Goal: Transaction & Acquisition: Subscribe to service/newsletter

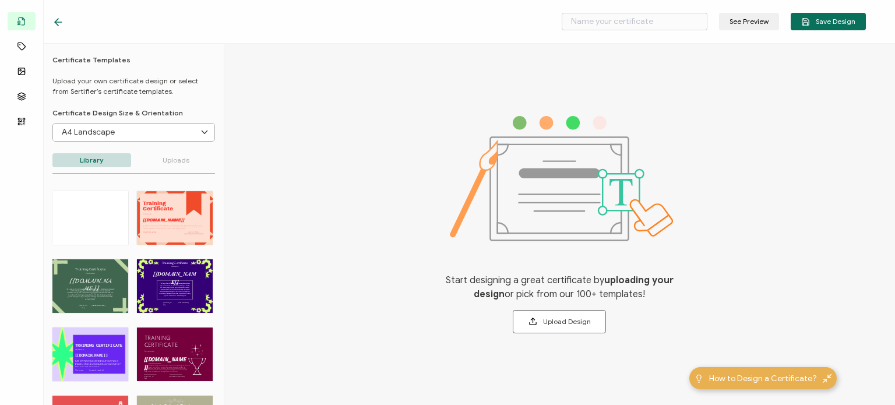
click at [154, 25] on div at bounding box center [178, 22] width 252 height 12
click at [56, 20] on icon at bounding box center [56, 22] width 3 height 7
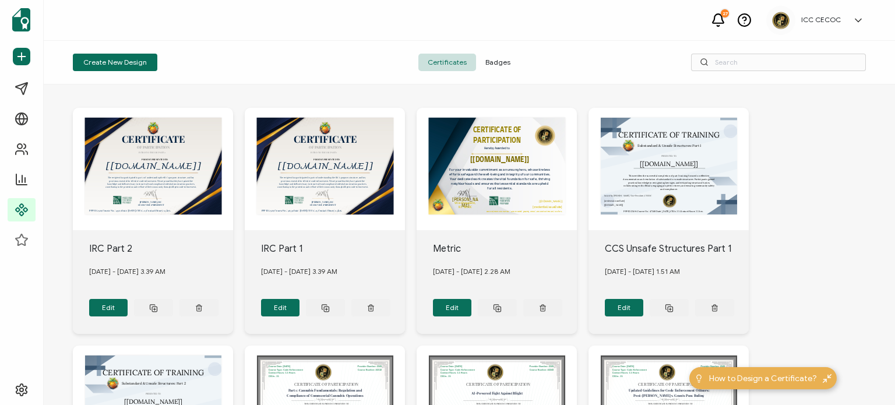
click at [489, 65] on span "Badges" at bounding box center [498, 62] width 44 height 17
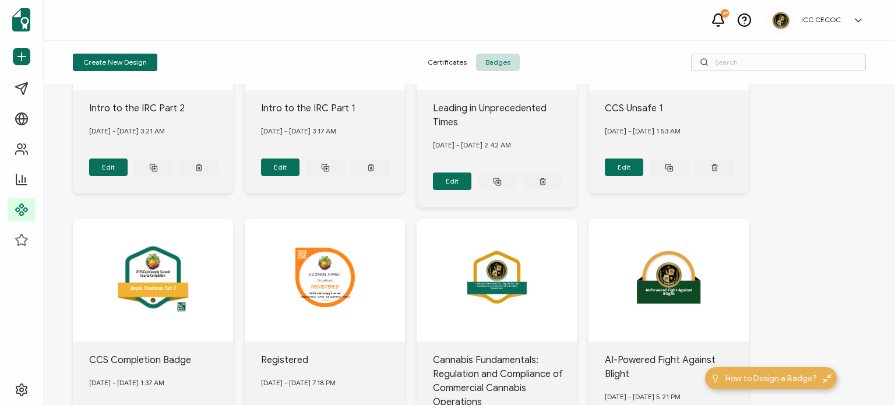
scroll to position [116, 0]
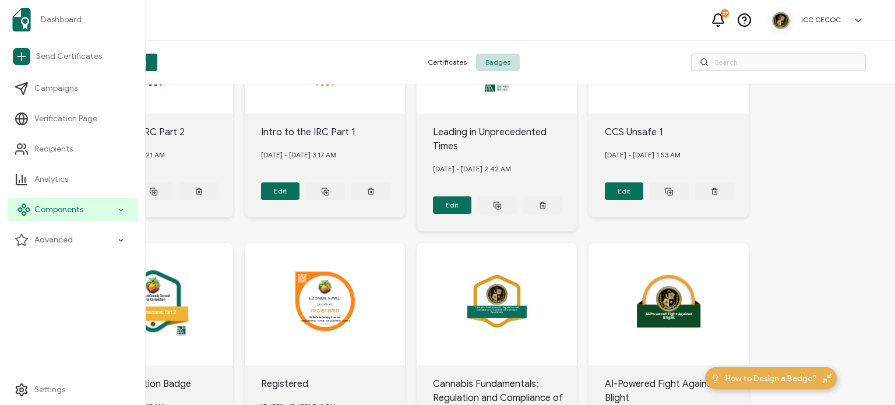
click at [72, 210] on span "Components" at bounding box center [58, 210] width 49 height 12
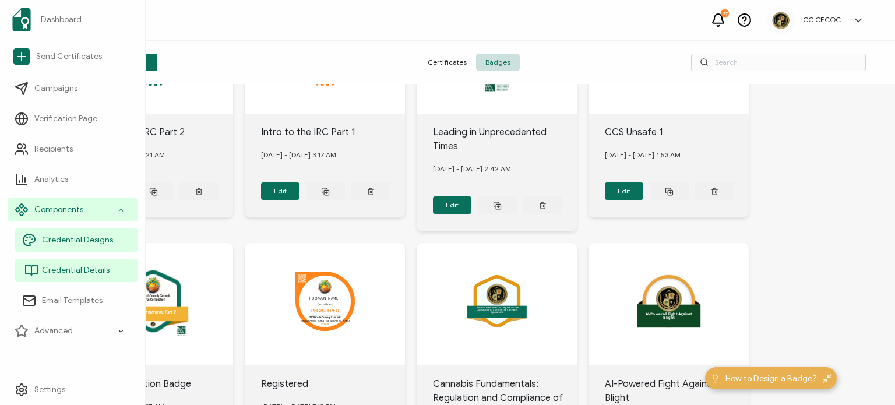
click at [97, 274] on span "Credential Details" at bounding box center [76, 270] width 68 height 12
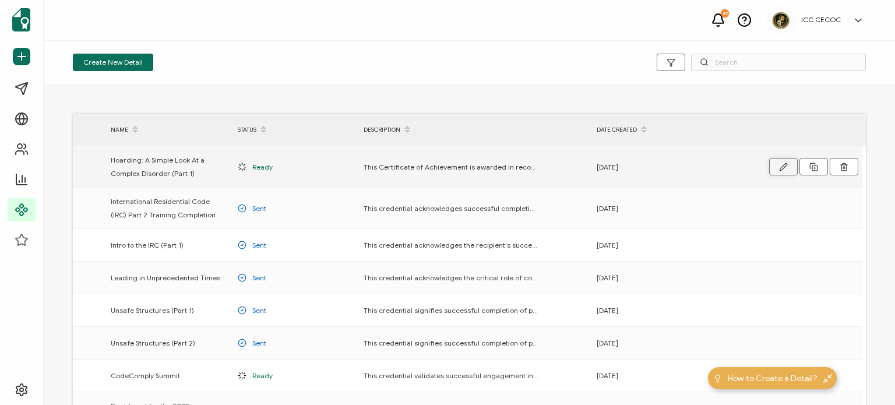
click at [785, 172] on button "button" at bounding box center [783, 166] width 29 height 17
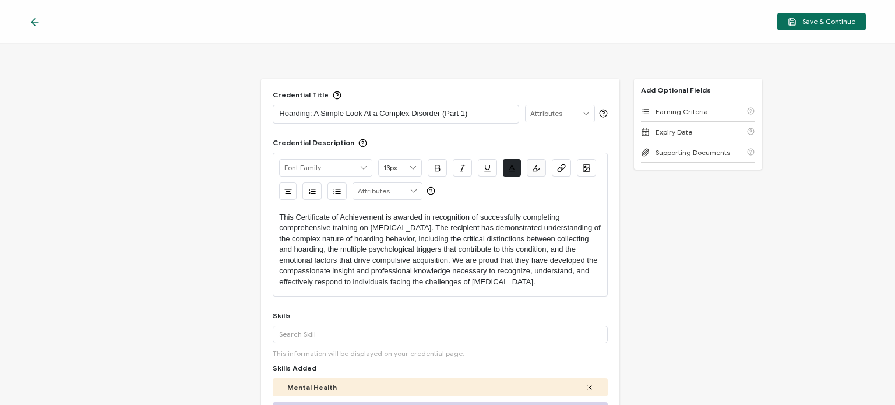
click at [39, 20] on icon at bounding box center [35, 22] width 12 height 12
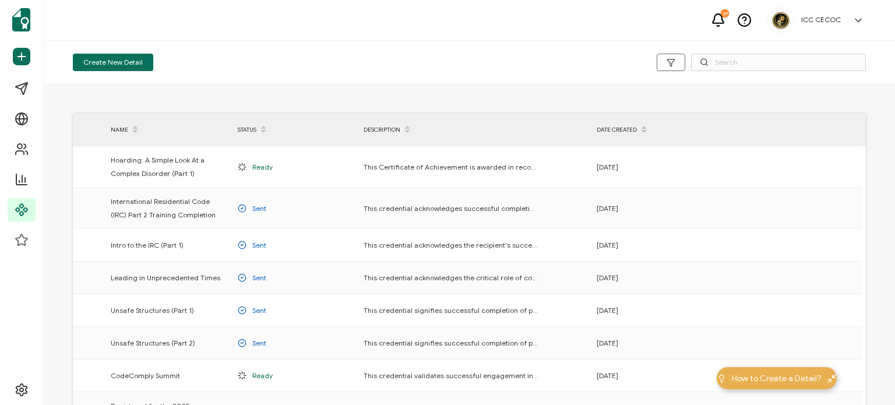
click at [824, 18] on h5 "ICC CECOC" at bounding box center [821, 20] width 40 height 8
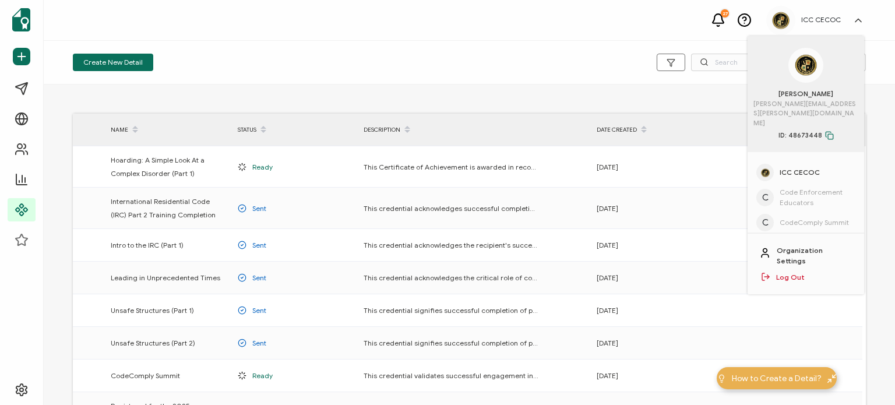
click at [630, 29] on div "27 ICC CECOC [PERSON_NAME] [PERSON_NAME][EMAIL_ADDRESS][PERSON_NAME][DOMAIN_NAM…" at bounding box center [469, 20] width 851 height 41
click at [815, 245] on link "Organization Settings" at bounding box center [814, 255] width 76 height 21
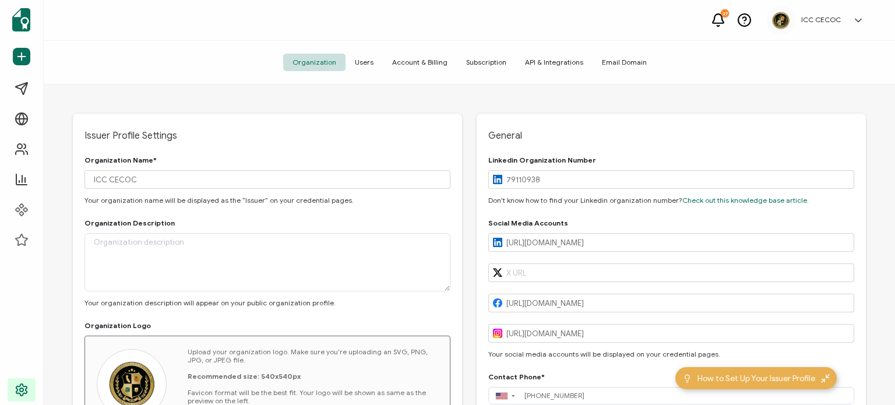
type input "[GEOGRAPHIC_DATA]"
type input "[US_STATE]"
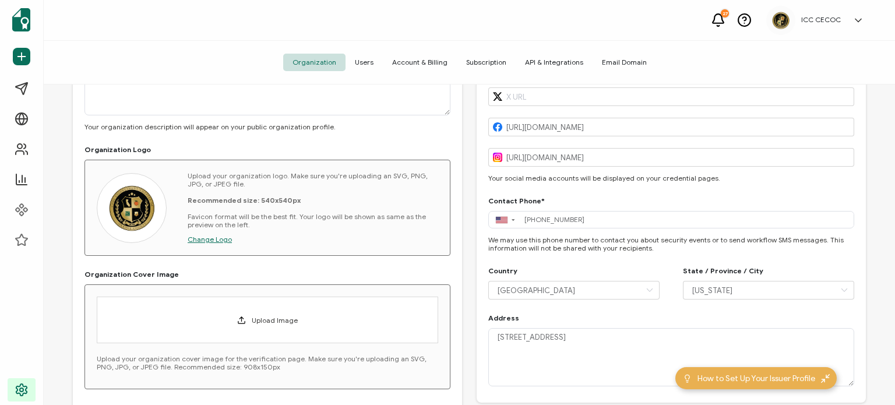
scroll to position [21, 0]
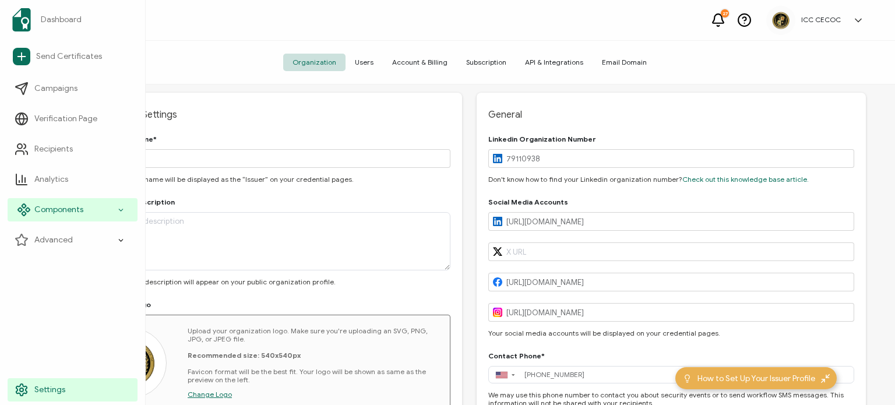
click at [70, 208] on span "Components" at bounding box center [58, 210] width 49 height 12
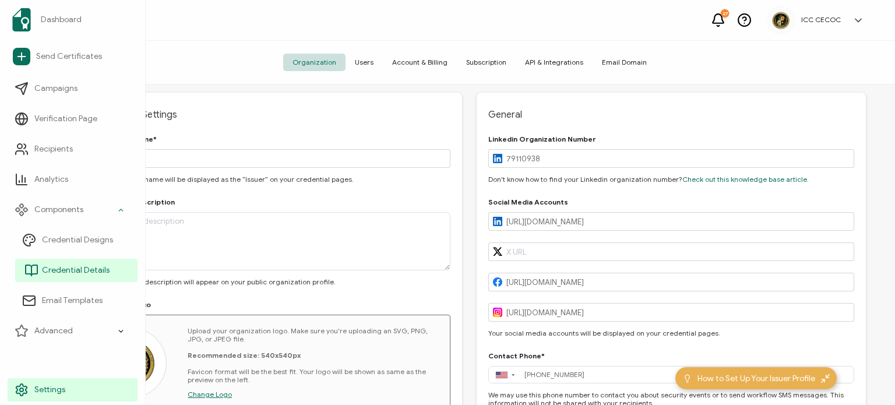
click at [72, 277] on link "Credential Details" at bounding box center [76, 270] width 122 height 23
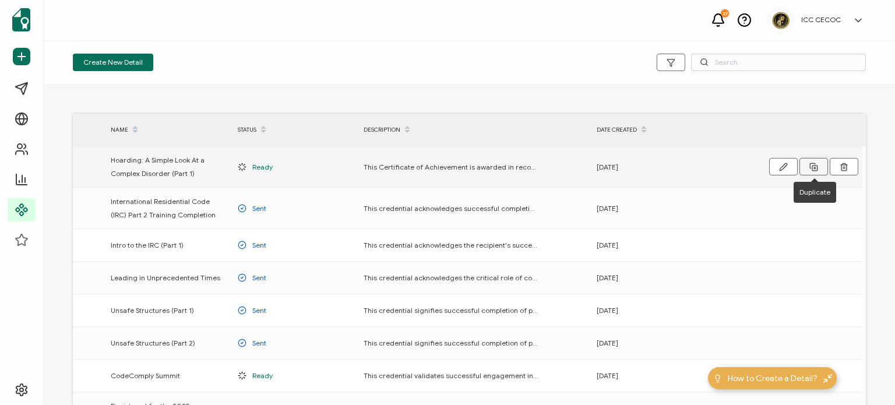
click at [815, 164] on icon at bounding box center [813, 166] width 9 height 9
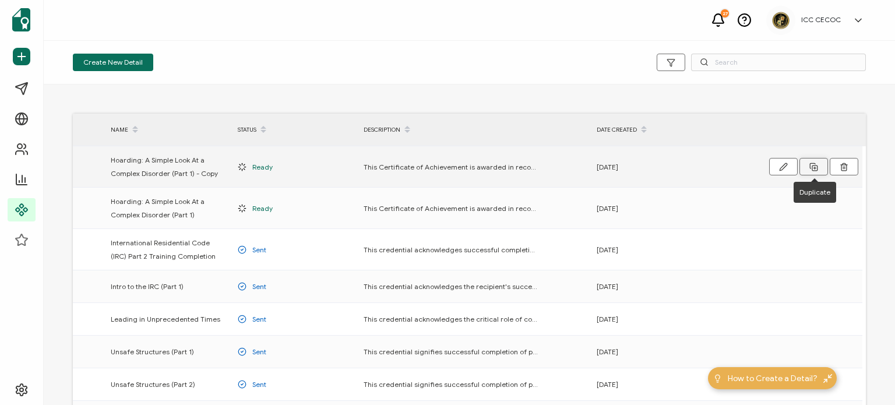
click at [812, 165] on rect at bounding box center [814, 167] width 5 height 5
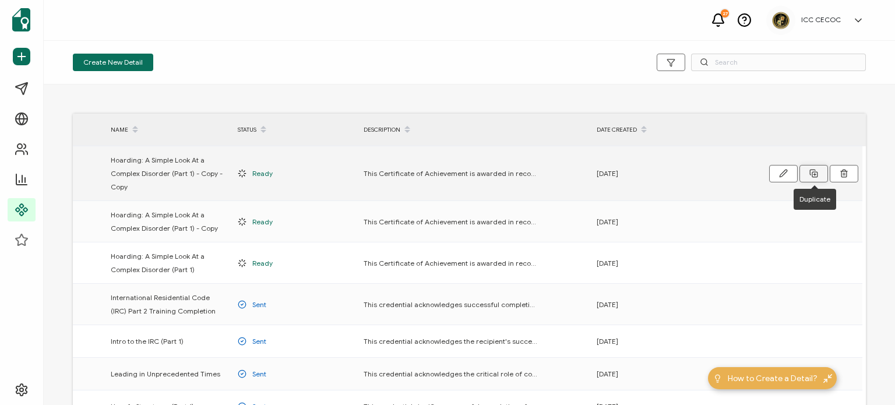
click at [810, 176] on icon at bounding box center [813, 173] width 9 height 9
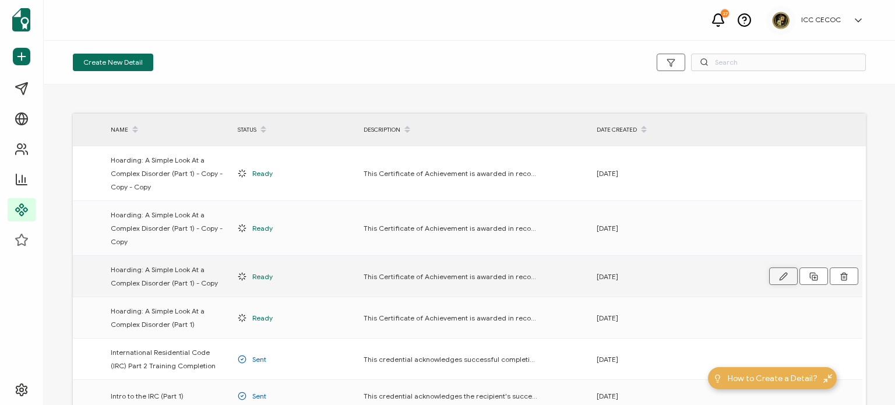
click at [0, 0] on button "button" at bounding box center [0, 0] width 0 height 0
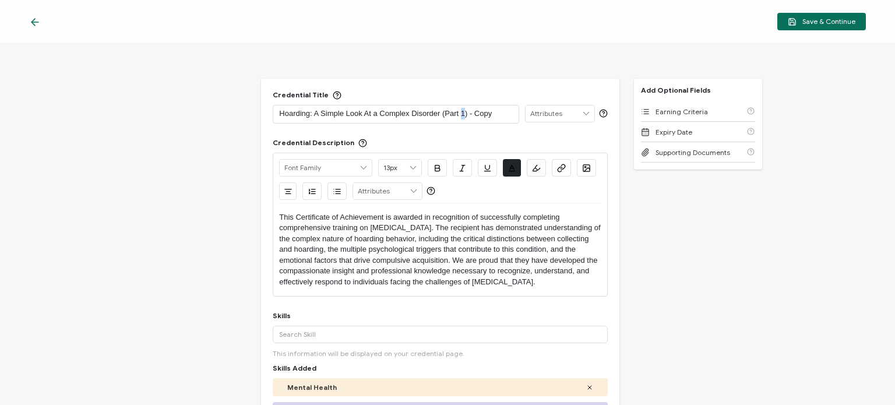
click at [463, 111] on p "Hoarding: A Simple Look At a Complex Disorder (Part 1) - Copy" at bounding box center [395, 114] width 233 height 12
drag, startPoint x: 467, startPoint y: 111, endPoint x: 496, endPoint y: 112, distance: 29.1
click at [496, 112] on p "Hoarding: A Simple Look At a Complex Disorder (Part 2) - Copy" at bounding box center [395, 114] width 233 height 12
click at [467, 260] on p "This Certificate of Achievement is awarded in recognition of successfully compl…" at bounding box center [439, 249] width 321 height 75
drag, startPoint x: 537, startPoint y: 280, endPoint x: 268, endPoint y: 194, distance: 282.5
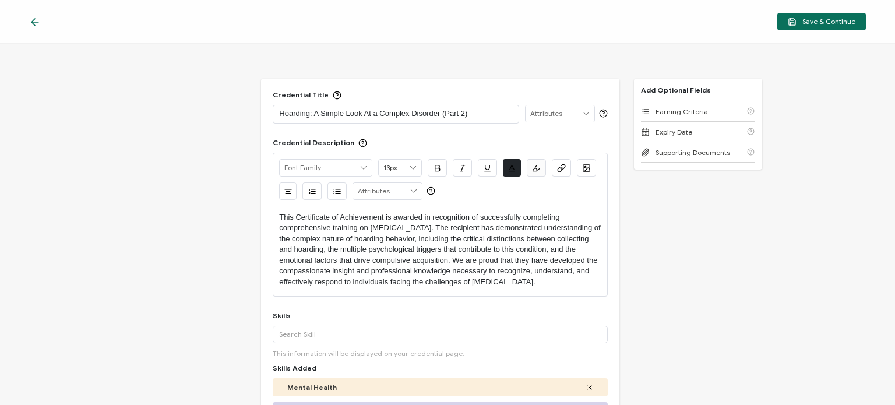
click at [268, 194] on div "Credential Title Hoarding: A Simple Look At a Complex Disorder (Part 2) ISSUER …" at bounding box center [440, 270] width 358 height 383
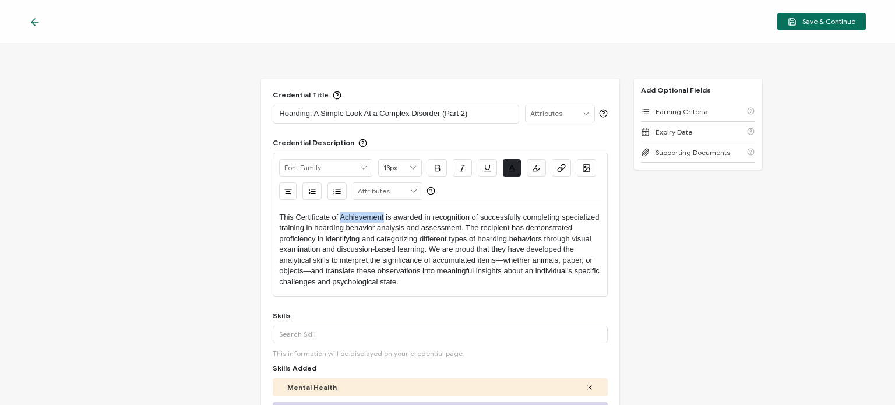
drag, startPoint x: 338, startPoint y: 216, endPoint x: 377, endPoint y: 219, distance: 39.7
click at [382, 218] on p "This Certificate of Achievement is awarded in recognition of successfully compl…" at bounding box center [439, 249] width 321 height 75
drag, startPoint x: 521, startPoint y: 218, endPoint x: 543, endPoint y: 218, distance: 22.1
click at [543, 218] on p "This Certificate of Participation is awarded in recognition of successfully com…" at bounding box center [439, 249] width 321 height 75
drag, startPoint x: 478, startPoint y: 218, endPoint x: 556, endPoint y: 216, distance: 78.1
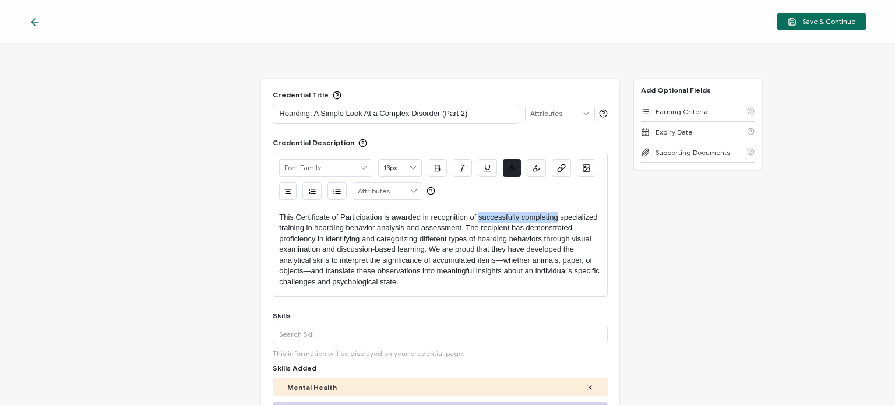
click at [556, 216] on p "This Certificate of Participation is awarded in recognition of successfully com…" at bounding box center [439, 249] width 321 height 75
drag, startPoint x: 433, startPoint y: 263, endPoint x: 440, endPoint y: 263, distance: 7.0
click at [440, 263] on p "This Certificate of Participation is awarded in recognition of attending specia…" at bounding box center [439, 249] width 321 height 75
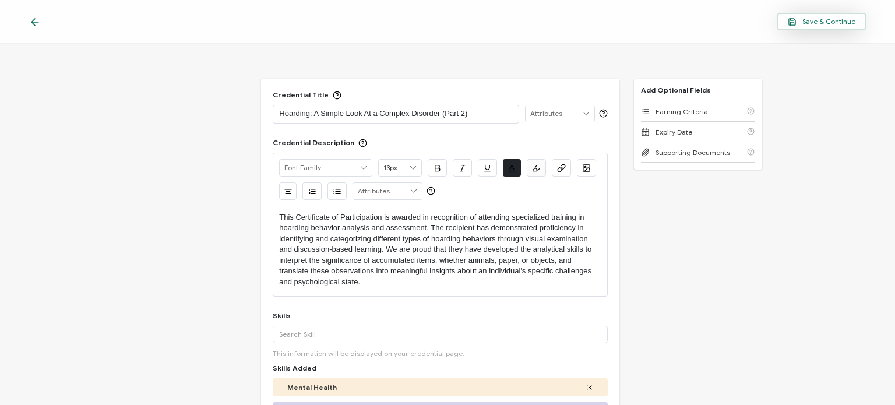
click at [823, 27] on button "Save & Continue" at bounding box center [821, 21] width 89 height 17
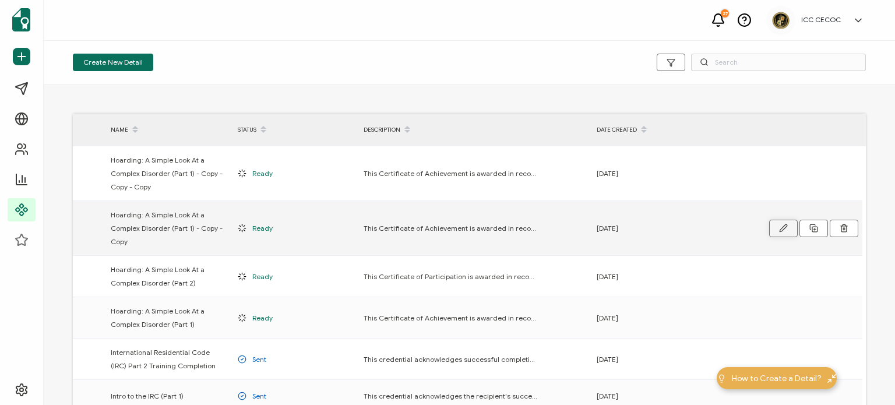
click at [789, 228] on button "button" at bounding box center [783, 228] width 29 height 17
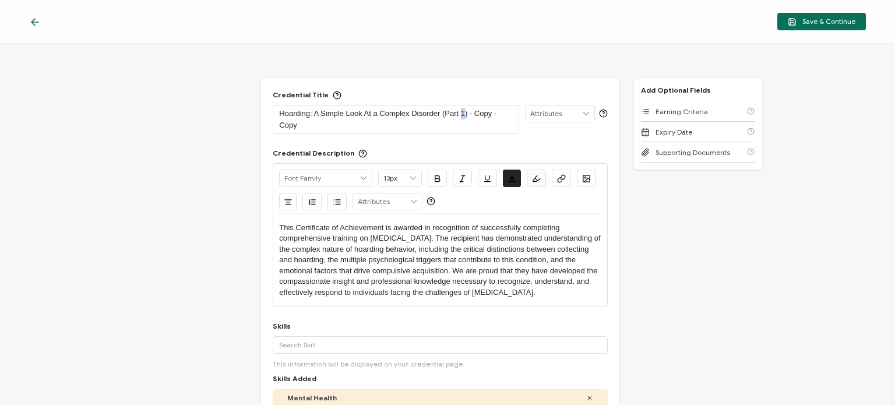
drag, startPoint x: 459, startPoint y: 111, endPoint x: 464, endPoint y: 114, distance: 6.0
click at [464, 114] on p "Hoarding: A Simple Look At a Complex Disorder (Part 1) - Copy - Copy" at bounding box center [395, 119] width 233 height 23
drag, startPoint x: 471, startPoint y: 119, endPoint x: 477, endPoint y: 125, distance: 9.1
click at [477, 125] on p "Hoarding: A Simple Look At a Complex Disorder (Part 3) - Copy - Copy" at bounding box center [395, 119] width 233 height 23
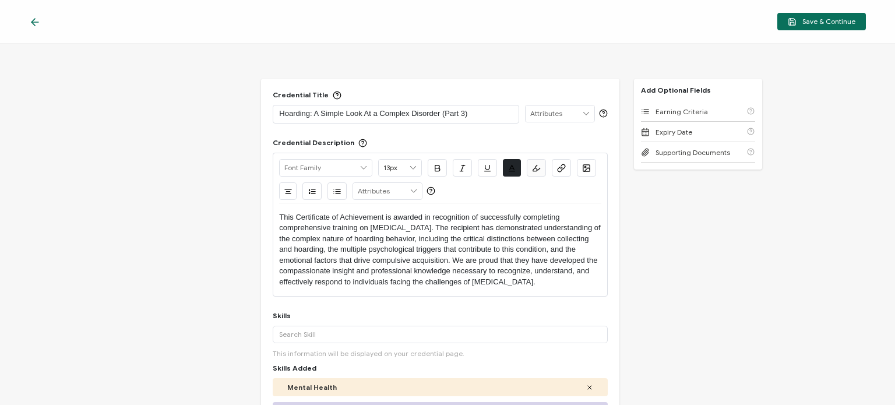
click at [42, 19] on div at bounding box center [37, 22] width 17 height 12
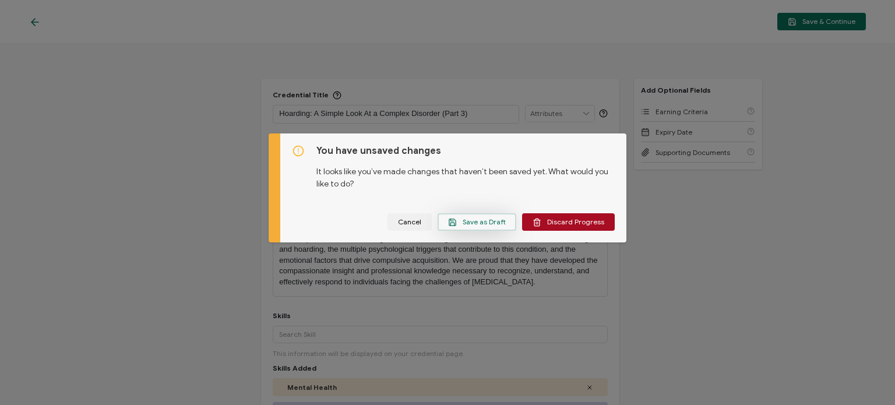
click at [480, 220] on span "Save as Draft" at bounding box center [477, 222] width 58 height 9
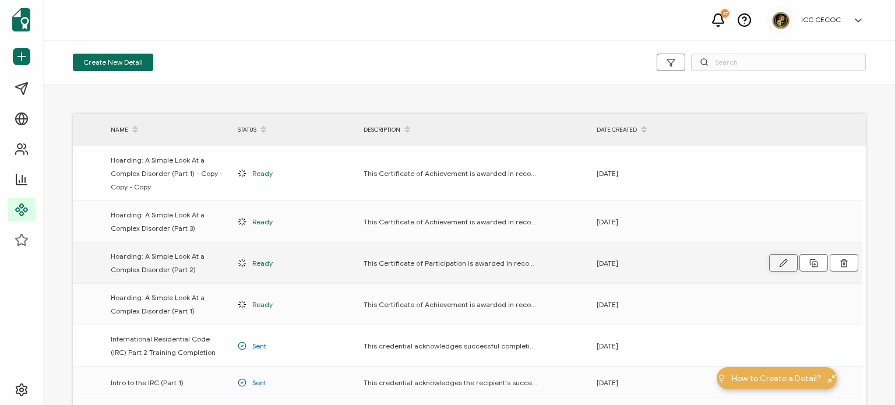
click at [0, 0] on icon "button" at bounding box center [0, 0] width 0 height 0
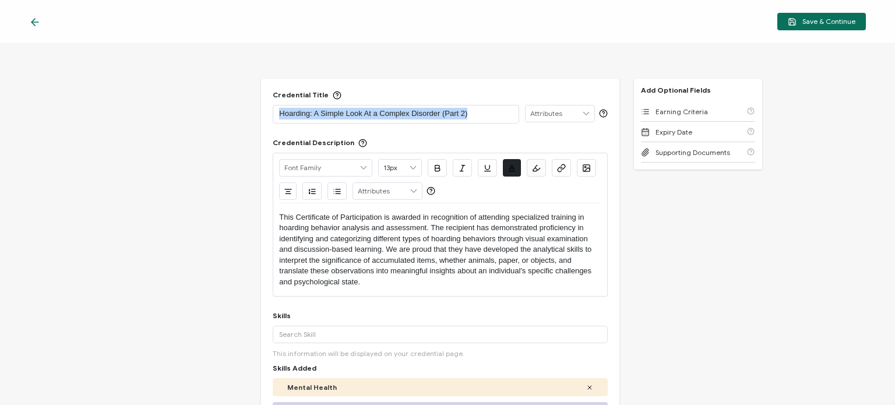
drag, startPoint x: 476, startPoint y: 111, endPoint x: 273, endPoint y: 107, distance: 203.3
click at [268, 106] on div "Credential Title Hoarding: A Simple Look At a Complex Disorder (Part 2) ISSUER …" at bounding box center [440, 270] width 358 height 383
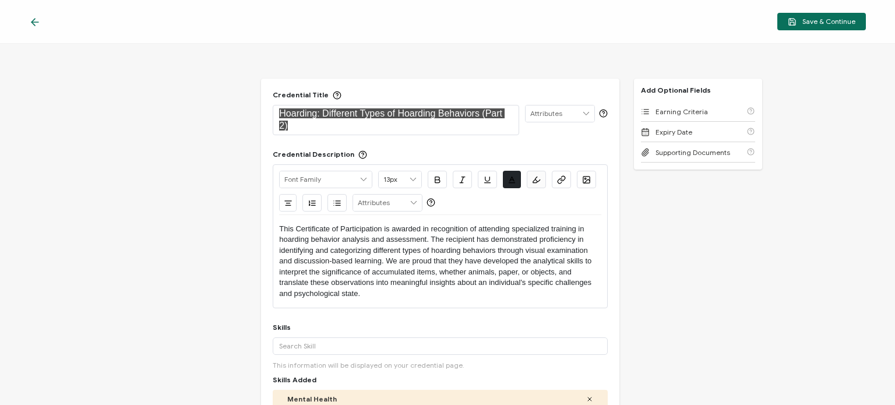
click at [630, 211] on div "Credential Title Hoarding: Different Types of Hoarding Behaviors (Part 2) ISSUE…" at bounding box center [447, 224] width 895 height 361
click at [244, 128] on div "Credential Title Hoarding: Different Types of Hoarding Behaviors (Part 2) ISSUE…" at bounding box center [447, 224] width 895 height 361
click at [311, 128] on p "Hoarding: Different Types of Hoarding Behaviors (Part 2)" at bounding box center [395, 120] width 233 height 24
drag, startPoint x: 313, startPoint y: 128, endPoint x: 278, endPoint y: 109, distance: 39.3
click at [279, 109] on p "Hoarding: Different Types of Hoarding Behaviors (Part 2)" at bounding box center [395, 120] width 233 height 24
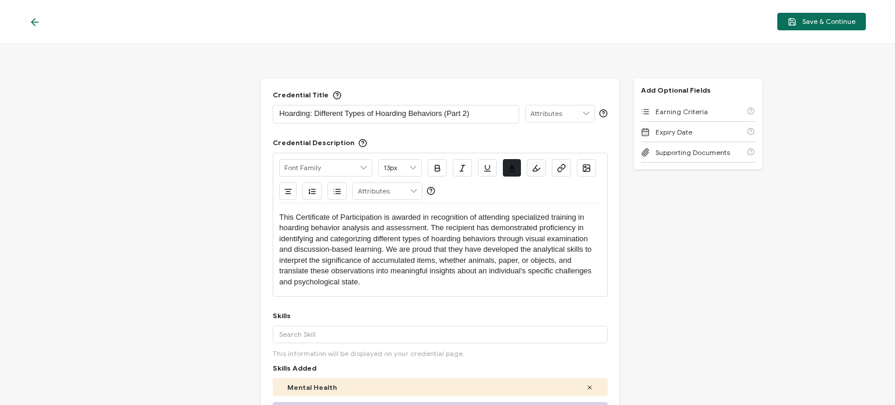
click at [704, 245] on div "Credential Title Hoarding: Different Types of Hoarding Behaviors (Part 2) ISSUE…" at bounding box center [447, 224] width 895 height 361
click at [808, 24] on span "Save & Continue" at bounding box center [821, 21] width 68 height 9
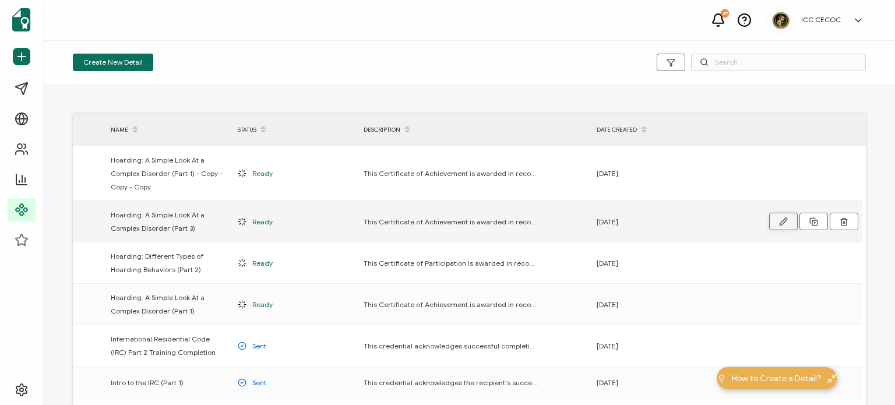
click at [779, 221] on icon "button" at bounding box center [783, 221] width 9 height 9
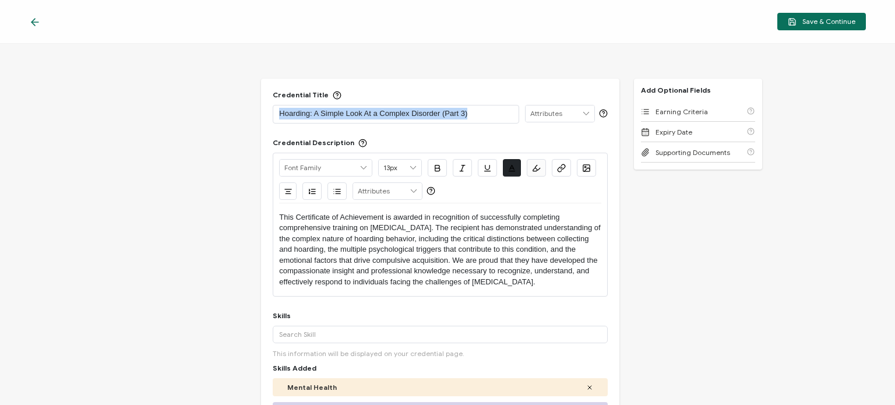
drag, startPoint x: 476, startPoint y: 114, endPoint x: 252, endPoint y: 108, distance: 224.9
click at [252, 108] on div "Credential Title Hoarding: A Simple Look At a Complex Disorder (Part 3) ISSUER …" at bounding box center [447, 224] width 895 height 361
paste div
click at [109, 95] on div "Credential Title Hoarding: Dangers of Hoarding (Part 3) ISSUER Issuer Name Cred…" at bounding box center [447, 224] width 895 height 361
click at [389, 225] on p "This Certificate of Achievement is awarded in recognition of successfully compl…" at bounding box center [439, 249] width 321 height 75
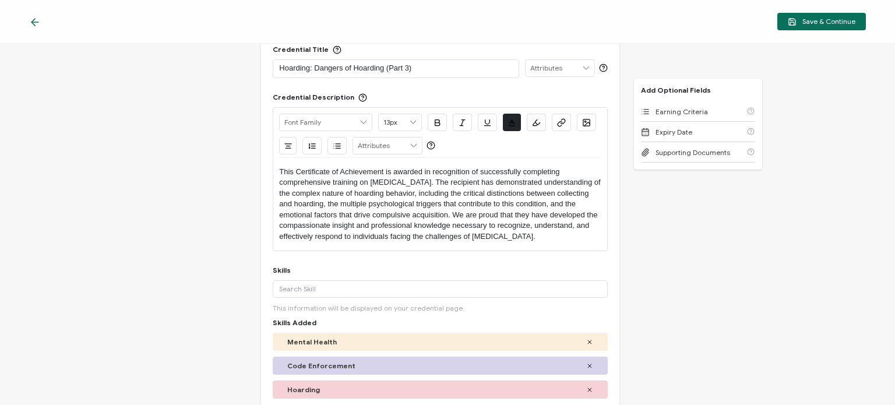
scroll to position [58, 0]
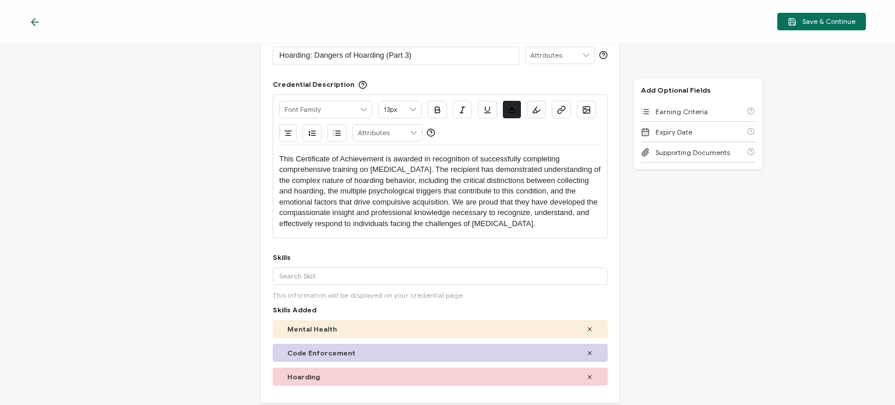
drag, startPoint x: 545, startPoint y: 221, endPoint x: 267, endPoint y: 147, distance: 288.1
click at [267, 147] on div "Credential Title Hoarding: Dangers of Hoarding (Part 3) ISSUER Issuer Name Cred…" at bounding box center [440, 211] width 358 height 383
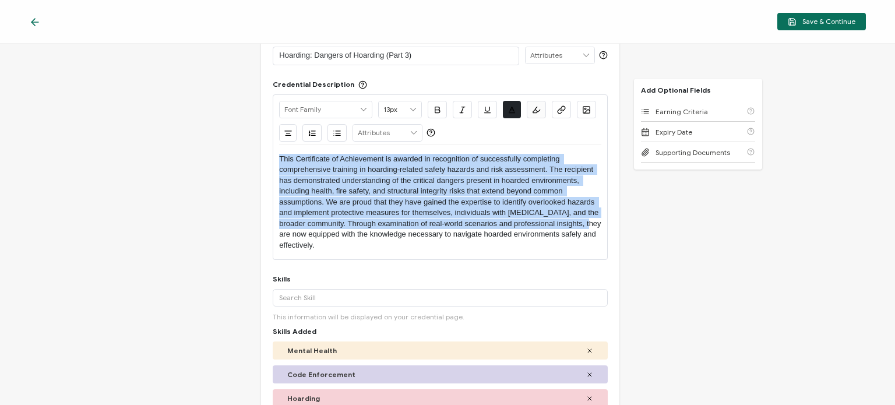
scroll to position [0, 0]
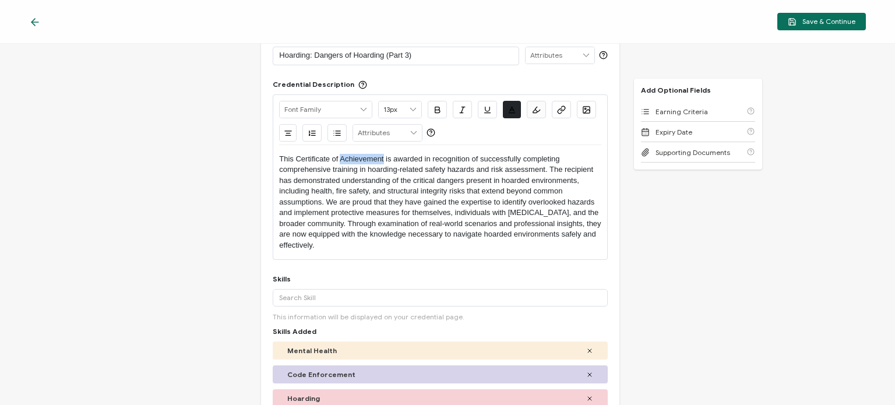
drag, startPoint x: 340, startPoint y: 160, endPoint x: 381, endPoint y: 158, distance: 42.0
click at [381, 158] on p "This Certificate of Achievement is awarded in recognition of successfully compl…" at bounding box center [439, 202] width 321 height 97
drag, startPoint x: 349, startPoint y: 220, endPoint x: 363, endPoint y: 245, distance: 28.2
click at [363, 245] on p "This Certificate of Participation is awarded in recognition of successfully com…" at bounding box center [439, 202] width 321 height 97
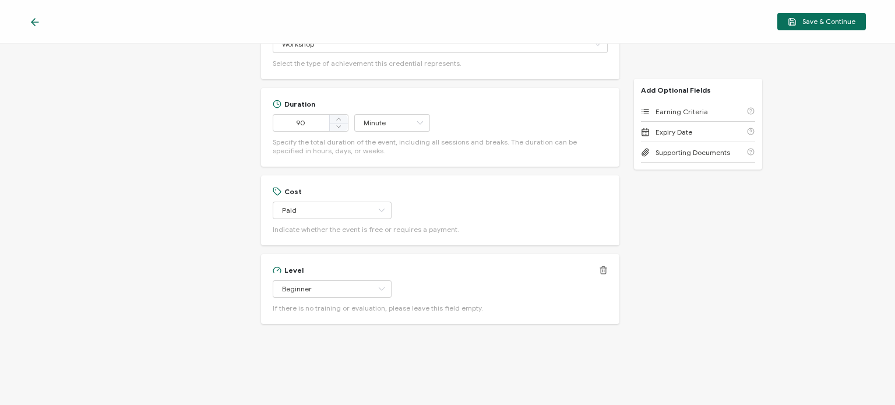
scroll to position [519, 0]
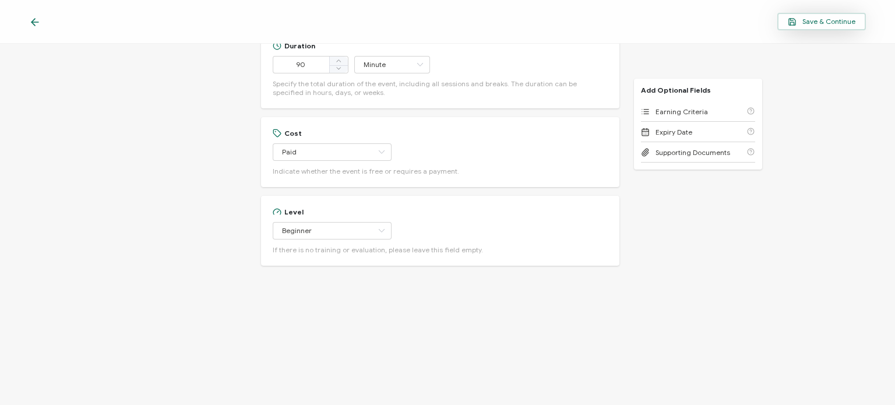
click at [851, 20] on span "Save & Continue" at bounding box center [821, 21] width 68 height 9
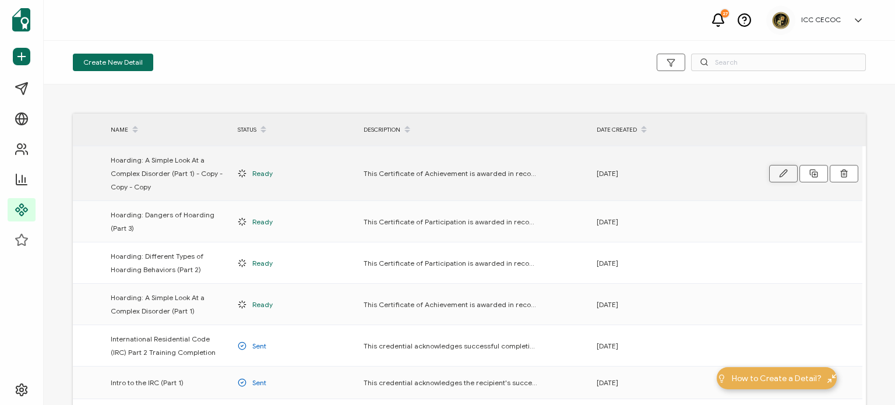
click at [784, 177] on icon "button" at bounding box center [783, 173] width 9 height 9
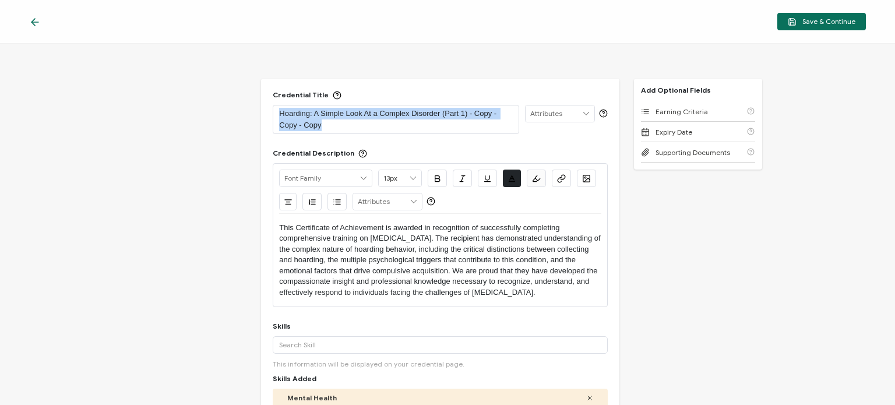
drag, startPoint x: 326, startPoint y: 121, endPoint x: 269, endPoint y: 112, distance: 57.2
click at [264, 111] on div "Credential Title Hoarding: A Simple Look At a Complex Disorder (Part 1) - Copy …" at bounding box center [440, 275] width 358 height 393
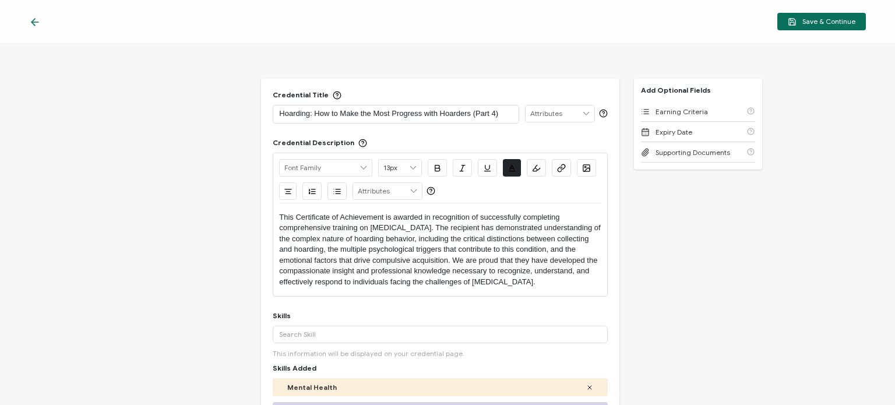
drag, startPoint x: 545, startPoint y: 282, endPoint x: 267, endPoint y: 209, distance: 287.5
click at [267, 209] on div "Credential Title Hoarding: How to Make the Most Progress with Hoarders (Part 4)…" at bounding box center [440, 270] width 358 height 383
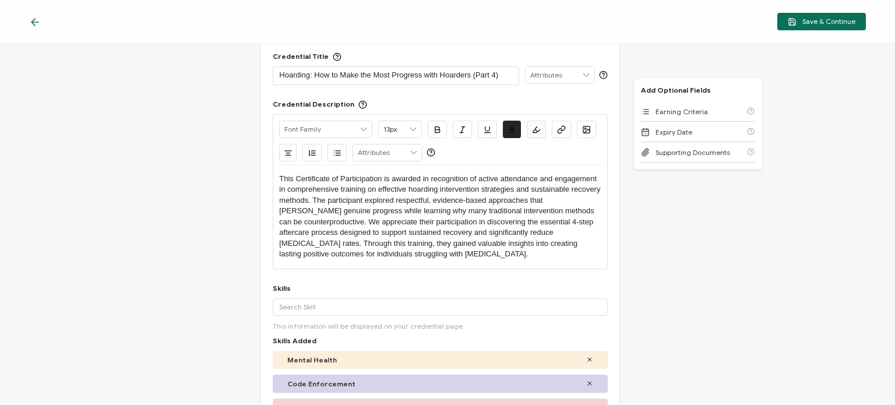
scroll to position [58, 0]
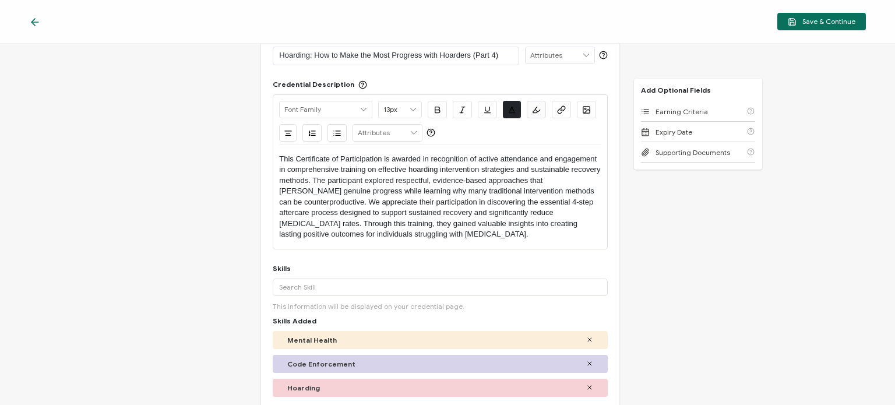
click at [429, 234] on p "This Certificate of Participation is awarded in recognition of active attendanc…" at bounding box center [439, 197] width 321 height 86
click at [670, 301] on div "Credential Title Hoarding: How to Make the Most Progress with Hoarders (Part 4)…" at bounding box center [447, 224] width 895 height 361
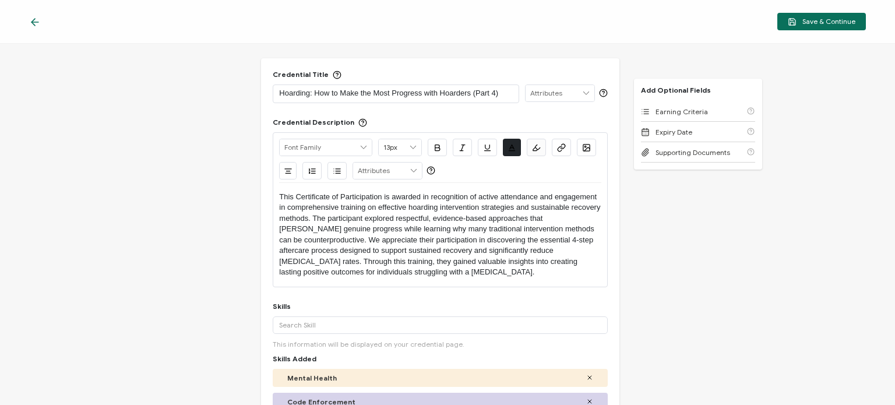
scroll to position [0, 0]
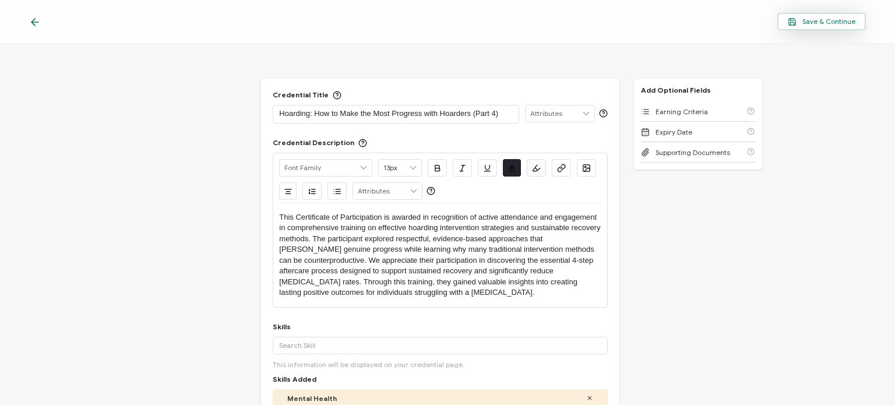
click at [839, 23] on span "Save & Continue" at bounding box center [821, 21] width 68 height 9
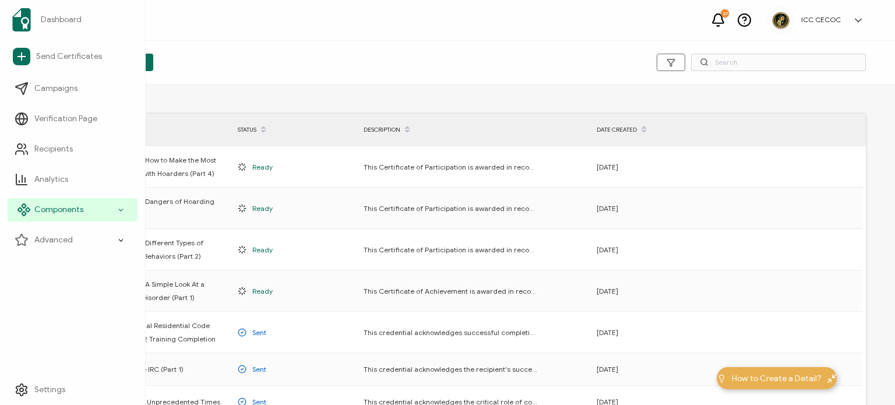
click at [51, 210] on span "Components" at bounding box center [58, 210] width 49 height 12
click at [76, 207] on span "Components" at bounding box center [58, 210] width 49 height 12
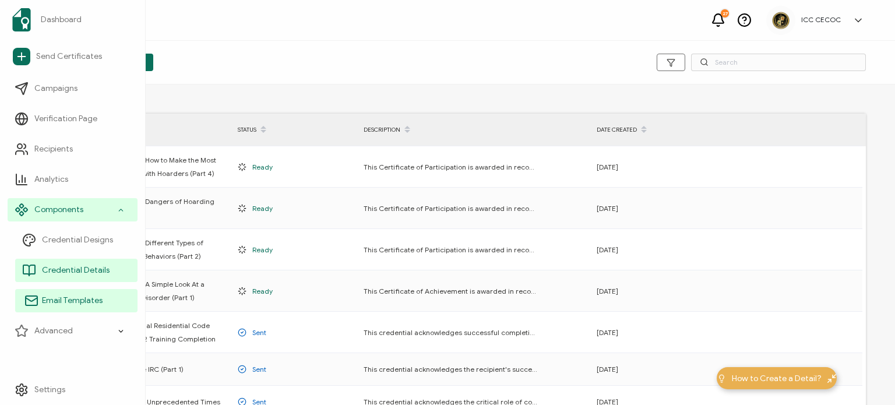
click at [90, 303] on span "Email Templates" at bounding box center [72, 301] width 61 height 12
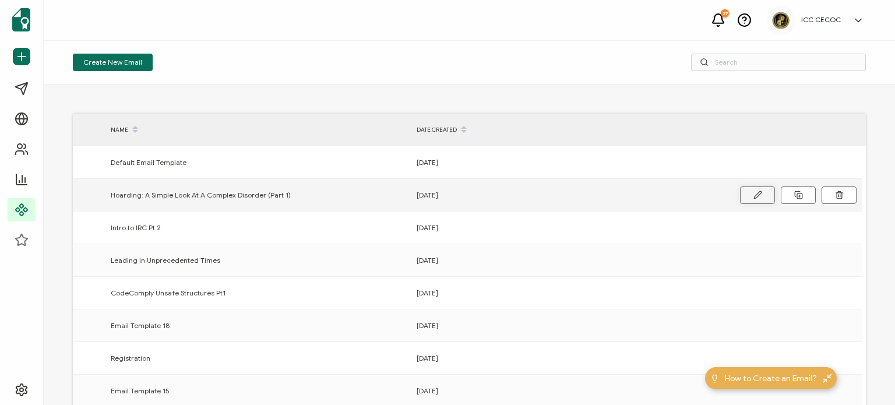
click at [747, 190] on button at bounding box center [757, 194] width 35 height 17
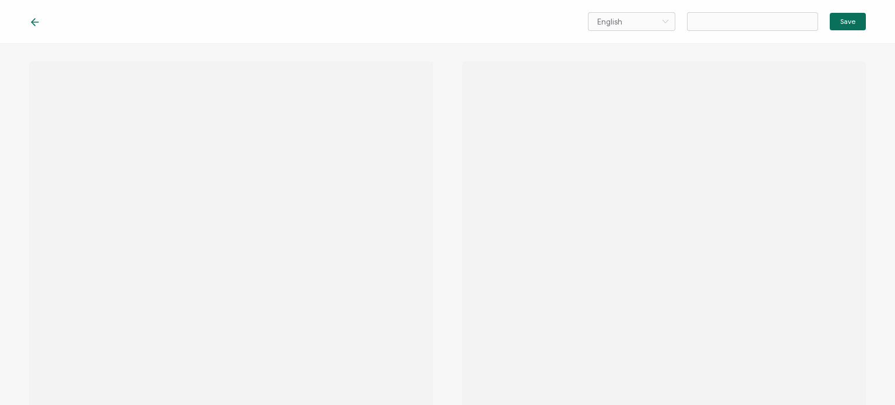
type input "Hoarding: A Simple Look At A Complex Disorder (Part 1)"
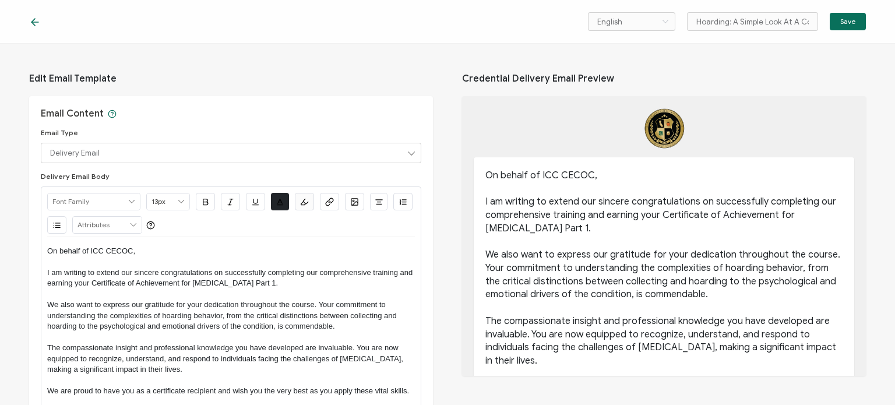
click at [40, 25] on icon at bounding box center [35, 22] width 12 height 12
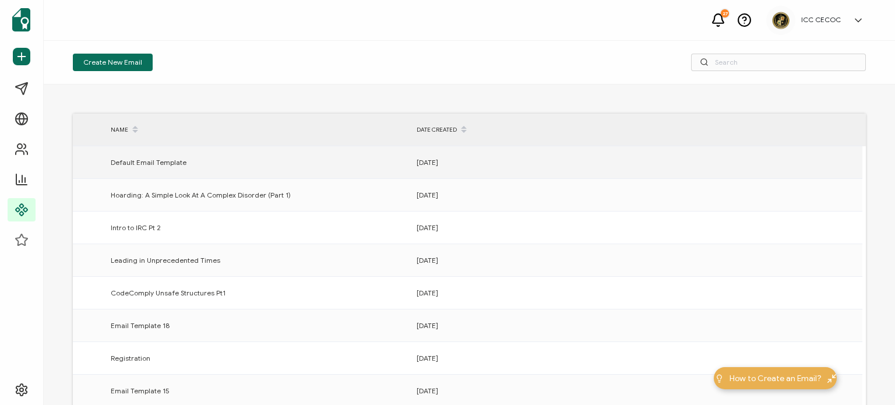
click at [499, 162] on div "[DATE]" at bounding box center [564, 162] width 306 height 13
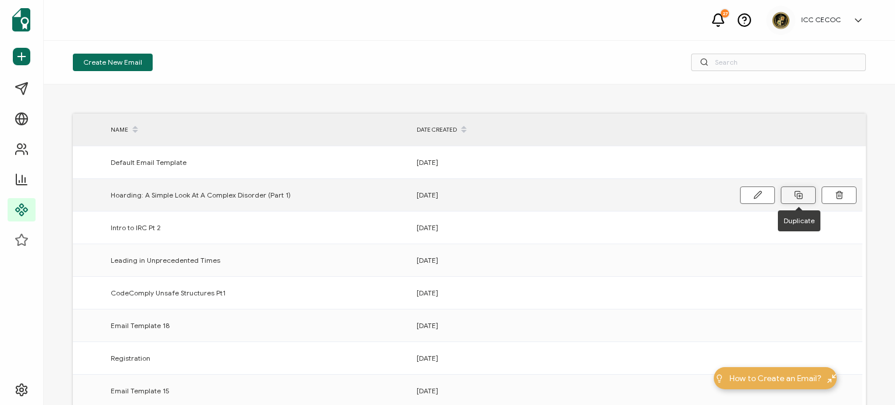
click at [794, 195] on icon at bounding box center [796, 193] width 5 height 5
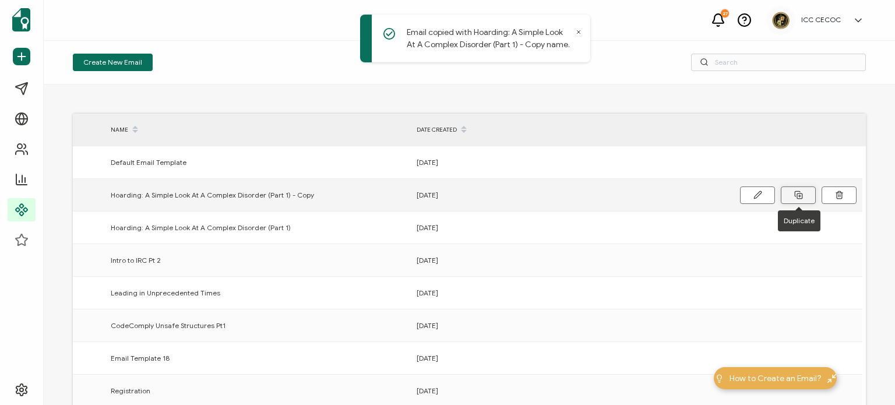
click at [794, 195] on icon at bounding box center [796, 193] width 5 height 5
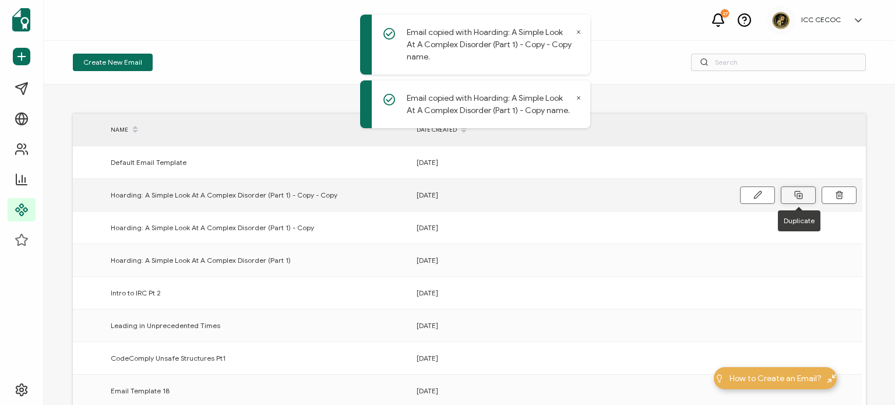
click at [794, 195] on icon at bounding box center [796, 193] width 5 height 5
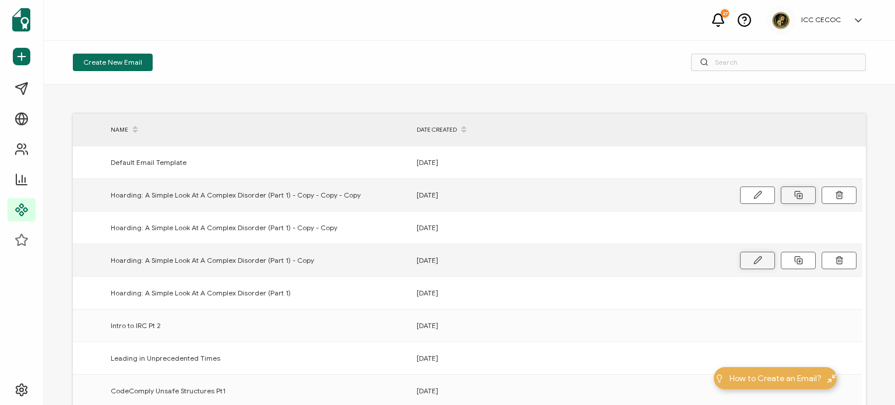
click at [758, 199] on icon at bounding box center [757, 194] width 9 height 9
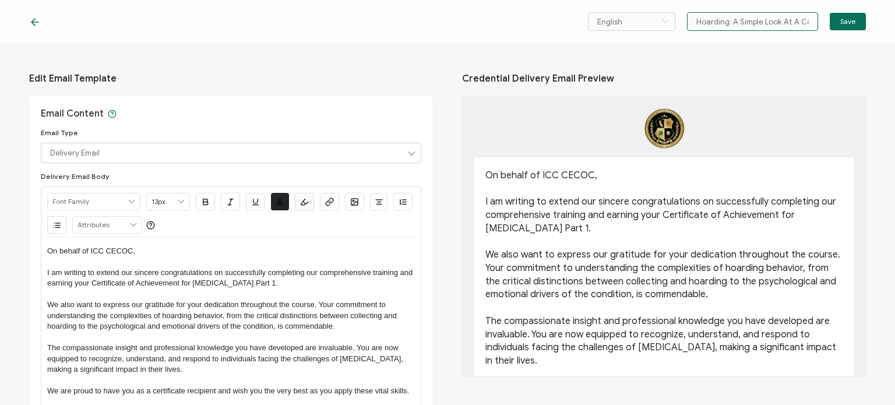
click at [713, 22] on input "Hoarding: A Simple Look At A Complex Disorder (Part 1) - Copy" at bounding box center [752, 21] width 131 height 19
drag, startPoint x: 694, startPoint y: 24, endPoint x: 824, endPoint y: 22, distance: 129.3
click at [824, 22] on div "English Bahasa indonesia Deutsch English Español Français Italiano Magyar Portu…" at bounding box center [727, 21] width 278 height 19
paste input "Different Types of Hoarding Behaviors (Part 2)"
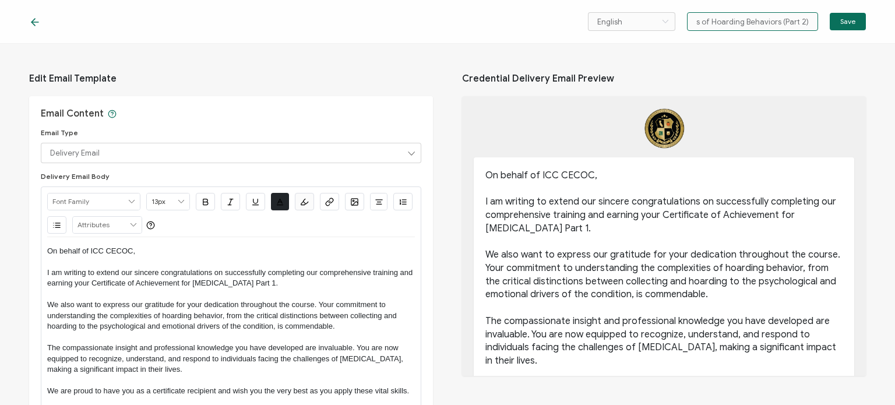
scroll to position [0, 77]
type input "Hoarding: Different Types of Hoarding Behaviors (Part 2)"
click at [53, 291] on p at bounding box center [231, 294] width 368 height 10
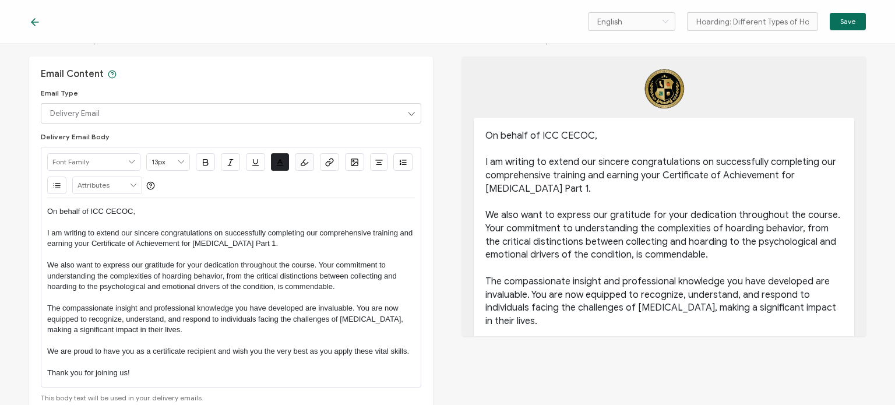
scroll to position [116, 0]
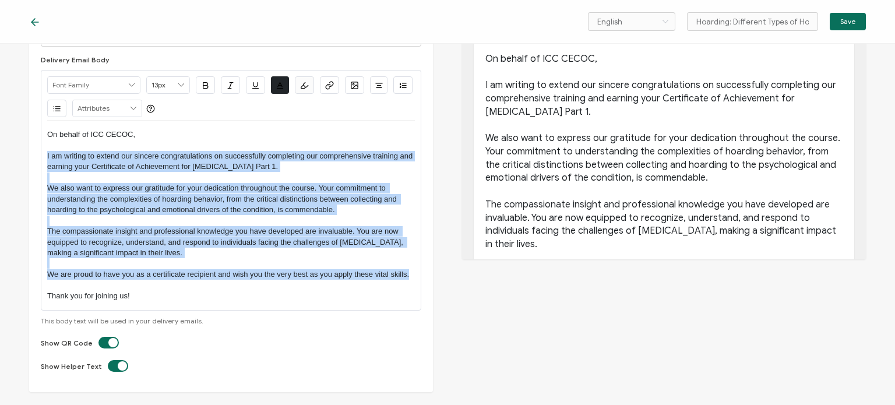
drag, startPoint x: 47, startPoint y: 154, endPoint x: 403, endPoint y: 269, distance: 374.6
click at [417, 272] on div "Alright Sans [PERSON_NAME] Archivo Black Arial Arimo Blinker Caveat Charm Charm…" at bounding box center [231, 190] width 380 height 241
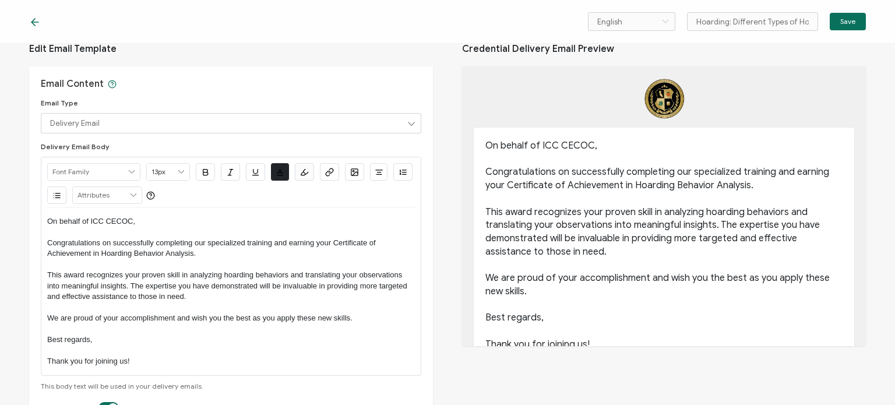
scroll to position [0, 0]
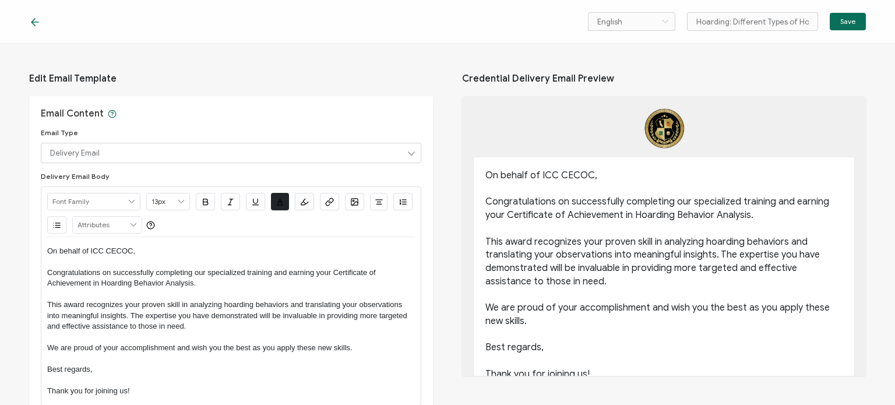
click at [191, 281] on p "Congratulations on successfully completing our specialized training and earning…" at bounding box center [231, 278] width 368 height 22
click at [192, 282] on p "Congratulations on successfully completing our specialized training and earning…" at bounding box center [231, 278] width 368 height 22
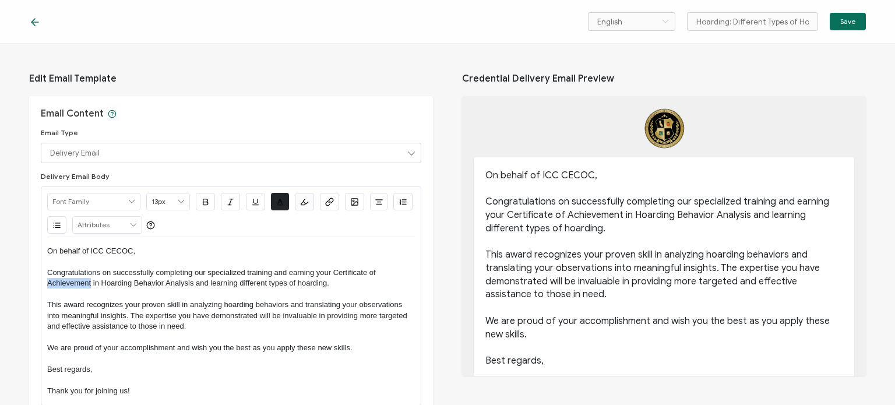
drag, startPoint x: 48, startPoint y: 283, endPoint x: 84, endPoint y: 284, distance: 36.1
click at [91, 281] on p "Congratulations on successfully completing our specialized training and earning…" at bounding box center [231, 278] width 368 height 22
click at [100, 281] on p "Congratulations on successfully completing our specialized training and earning…" at bounding box center [231, 278] width 368 height 22
click at [130, 282] on p "Congratulations on successfully completing our specialized training and earning…" at bounding box center [231, 278] width 368 height 22
click at [165, 284] on p "Congratulations on successfully completing our specialized training and earning…" at bounding box center [231, 278] width 368 height 22
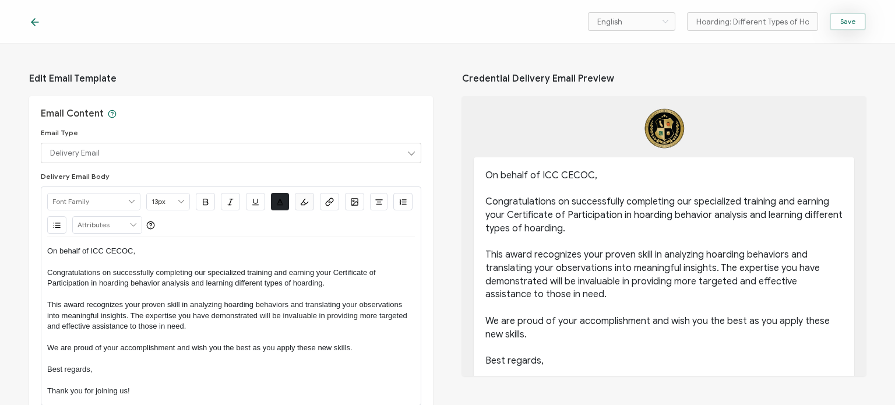
click at [841, 13] on button "Save" at bounding box center [847, 21] width 36 height 17
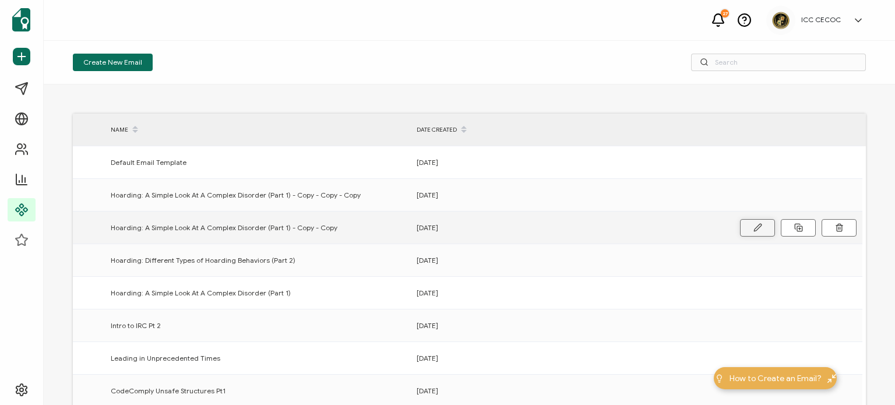
click at [754, 228] on icon at bounding box center [757, 227] width 9 height 9
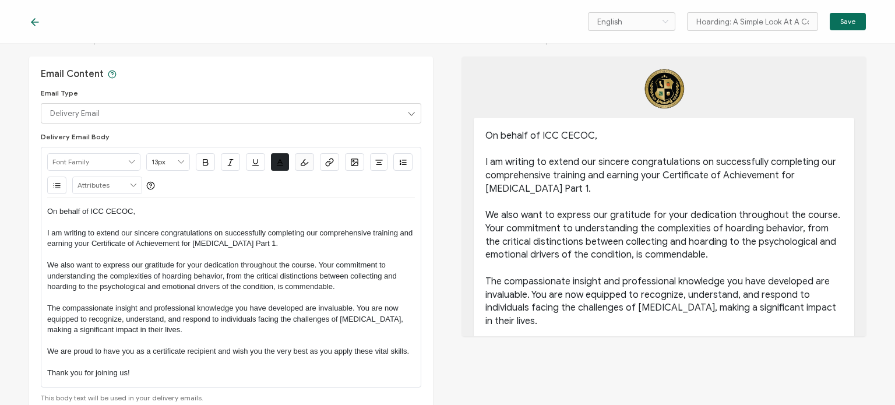
scroll to position [116, 0]
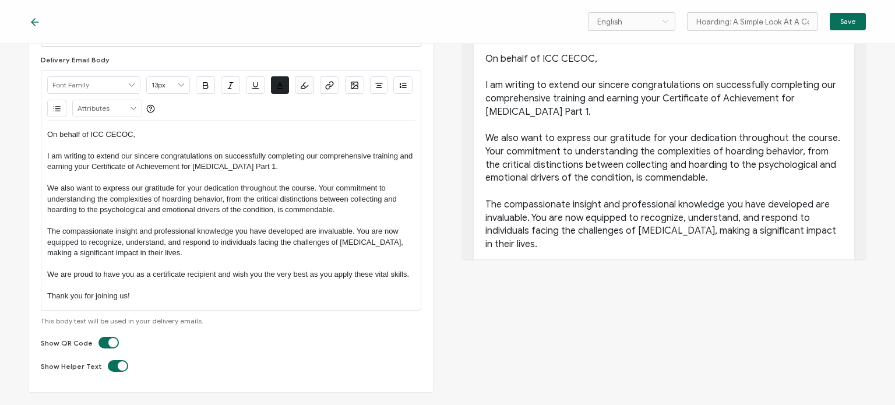
click at [47, 155] on div "Alright Sans [PERSON_NAME] Archivo Black Arial Arimo Blinker Caveat Charm Charm…" at bounding box center [231, 190] width 380 height 241
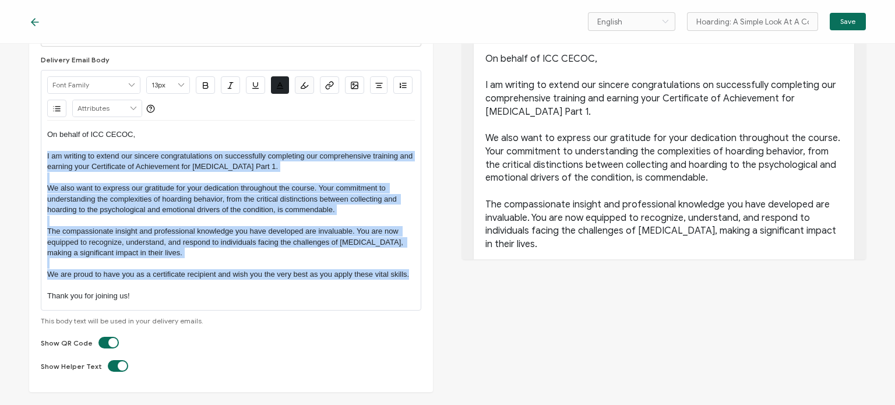
drag, startPoint x: 47, startPoint y: 155, endPoint x: 414, endPoint y: 271, distance: 385.5
click at [414, 271] on div "Alright Sans [PERSON_NAME] Archivo Black Arial Arimo Blinker Caveat Charm Charm…" at bounding box center [231, 190] width 380 height 241
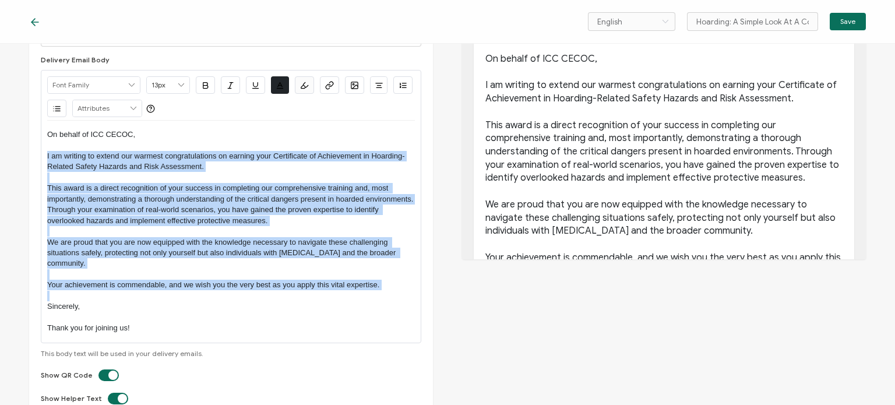
scroll to position [0, 0]
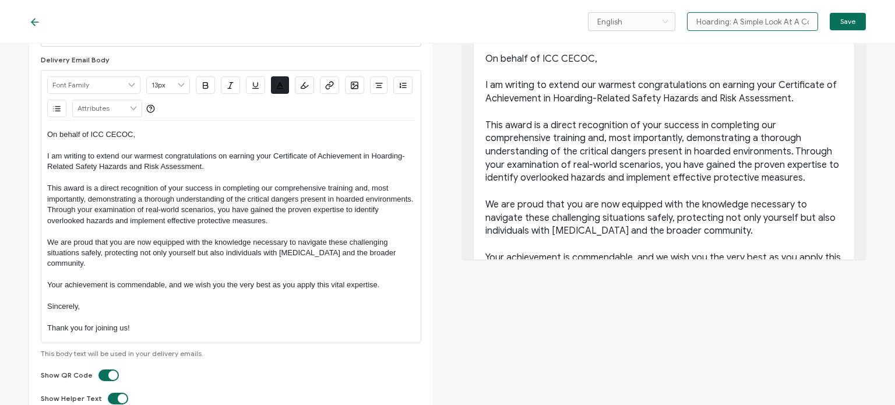
click at [777, 19] on input "Hoarding: A Simple Look At A Complex Disorder (Part 1) - Copy - Copy" at bounding box center [752, 21] width 131 height 19
drag, startPoint x: 777, startPoint y: 19, endPoint x: 819, endPoint y: 20, distance: 42.0
click at [819, 20] on div "English Bahasa indonesia Deutsch English Español Français Italiano Magyar Portu…" at bounding box center [727, 21] width 278 height 19
paste input "Hoarding: Dangers of Hoarding (Part 3)"
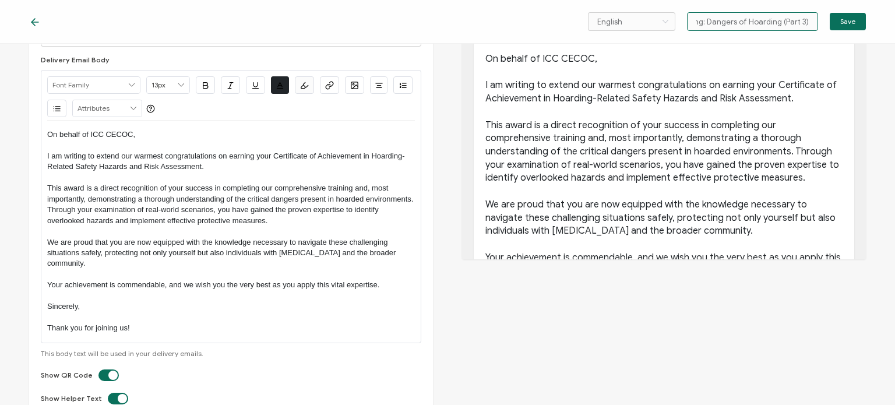
scroll to position [0, 102]
type input "Hoarding: A Simple LookHoarding: Dangers of Hoarding (Part 3)"
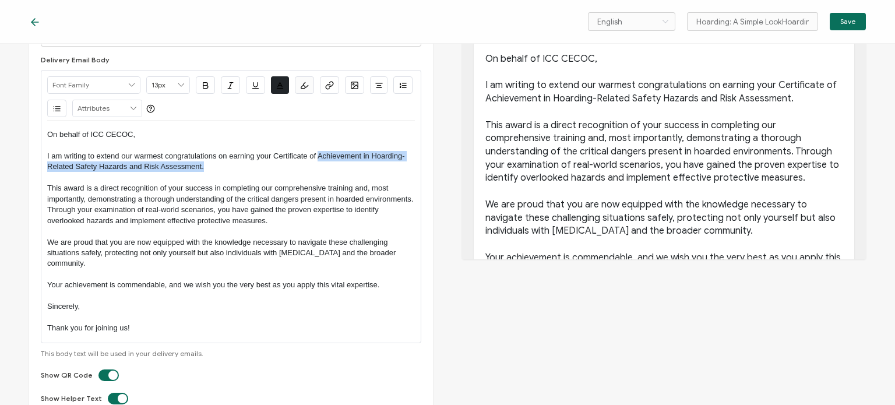
drag, startPoint x: 318, startPoint y: 157, endPoint x: 354, endPoint y: 162, distance: 36.6
click at [354, 162] on p "I am writing to extend our warmest congratulations on earning your Certificate …" at bounding box center [231, 162] width 368 height 22
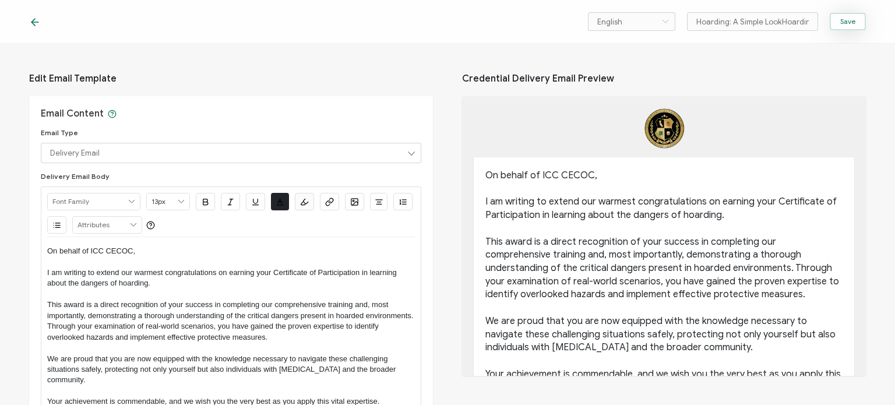
click at [846, 28] on button "Save" at bounding box center [847, 21] width 36 height 17
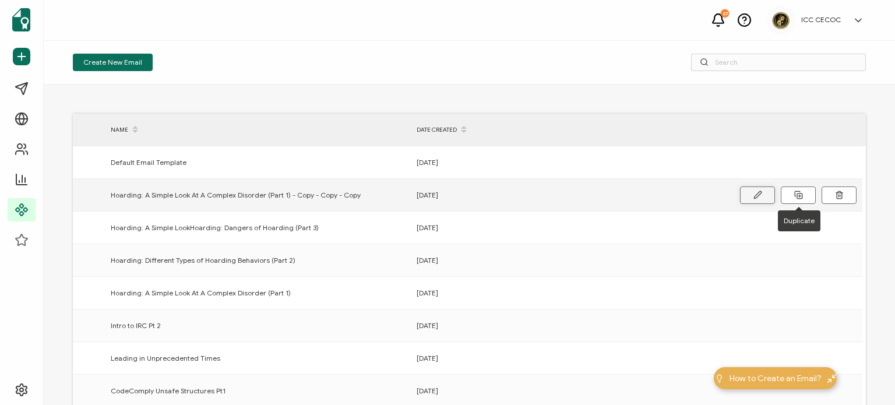
click at [762, 196] on button at bounding box center [757, 194] width 35 height 17
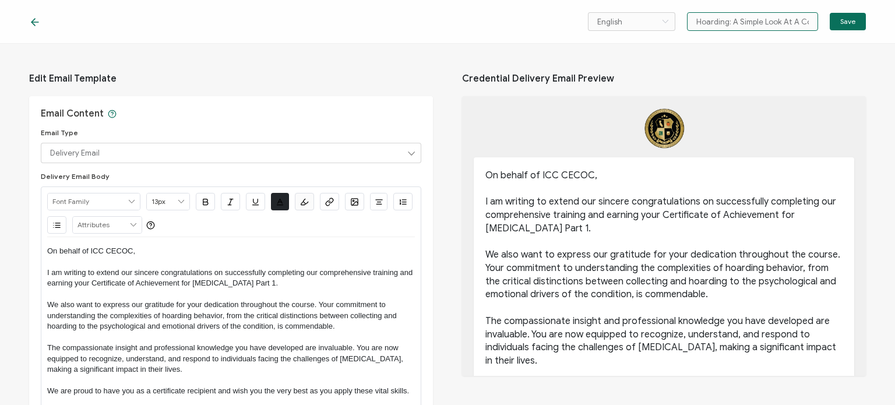
click at [705, 23] on input "Hoarding: A Simple Look At A Complex Disorder (Part 1) - Copy - Copy - Copy" at bounding box center [752, 21] width 131 height 19
drag, startPoint x: 692, startPoint y: 20, endPoint x: 847, endPoint y: 23, distance: 154.9
click at [847, 23] on div "English Bahasa indonesia Deutsch English Español Français Italiano Magyar Portu…" at bounding box center [727, 21] width 278 height 19
paste input "w to Make the Most Progress with Hoarders (Part 4)"
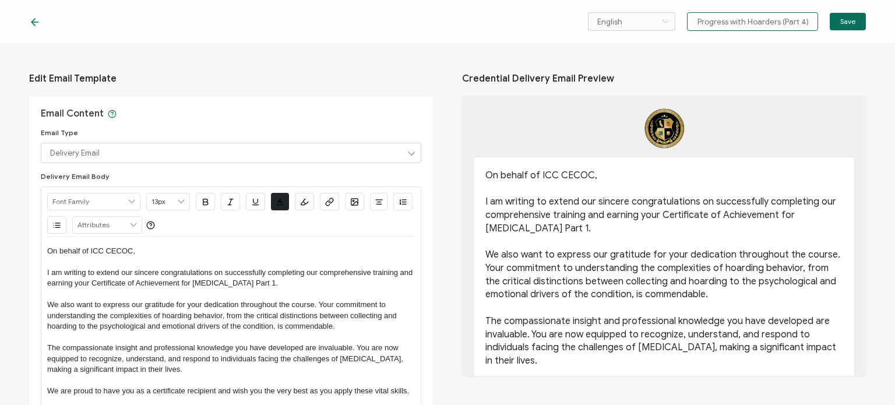
scroll to position [0, 72]
type input "How to Make the Most Progress with Hoarders (Part 4)"
click at [369, 253] on p "On behalf of ICC CECOC," at bounding box center [231, 251] width 368 height 10
click at [69, 279] on p "I am writing to extend our sincere congratulations on successfully completing o…" at bounding box center [231, 278] width 368 height 22
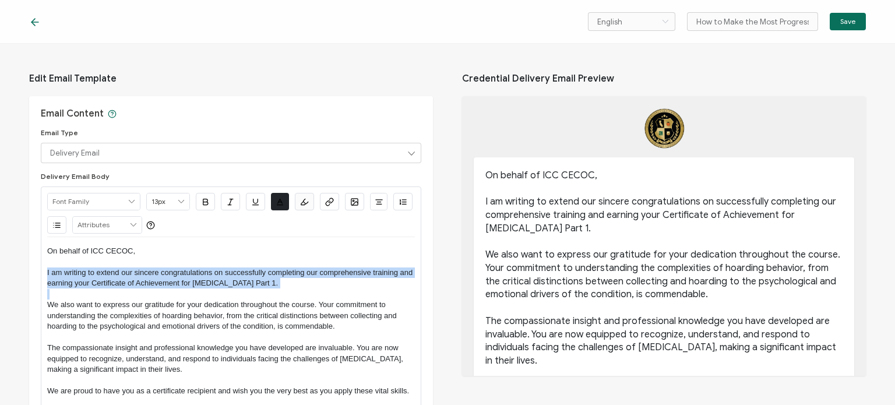
scroll to position [58, 0]
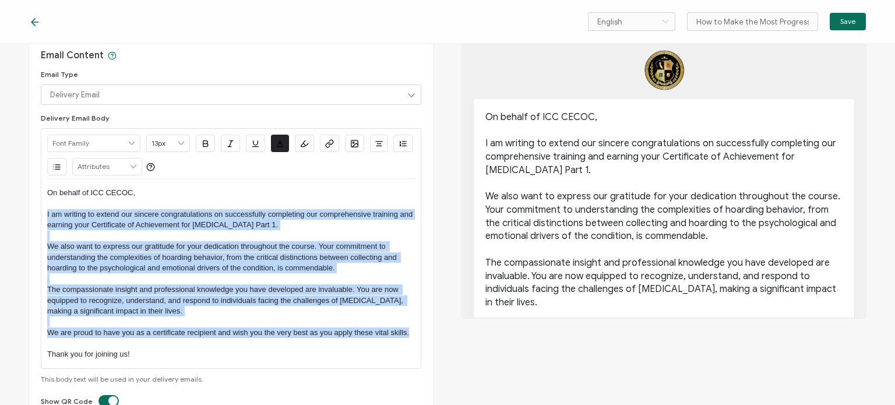
drag, startPoint x: 48, startPoint y: 272, endPoint x: 408, endPoint y: 335, distance: 366.1
click at [408, 335] on div "On behalf of ICC CECOC, I am writing to extend our sincere congratulations on s…" at bounding box center [231, 273] width 368 height 189
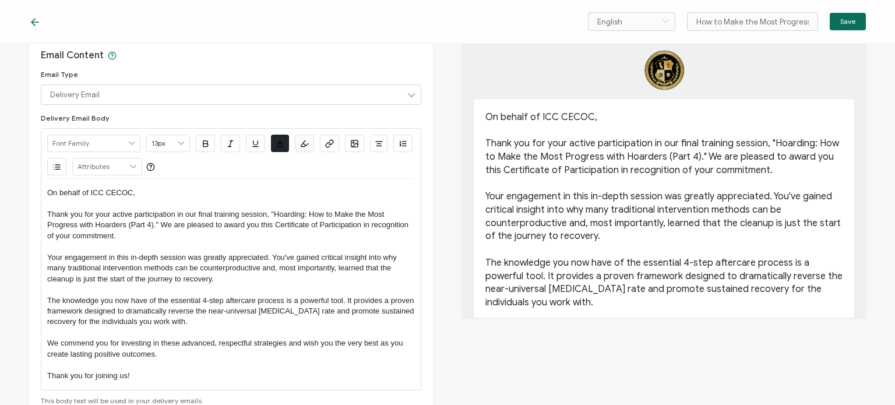
scroll to position [116, 0]
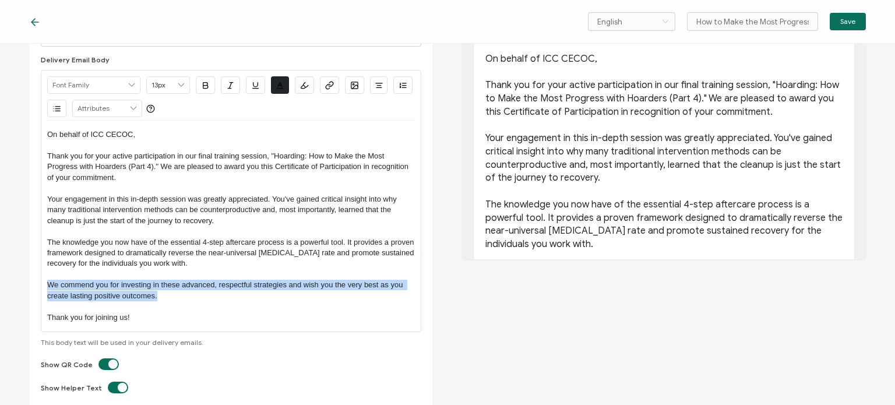
drag, startPoint x: 156, startPoint y: 294, endPoint x: 47, endPoint y: 284, distance: 109.9
click at [47, 284] on div "Alright Sans [PERSON_NAME] Archivo Black Arial Arimo Blinker Caveat Charm Charm…" at bounding box center [231, 201] width 380 height 262
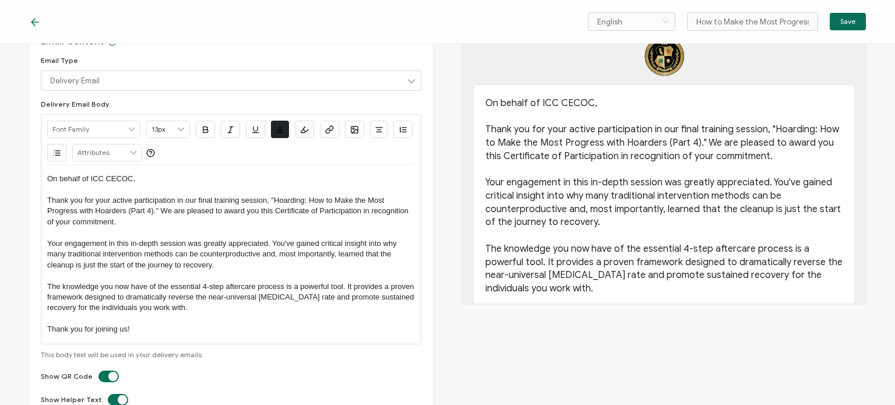
scroll to position [0, 0]
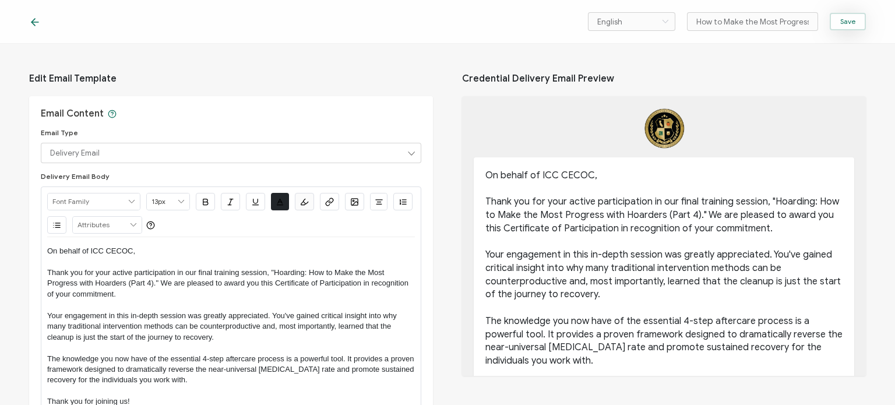
click at [846, 26] on button "Save" at bounding box center [847, 21] width 36 height 17
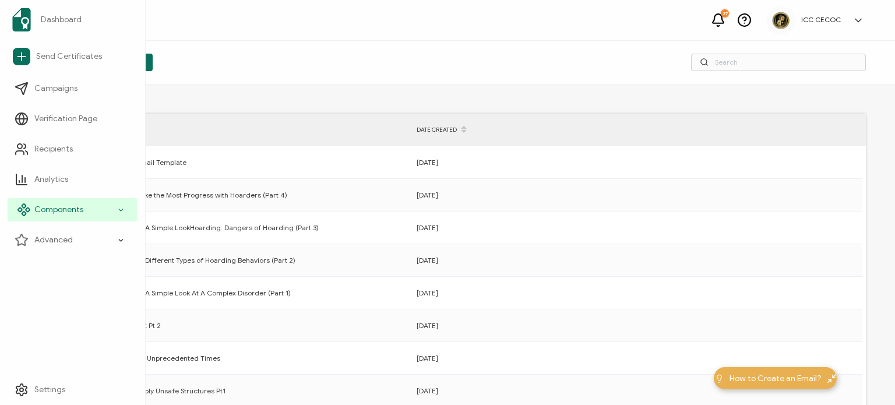
click at [51, 210] on span "Components" at bounding box center [58, 210] width 49 height 12
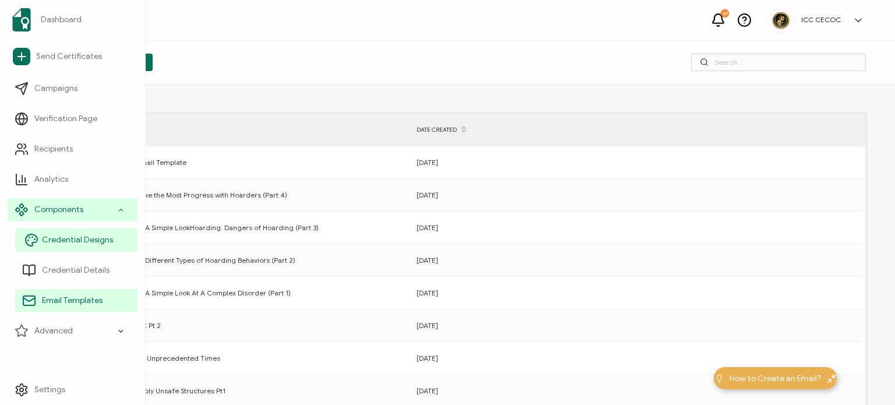
click at [54, 239] on span "Credential Designs" at bounding box center [77, 240] width 71 height 12
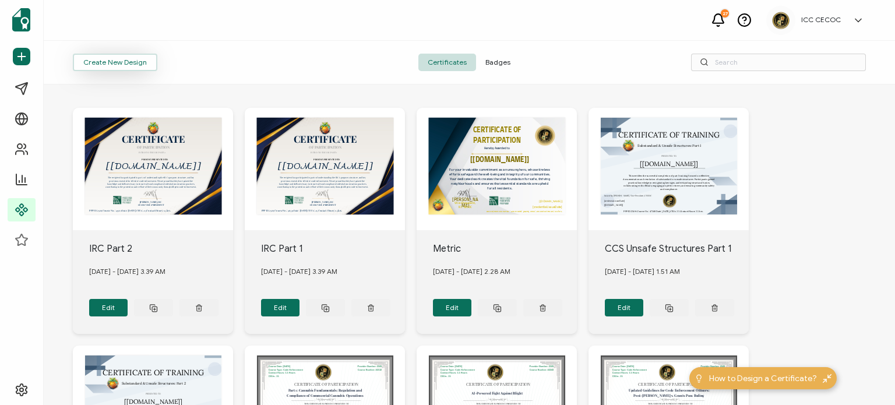
click at [109, 65] on button "Create New Design" at bounding box center [115, 62] width 84 height 17
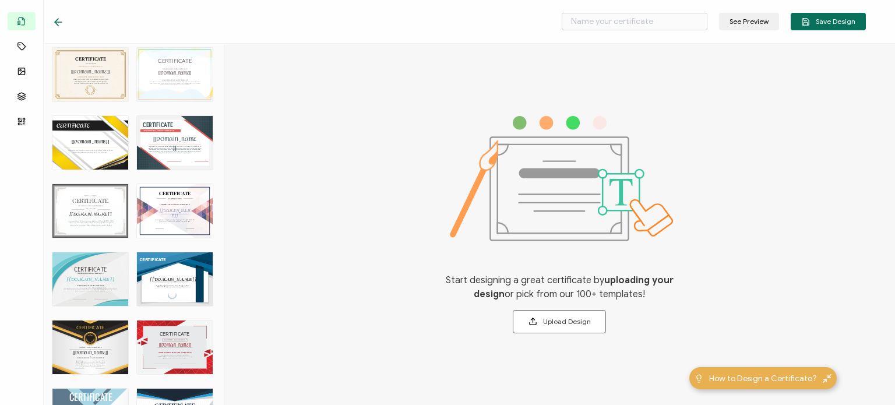
scroll to position [2930, 0]
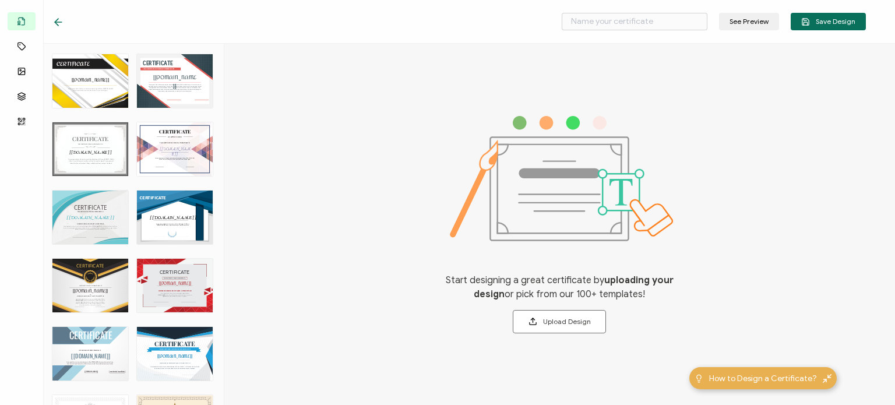
click at [159, 274] on div "CERTIFICATE THIS CERTIFICATE IS PROUDLY PRESENTED TO The recipient’s full name,…" at bounding box center [175, 286] width 76 height 54
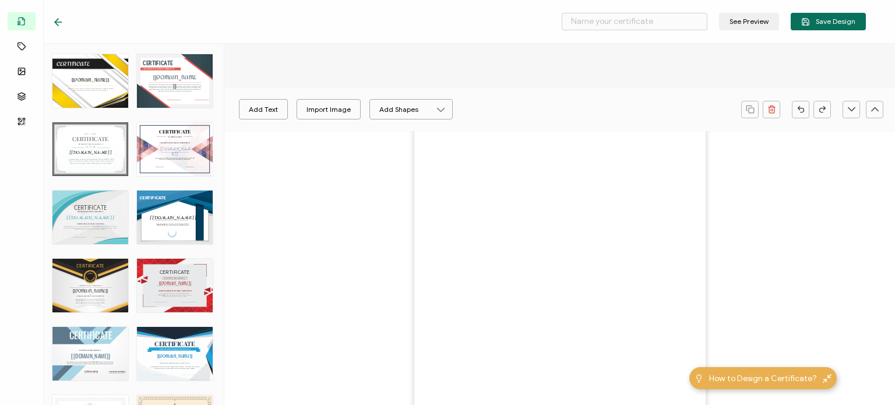
type input "May"
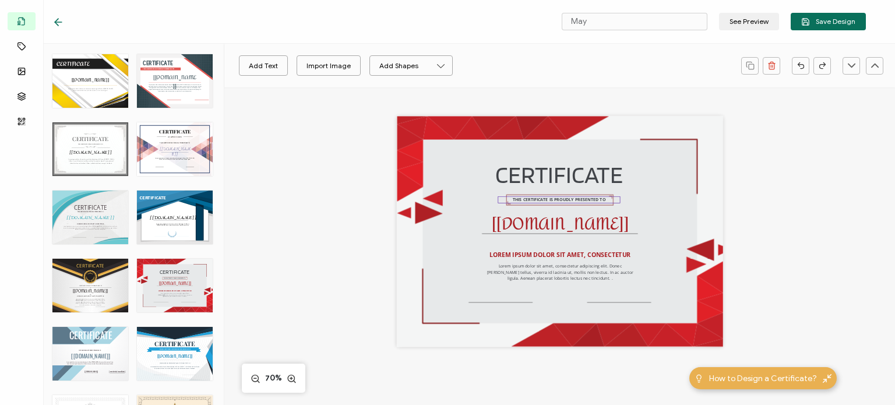
click at [528, 201] on pre "THIS CERTIFICATE IS PROUDLY PRESENTED TO" at bounding box center [559, 200] width 93 height 6
click at [549, 171] on pre "CERTIFICATE" at bounding box center [558, 173] width 127 height 29
click at [586, 174] on pre "CERTIFICATE" at bounding box center [558, 173] width 127 height 29
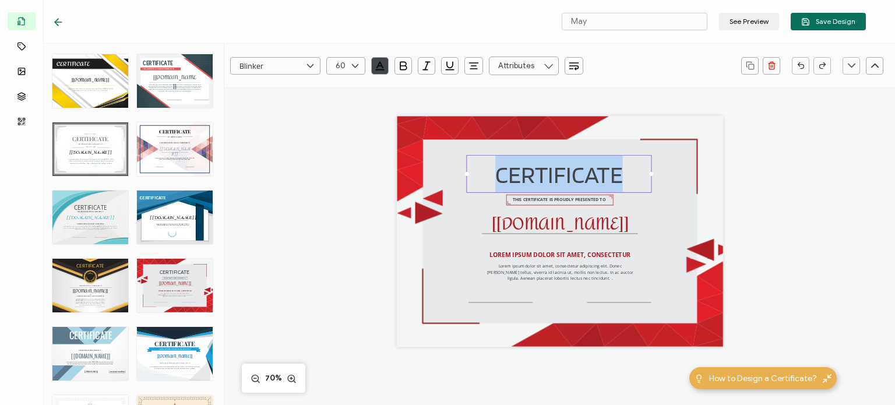
click at [586, 174] on pre "CERTIFICATE" at bounding box center [558, 173] width 127 height 29
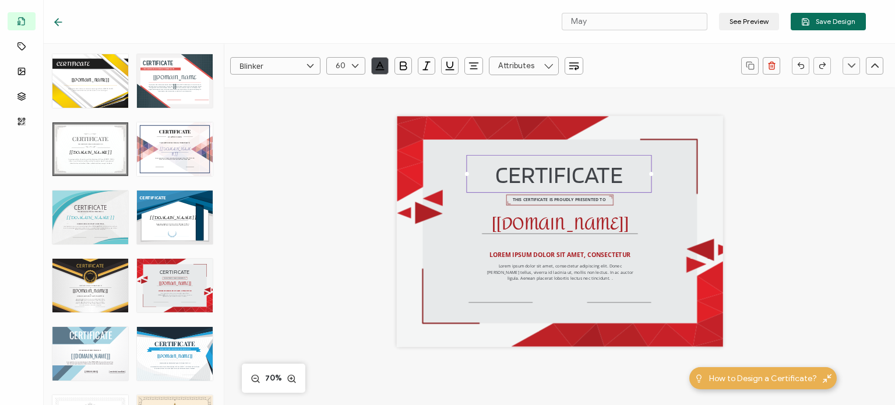
click at [616, 176] on pre "CERTIFICATE" at bounding box center [558, 173] width 127 height 29
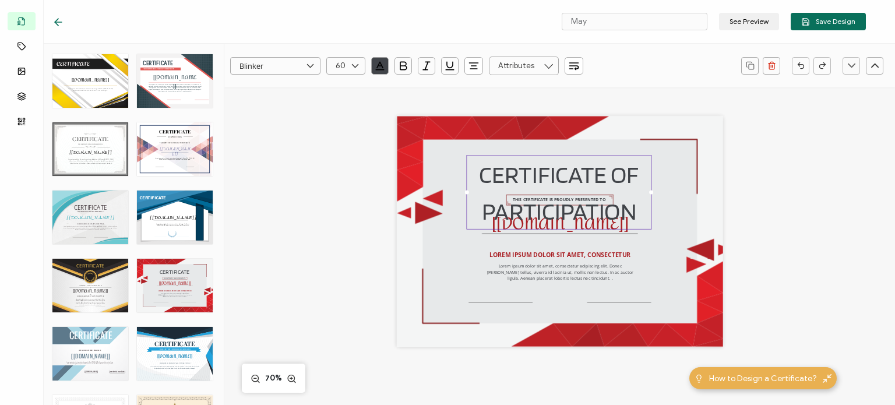
click at [342, 193] on div "CERTIFICATE OF PARTICIPATION THIS CERTIFICATE IS PROUDLY PRESENTED TO The recip…" at bounding box center [559, 245] width 469 height 316
click at [501, 172] on pre "CERTIFICATE OF PARTICIPATION" at bounding box center [561, 192] width 164 height 66
click at [433, 288] on div "CERTIFICATE OF PARTICIPATION THIS CERTIFICATE IS PROUDLY PRESENTED TO The recip…" at bounding box center [560, 231] width 326 height 231
click at [502, 258] on pre "LOREM IPSUM DOLOR SIT AMET, CONSECTETUR" at bounding box center [559, 254] width 141 height 8
click at [531, 179] on pre "CERTIFICATE OF PARTICIPATION" at bounding box center [561, 192] width 164 height 66
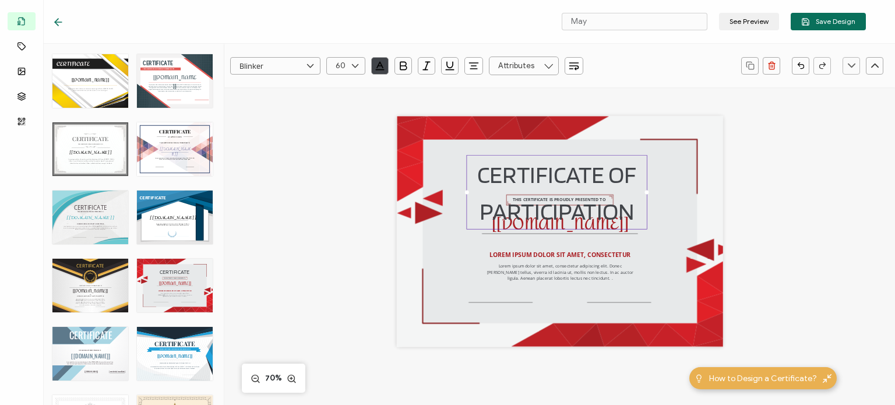
click at [642, 194] on div "CERTIFICATE OF PARTICIPATION" at bounding box center [556, 192] width 181 height 74
click at [520, 66] on input "text" at bounding box center [524, 65] width 70 height 19
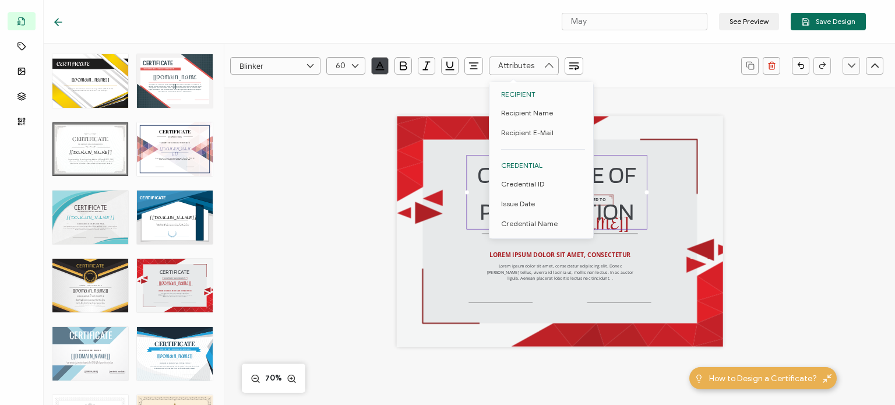
click at [520, 66] on input "text" at bounding box center [524, 65] width 70 height 19
click at [568, 69] on icon "button" at bounding box center [574, 66] width 12 height 12
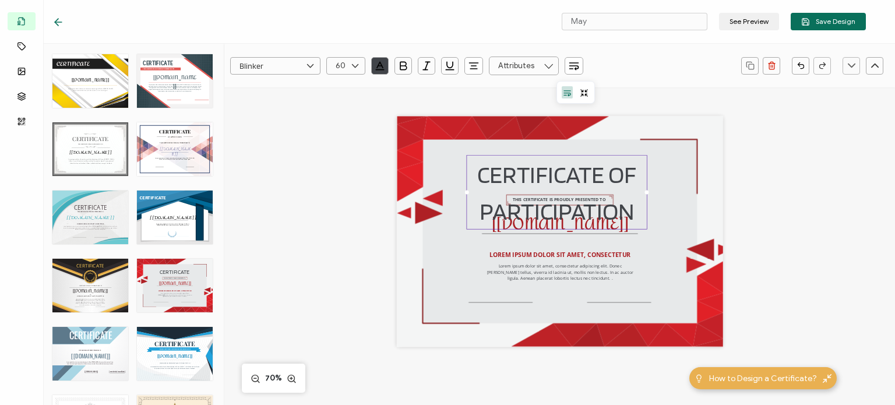
click at [573, 66] on icon "button" at bounding box center [574, 66] width 12 height 12
click at [574, 67] on icon "button" at bounding box center [574, 66] width 12 height 12
click at [585, 93] on icon at bounding box center [584, 93] width 9 height 9
click at [577, 67] on icon "button" at bounding box center [574, 66] width 12 height 12
click at [582, 92] on icon at bounding box center [584, 93] width 9 height 9
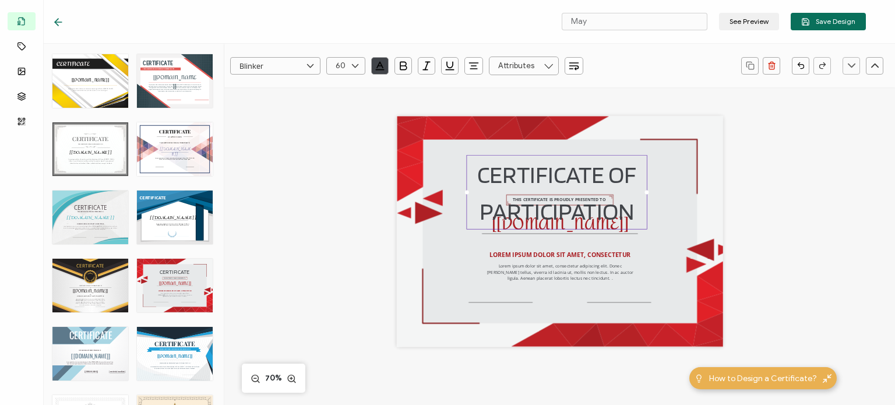
click at [354, 66] on icon at bounding box center [355, 65] width 15 height 17
click at [342, 146] on span "56" at bounding box center [342, 146] width 8 height 9
type input "56"
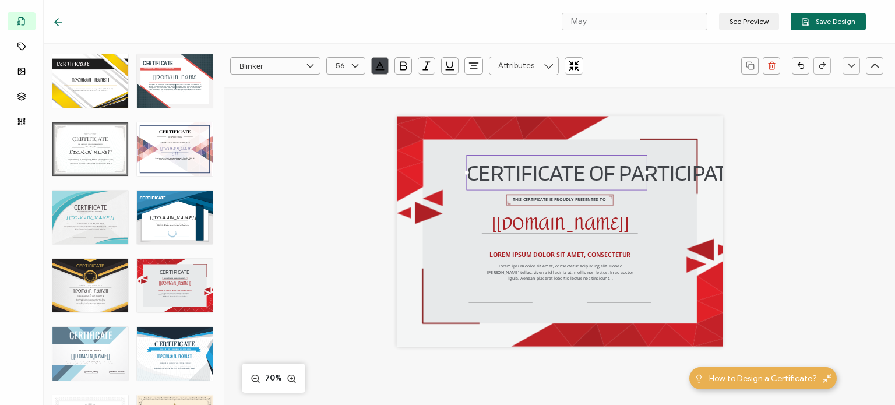
click at [487, 168] on pre "CERTIFICATE OF PARTICIPATION" at bounding box center [614, 172] width 295 height 27
click at [354, 67] on icon at bounding box center [355, 65] width 15 height 17
click at [342, 108] on span "44" at bounding box center [342, 104] width 9 height 9
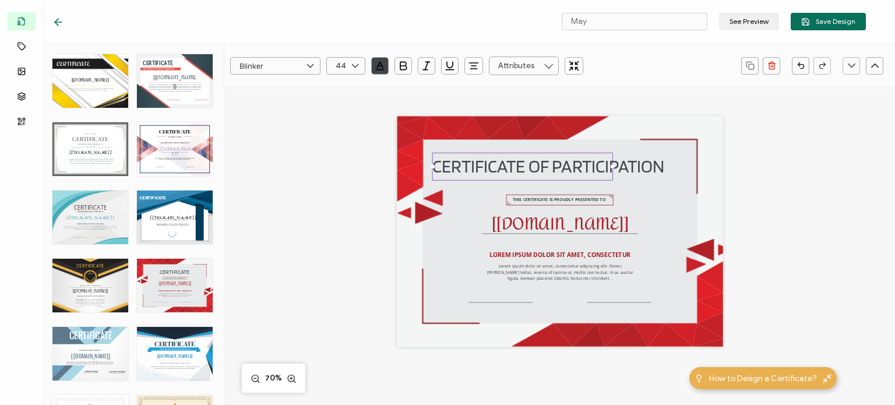
type input "41"
drag, startPoint x: 608, startPoint y: 167, endPoint x: 663, endPoint y: 167, distance: 55.3
click at [663, 167] on div "CERTIFICATE OF PARTICIPATION THIS CERTIFICATE IS PROUDLY PRESENTED TO The recip…" at bounding box center [560, 231] width 326 height 231
click at [404, 70] on icon "button" at bounding box center [403, 66] width 12 height 12
drag, startPoint x: 486, startPoint y: 165, endPoint x: 326, endPoint y: 216, distance: 168.2
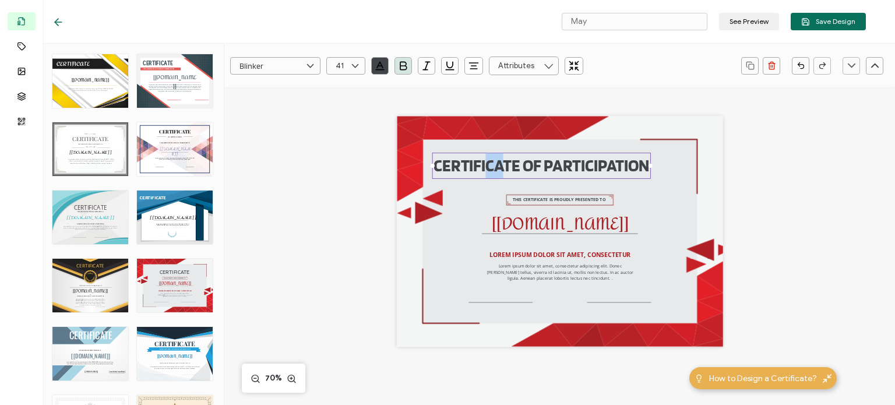
click at [506, 169] on pre "CERTIFICATE OF PARTICIPATION" at bounding box center [540, 166] width 215 height 20
click at [326, 216] on div "CERTIFICATE OF PARTICIPATION THIS CERTIFICATE IS PROUDLY PRESENTED TO The recip…" at bounding box center [559, 245] width 469 height 316
drag, startPoint x: 488, startPoint y: 168, endPoint x: 377, endPoint y: 248, distance: 136.1
click at [501, 171] on pre "CERTIFICATE OF PARTICIPATION" at bounding box center [540, 166] width 215 height 20
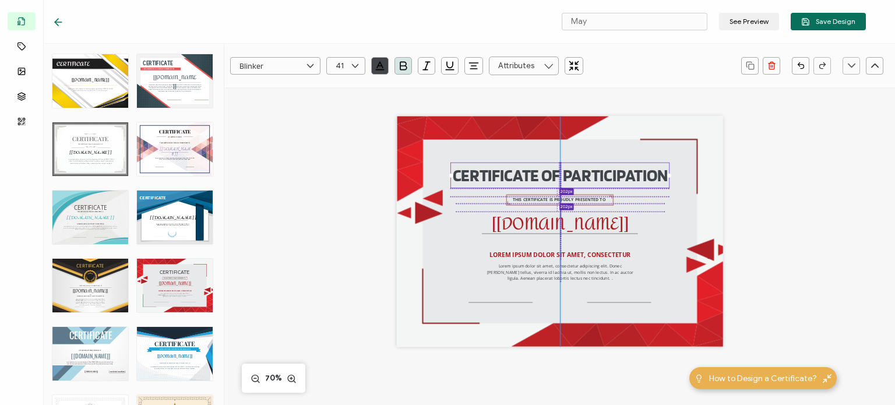
drag, startPoint x: 551, startPoint y: 165, endPoint x: 556, endPoint y: 174, distance: 9.4
click at [556, 174] on pre "CERTIFICATE OF PARTICIPATION" at bounding box center [560, 175] width 215 height 20
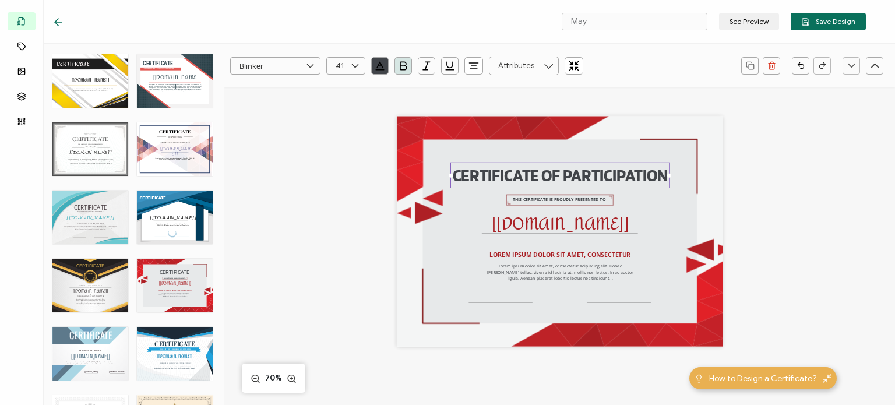
click at [356, 268] on div "CERTIFICATE OF PARTICIPATION THIS CERTIFICATE IS PROUDLY PRESENTED TO The recip…" at bounding box center [559, 245] width 469 height 316
click at [499, 272] on pre "Lorem ipsum dolor sit amet, consectetur adipiscing elit. Donec [PERSON_NAME] te…" at bounding box center [560, 272] width 147 height 18
click at [522, 271] on pre "Lorem ipsum dolor sit amet, consectetur adipiscing elit. Donec [PERSON_NAME] te…" at bounding box center [560, 272] width 147 height 18
click at [520, 270] on pre "Lorem ipsum dolor sit amet, consectetur adipiscing elit. Donec [PERSON_NAME] te…" at bounding box center [560, 272] width 147 height 18
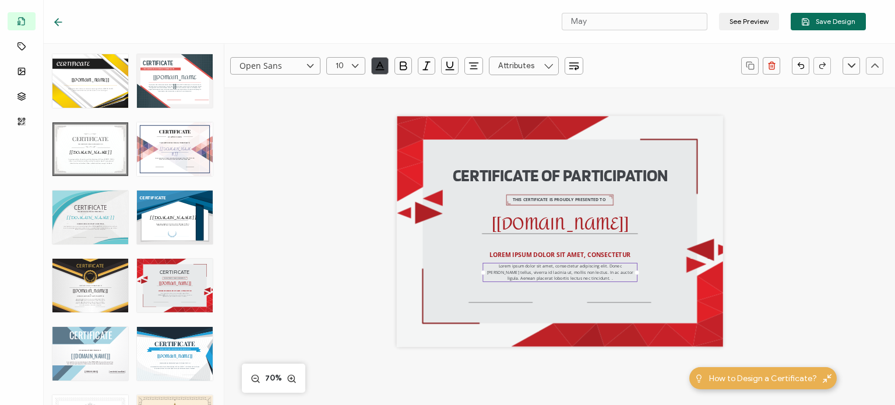
click at [584, 277] on div "Lorem ipsum dolor sit amet, consectetur adipiscing elit. Donec [PERSON_NAME] te…" at bounding box center [560, 272] width 154 height 19
click at [578, 276] on div "Lorem ipsum dolor sit amet, consectetur adipiscing elit. Donec [PERSON_NAME] te…" at bounding box center [560, 272] width 154 height 19
click at [550, 271] on pre "Lorem ipsum dolor sit amet, consectetur adipiscing elit. Donec [PERSON_NAME] te…" at bounding box center [560, 272] width 147 height 18
paste pre
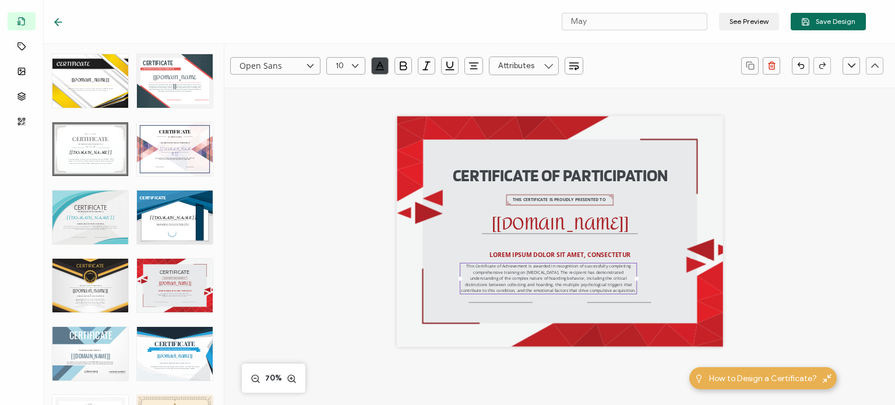
drag, startPoint x: 453, startPoint y: 279, endPoint x: 633, endPoint y: 277, distance: 180.6
click at [449, 279] on div "CERTIFICATE OF PARTICIPATION THIS CERTIFICATE IS PROUDLY PRESENTED TO The recip…" at bounding box center [560, 231] width 326 height 231
drag, startPoint x: 633, startPoint y: 279, endPoint x: 677, endPoint y: 277, distance: 44.3
click at [677, 277] on div "CERTIFICATE OF PARTICIPATION THIS CERTIFICATE IS PROUDLY PRESENTED TO The recip…" at bounding box center [560, 231] width 326 height 231
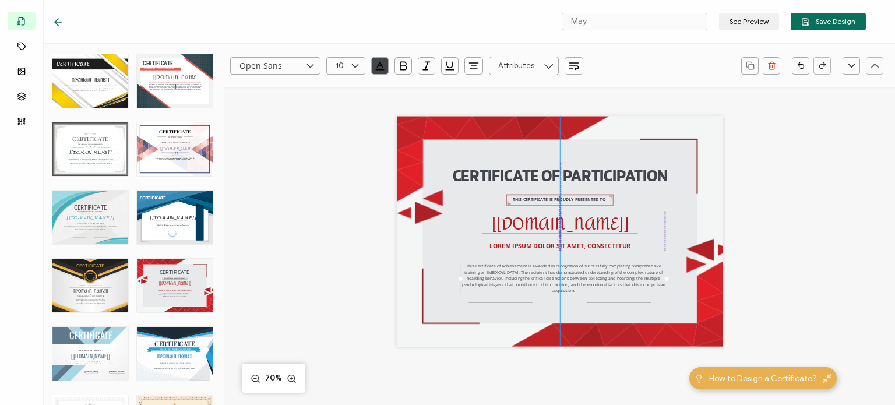
drag, startPoint x: 553, startPoint y: 253, endPoint x: 547, endPoint y: 258, distance: 7.0
click at [552, 245] on pre "LOREM IPSUM DOLOR SIT AMET, CONSECTETUR" at bounding box center [559, 246] width 141 height 8
click at [544, 272] on pre "This Certificate of Achievement is awarded in recognition of successfully compl…" at bounding box center [564, 278] width 204 height 30
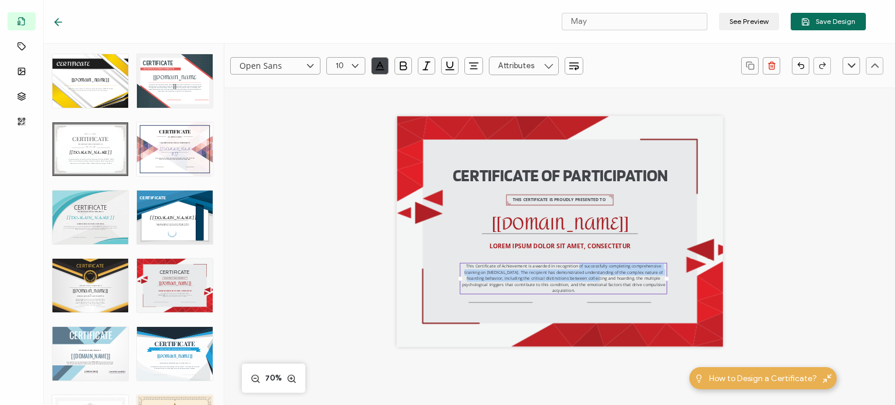
drag, startPoint x: 568, startPoint y: 276, endPoint x: 568, endPoint y: 267, distance: 9.3
click at [568, 267] on pre "This Certificate of Achievement is awarded in recognition of successfully compl…" at bounding box center [564, 278] width 204 height 30
click at [816, 295] on div "Open Sans Alright Sans [PERSON_NAME] Archivo Black Arial Arimo Blinker Caveat C…" at bounding box center [559, 313] width 670 height 452
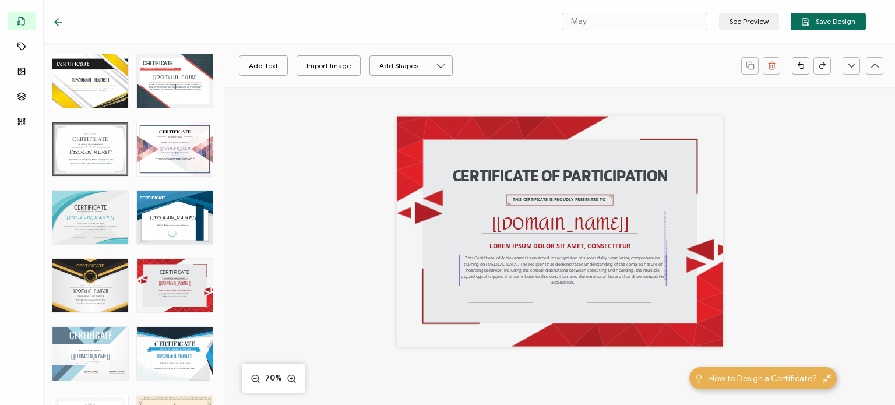
click at [554, 265] on pre "This Certificate of Achievement is awarded in recognition of successfully compl…" at bounding box center [563, 270] width 204 height 30
click at [540, 267] on pre "This Certificate of Achievement is awarded in recognition of successfully compl…" at bounding box center [563, 273] width 204 height 30
click at [808, 243] on div "Open Sans Alright Sans [PERSON_NAME] Archivo Black Arial Arimo Blinker Caveat C…" at bounding box center [559, 313] width 670 height 452
click at [624, 302] on div "CERTIFICATE OF PARTICIPATION THIS CERTIFICATE IS PROUDLY PRESENTED TO The recip…" at bounding box center [560, 231] width 326 height 231
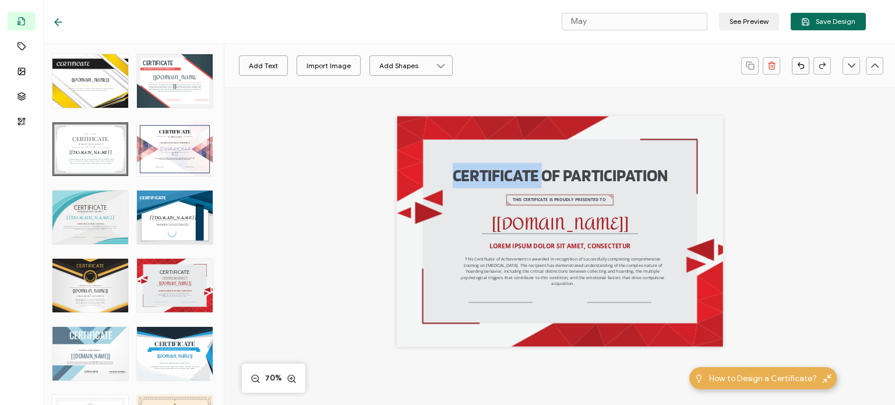
click at [624, 302] on div "CERTIFICATE OF PARTICIPATION THIS CERTIFICATE IS PROUDLY PRESENTED TO The recip…" at bounding box center [560, 231] width 326 height 231
click at [515, 302] on div "CERTIFICATE OF PARTICIPATION THIS CERTIFICATE IS PROUDLY PRESENTED TO The recip…" at bounding box center [560, 231] width 326 height 231
click at [478, 304] on div "CERTIFICATE OF PARTICIPATION THIS CERTIFICATE IS PROUDLY PRESENTED TO The recip…" at bounding box center [560, 231] width 326 height 231
click at [478, 302] on div "CERTIFICATE OF PARTICIPATION THIS CERTIFICATE IS PROUDLY PRESENTED TO The recip…" at bounding box center [560, 231] width 326 height 231
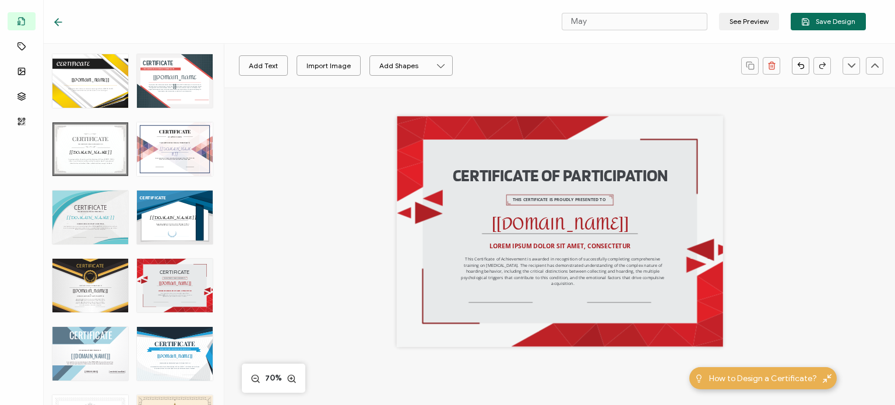
click at [443, 289] on div "CERTIFICATE OF PARTICIPATION THIS CERTIFICATE IS PROUDLY PRESENTED TO The recip…" at bounding box center [560, 231] width 326 height 231
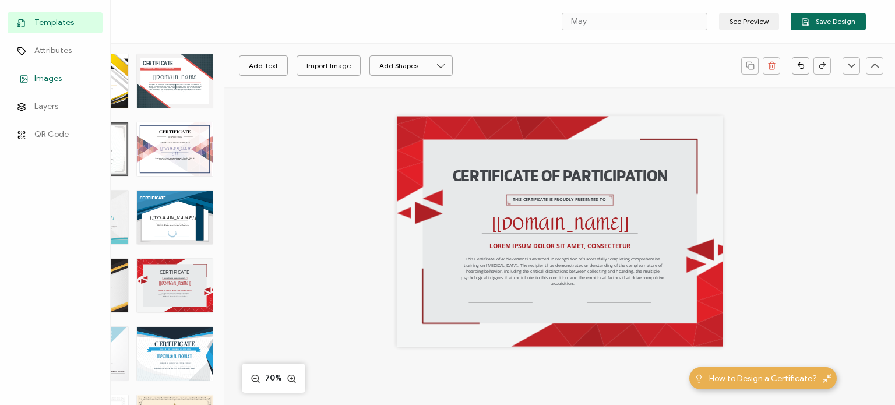
click at [34, 77] on span "Images" at bounding box center [47, 79] width 27 height 12
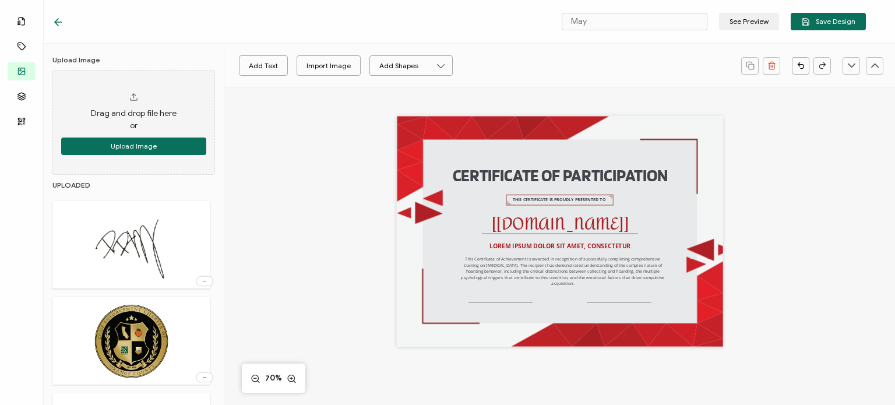
click at [139, 246] on img at bounding box center [130, 245] width 93 height 76
drag, startPoint x: 562, startPoint y: 214, endPoint x: 587, endPoint y: 245, distance: 39.7
click at [587, 245] on img at bounding box center [573, 239] width 122 height 98
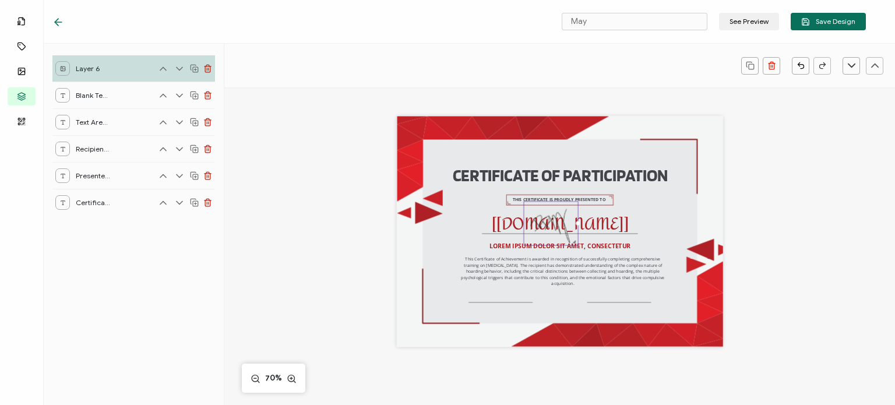
drag, startPoint x: 641, startPoint y: 297, endPoint x: 545, endPoint y: 210, distance: 129.9
click at [545, 210] on div at bounding box center [550, 223] width 55 height 44
drag, startPoint x: 565, startPoint y: 253, endPoint x: 613, endPoint y: 295, distance: 63.6
click at [613, 295] on img at bounding box center [618, 293] width 54 height 43
click at [371, 272] on div "CERTIFICATE OF PARTICIPATION THIS CERTIFICATE IS PROUDLY PRESENTED TO The recip…" at bounding box center [559, 245] width 469 height 316
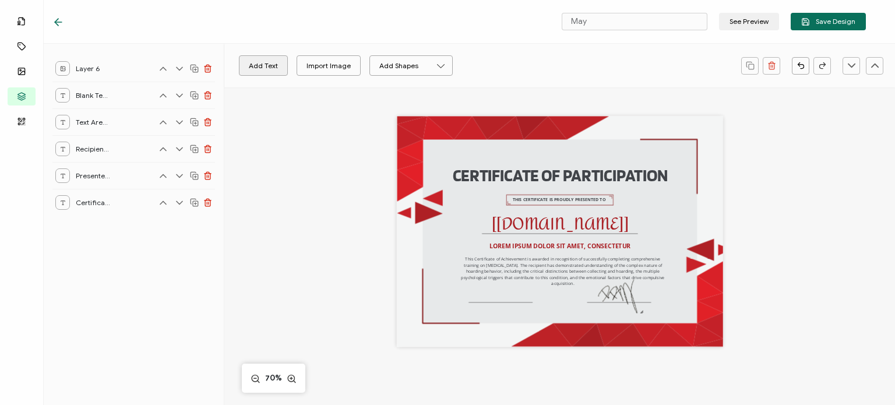
click at [257, 69] on button "Add Text" at bounding box center [263, 65] width 49 height 20
drag, startPoint x: 551, startPoint y: 242, endPoint x: 552, endPoint y: 317, distance: 75.1
click at [552, 317] on pre "Edit this text" at bounding box center [560, 312] width 59 height 14
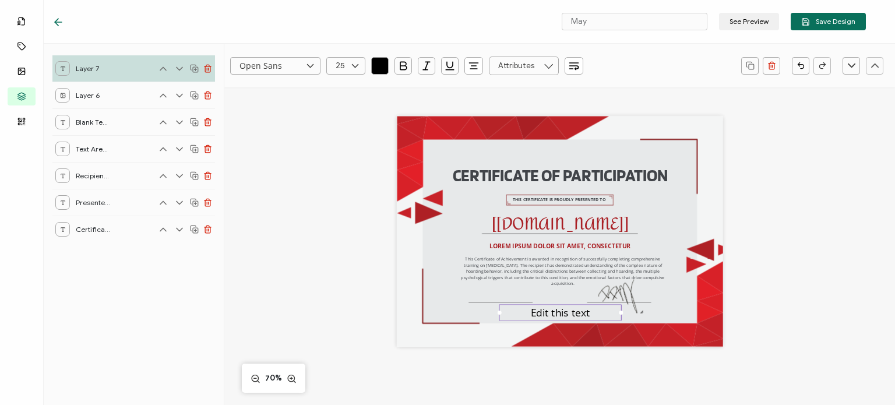
click at [550, 316] on pre "Edit this text" at bounding box center [560, 312] width 59 height 14
drag, startPoint x: 497, startPoint y: 313, endPoint x: 426, endPoint y: 318, distance: 71.2
click at [426, 318] on div "CERTIFICATE OF PARTICIPATION THIS CERTIFICATE IS PROUDLY PRESENTED TO The recip…" at bounding box center [560, 231] width 326 height 231
click at [492, 315] on div "Edit this text" at bounding box center [534, 312] width 171 height 16
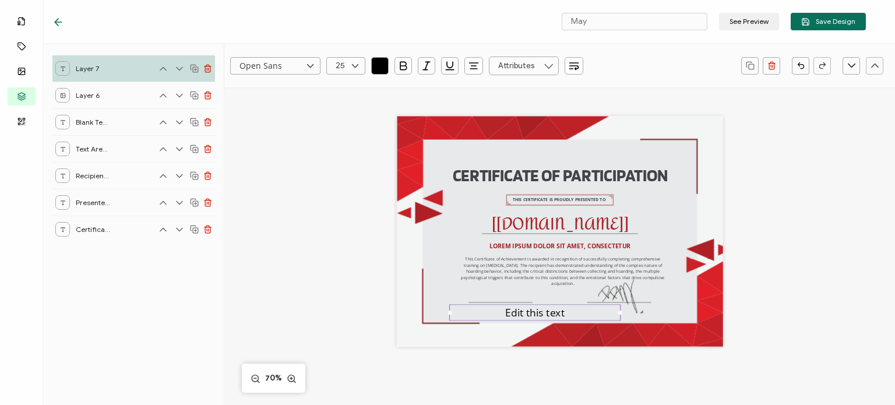
click at [510, 312] on pre "Edit this text" at bounding box center [534, 312] width 59 height 14
drag, startPoint x: 503, startPoint y: 311, endPoint x: 587, endPoint y: 308, distance: 83.9
click at [587, 308] on div "Edit this text" at bounding box center [534, 312] width 171 height 16
paste pre
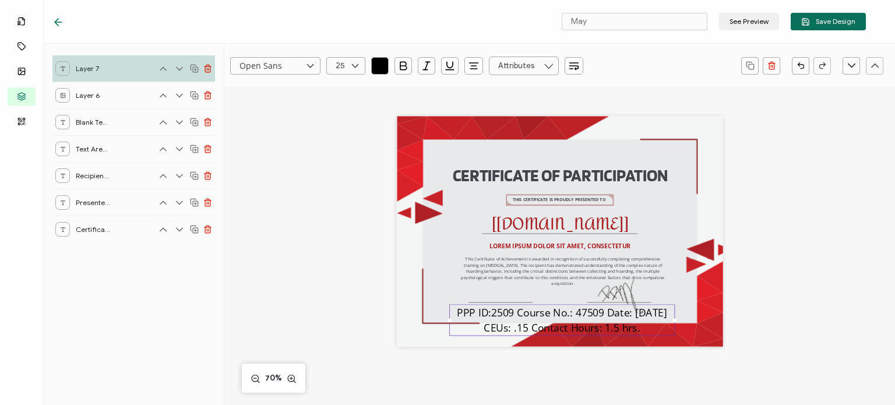
drag, startPoint x: 617, startPoint y: 328, endPoint x: 695, endPoint y: 316, distance: 78.9
click at [695, 316] on div "CERTIFICATE OF PARTICIPATION THIS CERTIFICATE IS PROUDLY PRESENTED TO The recip…" at bounding box center [560, 231] width 326 height 231
click at [530, 268] on pre "This Certificate of Achievement is awarded in recognition of successfully compl…" at bounding box center [563, 271] width 204 height 30
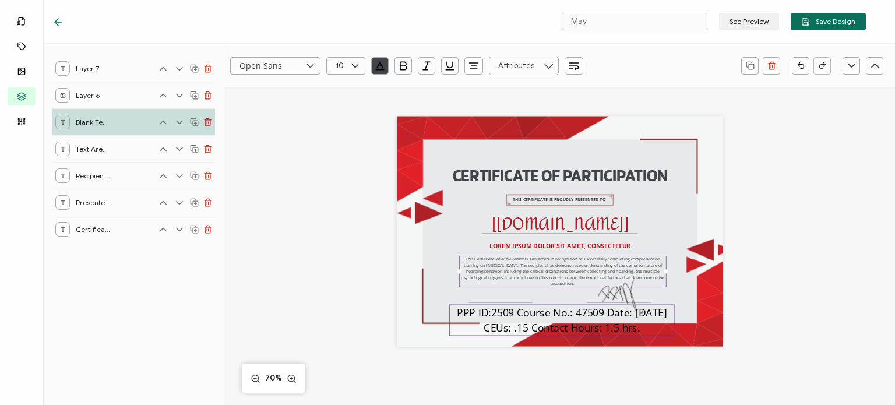
click at [568, 321] on pre "PPP ID:2509 Course No.: 47509 Date: [DATE] CEUs: .15 Contact Hours: 1.5 hrs." at bounding box center [563, 319] width 213 height 29
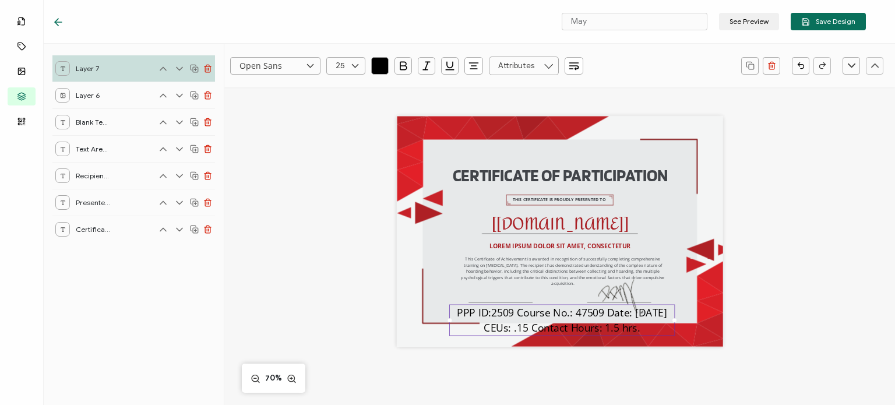
click at [568, 321] on pre "PPP ID:2509 Course No.: 47509 Date: [DATE] CEUs: .15 Contact Hours: 1.5 hrs." at bounding box center [563, 319] width 213 height 29
click at [476, 310] on pre "PPP ID:2509 Course No.: 47509 Date: [DATE] CEUs: .15 Contact Hours: 1.5 hrs." at bounding box center [563, 319] width 213 height 29
drag, startPoint x: 473, startPoint y: 310, endPoint x: 671, endPoint y: 325, distance: 198.6
click at [671, 325] on div "PPP ID:2509 Course No.: 47509 Date: [DATE] CEUs: .15 Contact Hours: 1.5 hrs." at bounding box center [561, 319] width 225 height 31
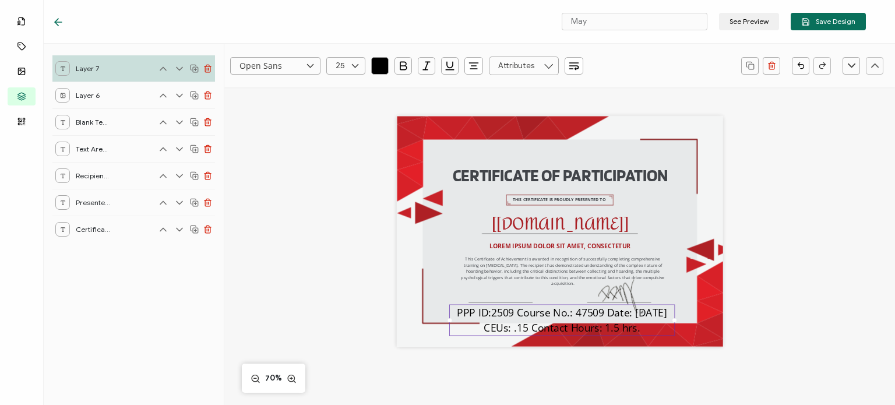
click at [357, 67] on icon at bounding box center [355, 65] width 15 height 17
click at [340, 111] on li "16" at bounding box center [347, 106] width 41 height 20
type input "16"
click at [354, 69] on icon at bounding box center [355, 65] width 15 height 17
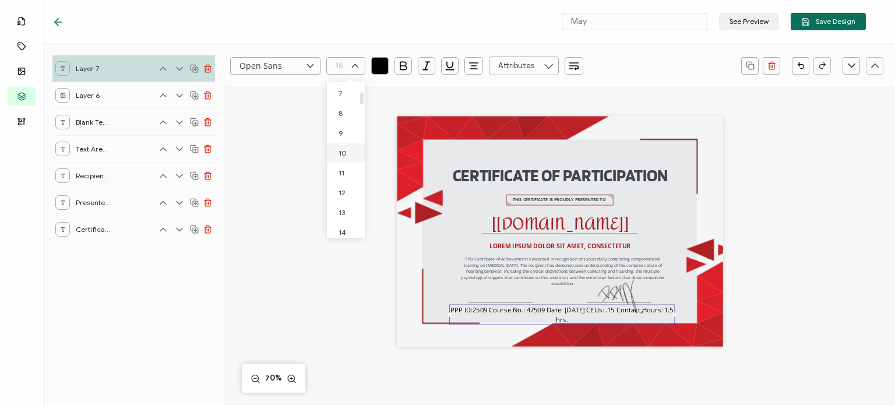
scroll to position [128, 0]
click at [338, 165] on span "10" at bounding box center [342, 164] width 8 height 9
type input "10"
click at [366, 318] on div "CERTIFICATE OF PARTICIPATION THIS CERTIFICATE IS PROUDLY PRESENTED TO The recip…" at bounding box center [559, 245] width 469 height 316
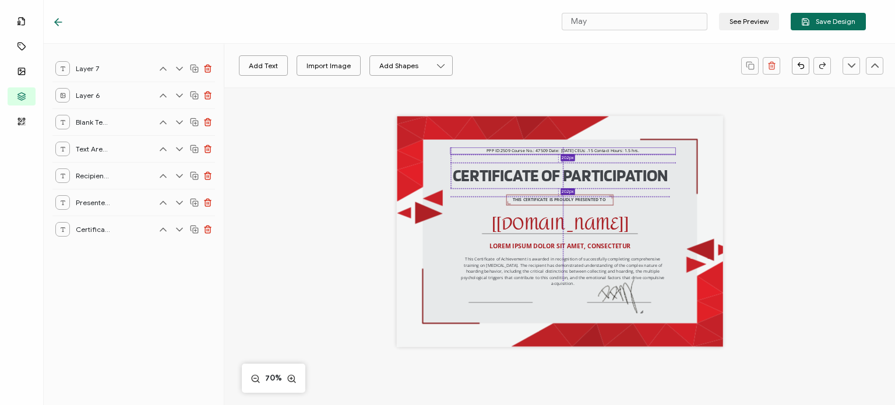
drag, startPoint x: 485, startPoint y: 305, endPoint x: 486, endPoint y: 147, distance: 157.8
click at [486, 148] on pre "PPP ID:2509 Course No.: 47509 Date: [DATE] CEUs: .15 Contact Hours: 1.5 hrs." at bounding box center [562, 151] width 153 height 6
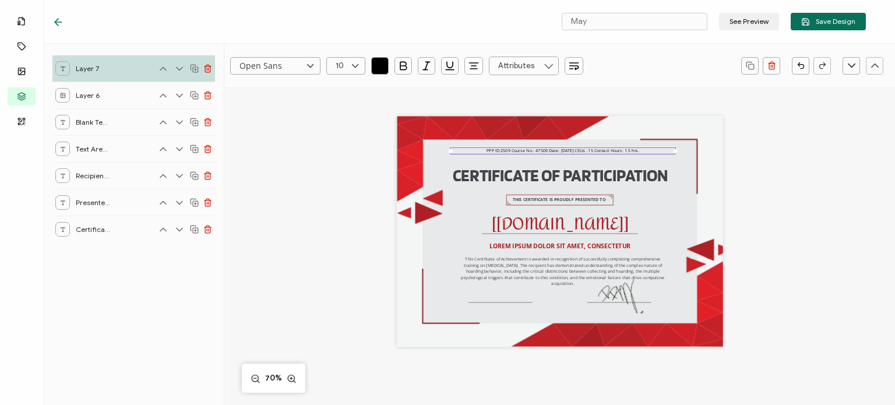
click at [355, 328] on div "CERTIFICATE OF PARTICIPATION THIS CERTIFICATE IS PROUDLY PRESENTED TO The recip…" at bounding box center [559, 245] width 469 height 316
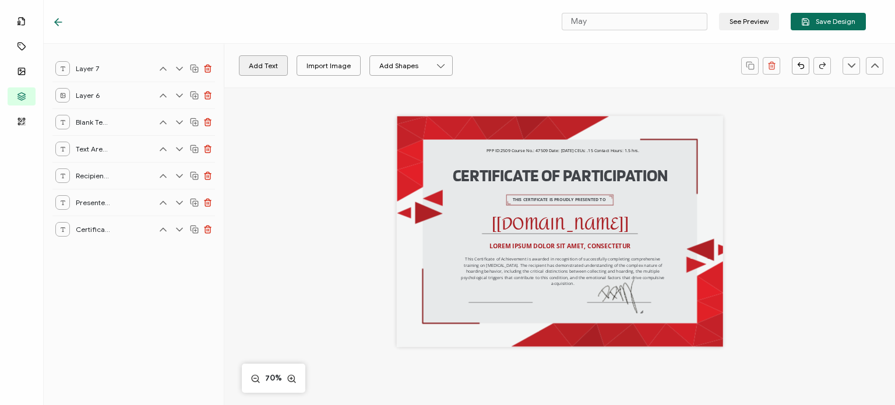
click at [263, 69] on button "Add Text" at bounding box center [263, 65] width 49 height 20
drag, startPoint x: 552, startPoint y: 232, endPoint x: 613, endPoint y: 309, distance: 98.2
click at [613, 309] on pre "Edit this text" at bounding box center [620, 308] width 59 height 14
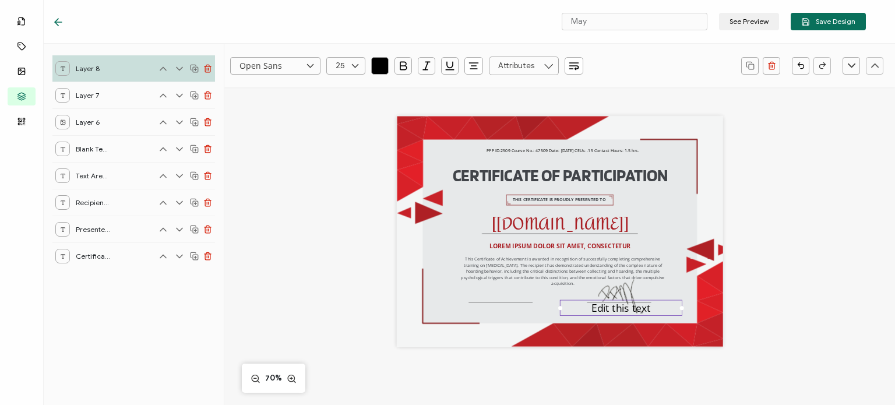
click at [598, 311] on pre "Edit this text" at bounding box center [620, 308] width 59 height 14
click at [591, 309] on pre "Edit this text" at bounding box center [620, 308] width 59 height 14
click at [583, 309] on div "Edit this text" at bounding box center [621, 308] width 122 height 16
click at [594, 308] on pre "Edit this text" at bounding box center [620, 308] width 59 height 14
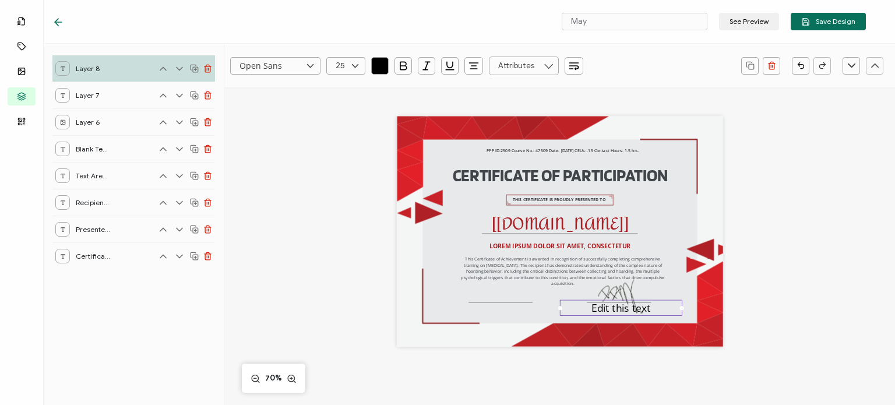
click at [586, 308] on div "Edit this text" at bounding box center [621, 308] width 122 height 16
click at [587, 308] on div "Edit this text" at bounding box center [621, 308] width 122 height 16
drag, startPoint x: 589, startPoint y: 305, endPoint x: 699, endPoint y: 310, distance: 110.2
click at [699, 310] on div "CERTIFICATE OF PARTICIPATION THIS CERTIFICATE IS PROUDLY PRESENTED TO The recip…" at bounding box center [560, 231] width 326 height 231
click at [331, 66] on input "text" at bounding box center [345, 65] width 39 height 17
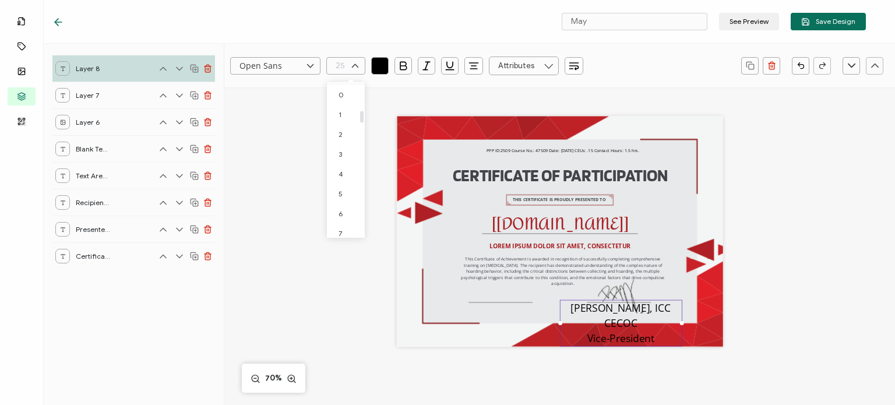
scroll to position [365, 0]
click at [342, 102] on span "19" at bounding box center [341, 106] width 7 height 9
click at [626, 321] on span "[PERSON_NAME], ICC CECOC Vice-President" at bounding box center [620, 316] width 103 height 26
type input "25"
drag, startPoint x: 557, startPoint y: 316, endPoint x: 550, endPoint y: 316, distance: 7.0
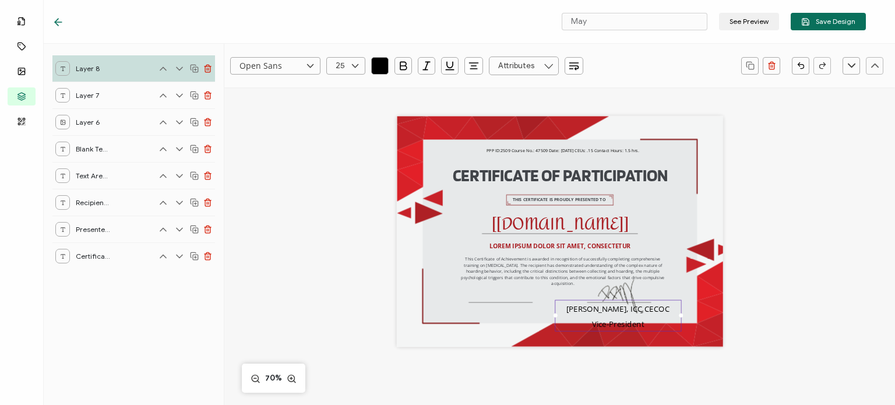
click at [550, 316] on div "CERTIFICATE OF PARTICIPATION THIS CERTIFICATE IS PROUDLY PRESENTED TO [[DOMAIN_…" at bounding box center [560, 231] width 326 height 231
click at [775, 333] on div "CERTIFICATE OF PARTICIPATION THIS CERTIFICATE IS PROUDLY PRESENTED TO [[DOMAIN_…" at bounding box center [559, 245] width 469 height 316
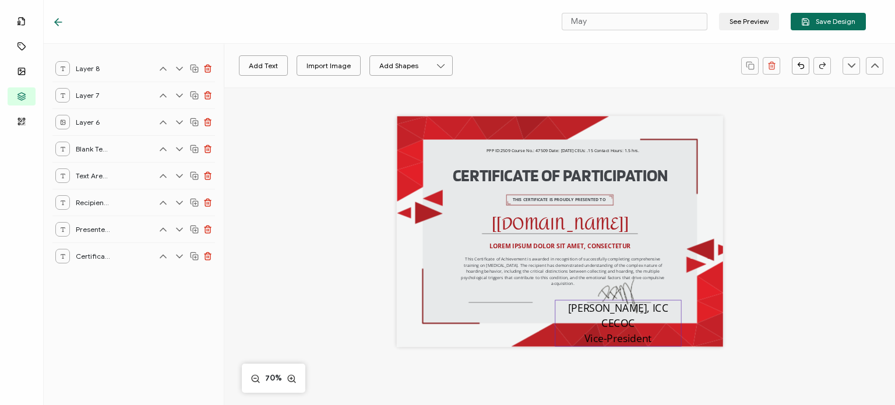
click at [640, 321] on pre "[PERSON_NAME], ICC CECOC Vice-President" at bounding box center [619, 323] width 103 height 44
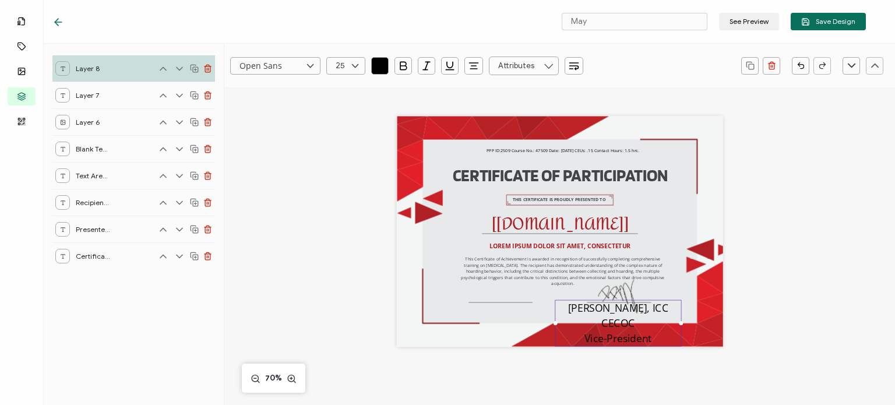
click at [646, 321] on pre "[PERSON_NAME], ICC CECOC Vice-President" at bounding box center [619, 323] width 103 height 44
click at [653, 322] on div "[PERSON_NAME], ICC CECOC Vice-President" at bounding box center [617, 323] width 126 height 47
click at [583, 311] on pre "[PERSON_NAME], ICC CECOC Vice-President" at bounding box center [619, 323] width 103 height 44
drag, startPoint x: 561, startPoint y: 306, endPoint x: 662, endPoint y: 330, distance: 103.5
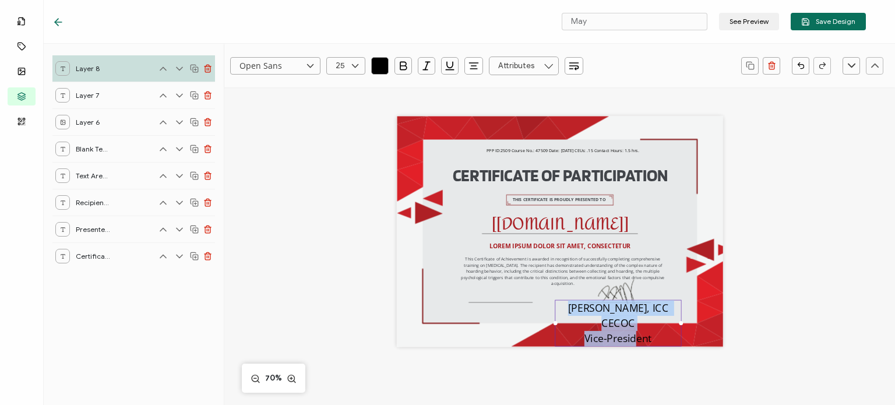
click at [662, 330] on div "[PERSON_NAME], ICC CECOC Vice-President" at bounding box center [617, 323] width 126 height 47
click at [476, 69] on icon "button" at bounding box center [474, 66] width 12 height 12
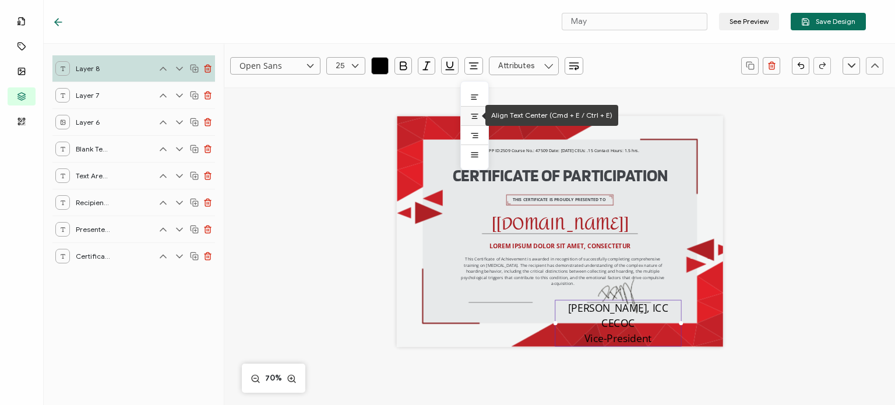
click at [471, 113] on icon at bounding box center [474, 116] width 9 height 9
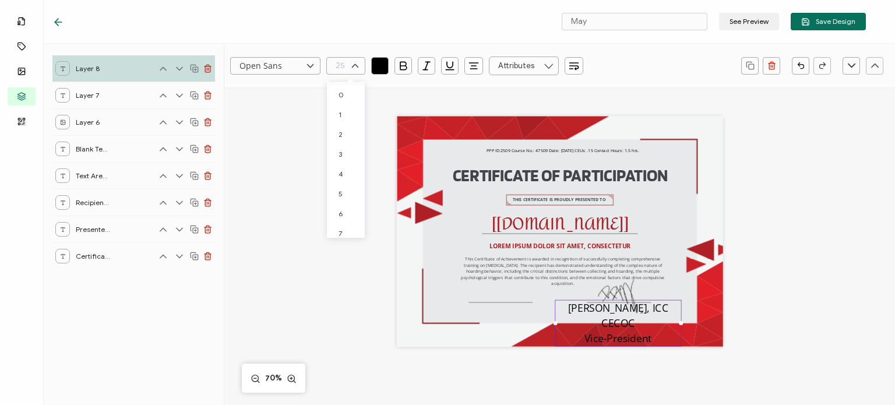
click at [342, 69] on input "text" at bounding box center [345, 65] width 39 height 17
click at [344, 105] on span "19" at bounding box center [341, 106] width 7 height 9
type input "19"
click at [353, 72] on icon at bounding box center [355, 65] width 15 height 17
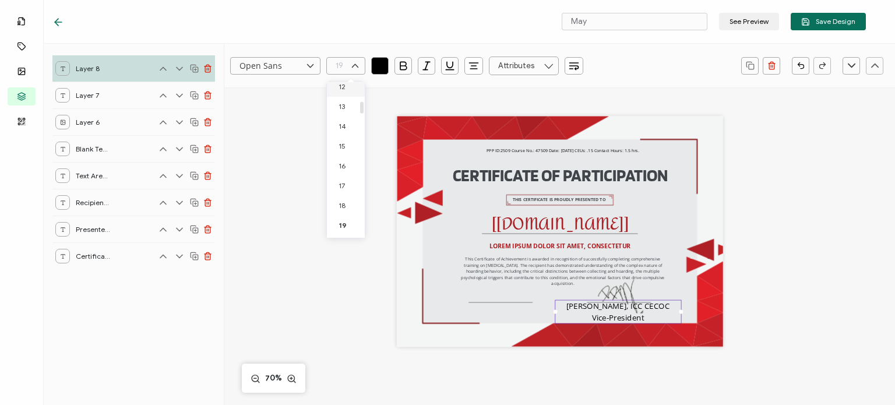
click at [348, 92] on li "12" at bounding box center [347, 87] width 41 height 20
type input "12"
click at [847, 281] on div "Open Sans Alright Sans [PERSON_NAME] Archivo Black Arial Arimo Blinker Caveat C…" at bounding box center [559, 313] width 670 height 452
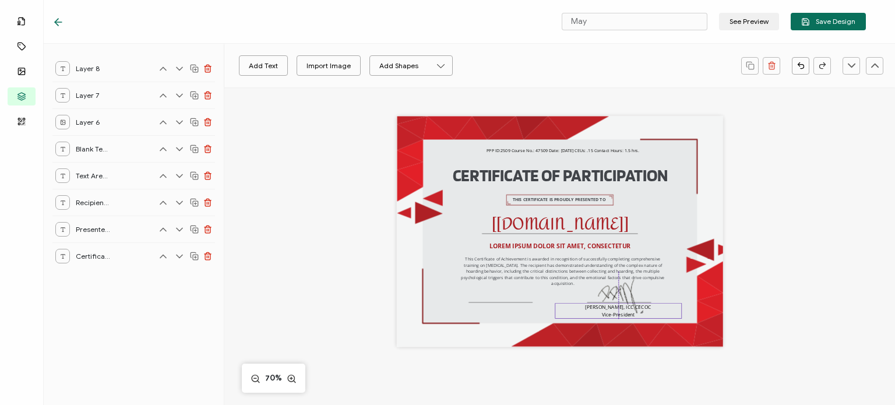
click at [618, 312] on pre "[PERSON_NAME], ICC CECOC Vice-President" at bounding box center [618, 310] width 66 height 15
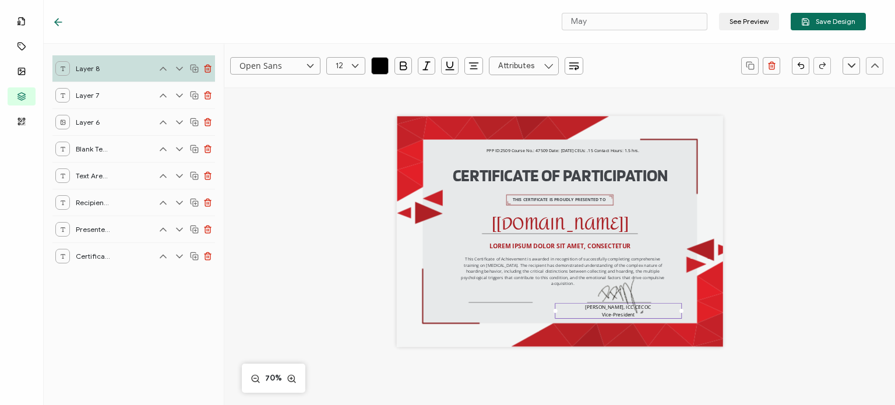
click at [306, 305] on div "Open Sans Alright Sans [PERSON_NAME] Archivo Black Arial Arimo Blinker Caveat C…" at bounding box center [559, 313] width 670 height 452
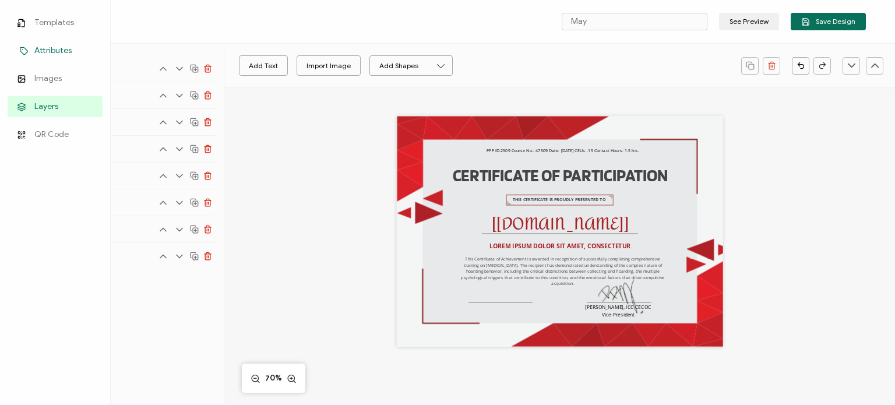
click at [37, 46] on span "Attributes" at bounding box center [52, 51] width 37 height 12
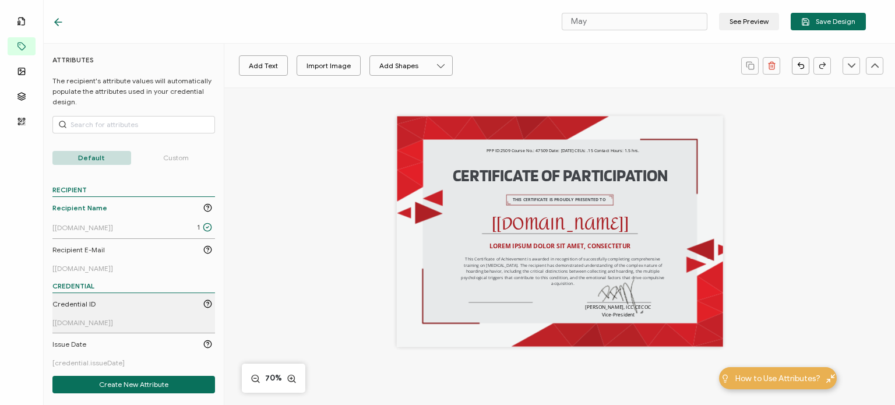
click at [110, 302] on div "Credential ID" at bounding box center [132, 304] width 160 height 10
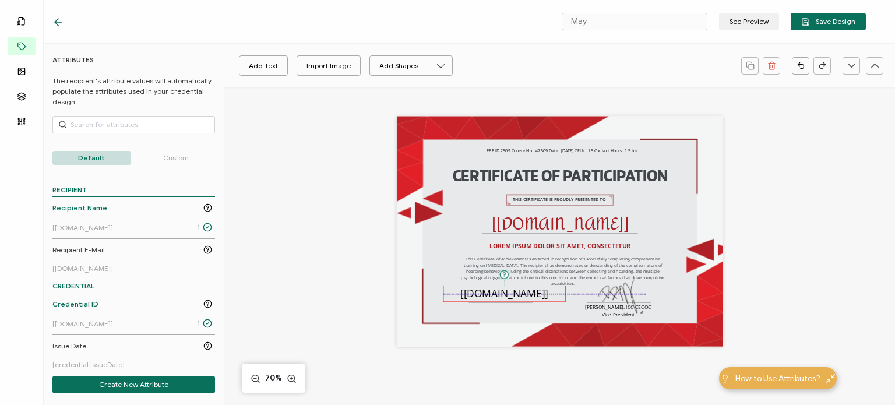
drag, startPoint x: 547, startPoint y: 232, endPoint x: 492, endPoint y: 294, distance: 82.9
click at [492, 294] on pre "[[DOMAIN_NAME]]" at bounding box center [504, 294] width 88 height 14
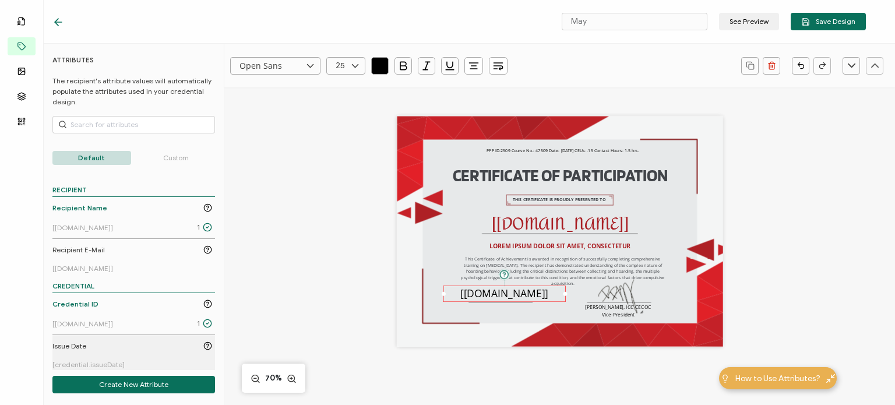
click at [98, 344] on div "Issue Date" at bounding box center [132, 346] width 160 height 10
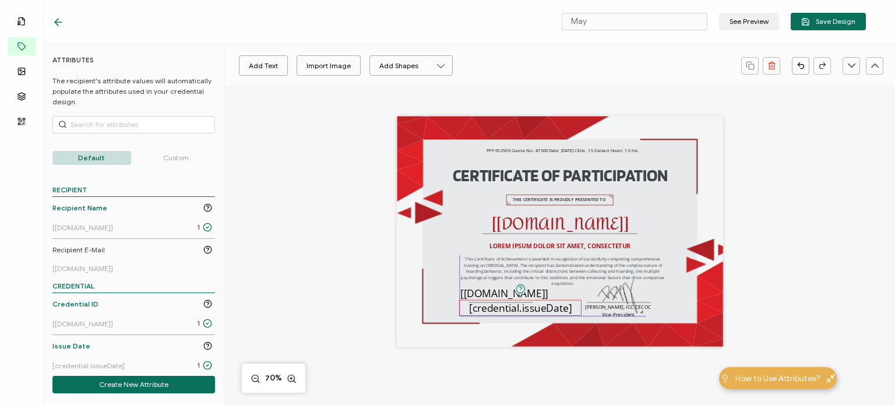
drag, startPoint x: 560, startPoint y: 231, endPoint x: 522, endPoint y: 307, distance: 85.2
click at [522, 307] on pre "[credential.issueDate]" at bounding box center [520, 308] width 103 height 14
click at [355, 63] on icon at bounding box center [355, 65] width 15 height 17
click at [348, 106] on li "13" at bounding box center [347, 104] width 41 height 20
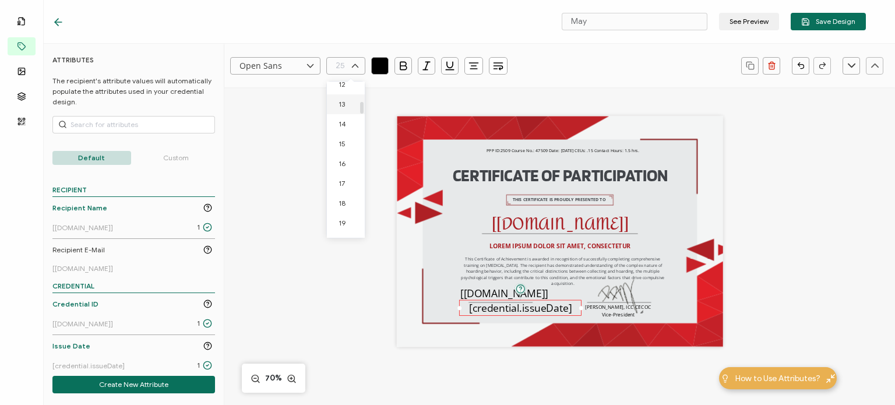
type input "13"
click at [497, 295] on pre "[[DOMAIN_NAME]]" at bounding box center [504, 294] width 88 height 14
click at [351, 65] on icon at bounding box center [355, 65] width 15 height 17
click at [347, 160] on li "13" at bounding box center [347, 163] width 41 height 20
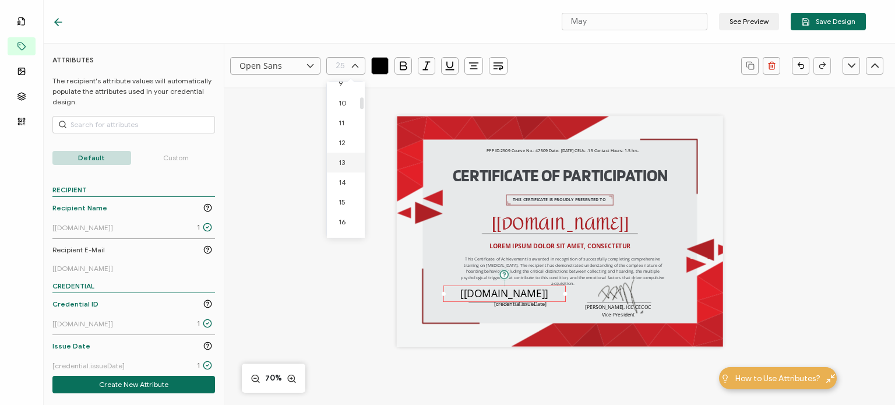
type input "13"
click at [471, 69] on icon "button" at bounding box center [474, 66] width 12 height 12
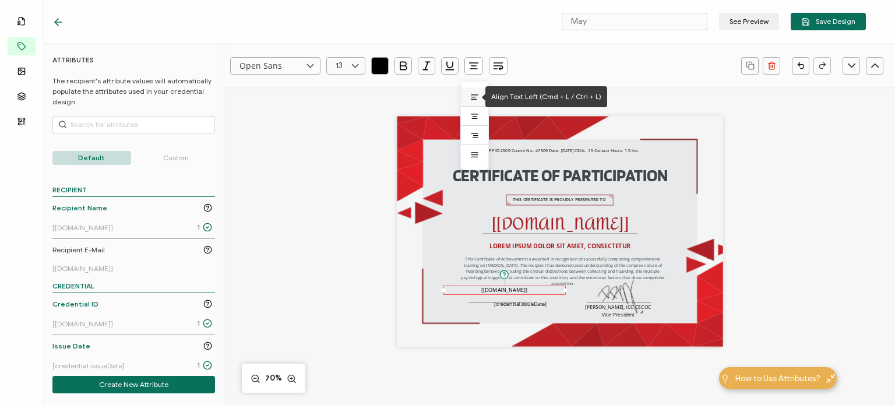
click at [472, 99] on icon at bounding box center [473, 99] width 5 height 0
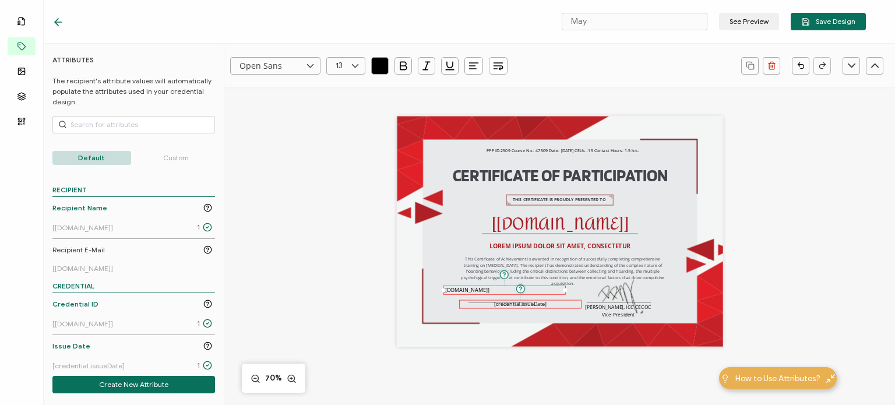
click at [515, 307] on pre "[credential.issueDate]" at bounding box center [520, 304] width 52 height 8
click at [515, 305] on pre "[credential.issueDate]" at bounding box center [520, 304] width 52 height 8
click at [471, 69] on icon "button" at bounding box center [473, 69] width 7 height 0
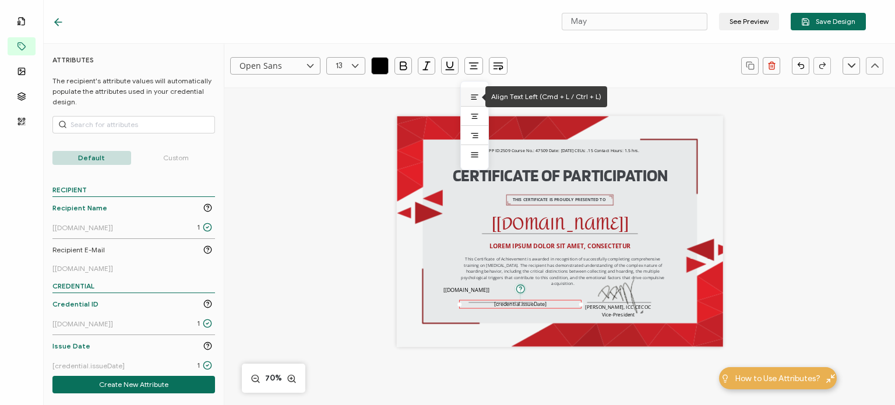
click at [476, 99] on icon at bounding box center [473, 99] width 5 height 0
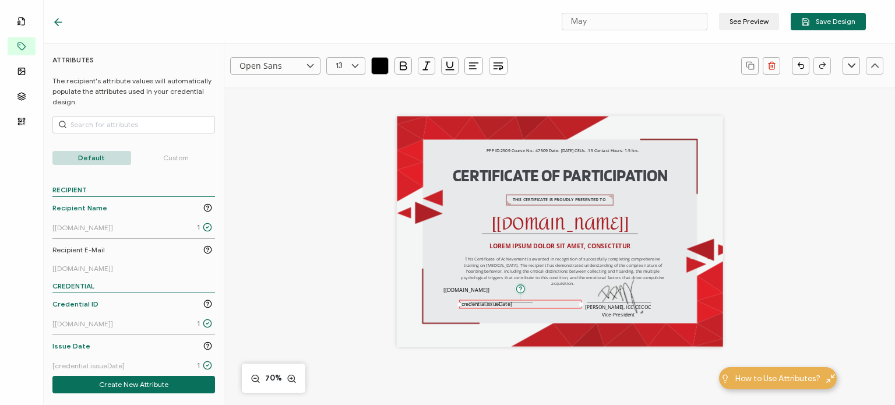
click at [443, 308] on div "CERTIFICATE OF PARTICIPATION THIS CERTIFICATE IS PROUDLY PRESENTED TO [[DOMAIN_…" at bounding box center [560, 231] width 326 height 231
drag, startPoint x: 472, startPoint y: 302, endPoint x: 480, endPoint y: 305, distance: 9.2
click at [480, 305] on pre "[credential.issueDate]" at bounding box center [494, 307] width 52 height 8
drag, startPoint x: 455, startPoint y: 289, endPoint x: 479, endPoint y: 296, distance: 25.3
click at [479, 296] on pre "[[DOMAIN_NAME]]" at bounding box center [490, 296] width 45 height 8
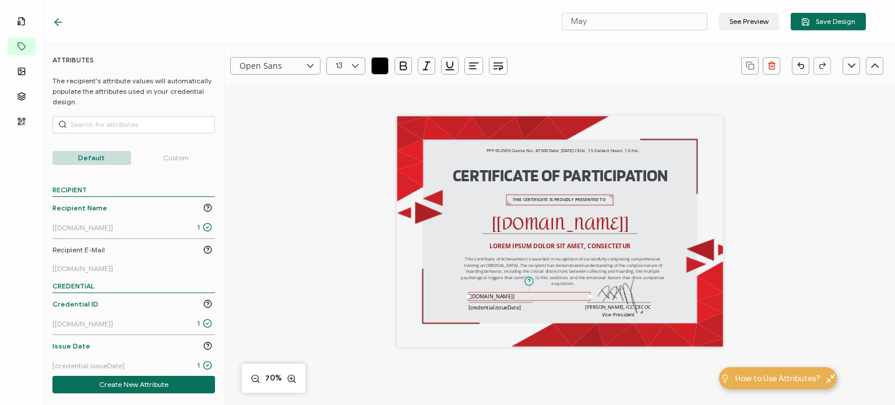
click at [436, 300] on div "CERTIFICATE OF PARTICIPATION THIS CERTIFICATE IS PROUDLY PRESENTED TO [[DOMAIN_…" at bounding box center [560, 231] width 326 height 231
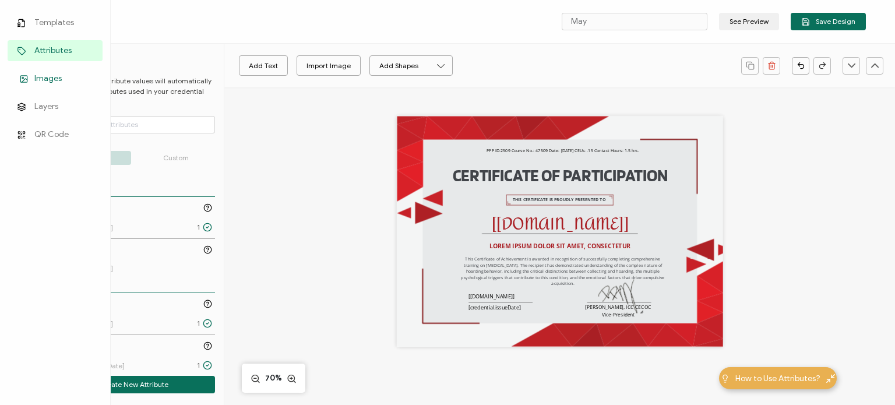
click at [31, 76] on link "Images" at bounding box center [55, 78] width 95 height 21
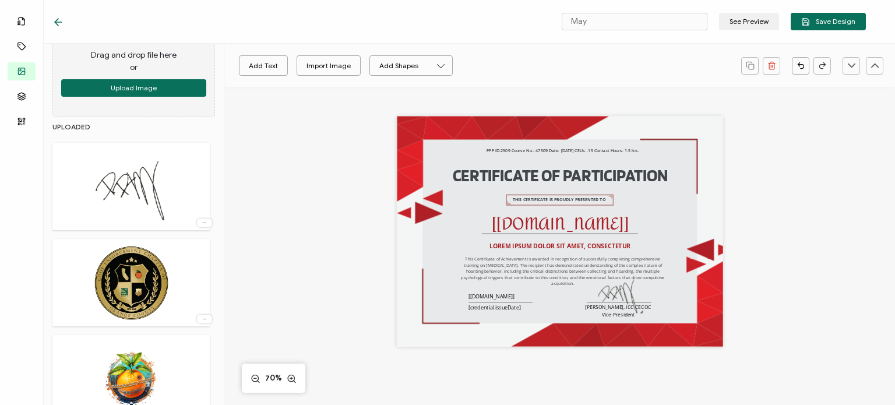
scroll to position [175, 0]
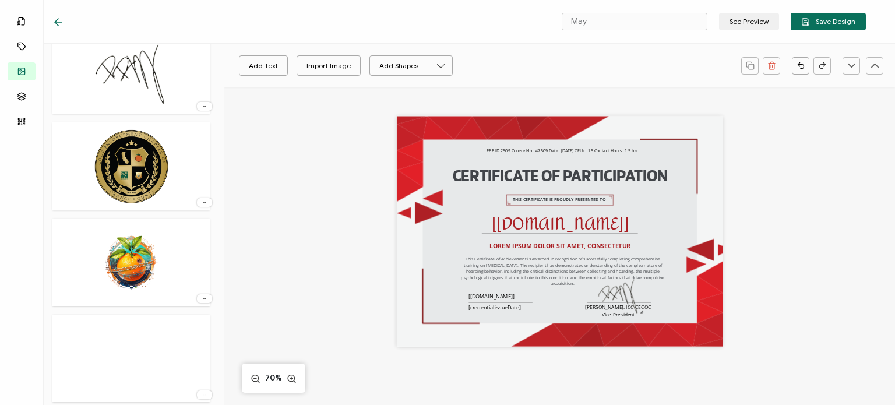
click at [139, 263] on img at bounding box center [131, 262] width 84 height 76
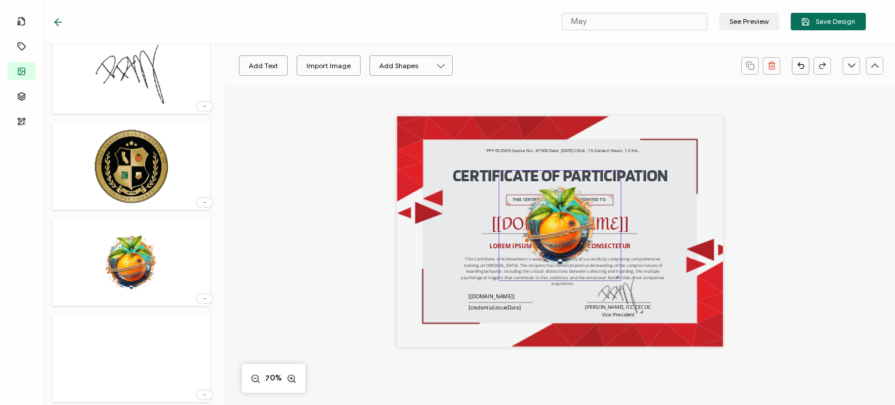
click at [563, 229] on img at bounding box center [560, 225] width 122 height 109
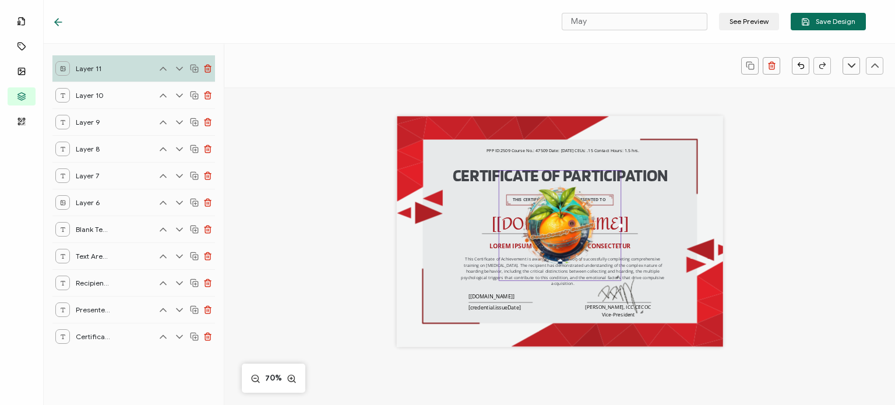
scroll to position [0, 0]
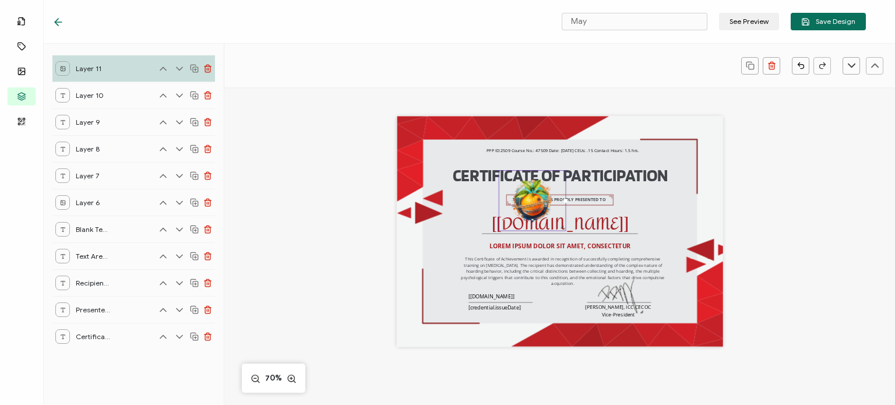
drag, startPoint x: 617, startPoint y: 277, endPoint x: 539, endPoint y: 198, distance: 110.8
click at [539, 198] on div at bounding box center [533, 200] width 68 height 61
drag, startPoint x: 531, startPoint y: 202, endPoint x: 561, endPoint y: 305, distance: 107.1
click at [561, 305] on img at bounding box center [562, 302] width 66 height 60
drag, startPoint x: 589, startPoint y: 328, endPoint x: 580, endPoint y: 316, distance: 15.4
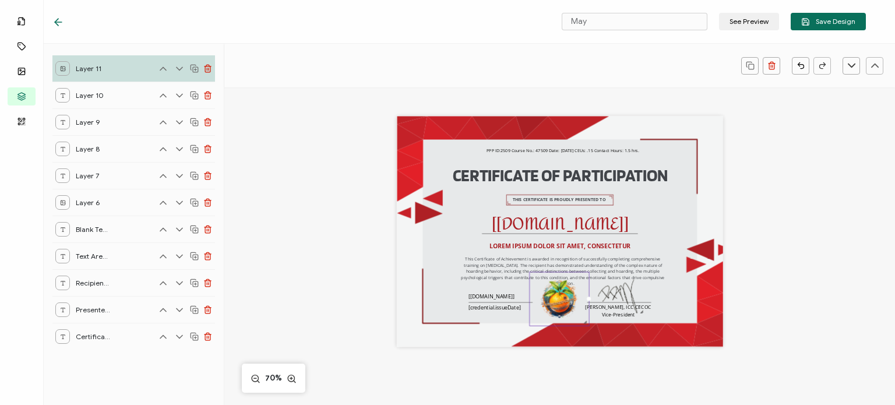
click at [580, 316] on div at bounding box center [559, 298] width 60 height 54
click at [798, 305] on div "CERTIFICATE OF PARTICIPATION THIS CERTIFICATE IS PROUDLY PRESENTED TO [[DOMAIN_…" at bounding box center [559, 313] width 670 height 452
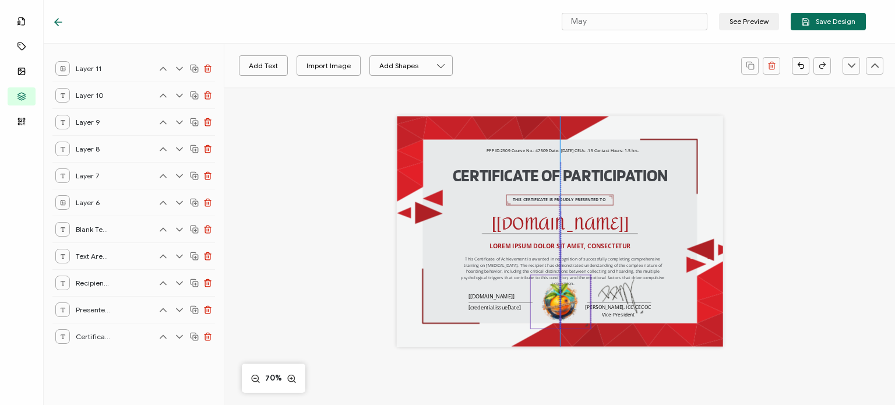
click at [558, 301] on img at bounding box center [560, 302] width 59 height 54
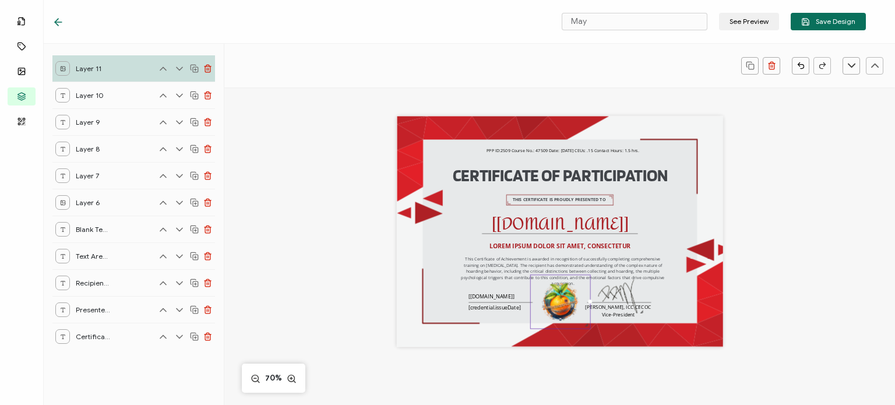
click at [794, 301] on div "CERTIFICATE OF PARTICIPATION THIS CERTIFICATE IS PROUDLY PRESENTED TO [[DOMAIN_…" at bounding box center [559, 313] width 670 height 452
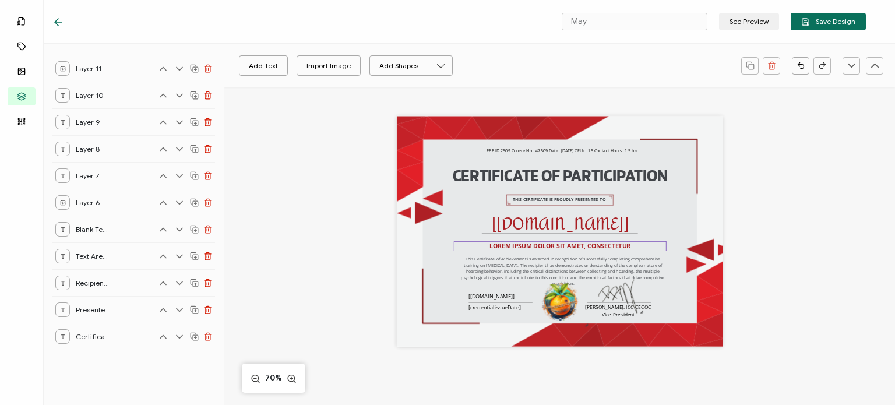
click at [538, 246] on pre "LOREM IPSUM DOLOR SIT AMET, CONSECTETUR" at bounding box center [559, 246] width 141 height 8
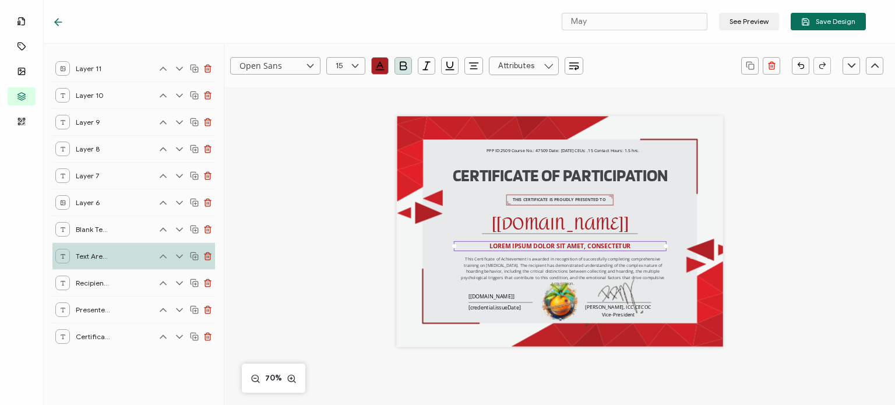
click at [531, 245] on pre "LOREM IPSUM DOLOR SIT AMET, CONSECTETUR" at bounding box center [559, 246] width 141 height 8
click at [496, 248] on pre "LOREM IPSUM DOLOR SIT AMET, CONSECTETUR" at bounding box center [559, 246] width 141 height 8
click at [484, 244] on div "LOREM IPSUM DOLOR SIT AMET, CONSECTETUR" at bounding box center [560, 246] width 213 height 10
drag, startPoint x: 487, startPoint y: 245, endPoint x: 631, endPoint y: 251, distance: 144.0
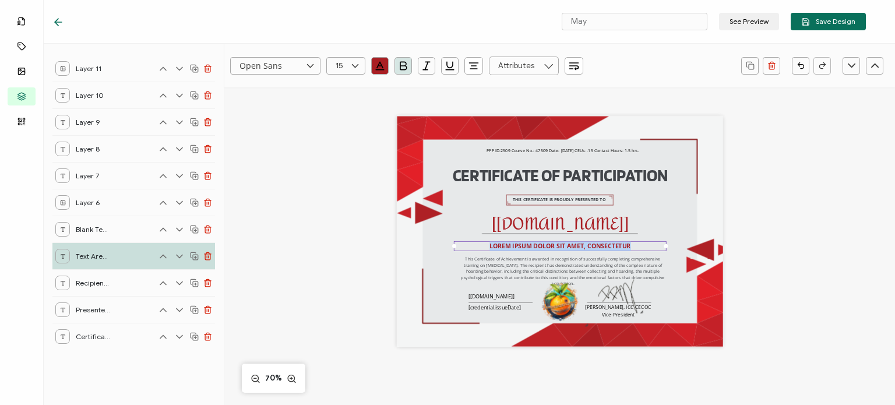
click at [631, 251] on div "CERTIFICATE OF PARTICIPATION THIS CERTIFICATE IS PROUDLY PRESENTED TO [[DOMAIN_…" at bounding box center [560, 231] width 326 height 231
paste pre
click at [821, 275] on div "Open Sans Alright Sans [PERSON_NAME] Archivo Black Arial Arimo Blinker Caveat C…" at bounding box center [559, 313] width 670 height 452
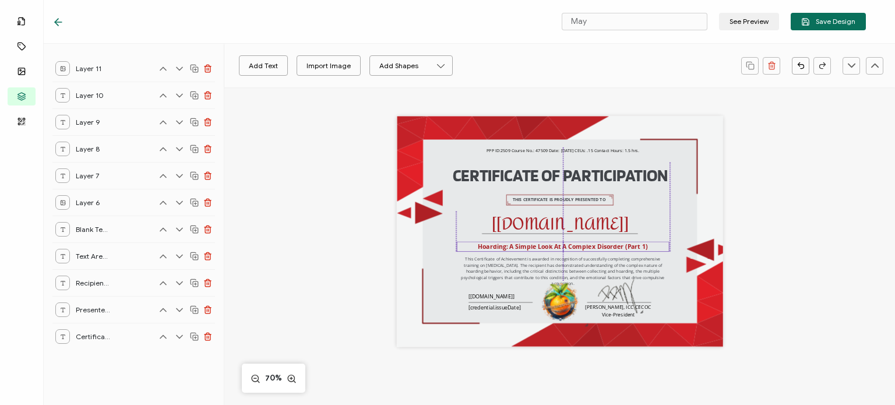
click at [574, 249] on pre "Hoarding: A Simple Look At A Complex Disorder (Part 1)" at bounding box center [562, 246] width 169 height 8
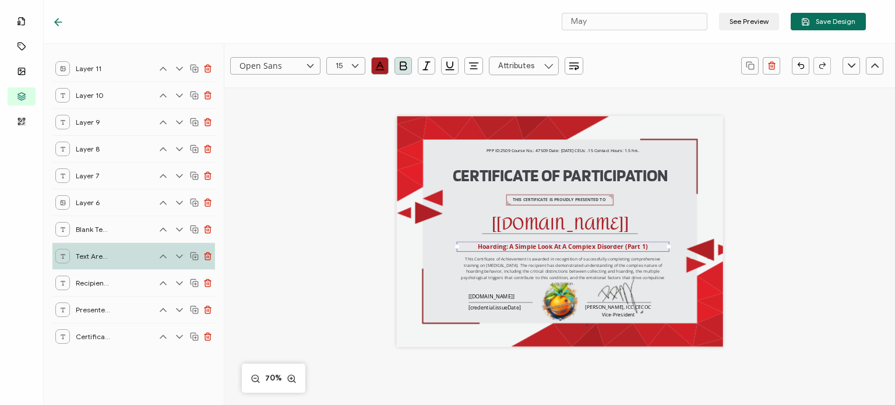
click at [789, 259] on div "CERTIFICATE OF PARTICIPATION THIS CERTIFICATE IS PROUDLY PRESENTED TO [[DOMAIN_…" at bounding box center [559, 245] width 469 height 316
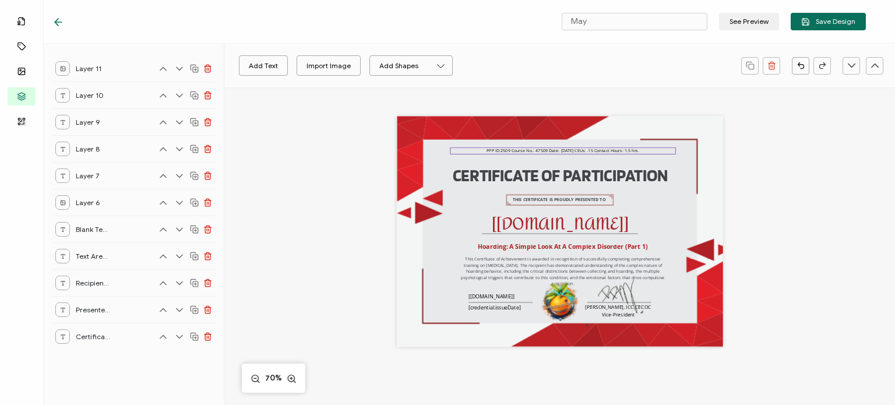
click at [574, 150] on pre "PPP ID:2509 Course No.: 47509 Date: [DATE] CEUs: .15 Contact Hours: 1.5 hrs." at bounding box center [562, 151] width 153 height 6
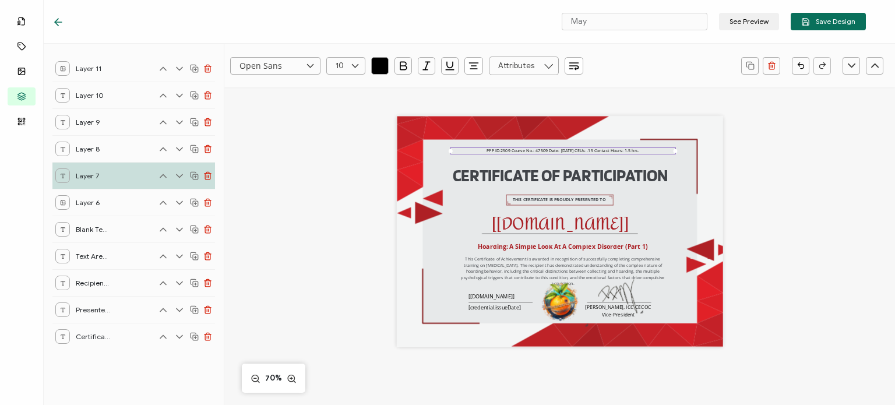
click at [535, 153] on pre "PPP ID:2509 Course No.: 47509 Date: [DATE] CEUs: .15 Contact Hours: 1.5 hrs." at bounding box center [562, 151] width 153 height 6
click at [792, 337] on div "Open Sans Alright Sans [PERSON_NAME] Archivo Black Arial Arimo Blinker Caveat C…" at bounding box center [559, 313] width 670 height 452
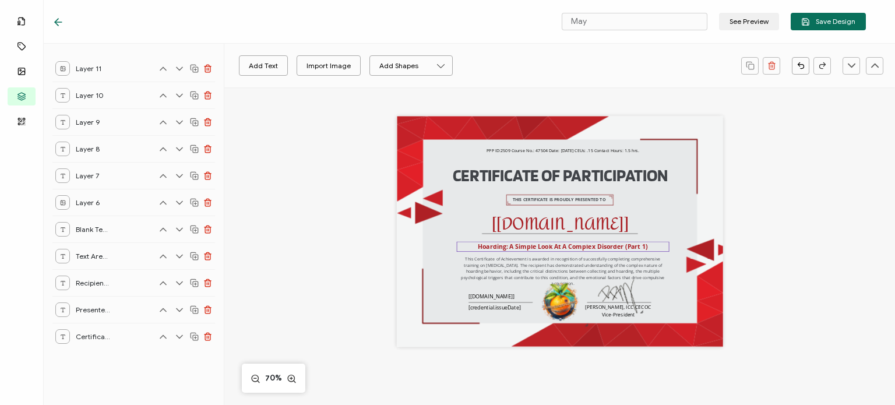
click at [549, 248] on pre "Hoarding: A Simple Look At A Complex Disorder (Part 1)" at bounding box center [562, 246] width 169 height 8
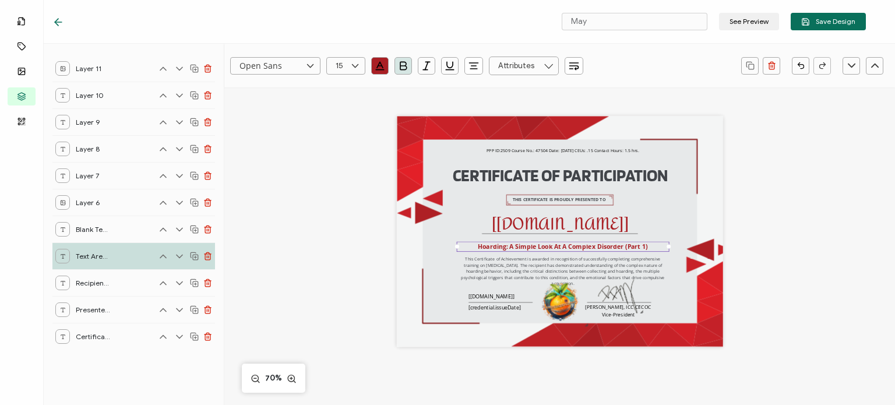
click at [549, 248] on pre "Hoarding: A Simple Look At A Complex Disorder (Part 1)" at bounding box center [562, 246] width 169 height 8
drag, startPoint x: 476, startPoint y: 248, endPoint x: 650, endPoint y: 250, distance: 174.2
click at [650, 250] on div "Hoarding: A Simple Look At A Complex Disorder (Part 1)" at bounding box center [563, 247] width 213 height 10
copy pre "Hoarding: A Simple Look At A Complex Disorder (Part 1)"
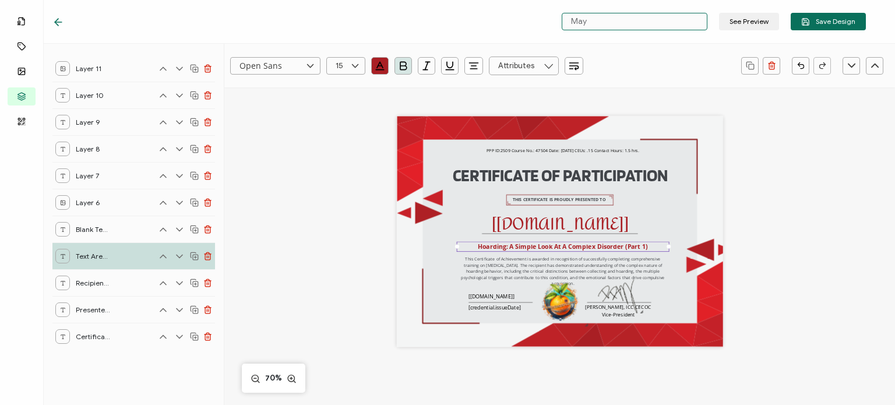
click at [596, 25] on input "May" at bounding box center [634, 21] width 146 height 17
drag, startPoint x: 605, startPoint y: 20, endPoint x: 564, endPoint y: 22, distance: 40.8
click at [564, 22] on input "May" at bounding box center [634, 21] width 146 height 17
paste input "Hoarding: A Simple Look At A Complex Disorder (Part 1)"
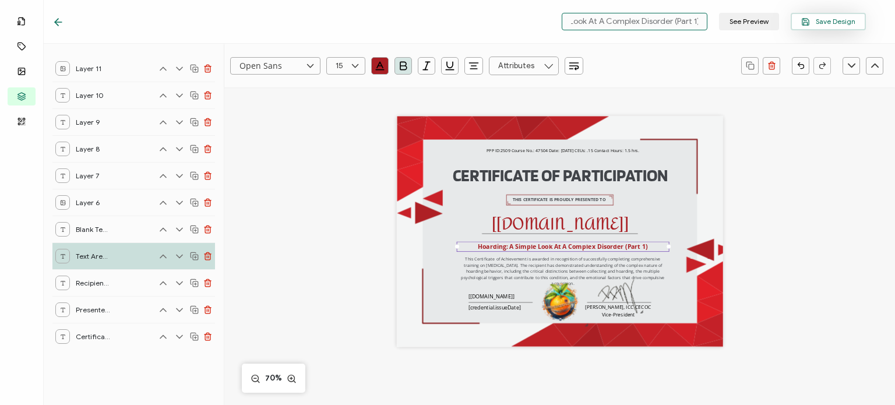
type input "Hoarding: A Simple Look At A Complex Disorder (Part 1)"
click at [821, 23] on span "Save Design" at bounding box center [828, 21] width 54 height 9
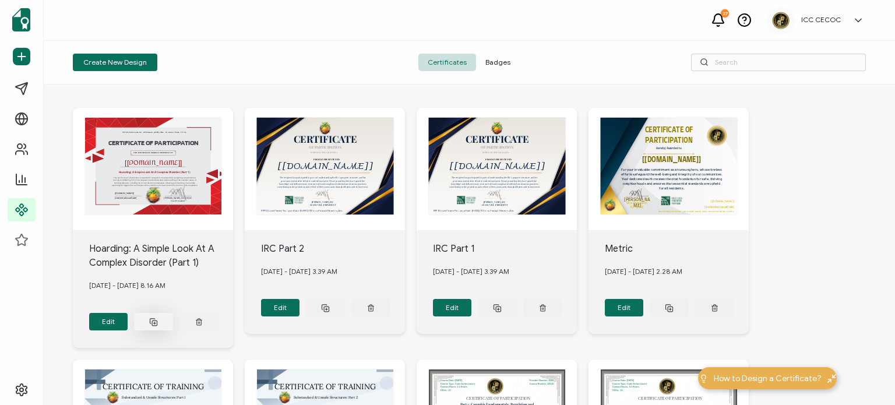
click at [154, 313] on button at bounding box center [153, 321] width 39 height 17
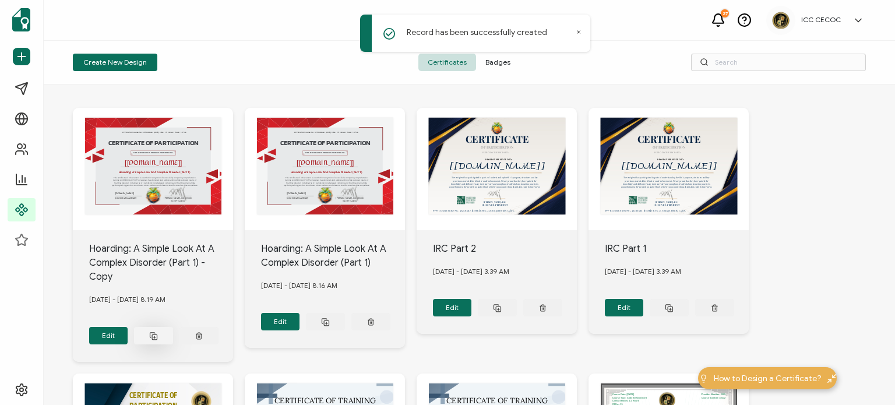
click at [151, 331] on icon at bounding box center [153, 335] width 9 height 9
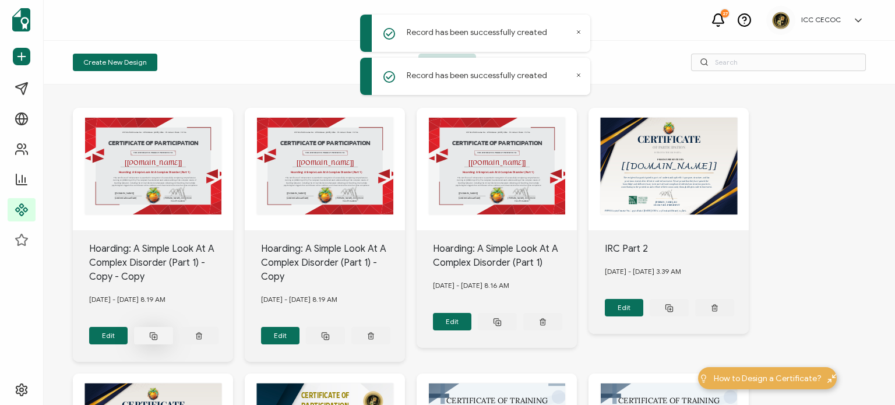
click at [157, 331] on icon at bounding box center [153, 335] width 9 height 9
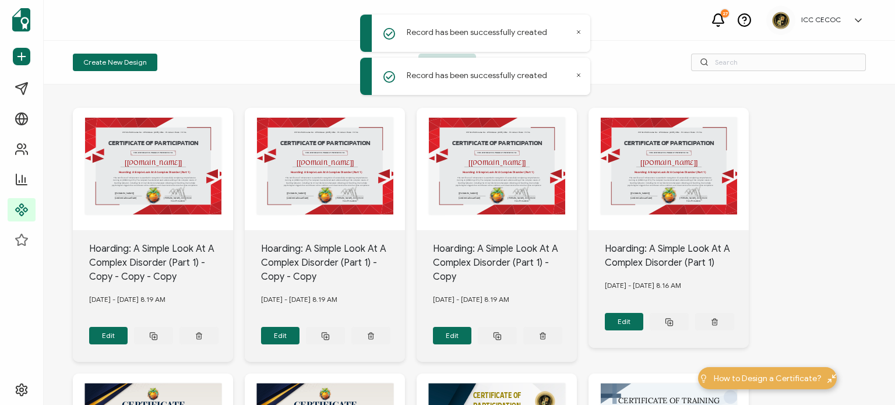
click at [234, 256] on div "Hoarding: A Simple Look At A Complex Disorder (Part 1) - Copy" at bounding box center [161, 263] width 144 height 42
click at [233, 174] on div "CERTIFICATE OF PARTICIPATION THIS CERTIFICATE IS PROUDLY PRESENTED TO [[DOMAIN_…" at bounding box center [153, 169] width 160 height 122
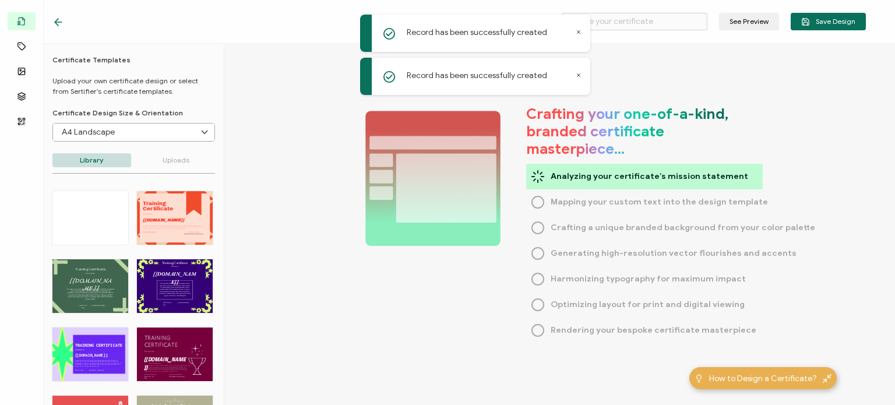
type input "Hoarding: A Simple Look At A Complex Disorder (Part 1) - Copy"
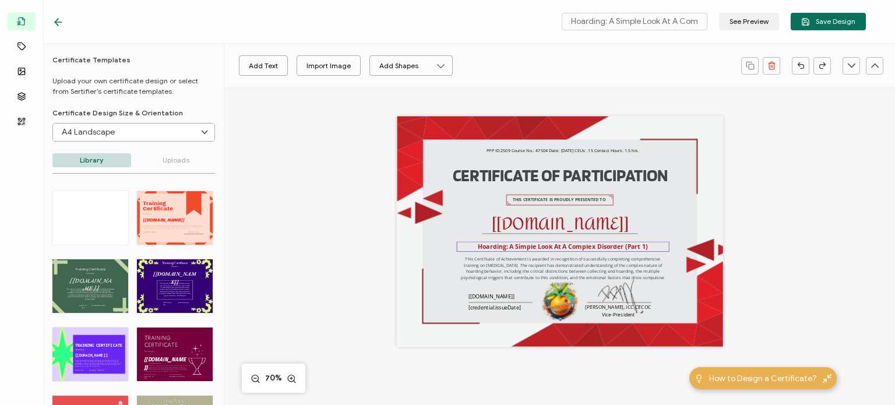
click at [522, 243] on pre "Hoarding: A Simple Look At A Complex Disorder (Part 1)" at bounding box center [562, 246] width 169 height 8
click at [510, 248] on pre "Hoarding: A Simple Look At A Complex Disorder (Part 1)" at bounding box center [562, 246] width 169 height 8
click at [474, 246] on div "Hoarding: A Simple Look At A Complex Disorder (Part 1)" at bounding box center [563, 247] width 213 height 10
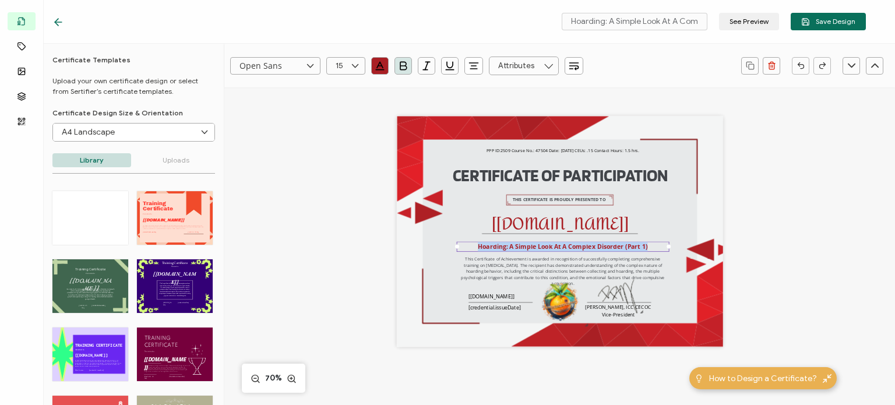
drag, startPoint x: 476, startPoint y: 249, endPoint x: 660, endPoint y: 246, distance: 183.5
click at [667, 246] on div "Hoarding: A Simple Look At A Complex Disorder (Part 1)" at bounding box center [563, 247] width 213 height 10
paste pre
click at [465, 260] on pre "This Certificate of Achievement is awarded in recognition of successfully compl…" at bounding box center [563, 271] width 204 height 30
click at [471, 266] on pre "This Certificate of Achievement is awarded in recognition of successfully compl…" at bounding box center [563, 271] width 204 height 30
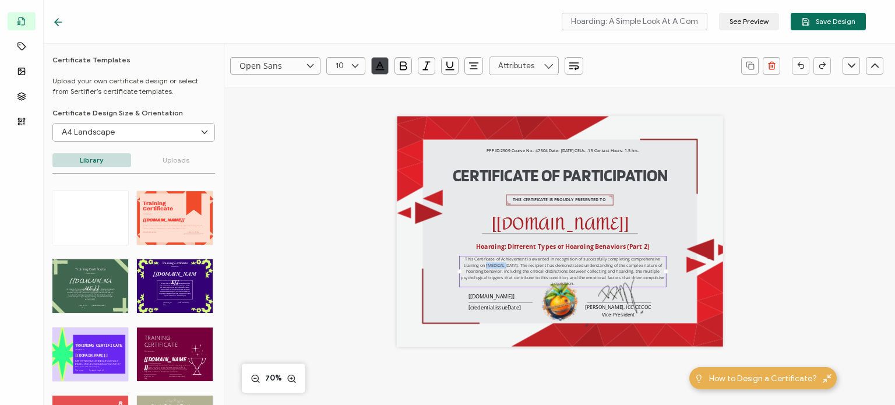
click at [471, 266] on pre "This Certificate of Achievement is awarded in recognition of successfully compl…" at bounding box center [563, 271] width 204 height 30
click at [482, 268] on pre "This Certificate of Achievement is awarded in recognition of successfully compl…" at bounding box center [563, 271] width 204 height 30
drag, startPoint x: 458, startPoint y: 259, endPoint x: 670, endPoint y: 279, distance: 212.9
click at [670, 279] on div "CERTIFICATE OF PARTICIPATION THIS CERTIFICATE IS PROUDLY PRESENTED TO The recip…" at bounding box center [560, 231] width 326 height 231
paste pre
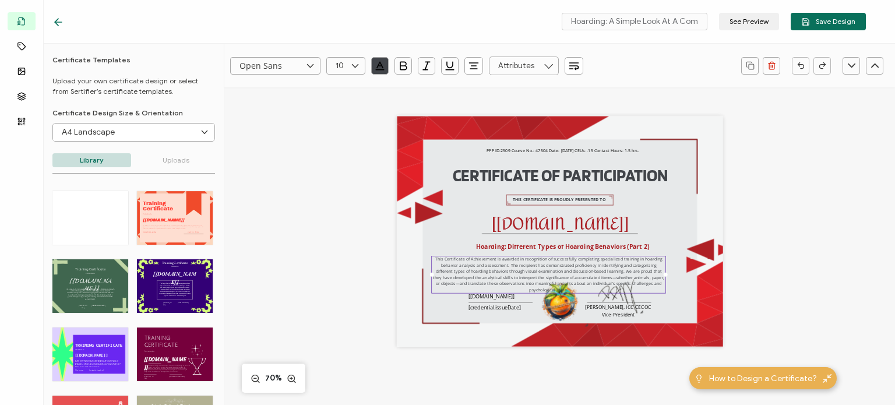
drag, startPoint x: 459, startPoint y: 274, endPoint x: 419, endPoint y: 272, distance: 39.6
click at [419, 272] on div "CERTIFICATE OF PARTICIPATION THIS CERTIFICATE IS PROUDLY PRESENTED TO The recip…" at bounding box center [560, 231] width 326 height 231
click at [786, 253] on div "CERTIFICATE OF PARTICIPATION THIS CERTIFICATE IS PROUDLY PRESENTED TO The recip…" at bounding box center [559, 245] width 469 height 316
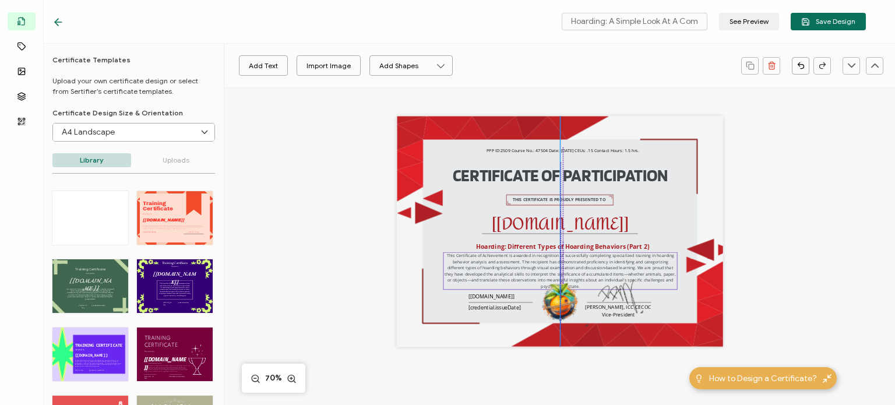
drag, startPoint x: 588, startPoint y: 267, endPoint x: 601, endPoint y: 264, distance: 13.3
click at [601, 264] on pre "This Certificate of Achievement is awarded in recognition of successfully compl…" at bounding box center [560, 271] width 233 height 36
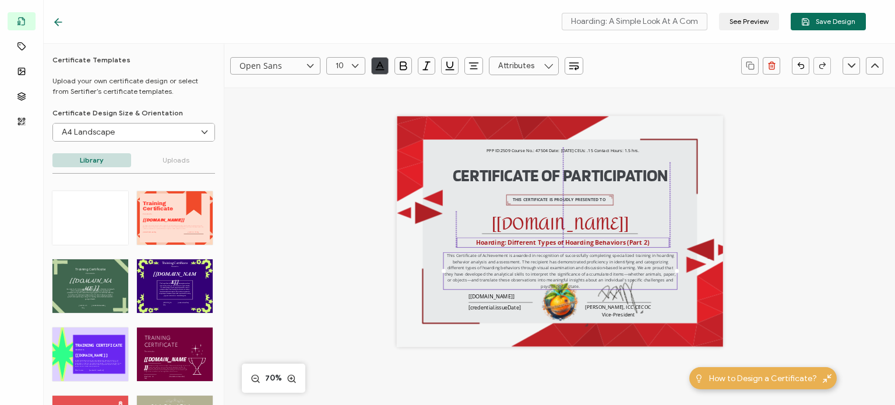
click at [592, 241] on pre "Hoarding: Different Types of Hoarding Behaviors (Part 2)" at bounding box center [563, 242] width 174 height 8
click at [580, 262] on pre "This Certificate of Achievement is awarded in recognition of successfully compl…" at bounding box center [560, 269] width 233 height 36
click at [678, 295] on div "CERTIFICATE OF PARTICIPATION THIS CERTIFICATE IS PROUDLY PRESENTED TO The recip…" at bounding box center [560, 231] width 326 height 231
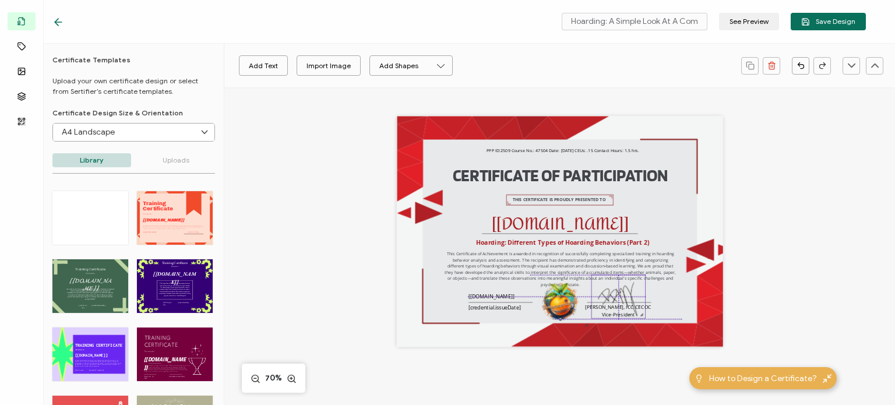
click at [620, 300] on img at bounding box center [618, 296] width 54 height 43
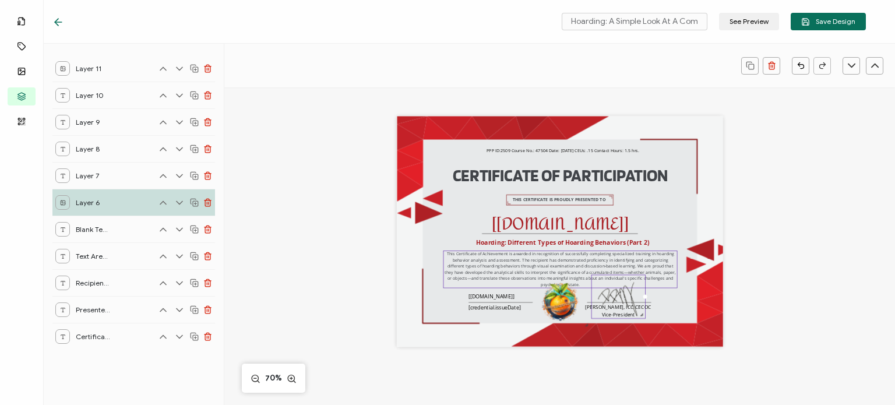
click at [505, 253] on pre "This Certificate of Achievement is awarded in recognition of successfully compl…" at bounding box center [560, 269] width 233 height 36
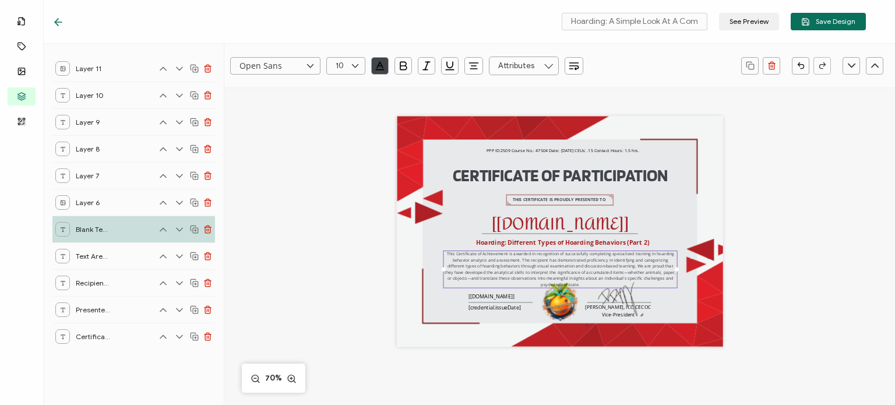
click at [496, 253] on pre "This Certificate of Achievement is awarded in recognition of successfully compl…" at bounding box center [560, 269] width 233 height 36
click at [596, 271] on pre "This Certificate of Participation is awarded in recognition of successfully com…" at bounding box center [560, 269] width 233 height 36
click at [665, 271] on pre "This Certificate of Participation is awarded in recognition of successfully com…" at bounding box center [560, 269] width 231 height 36
click at [428, 357] on div "CERTIFICATE OF PARTICIPATION THIS CERTIFICATE IS PROUDLY PRESENTED TO The recip…" at bounding box center [559, 245] width 469 height 316
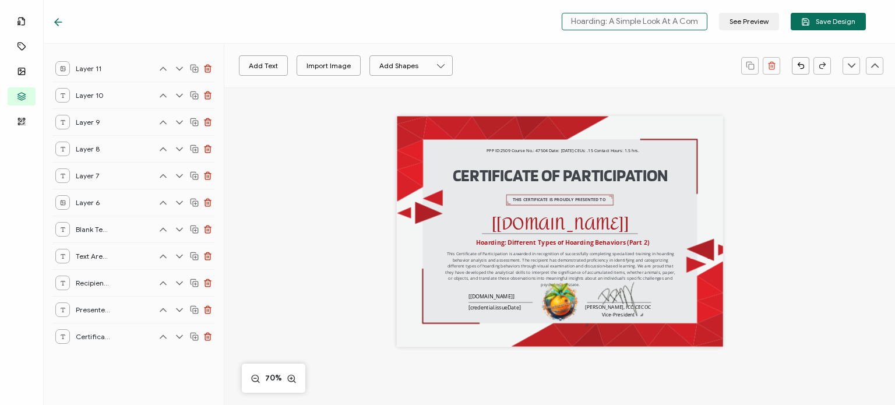
scroll to position [0, 100]
drag, startPoint x: 641, startPoint y: 22, endPoint x: 709, endPoint y: 34, distance: 69.3
click at [709, 34] on div "Hoarding: A Simple Look At A Complex Disorder (Part 1) - Copy See Preview Save …" at bounding box center [458, 22] width 871 height 44
click at [585, 23] on input "Hoarding: A Simple Look At A Complex Disorder (Part 1) - Copy" at bounding box center [634, 21] width 146 height 17
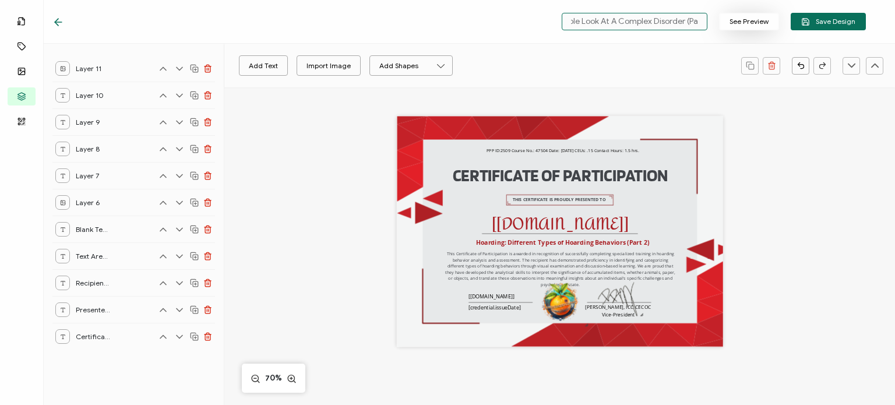
scroll to position [0, 100]
drag, startPoint x: 573, startPoint y: 21, endPoint x: 732, endPoint y: 25, distance: 158.5
click at [732, 25] on div "Hoarding: A Simple Look At A Complex Disorder (Part 1) - Copy See Preview Save …" at bounding box center [711, 21] width 310 height 17
paste input "Different Types of Hoarding Behaviors (Part 2)"
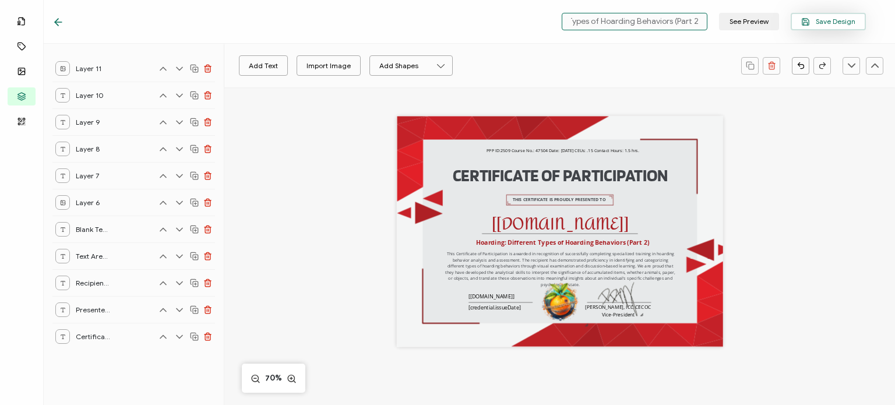
type input "Hoarding: Different Types of Hoarding Behaviors (Part 2)"
click at [827, 25] on span "Save Design" at bounding box center [828, 21] width 54 height 9
click at [834, 20] on span "Save Design" at bounding box center [828, 21] width 54 height 9
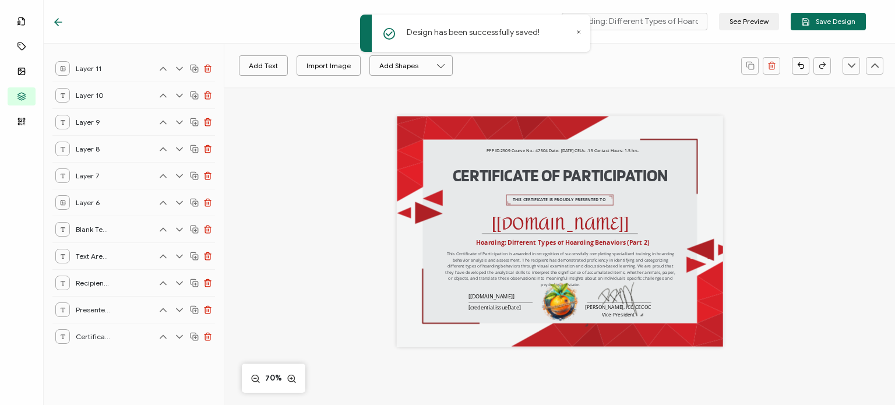
click at [57, 22] on icon at bounding box center [58, 22] width 7 height 0
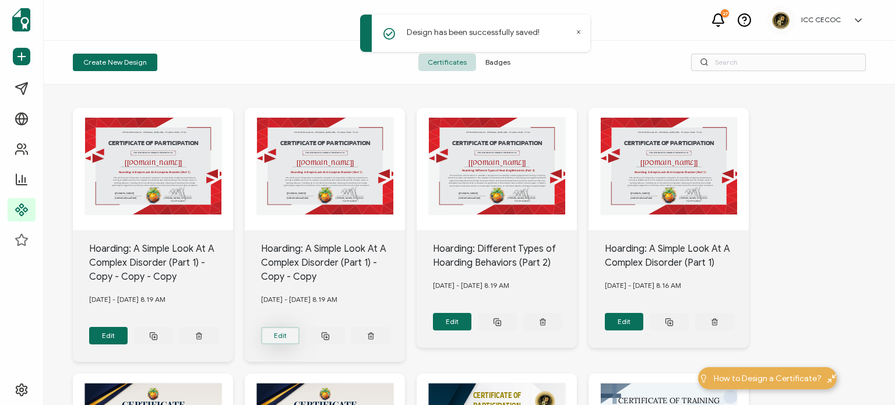
click at [128, 327] on button "Edit" at bounding box center [108, 335] width 39 height 17
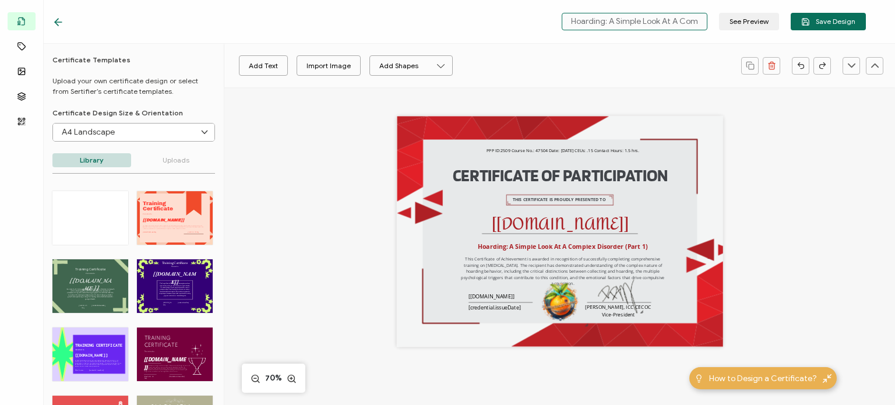
click at [594, 25] on input "Hoarding: A Simple Look At A Complex Disorder (Part 1) - Copy - Copy" at bounding box center [634, 21] width 146 height 17
drag, startPoint x: 570, startPoint y: 25, endPoint x: 718, endPoint y: 33, distance: 147.6
click at [718, 33] on div "Hoarding: A Simple Look At A Complex Disorder (Part 1) - Copy - Copy See Previe…" at bounding box center [458, 22] width 871 height 44
paste input "Dangers of Hoarding (Part 3)"
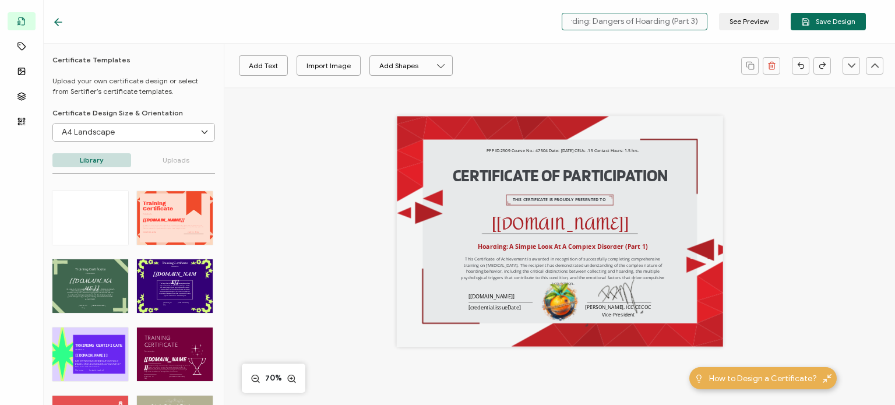
scroll to position [0, 15]
click at [492, 249] on pre "Hoarding: A Simple Look At A Complex Disorder (Part 1)" at bounding box center [562, 246] width 169 height 8
click at [482, 248] on pre "Hoarding: A Simple Look At A Complex Disorder (Part 1)" at bounding box center [562, 246] width 169 height 8
type input "Hoarding: Dangers of Hoarding (Part 3)"
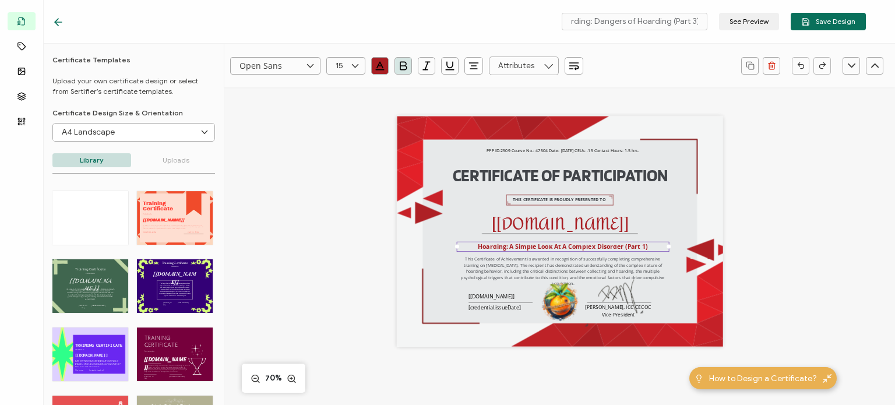
scroll to position [0, 0]
click at [482, 248] on pre "Hoarding: A Simple Look At A Complex Disorder (Part 1)" at bounding box center [562, 246] width 169 height 8
drag, startPoint x: 478, startPoint y: 246, endPoint x: 653, endPoint y: 248, distance: 175.3
click at [653, 248] on div "Hoarding: A Simple Look At A Complex Disorder (Part 1)" at bounding box center [563, 247] width 213 height 10
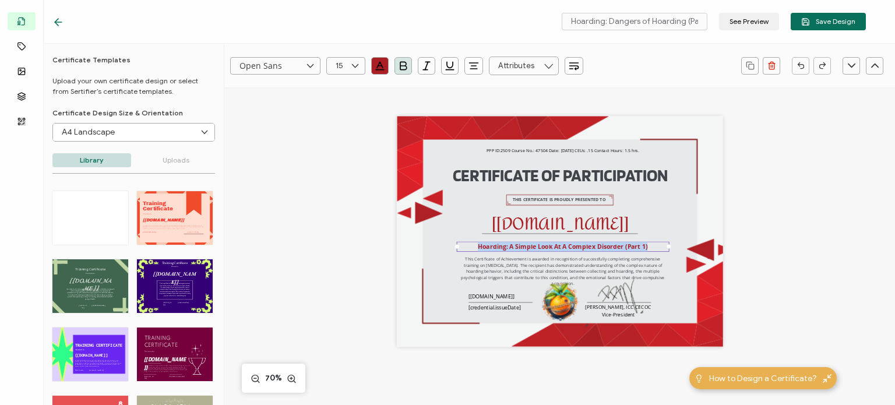
paste pre
click at [536, 151] on pre "PPP ID:2509 Course No.: 47504 Date: [DATE] CEUs: .15 Contact Hours: 1.5 hrs." at bounding box center [562, 151] width 153 height 6
click at [529, 151] on pre "PPP ID:2509 Course No.: 47504 Date: [DATE] CEUs: .15 Contact Hours: 1.5 hrs." at bounding box center [562, 151] width 153 height 6
click at [536, 151] on pre "PPP ID:2509 Course No.: 47504 Date: [DATE] CEUs: .15 Contact Hours: 1.5 hrs." at bounding box center [562, 151] width 153 height 6
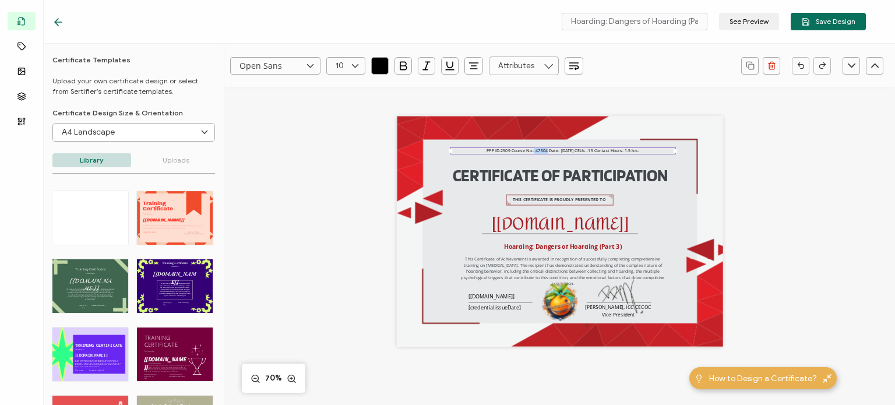
drag, startPoint x: 540, startPoint y: 151, endPoint x: 529, endPoint y: 150, distance: 11.7
click at [529, 150] on pre "PPP ID:2509 Course No.: 47504 Date: [DATE] CEUs: .15 Contact Hours: 1.5 hrs." at bounding box center [562, 151] width 153 height 6
paste pre
click at [529, 149] on pre "PPP ID:2509 Course No.:47507 Date: [DATE] CEUs: .15 Contact Hours: 1.5 hrs." at bounding box center [562, 151] width 151 height 6
click at [766, 237] on div "CERTIFICATE OF PARTICIPATION THIS CERTIFICATE IS PROUDLY PRESENTED TO [[DOMAIN_…" at bounding box center [559, 245] width 469 height 316
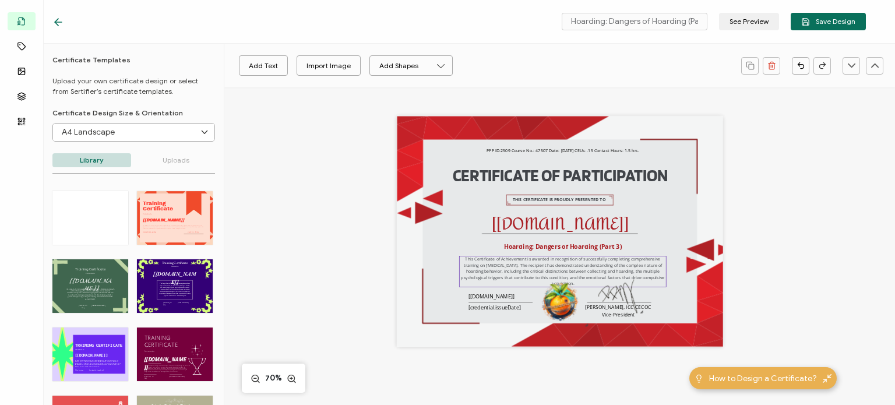
click at [503, 259] on pre "This Certificate of Achievement is awarded in recognition of successfully compl…" at bounding box center [563, 271] width 204 height 30
drag, startPoint x: 493, startPoint y: 259, endPoint x: 518, endPoint y: 261, distance: 25.1
click at [518, 261] on pre "This Certificate of Achievement is awarded in recognition of successfully compl…" at bounding box center [563, 271] width 204 height 30
click at [523, 265] on pre "This Certificate of Participation is awarded in recognition of successfully com…" at bounding box center [563, 271] width 204 height 30
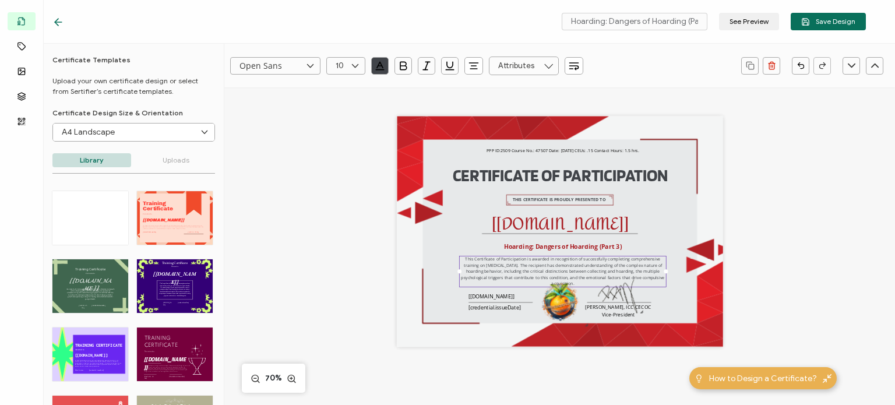
drag, startPoint x: 539, startPoint y: 259, endPoint x: 617, endPoint y: 267, distance: 78.5
click at [676, 278] on div "CERTIFICATE OF PARTICIPATION THIS CERTIFICATE IS PROUDLY PRESENTED TO [[DOMAIN_…" at bounding box center [560, 231] width 326 height 231
click at [814, 255] on div "Open Sans Alright Sans [PERSON_NAME] Archivo Black Arial Arimo Blinker Caveat C…" at bounding box center [559, 313] width 670 height 452
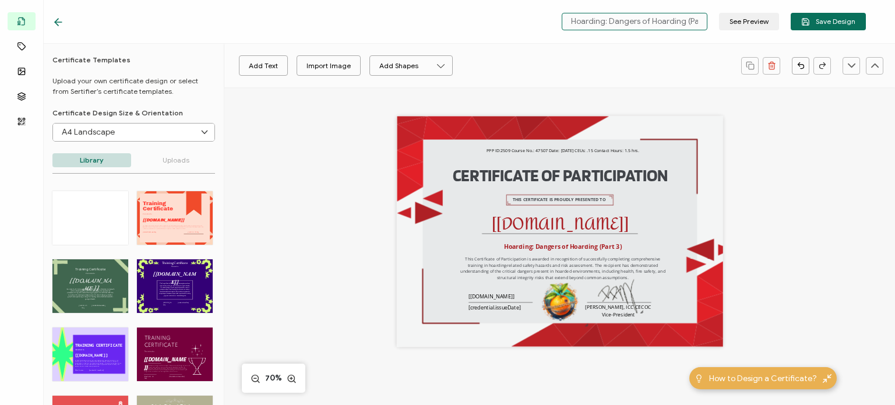
click at [596, 24] on input "Hoarding: Dangers of Hoarding (Part 3)" at bounding box center [634, 21] width 146 height 17
drag, startPoint x: 596, startPoint y: 24, endPoint x: 674, endPoint y: 16, distance: 77.9
click at [716, 31] on div "Hoarding: Dangers of Hoarding (Part 3) See Preview Save Design" at bounding box center [458, 22] width 871 height 44
click at [482, 271] on pre "This Certificate of Participation is awarded in recognition of successfully com…" at bounding box center [563, 268] width 206 height 24
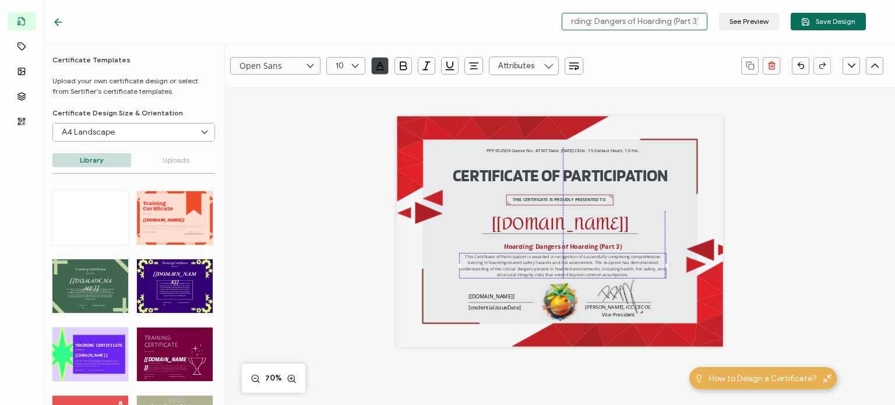
click at [513, 267] on pre "This Certificate of Participation is awarded in recognition of successfully com…" at bounding box center [563, 265] width 206 height 24
type input "googleSans, Roboto, sans-serif"
type input "14"
click at [772, 278] on div "CERTIFICATE OF PARTICIPATION THIS CERTIFICATE IS PROUDLY PRESENTED TO [[DOMAIN_…" at bounding box center [559, 245] width 469 height 316
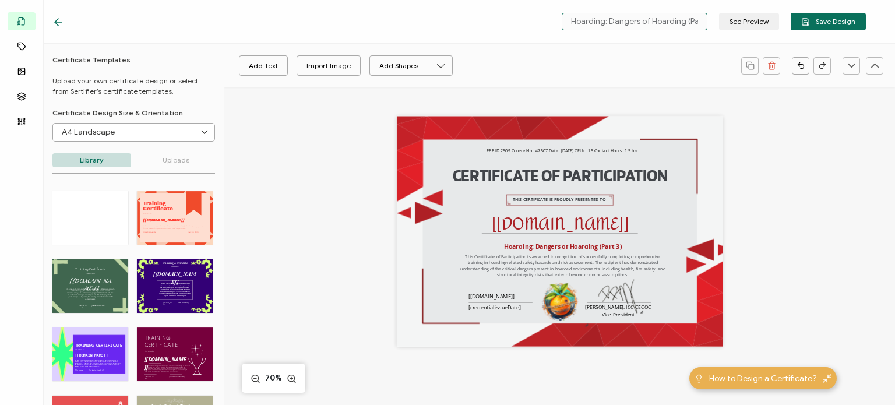
click at [645, 24] on input "Hoarding: Dangers of Hoarding (Part 3)" at bounding box center [634, 21] width 146 height 17
drag, startPoint x: 645, startPoint y: 24, endPoint x: 711, endPoint y: 30, distance: 65.5
click at [711, 30] on div "Hoarding: Dangers of Hoarding (Part 3) See Preview Save Design" at bounding box center [711, 21] width 310 height 17
click at [666, 69] on div "Add Text Import Image Add Shapes Rectangle Ellipse" at bounding box center [482, 65] width 505 height 29
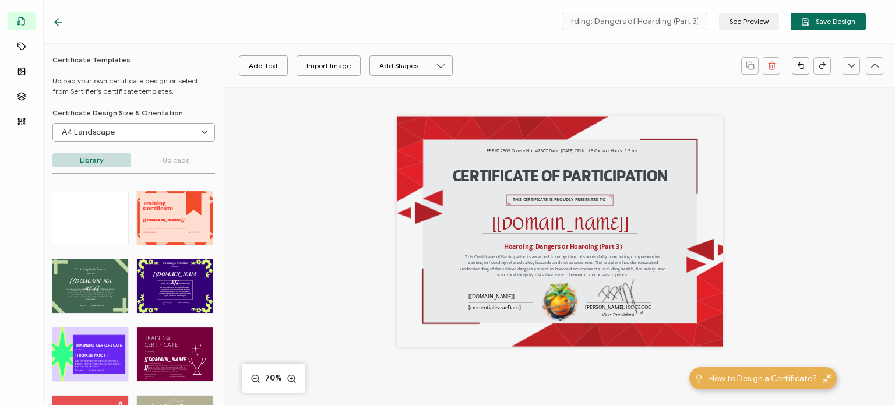
scroll to position [0, 0]
click at [819, 26] on button "Save Design" at bounding box center [827, 21] width 75 height 17
click at [56, 22] on icon at bounding box center [58, 22] width 7 height 0
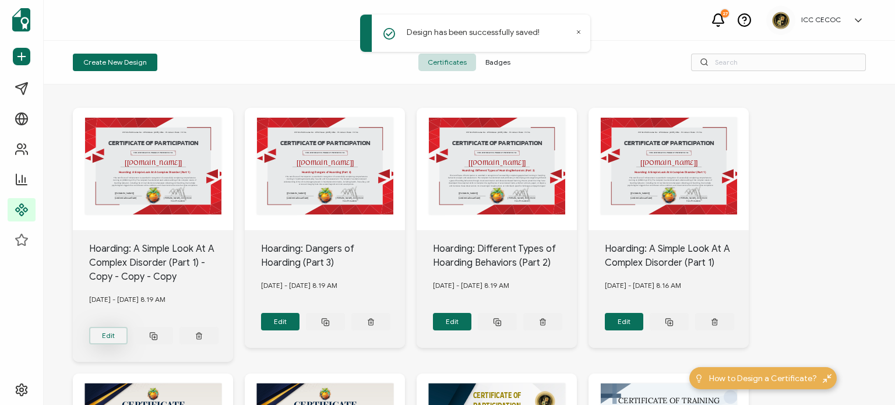
click at [103, 333] on button "Edit" at bounding box center [108, 335] width 39 height 17
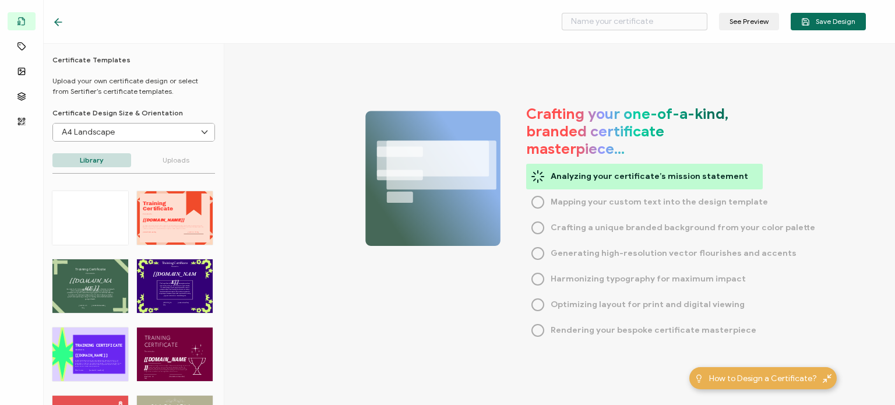
type input "Hoarding: A Simple Look At A Complex Disorder (Part 1) - Copy - Copy - Copy"
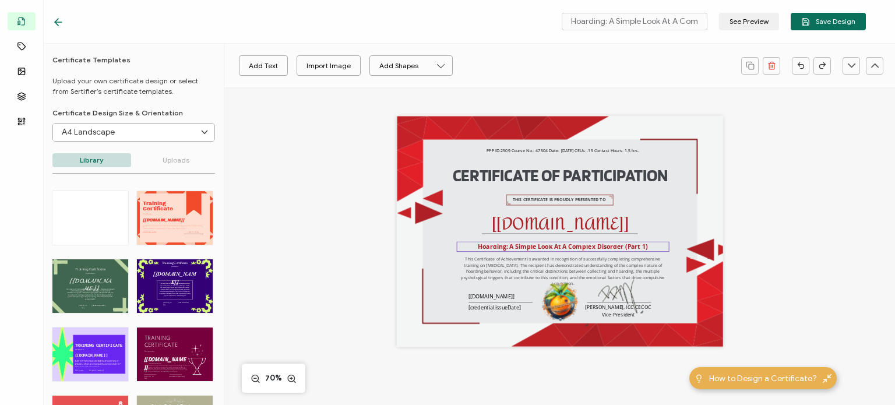
click at [517, 247] on pre "Hoarding: A Simple Look At A Complex Disorder (Part 1)" at bounding box center [562, 246] width 169 height 8
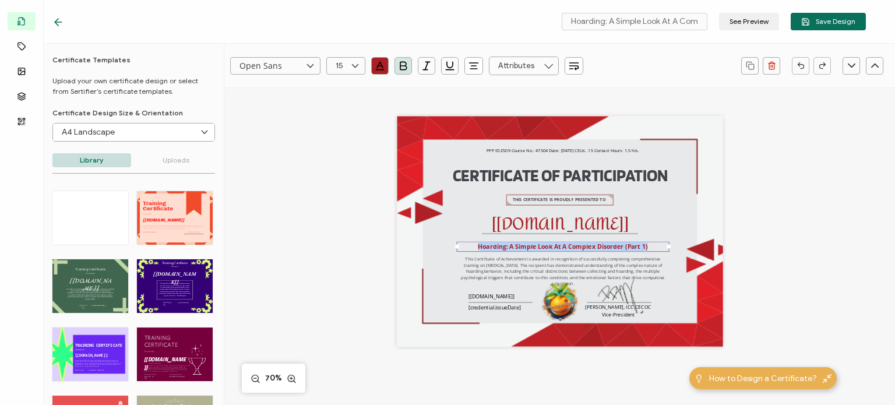
click at [517, 247] on pre "Hoarding: A Simple Look At A Complex Disorder (Part 1)" at bounding box center [562, 246] width 169 height 8
paste pre
click at [497, 267] on pre "This Certificate of Achievement is awarded in recognition of successfully compl…" at bounding box center [563, 271] width 204 height 30
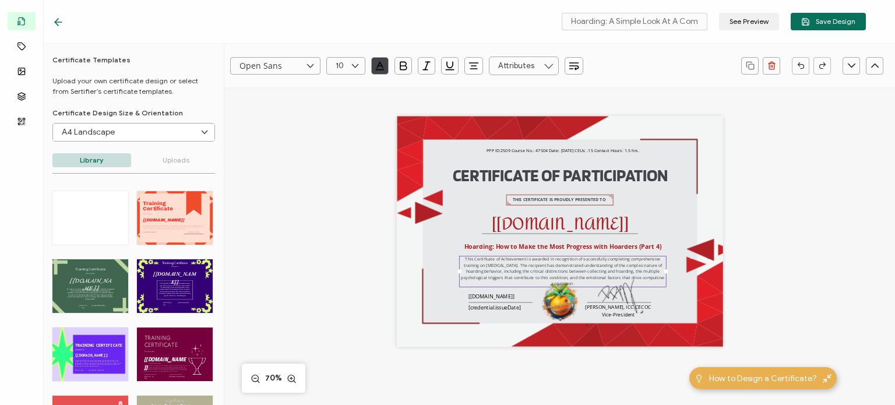
paste pre
click at [552, 251] on div "Hoarding: How to Make the Most Progress with Hoarders (Part 4)" at bounding box center [563, 247] width 213 height 10
click at [472, 246] on pre "Hoarding: How to Make the Most Progress with Hoarders (Part 4)" at bounding box center [562, 246] width 197 height 8
click at [464, 248] on pre "Hoarding: How to Make the Most Progress with Hoarders (Part 4)" at bounding box center [562, 246] width 197 height 8
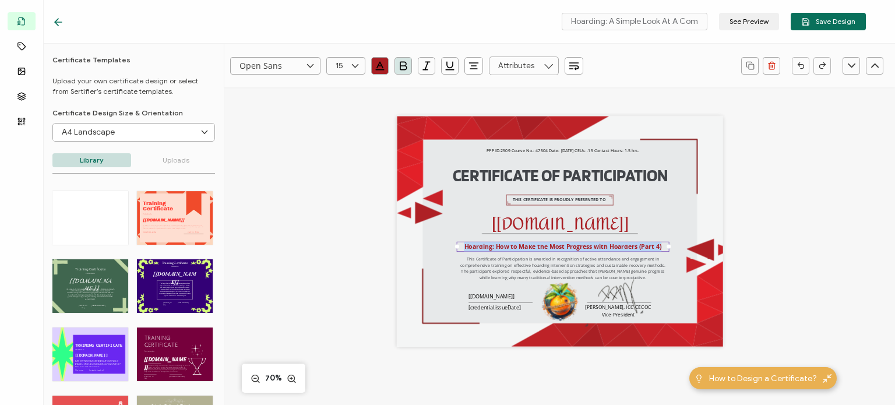
drag, startPoint x: 462, startPoint y: 248, endPoint x: 665, endPoint y: 246, distance: 202.1
click at [665, 246] on div "Hoarding: How to Make the Most Progress with Hoarders (Part 4)" at bounding box center [563, 247] width 213 height 10
copy pre "Hoarding: How to Make the Most Progress with Hoarders (Part 4)"
click at [589, 25] on input "Hoarding: A Simple Look At A Complex Disorder (Part 1) - Copy - Copy - Copy" at bounding box center [634, 21] width 146 height 17
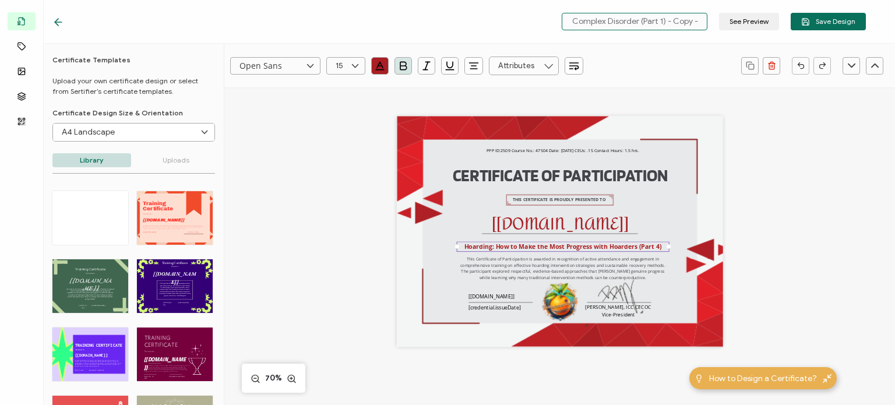
scroll to position [0, 154]
drag, startPoint x: 573, startPoint y: 23, endPoint x: 730, endPoint y: 33, distance: 157.0
click at [730, 33] on div "Hoarding: A Simple Look At A Complex Disorder (Part 1) - Copy - Copy - Copy See…" at bounding box center [458, 22] width 871 height 44
paste input "How to Make the Most Progress with Hoarders (Part 4)"
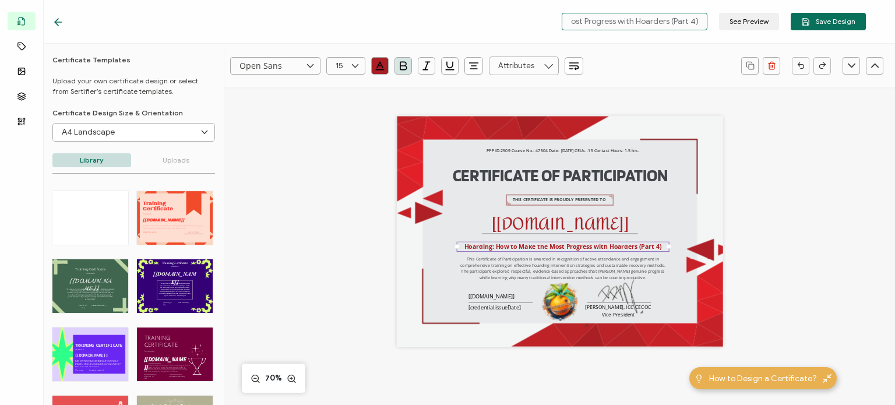
type input "Hoarding: How to Make the Most Progress with Hoarders (Part 4)"
click at [535, 149] on pre "PPP ID:2509 Course No.: 47504 Date: [DATE] CEUs: .15 Contact Hours: 1.5 hrs." at bounding box center [562, 151] width 153 height 6
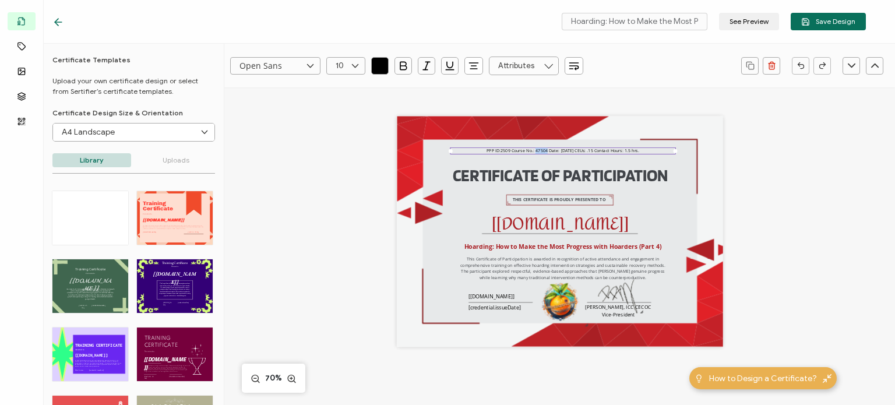
drag, startPoint x: 531, startPoint y: 153, endPoint x: 540, endPoint y: 156, distance: 10.3
click at [540, 156] on div "CERTIFICATE OF PARTICIPATION THIS CERTIFICATE IS PROUDLY PRESENTED TO The recip…" at bounding box center [560, 231] width 326 height 231
paste pre
click at [405, 149] on div "CERTIFICATE OF PARTICIPATION THIS CERTIFICATE IS PROUDLY PRESENTED TO The recip…" at bounding box center [560, 231] width 326 height 231
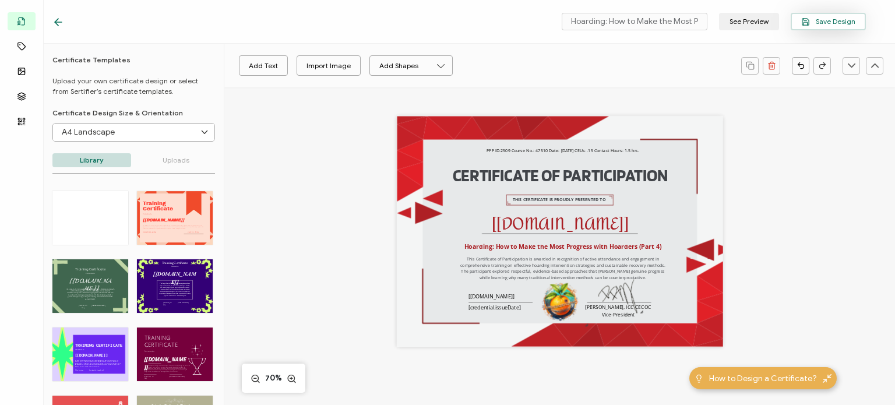
click at [824, 17] on span "Save Design" at bounding box center [828, 21] width 54 height 9
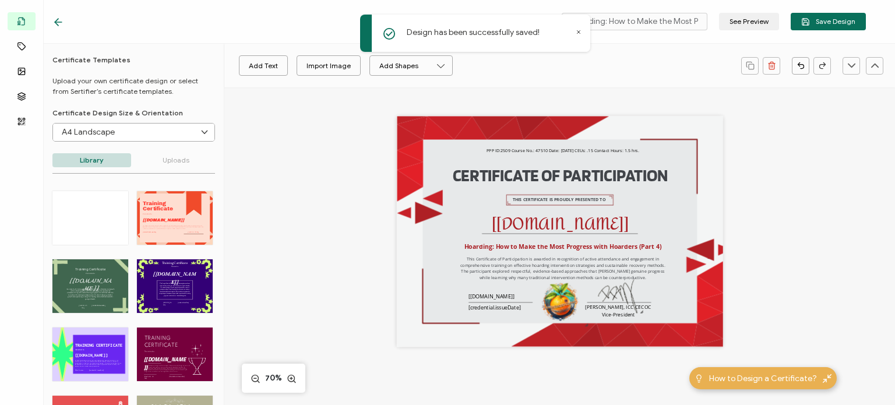
click at [60, 23] on icon at bounding box center [58, 22] width 12 height 12
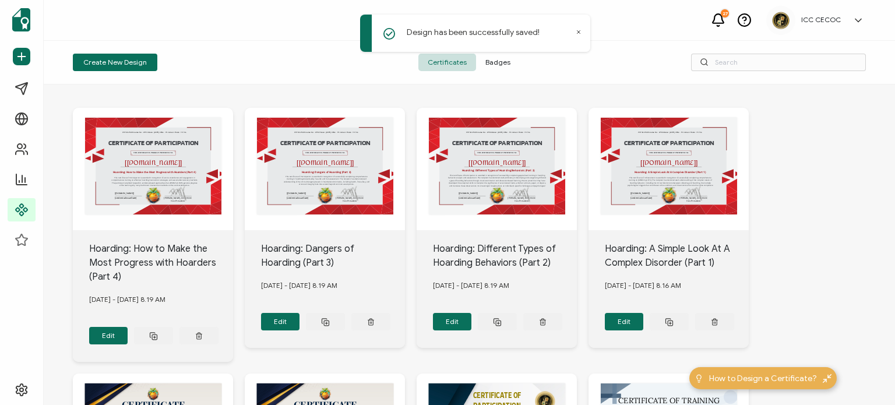
click at [233, 178] on div "CERTIFICATE OF PARTICIPATION THIS CERTIFICATE IS PROUDLY PRESENTED TO [[DOMAIN_…" at bounding box center [153, 169] width 160 height 122
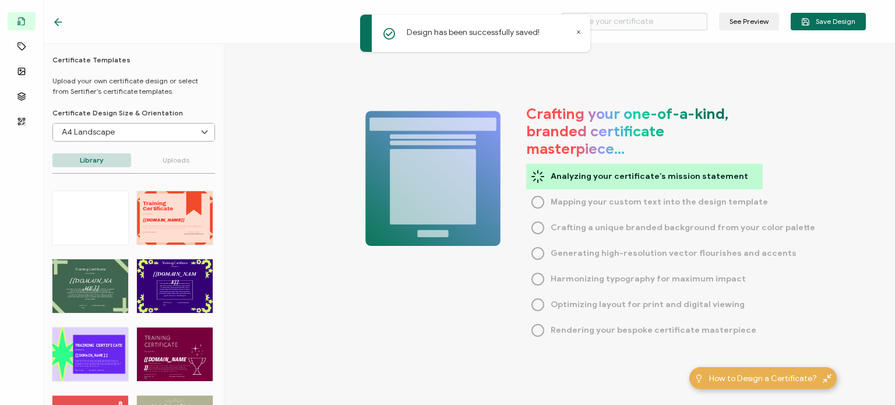
type input "Hoarding: Dangers of Hoarding (Part 3)"
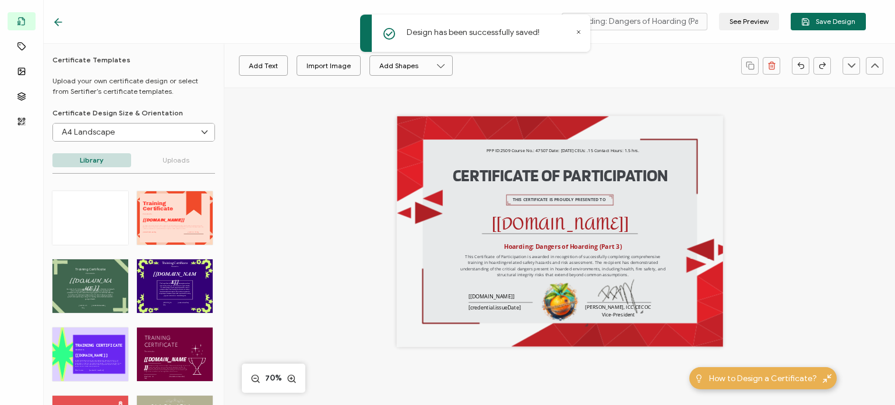
click at [62, 25] on icon at bounding box center [58, 22] width 12 height 12
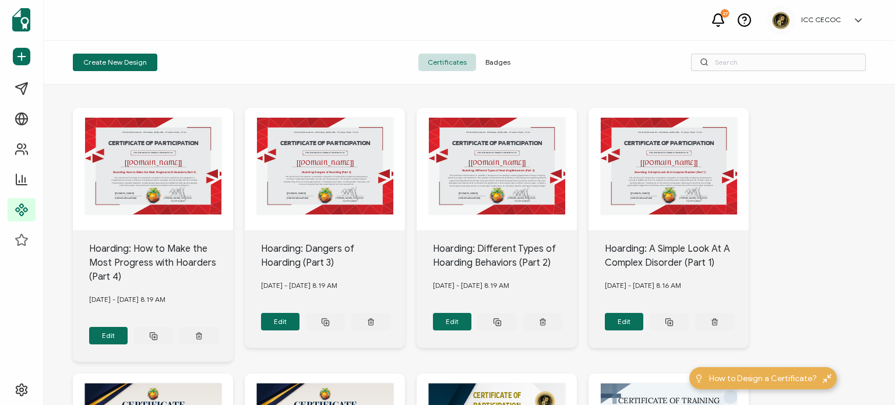
click at [233, 165] on div "CERTIFICATE OF PARTICIPATION THIS CERTIFICATE IS PROUDLY PRESENTED TO The recip…" at bounding box center [153, 169] width 160 height 122
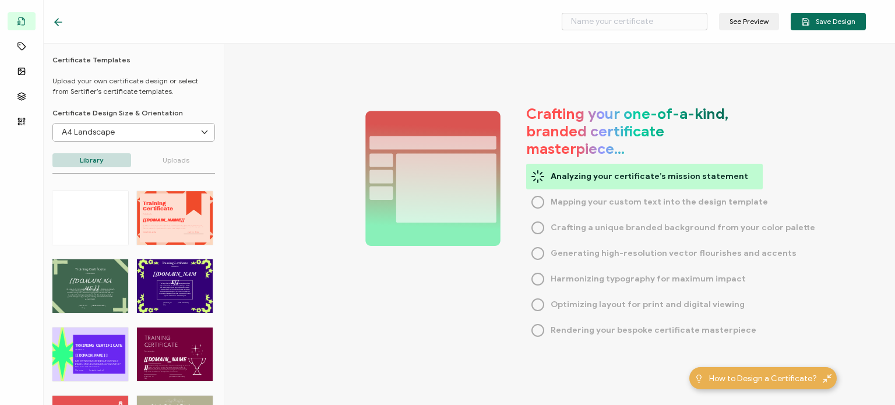
type input "Hoarding: Different Types of Hoarding Behaviors (Part 2)"
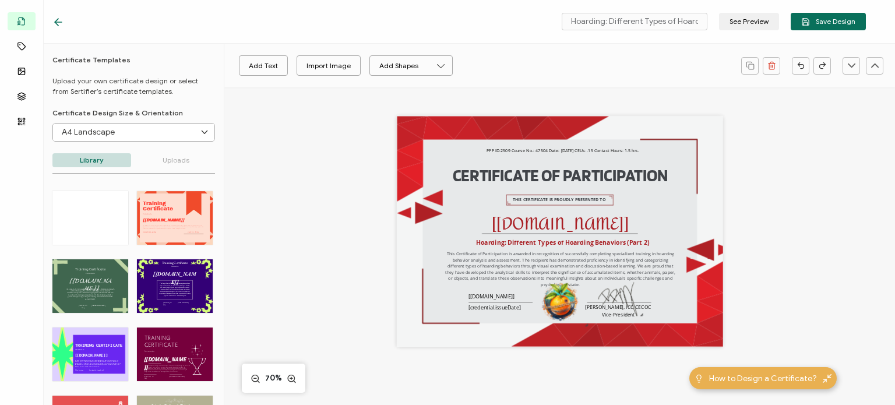
click at [58, 26] on icon at bounding box center [58, 22] width 12 height 12
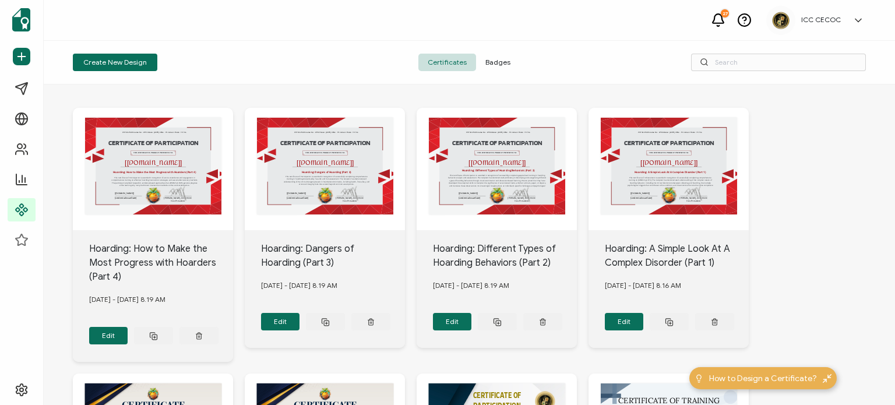
click at [233, 173] on div "CERTIFICATE OF PARTICIPATION THIS CERTIFICATE IS PROUDLY PRESENTED TO [[DOMAIN_…" at bounding box center [153, 169] width 160 height 122
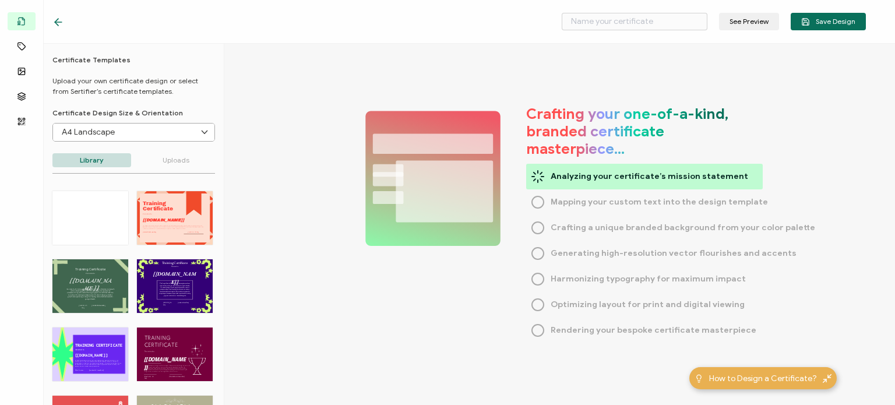
type input "Hoarding: A Simple Look At A Complex Disorder (Part 1)"
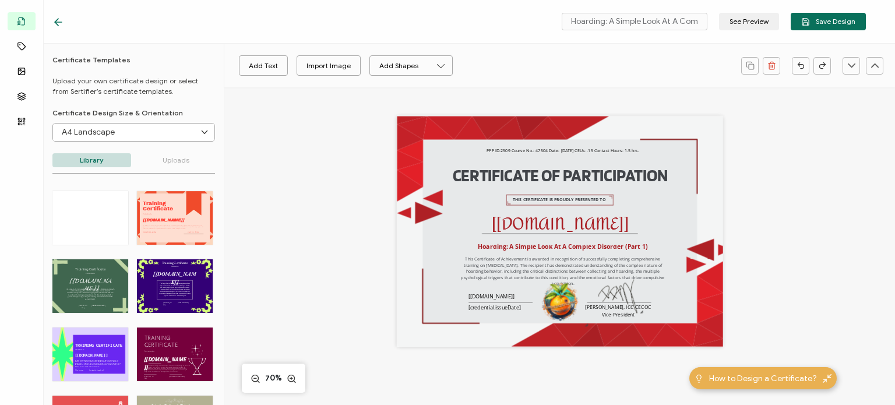
click at [56, 23] on icon at bounding box center [56, 22] width 3 height 7
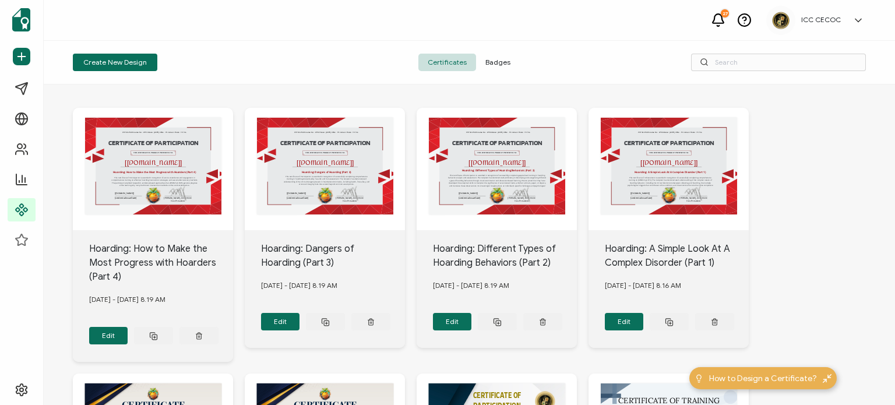
click at [233, 160] on div "CERTIFICATE OF PARTICIPATION THIS CERTIFICATE IS PROUDLY PRESENTED TO The recip…" at bounding box center [153, 169] width 160 height 122
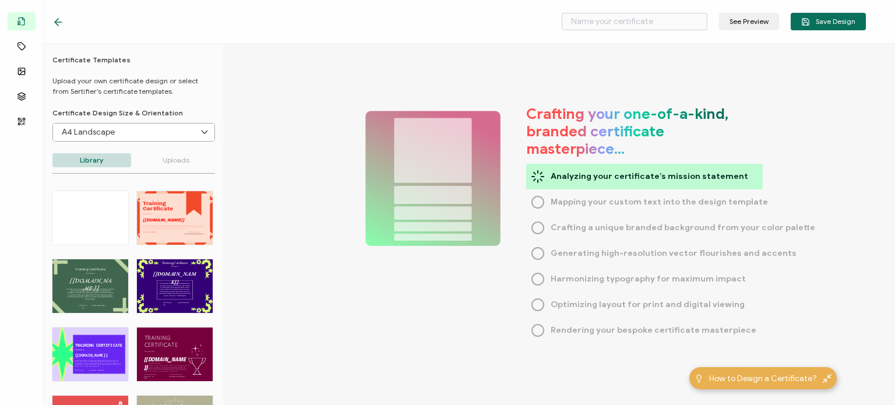
type input "Hoarding: Different Types of Hoarding Behaviors (Part 2)"
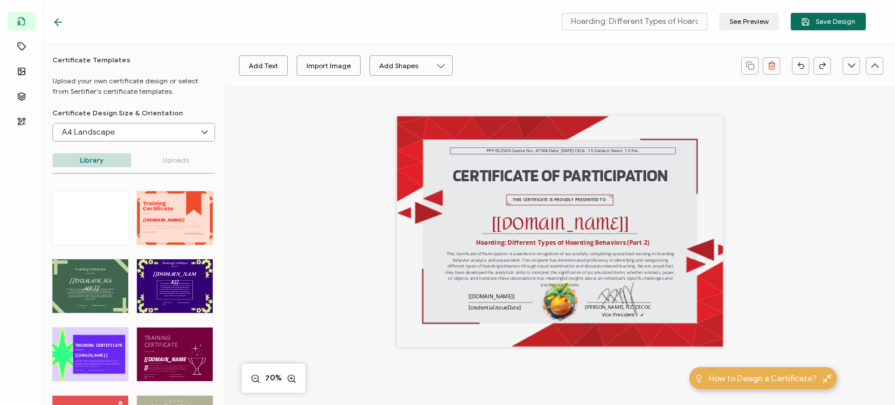
click at [570, 148] on pre "PPP ID:2509 Course No.: 47504 Date: [DATE] CEUs: .15 Contact Hours: 1.5 hrs." at bounding box center [562, 151] width 153 height 6
click at [531, 148] on pre "PPP ID:2509 Course No.: 47504 Date: [DATE] CEUs: .15 Contact Hours: 1.5 hrs." at bounding box center [562, 151] width 153 height 6
drag, startPoint x: 529, startPoint y: 148, endPoint x: 540, endPoint y: 151, distance: 11.6
click at [540, 151] on pre "PPP ID:2509 Course No.: 47504 Date: [DATE] CEUs: .15 Contact Hours: 1.5 hrs." at bounding box center [562, 151] width 153 height 6
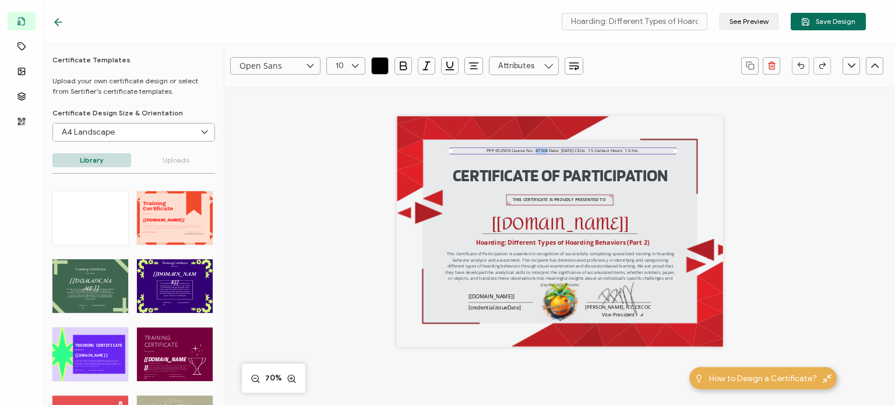
paste pre
click at [295, 233] on div "Open Sans Alright Sans [PERSON_NAME] Archivo Black Arial Arimo Blinker Caveat C…" at bounding box center [559, 313] width 670 height 452
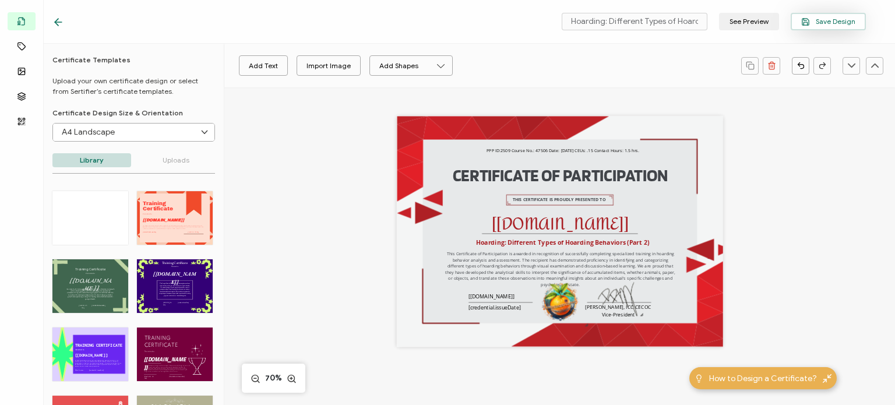
click at [820, 26] on button "Save Design" at bounding box center [827, 21] width 75 height 17
click at [270, 169] on div "Add Text Import Image Add Shapes Rectangle Ellipse CERTIFICATE OF PARTICIPATION…" at bounding box center [559, 313] width 670 height 452
click at [54, 23] on icon at bounding box center [58, 22] width 12 height 12
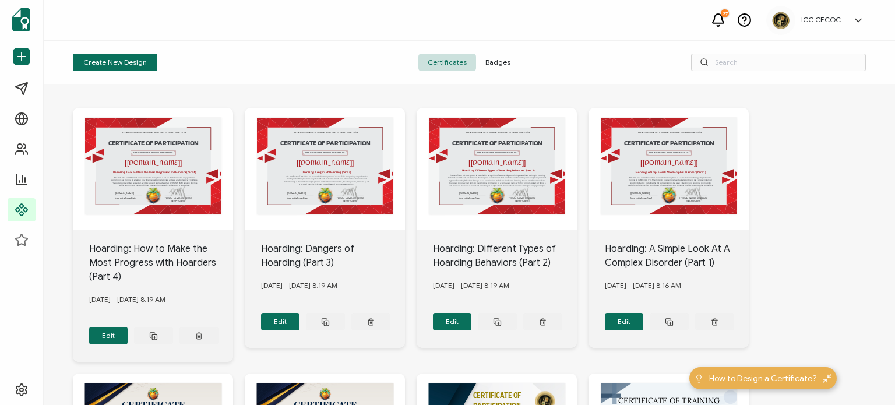
click at [501, 62] on span "Badges" at bounding box center [498, 62] width 44 height 17
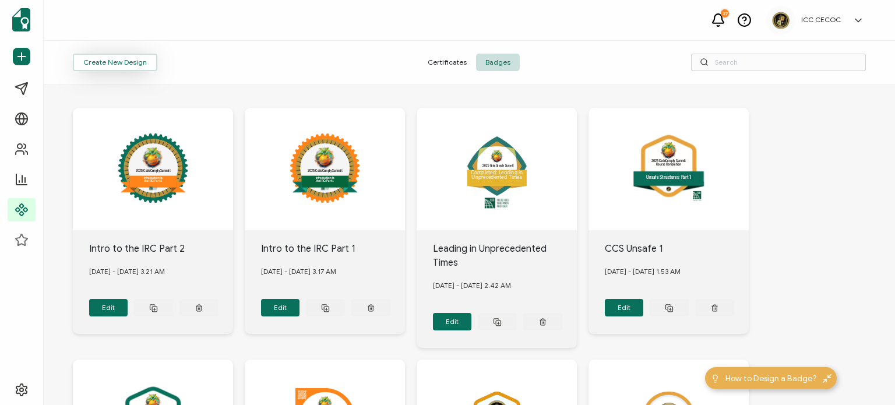
click at [131, 64] on button "Create New Design" at bounding box center [115, 62] width 84 height 17
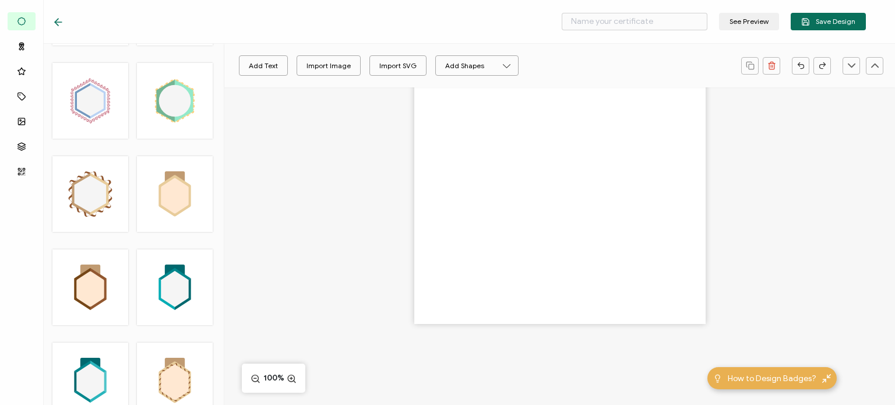
scroll to position [2530, 0]
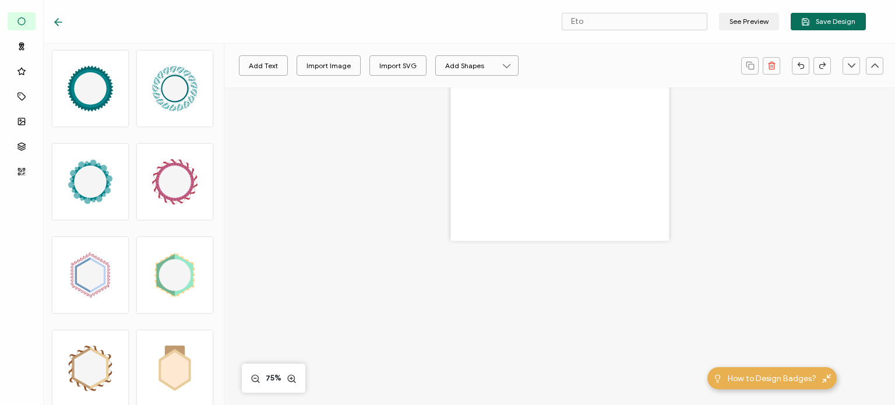
scroll to position [2414, 0]
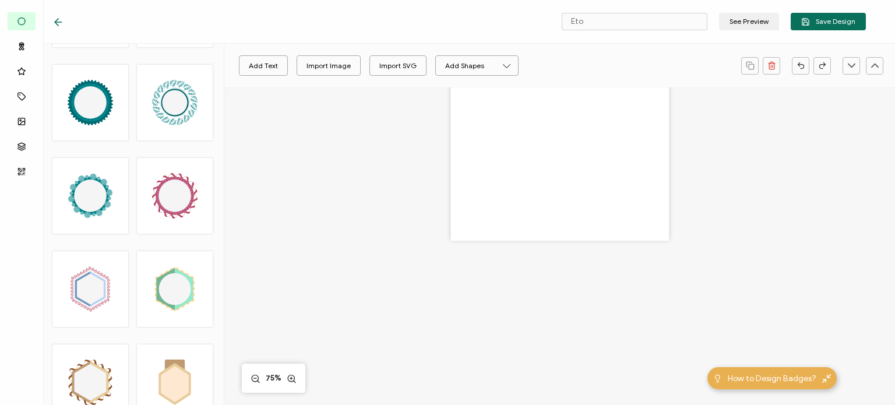
drag, startPoint x: 188, startPoint y: 200, endPoint x: 508, endPoint y: 241, distance: 322.9
click at [508, 241] on div "Bases Ribbon Icons Attributes Images Layers QR Code .uuid-a2266d8d-2533-48ea-8c…" at bounding box center [447, 224] width 895 height 361
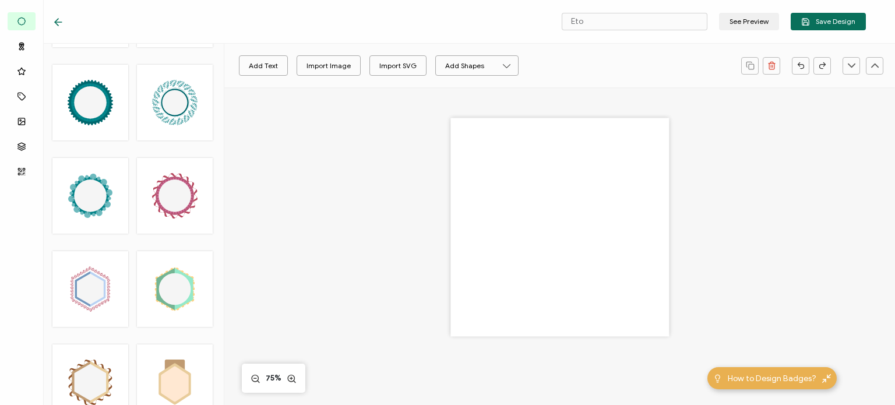
click at [263, 218] on div "Add Text Import Image Import SVG Add Shapes Rectangle Ellipse 75%" at bounding box center [559, 294] width 670 height 414
click at [333, 285] on div at bounding box center [559, 242] width 503 height 310
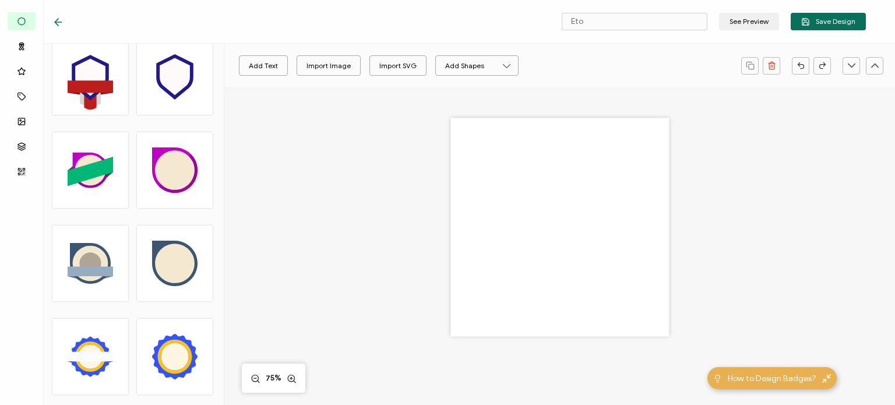
scroll to position [666, 0]
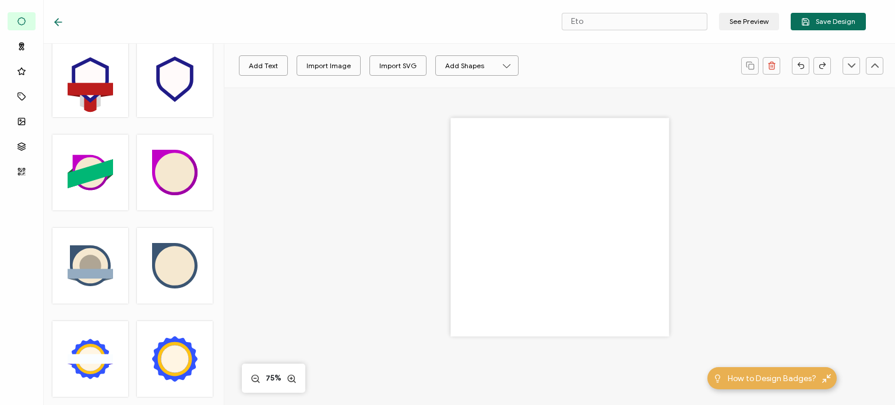
click at [83, 260] on circle at bounding box center [90, 266] width 22 height 22
type input "Fina"
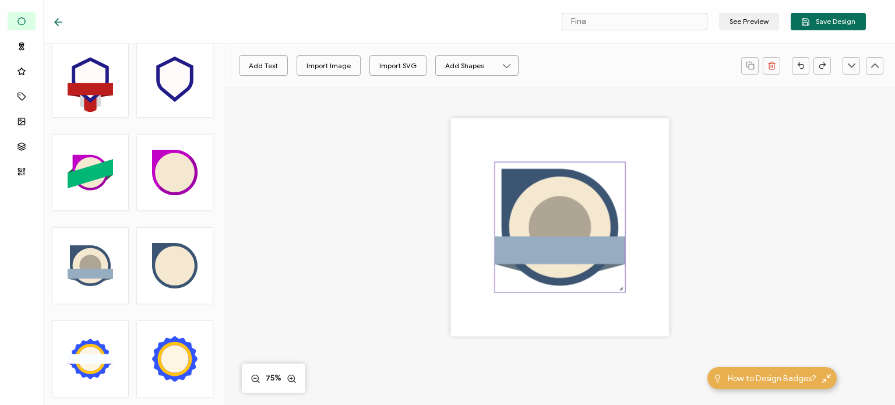
click at [531, 262] on rect at bounding box center [559, 250] width 130 height 28
click at [309, 69] on icon "brush" at bounding box center [312, 65] width 8 height 8
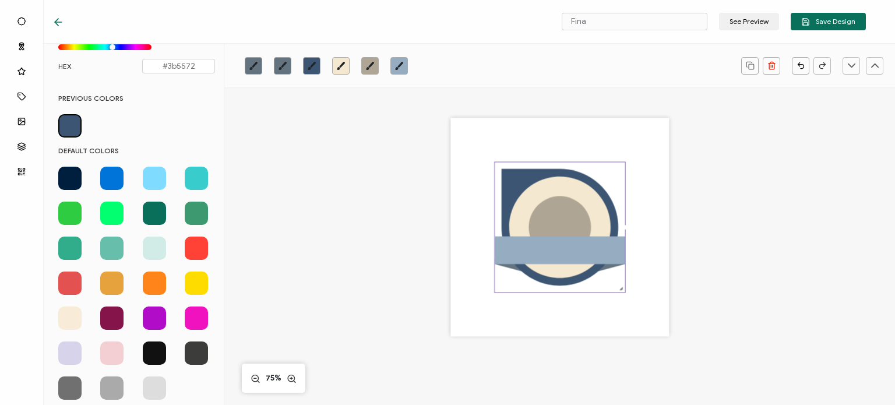
scroll to position [130, 0]
click at [61, 278] on span at bounding box center [69, 282] width 23 height 23
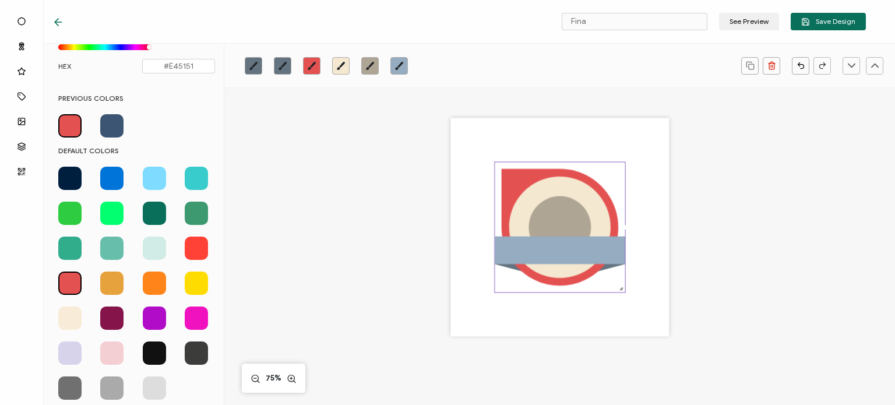
click at [342, 69] on icon "brush" at bounding box center [340, 65] width 9 height 9
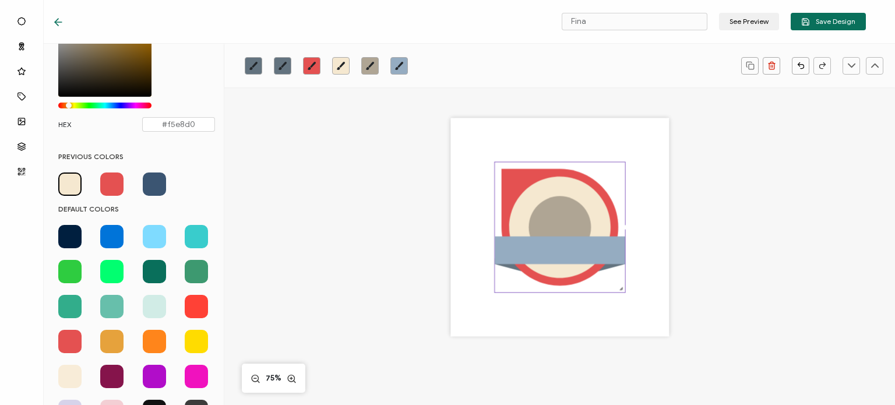
scroll to position [0, 0]
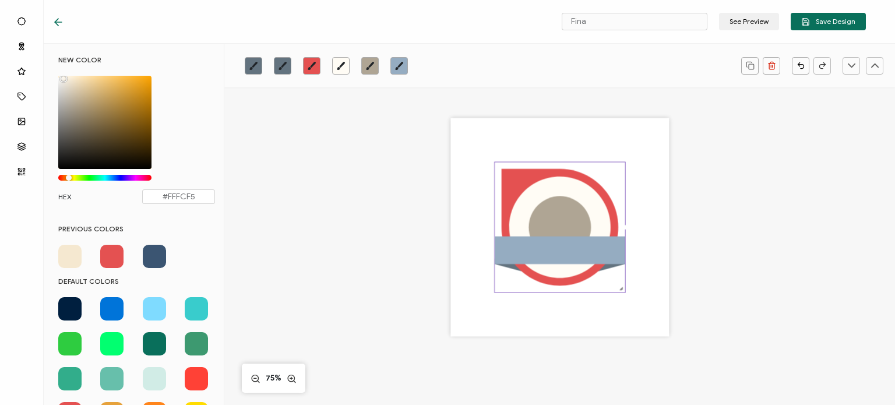
type input "#FFFDF9"
drag, startPoint x: 79, startPoint y: 97, endPoint x: 61, endPoint y: 73, distance: 29.9
click at [61, 73] on div "NEW COLOR #FFFDF9 hex 255 r 253 g 249 b 1 a 39 h 100% s 99% l 1 a HEX #FFFDF9" at bounding box center [137, 135] width 174 height 160
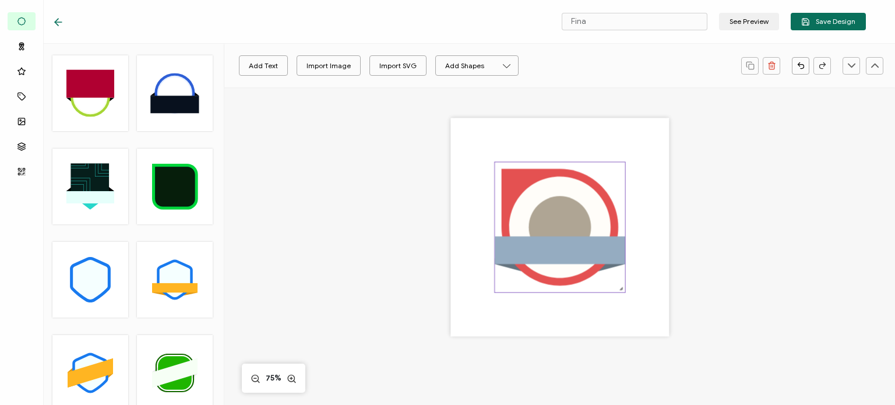
click at [512, 251] on rect at bounding box center [559, 250] width 130 height 28
click at [399, 67] on icon "brush" at bounding box center [398, 65] width 9 height 9
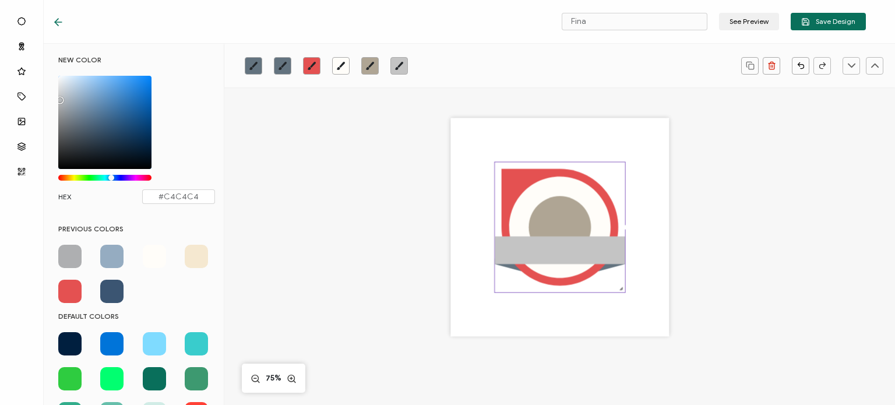
drag, startPoint x: 75, startPoint y: 105, endPoint x: 58, endPoint y: 97, distance: 18.0
click at [58, 97] on div "Chrome color picker" at bounding box center [104, 122] width 93 height 93
click at [541, 186] on icon at bounding box center [558, 226] width 101 height 101
click at [340, 63] on icon "brush" at bounding box center [340, 65] width 9 height 9
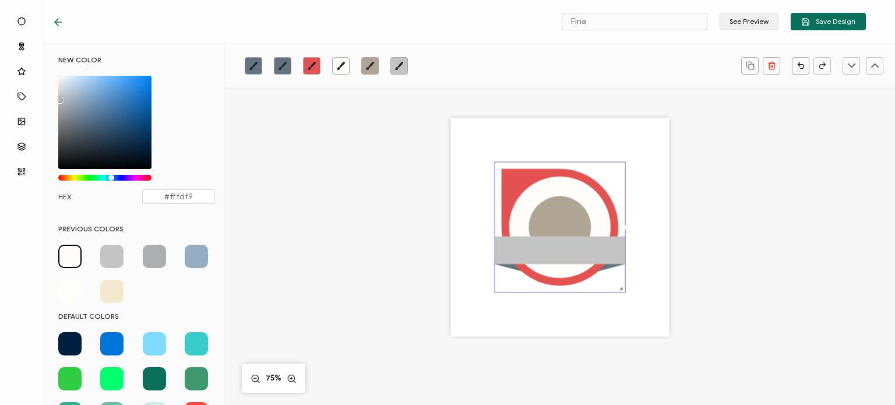
click at [66, 107] on div "Chrome color picker" at bounding box center [104, 122] width 93 height 93
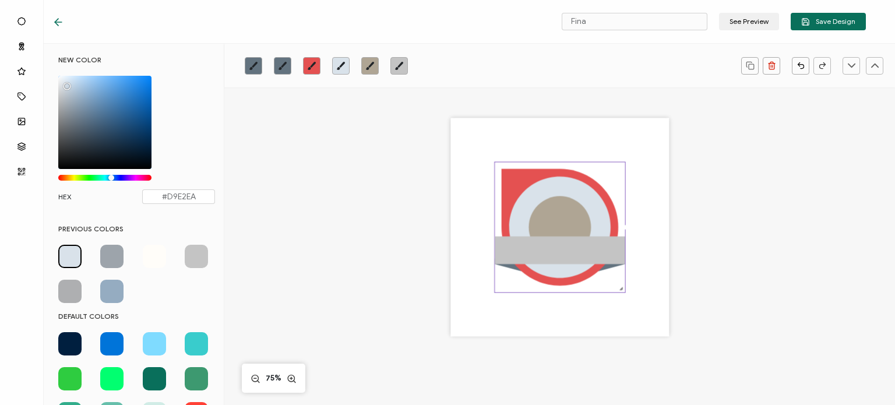
drag, startPoint x: 66, startPoint y: 107, endPoint x: 65, endPoint y: 84, distance: 22.7
click at [65, 84] on div "Chrome color picker" at bounding box center [67, 86] width 6 height 6
click at [368, 66] on icon "brush" at bounding box center [370, 65] width 8 height 8
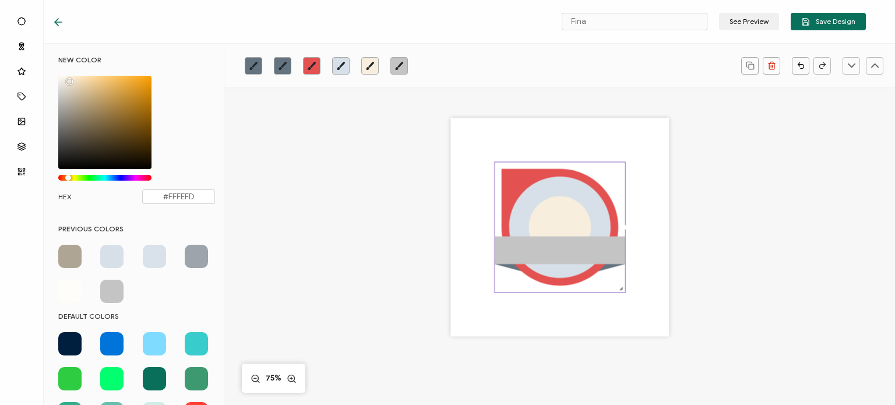
type input "#FFFFFF"
drag, startPoint x: 65, startPoint y: 76, endPoint x: 57, endPoint y: 67, distance: 12.4
click at [57, 67] on div "NEW COLOR #FFFFFF hex 255 r 255 g 255 b 1 a 38 h 0% s 100% l 1 a HEX #FFFFFF" at bounding box center [137, 135] width 174 height 160
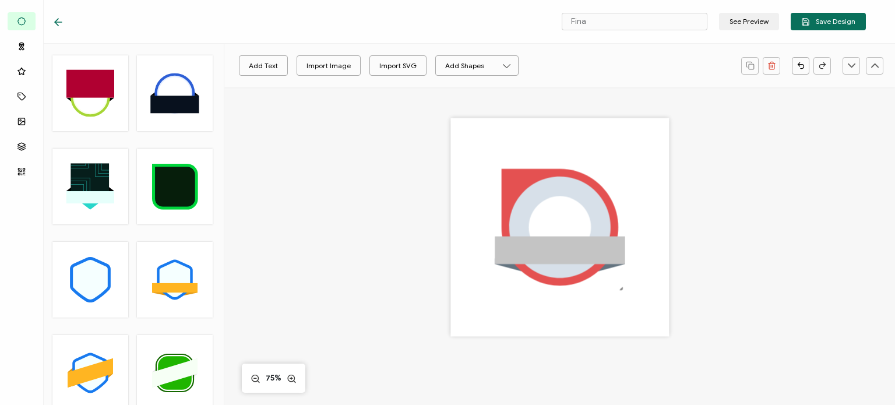
click at [297, 192] on div "Add Text Import Image Import SVG Add Shapes Rectangle Ellipse .uuid-e0167db1-c4…" at bounding box center [559, 294] width 670 height 414
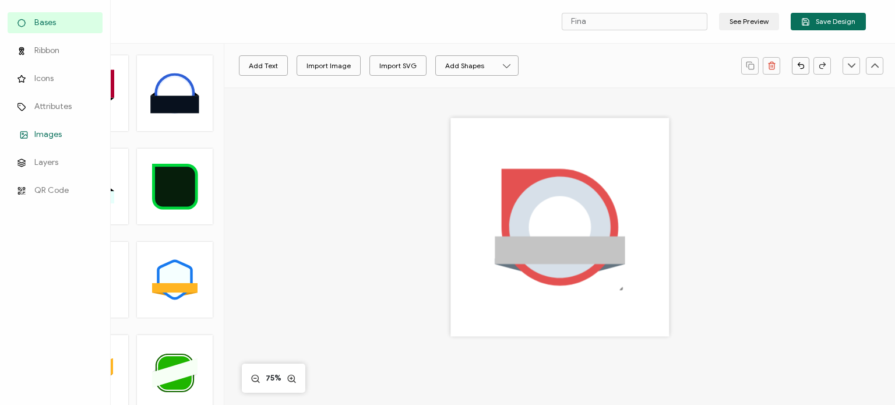
click at [37, 137] on span "Images" at bounding box center [47, 135] width 27 height 12
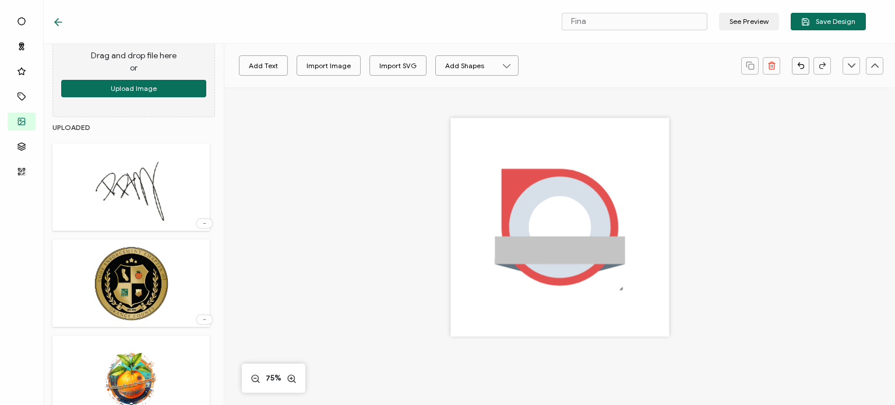
scroll to position [175, 0]
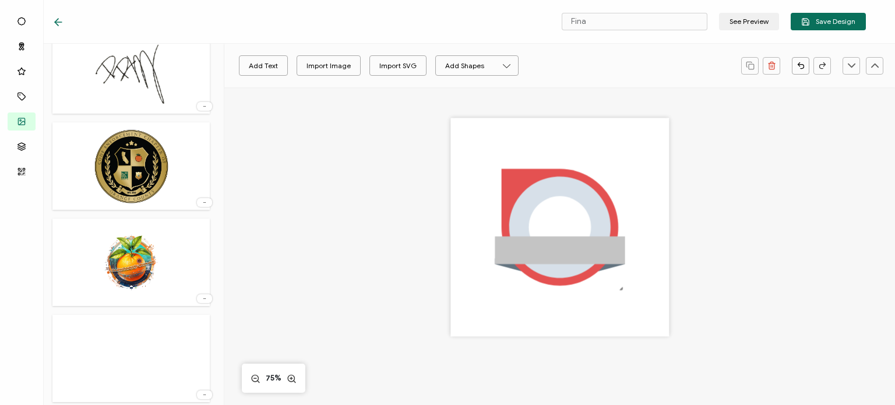
click at [139, 272] on img at bounding box center [131, 262] width 84 height 76
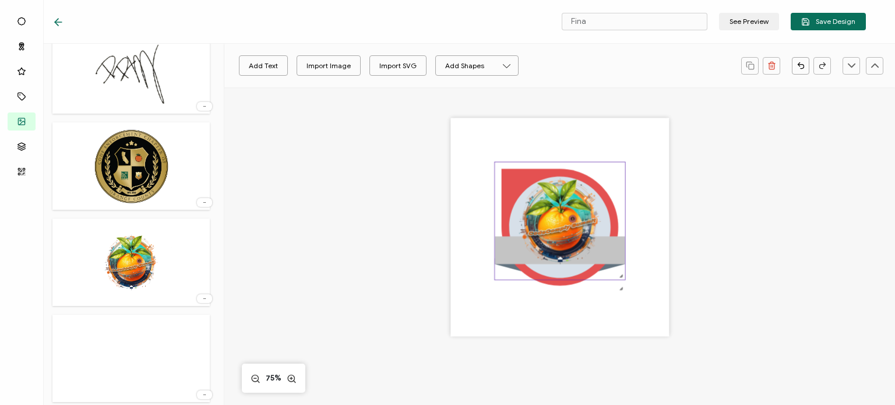
click at [542, 218] on img at bounding box center [559, 221] width 130 height 118
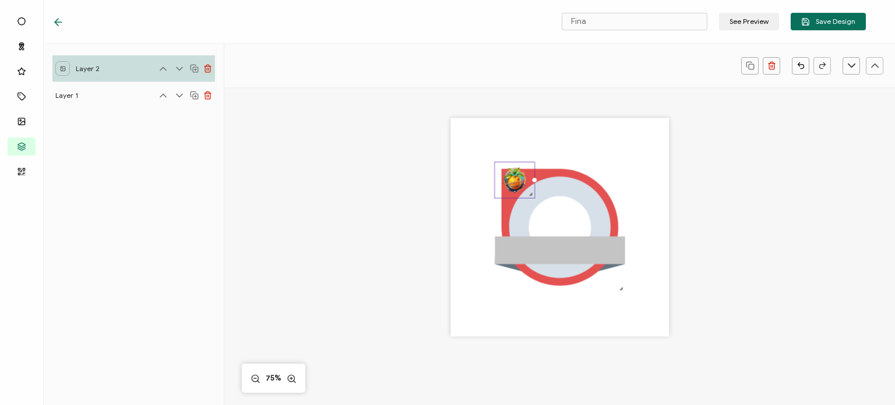
drag, startPoint x: 618, startPoint y: 275, endPoint x: 499, endPoint y: 156, distance: 168.9
click at [499, 156] on div ".uuid-e0167db1-c400-465b-bddd-c50bfc339371{}.uuid-efc37302-9416-4d3d-8d4c-a6863…" at bounding box center [559, 227] width 218 height 218
drag, startPoint x: 513, startPoint y: 181, endPoint x: 557, endPoint y: 222, distance: 60.2
click at [557, 222] on img at bounding box center [559, 221] width 40 height 36
click at [385, 235] on div ".uuid-e0167db1-c400-465b-bddd-c50bfc339371{}.uuid-efc37302-9416-4d3d-8d4c-a6863…" at bounding box center [559, 242] width 503 height 310
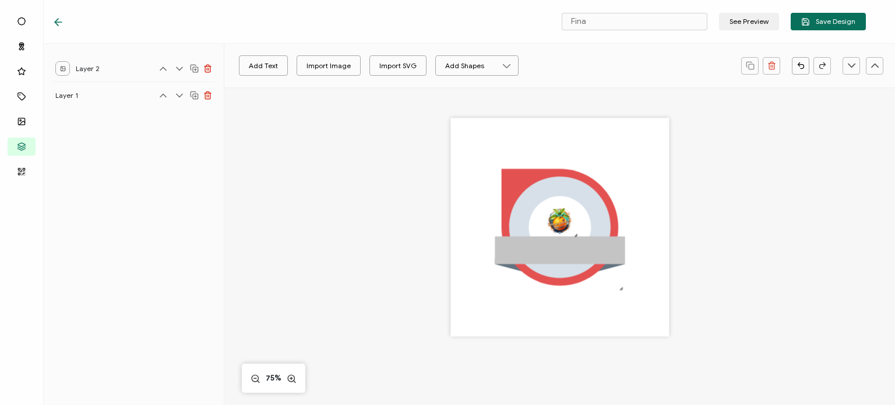
click at [433, 263] on div ".uuid-e0167db1-c400-465b-bddd-c50bfc339371{}.uuid-efc37302-9416-4d3d-8d4c-a6863…" at bounding box center [559, 242] width 503 height 310
click at [301, 193] on div "Add Text Import Image Import SVG Add Shapes Rectangle Ellipse .uuid-e0167db1-c4…" at bounding box center [559, 294] width 670 height 414
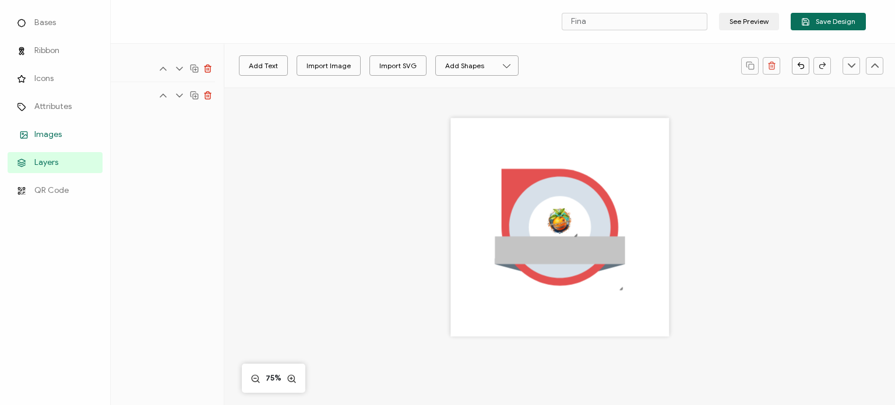
click at [36, 139] on span "Images" at bounding box center [47, 135] width 27 height 12
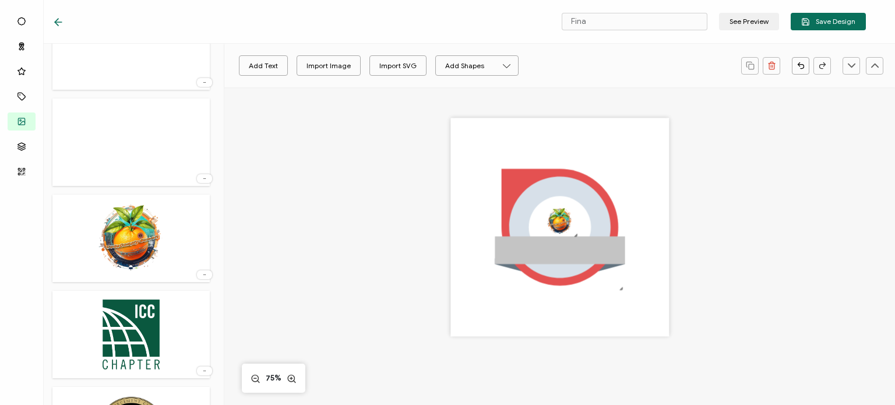
scroll to position [699, 0]
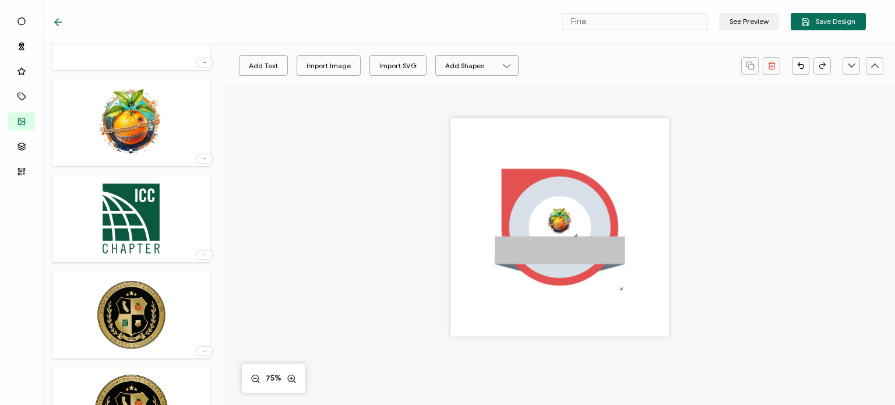
click at [142, 228] on img at bounding box center [131, 219] width 63 height 76
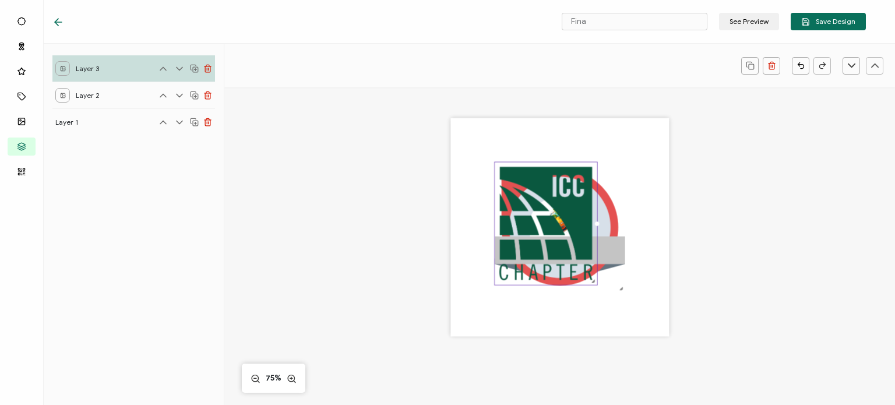
scroll to position [0, 0]
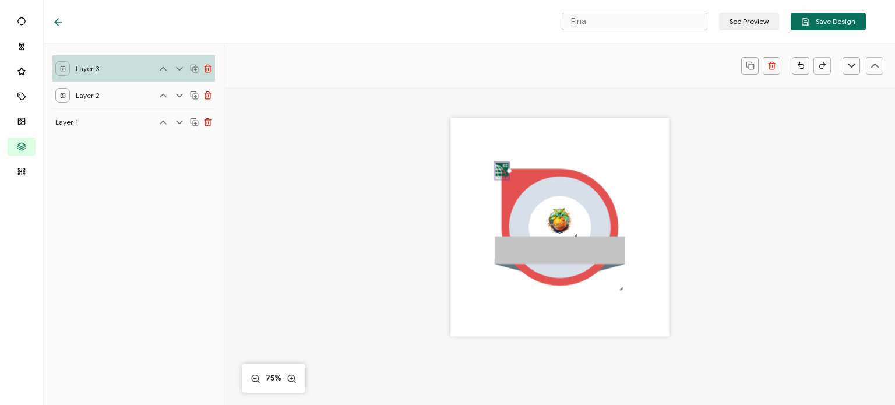
drag, startPoint x: 620, startPoint y: 315, endPoint x: 467, endPoint y: 125, distance: 244.0
click at [467, 125] on div ".uuid-e0167db1-c400-465b-bddd-c50bfc339371{}.uuid-efc37302-9416-4d3d-8d4c-a6863…" at bounding box center [559, 227] width 218 height 218
drag, startPoint x: 499, startPoint y: 172, endPoint x: 608, endPoint y: 286, distance: 157.8
click at [608, 286] on img at bounding box center [611, 282] width 15 height 17
click at [712, 302] on div ".uuid-e0167db1-c400-465b-bddd-c50bfc339371{}.uuid-efc37302-9416-4d3d-8d4c-a6863…" at bounding box center [559, 242] width 503 height 310
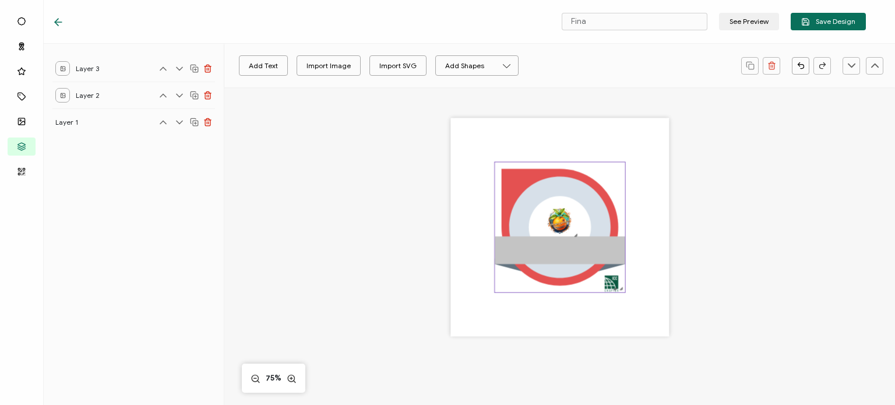
click at [557, 249] on rect at bounding box center [559, 250] width 130 height 28
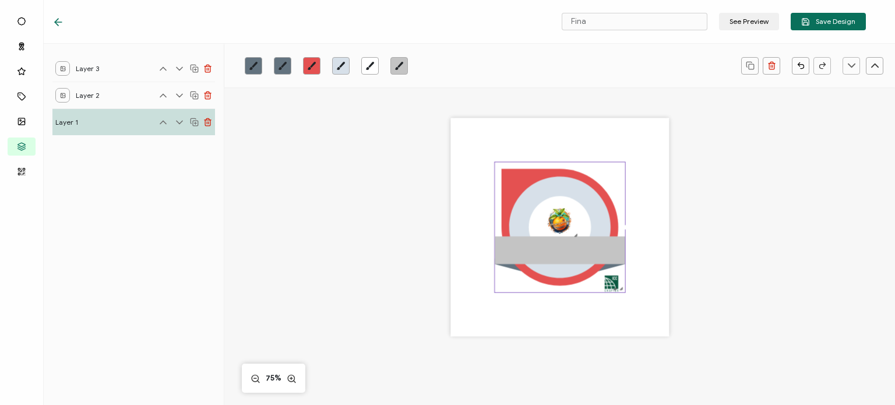
click at [407, 227] on div ".uuid-e0167db1-c400-465b-bddd-c50bfc339371{}.uuid-efc37302-9416-4d3d-8d4c-a6863…" at bounding box center [559, 242] width 503 height 310
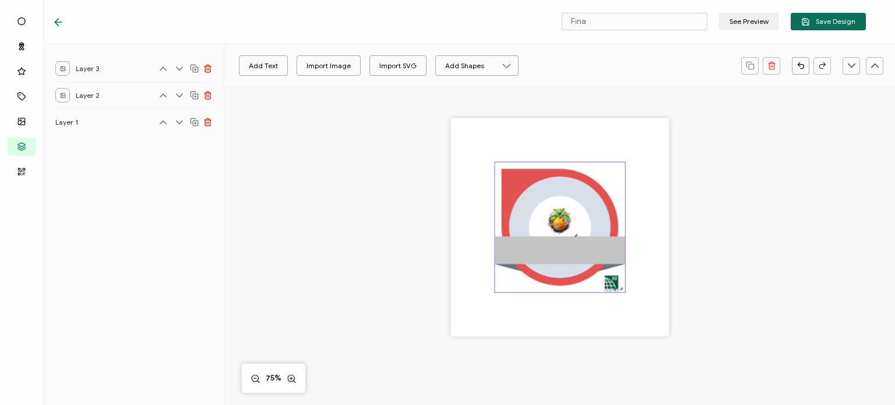
click at [547, 246] on rect at bounding box center [559, 250] width 130 height 28
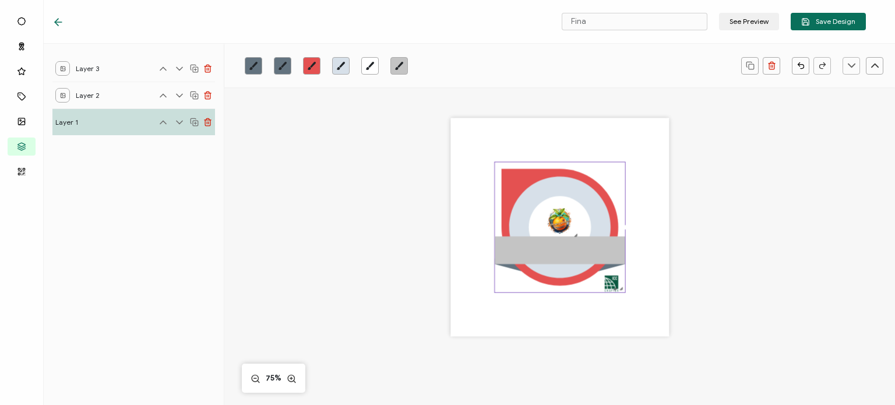
click at [507, 142] on div ".uuid-e0167db1-c400-465b-bddd-c50bfc339371{}.uuid-efc37302-9416-4d3d-8d4c-a6863…" at bounding box center [559, 227] width 218 height 218
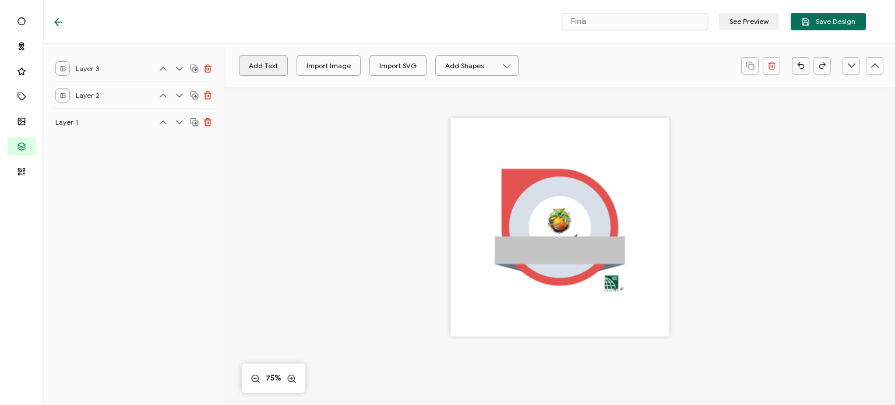
click at [266, 65] on button "Add Text" at bounding box center [263, 65] width 49 height 20
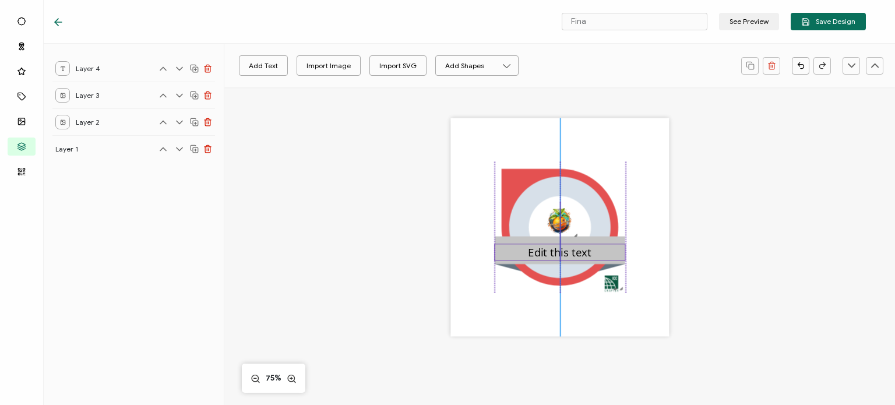
drag, startPoint x: 549, startPoint y: 228, endPoint x: 550, endPoint y: 253, distance: 25.1
click at [550, 253] on pre "Edit this text" at bounding box center [559, 252] width 63 height 15
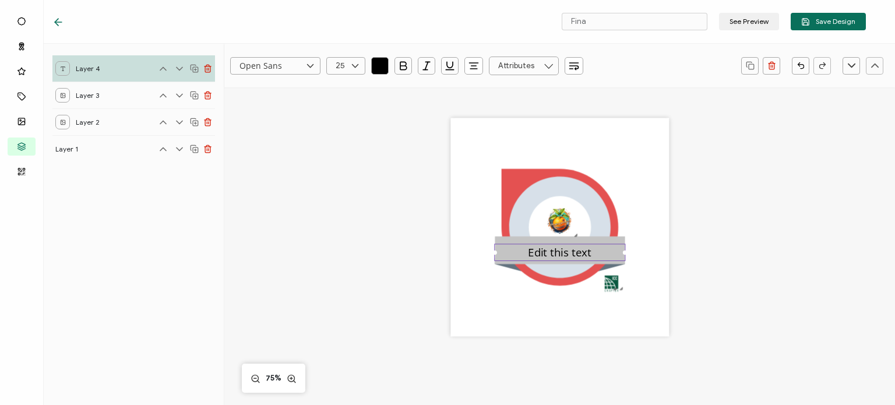
click at [562, 255] on pre "Edit this text" at bounding box center [559, 252] width 63 height 15
click at [536, 251] on pre "Edit this text" at bounding box center [559, 252] width 63 height 15
click at [524, 251] on div "Edit this text" at bounding box center [559, 251] width 131 height 17
drag, startPoint x: 526, startPoint y: 251, endPoint x: 592, endPoint y: 259, distance: 66.8
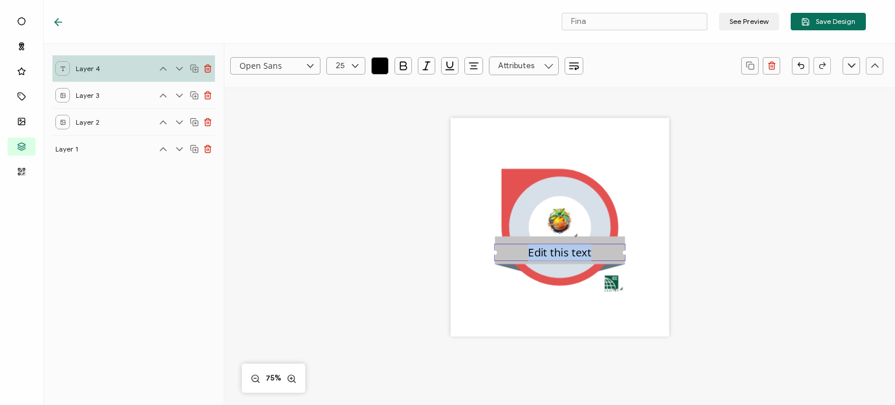
click at [592, 259] on div "Edit this text" at bounding box center [559, 251] width 131 height 17
paste pre
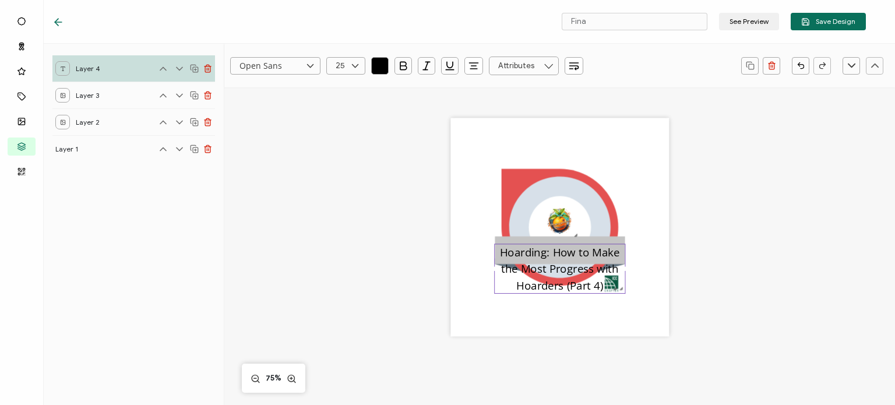
click at [354, 66] on icon at bounding box center [355, 65] width 15 height 17
click at [345, 89] on li "18" at bounding box center [347, 87] width 41 height 20
type input "18"
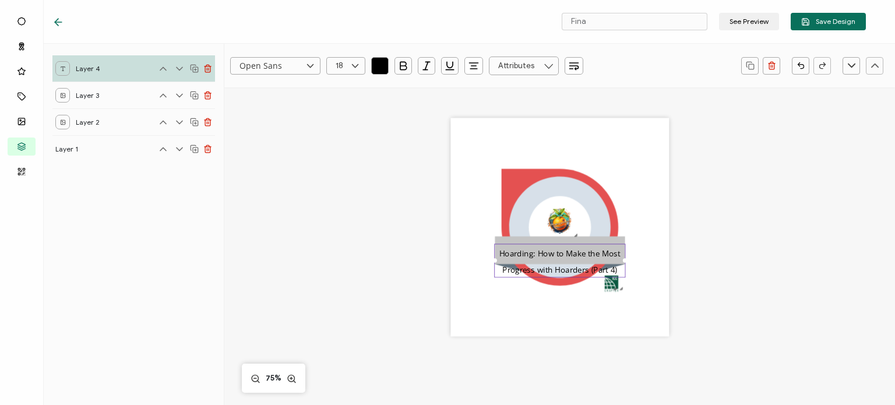
click at [298, 67] on input "Open Sans" at bounding box center [275, 65] width 90 height 17
click at [259, 225] on span "Open Sans" at bounding box center [260, 225] width 37 height 10
click at [310, 68] on icon at bounding box center [310, 65] width 15 height 17
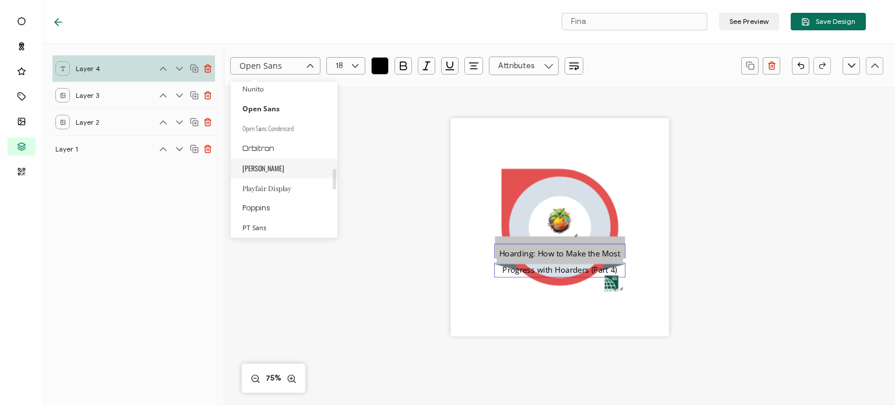
click at [255, 164] on span "[PERSON_NAME]" at bounding box center [263, 168] width 42 height 10
type input "[PERSON_NAME]"
click at [755, 300] on div ".uuid-e0167db1-c400-465b-bddd-c50bfc339371{}.uuid-efc37302-9416-4d3d-8d4c-a6863…" at bounding box center [559, 242] width 503 height 310
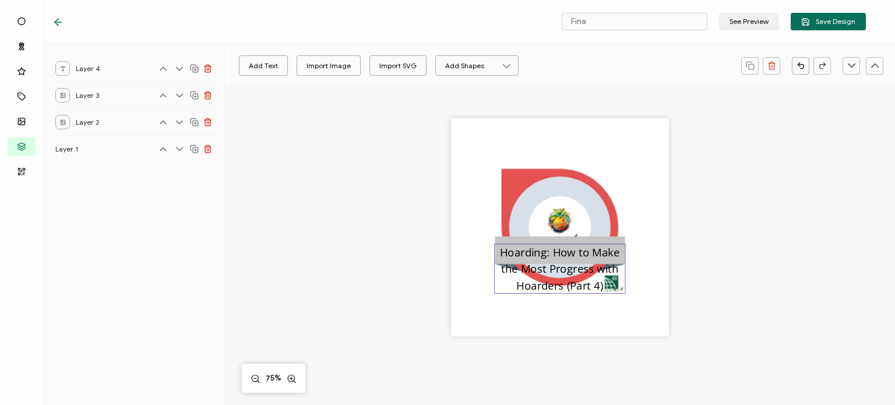
click at [589, 264] on pre "Hoarding: How to Make the Most Progress with Hoarders (Part 4)" at bounding box center [561, 269] width 123 height 48
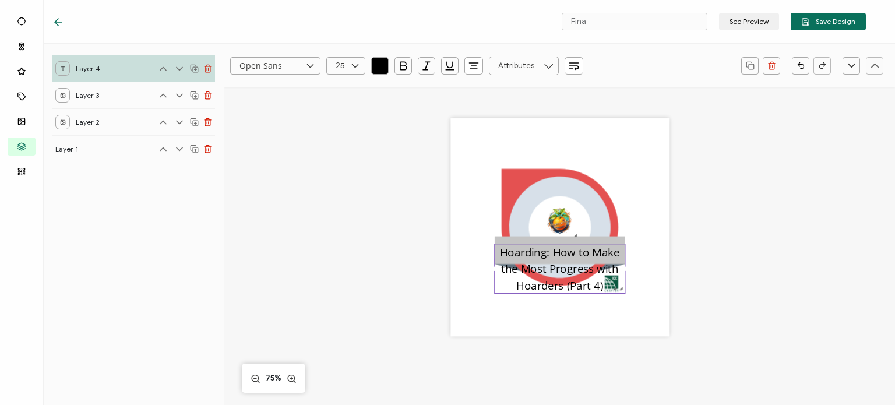
click at [558, 263] on pre "Hoarding: How to Make the Most Progress with Hoarders (Part 4)" at bounding box center [561, 269] width 123 height 48
click at [617, 24] on input "Fina" at bounding box center [634, 21] width 146 height 17
drag, startPoint x: 617, startPoint y: 24, endPoint x: 540, endPoint y: 16, distance: 78.0
click at [540, 16] on div "Fina See Preview Save Design" at bounding box center [458, 22] width 871 height 44
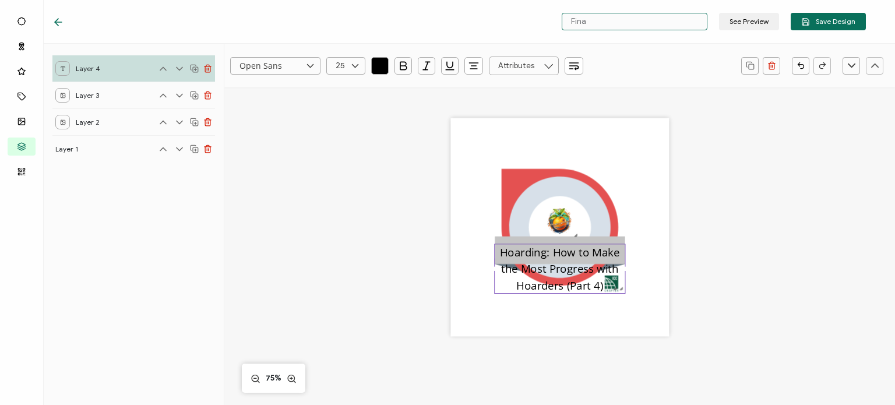
paste input "Hoarding: How to Make the Most Progress with Hoarders (Part 4)"
type input "Hoarding: How to Make the Most Progress with Hoarders (Part 4)"
click at [546, 275] on pre "Hoarding: How to Make the Most Progress with Hoarders (Part 4)" at bounding box center [561, 269] width 123 height 48
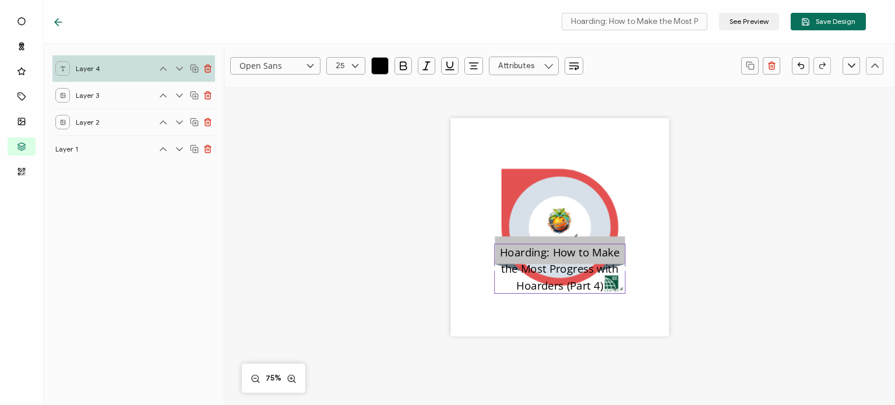
click at [734, 279] on div ".uuid-e0167db1-c400-465b-bddd-c50bfc339371{}.uuid-efc37302-9416-4d3d-8d4c-a6863…" at bounding box center [559, 242] width 503 height 310
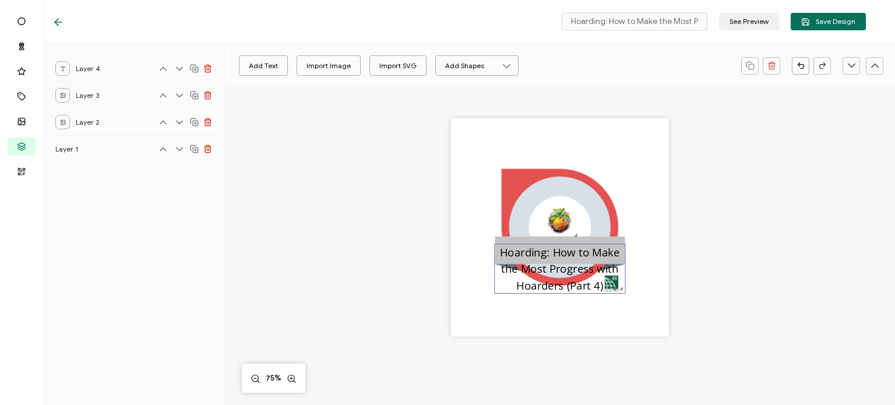
click at [559, 265] on pre "Hoarding: How to Make the Most Progress with Hoarders (Part 4)" at bounding box center [561, 269] width 123 height 48
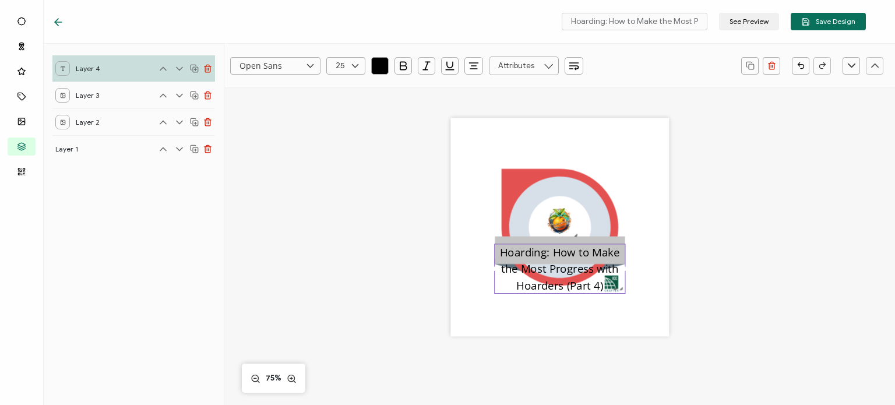
click at [360, 67] on icon at bounding box center [355, 65] width 15 height 17
click at [344, 101] on span "10" at bounding box center [342, 102] width 8 height 9
type input "10"
click at [558, 247] on pre "Hoarding: How to Make the Most Progress with Hoarders (Part 4)" at bounding box center [560, 250] width 121 height 13
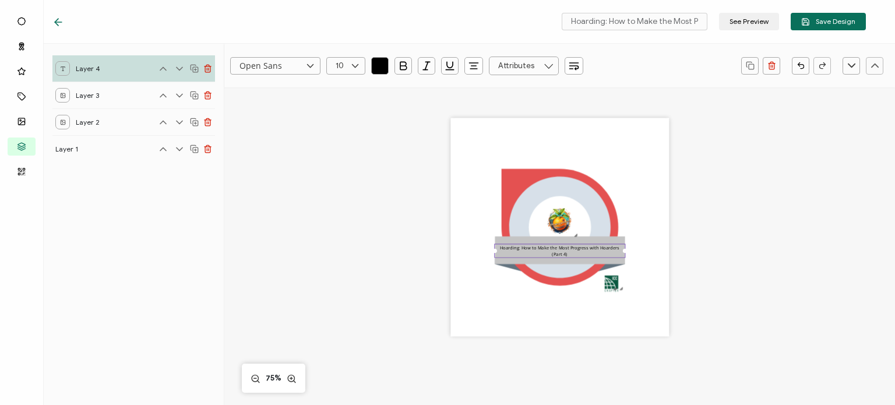
click at [610, 249] on pre "Hoarding: How to Make the Most Progress with Hoarders (Part 4)" at bounding box center [560, 250] width 121 height 13
click at [571, 254] on div "Hoarding: How to Make the Most Progress with Hoarders (Part 4)" at bounding box center [559, 250] width 131 height 14
click at [502, 248] on pre "Hoarding: How to Make the Most Progress with Hoarders (Part 4)" at bounding box center [559, 250] width 119 height 13
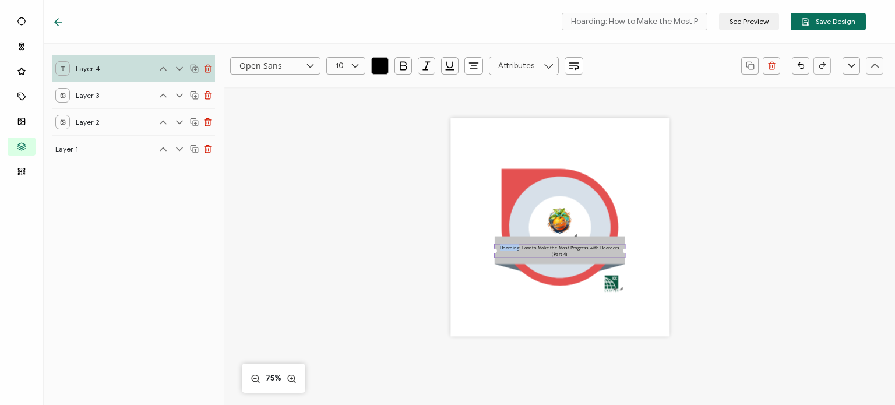
click at [500, 248] on pre "Hoarding: How to Make the Most Progress with Hoarders (Part 4)" at bounding box center [559, 250] width 119 height 13
click at [586, 249] on pre "Hoarding: How to Make the Most Progress with Hoarders (Part 4)" at bounding box center [559, 250] width 119 height 13
click at [550, 260] on pre "Hoarding: How to Make the Most Progress with Hoarders (Part 4)" at bounding box center [559, 253] width 89 height 19
click at [585, 252] on div "Hoarding: How to Make the Most Progress with Hoarders (Part 4)" at bounding box center [559, 250] width 131 height 14
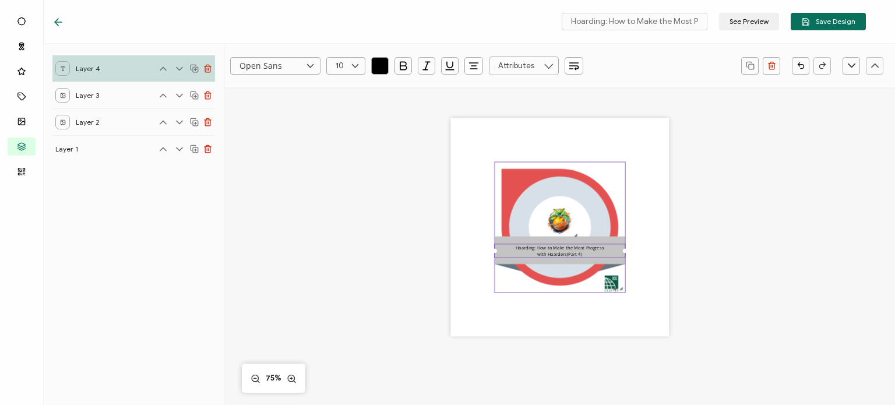
drag, startPoint x: 514, startPoint y: 248, endPoint x: 582, endPoint y: 259, distance: 69.7
click at [582, 259] on div ".uuid-e0167db1-c400-465b-bddd-c50bfc339371{}.uuid-efc37302-9416-4d3d-8d4c-a6863…" at bounding box center [559, 227] width 218 height 218
click at [341, 63] on input "text" at bounding box center [345, 65] width 39 height 17
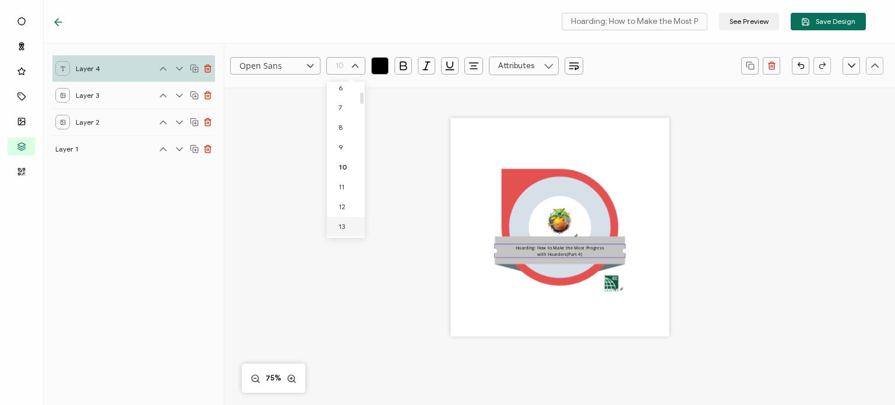
click at [342, 235] on div at bounding box center [346, 234] width 36 height 3
click at [342, 228] on span "13" at bounding box center [341, 226] width 6 height 9
type input "13"
click at [305, 69] on icon at bounding box center [310, 65] width 15 height 17
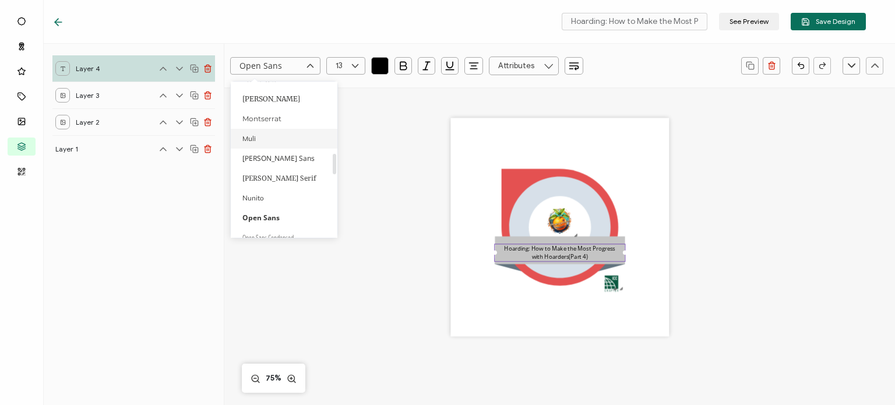
scroll to position [601, 0]
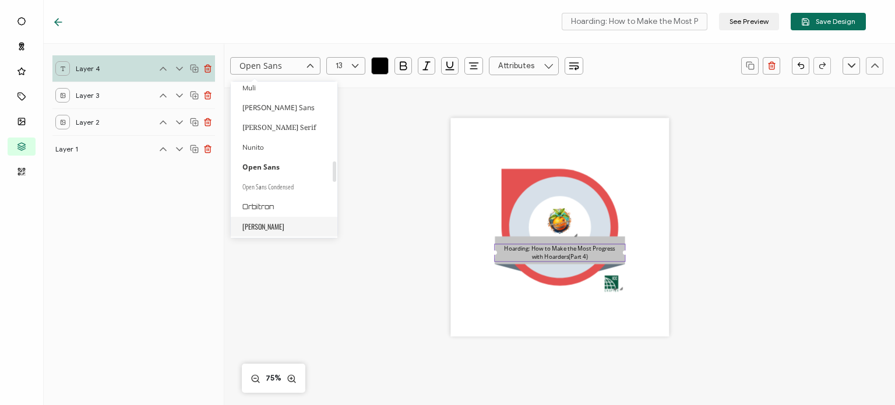
click at [258, 229] on span "[PERSON_NAME]" at bounding box center [263, 226] width 42 height 10
type input "[PERSON_NAME]"
click at [568, 255] on pre "Hoarding: How to Make the Most Progress with Hoarders (Part 4)" at bounding box center [559, 251] width 87 height 17
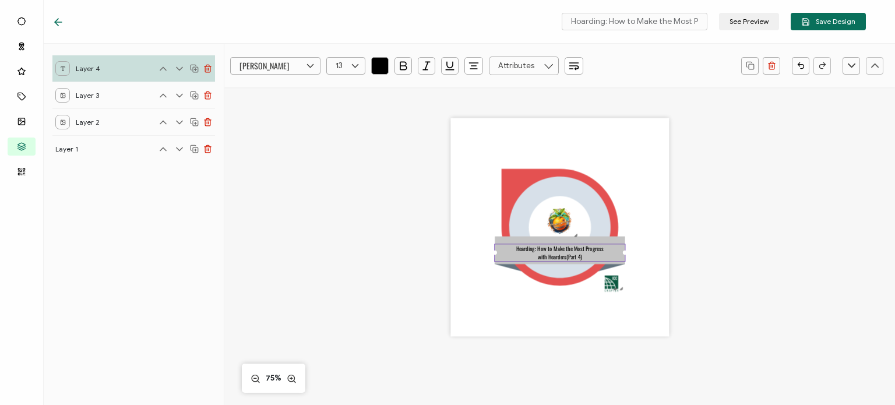
click at [584, 253] on div "Hoarding: How to Make the Most Progress with Hoarders (Part 4)" at bounding box center [559, 252] width 131 height 18
click at [575, 256] on pre "Hoarding: How to Make the Most Progress with Hoarders (Part 4)" at bounding box center [559, 251] width 87 height 17
drag, startPoint x: 580, startPoint y: 256, endPoint x: 502, endPoint y: 242, distance: 79.3
click at [502, 242] on div ".uuid-e0167db1-c400-465b-bddd-c50bfc339371{}.uuid-efc37302-9416-4d3d-8d4c-a6863…" at bounding box center [559, 227] width 218 height 218
click at [356, 62] on icon at bounding box center [355, 65] width 15 height 17
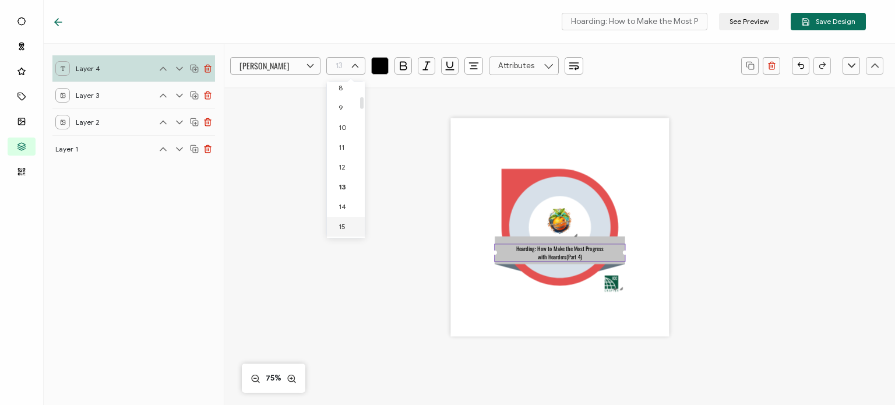
scroll to position [185, 0]
click at [342, 222] on span "16" at bounding box center [341, 226] width 7 height 9
type input "16"
click at [720, 249] on div ".uuid-e0167db1-c400-465b-bddd-c50bfc339371{}.uuid-efc37302-9416-4d3d-8d4c-a6863…" at bounding box center [559, 242] width 503 height 310
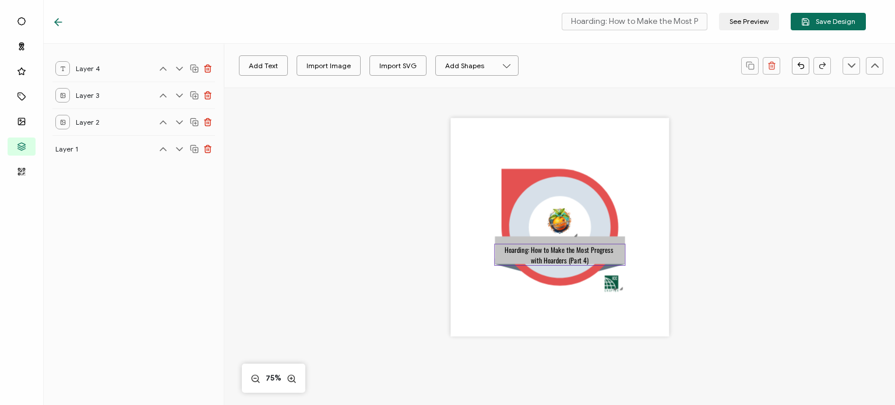
click at [544, 260] on pre "Hoarding: How to Make the Most Progress with Hoarders (Part 4)" at bounding box center [559, 254] width 110 height 21
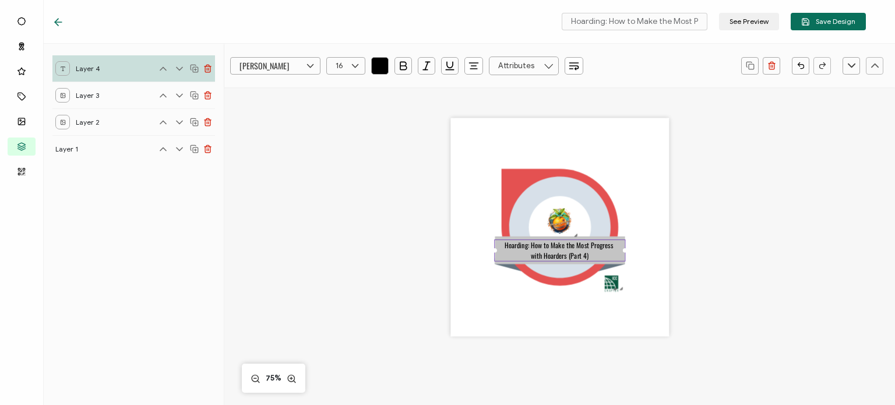
click at [338, 200] on div ".uuid-e0167db1-c400-465b-bddd-c50bfc339371{}.uuid-efc37302-9416-4d3d-8d4c-a6863…" at bounding box center [559, 242] width 503 height 310
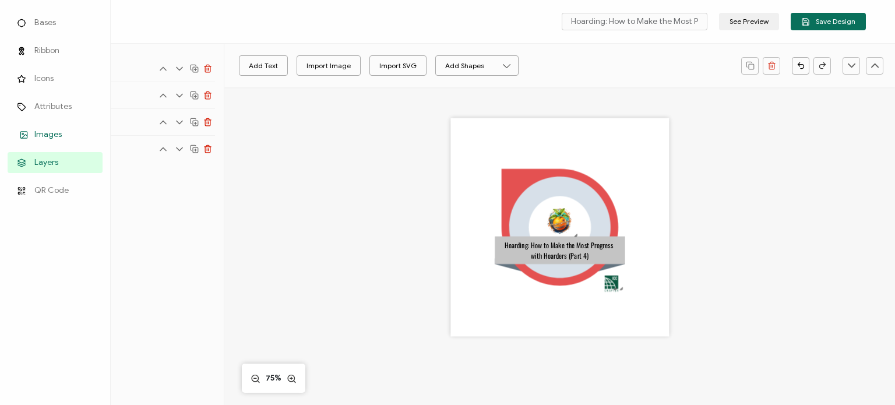
click at [41, 134] on span "Images" at bounding box center [47, 135] width 27 height 12
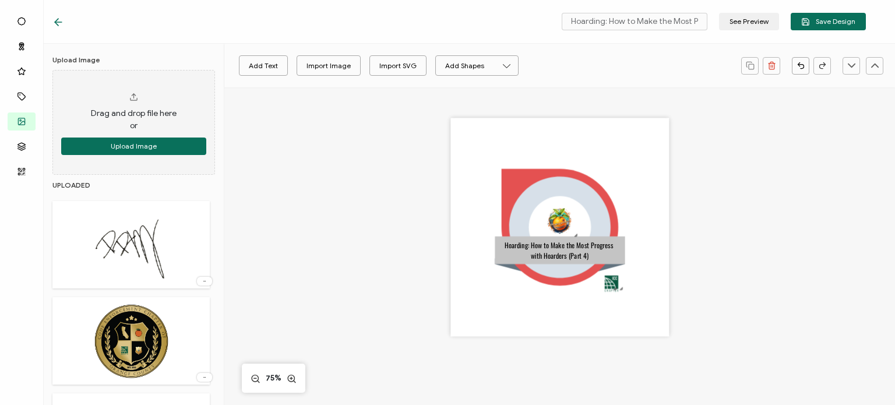
click at [136, 321] on img at bounding box center [131, 341] width 76 height 76
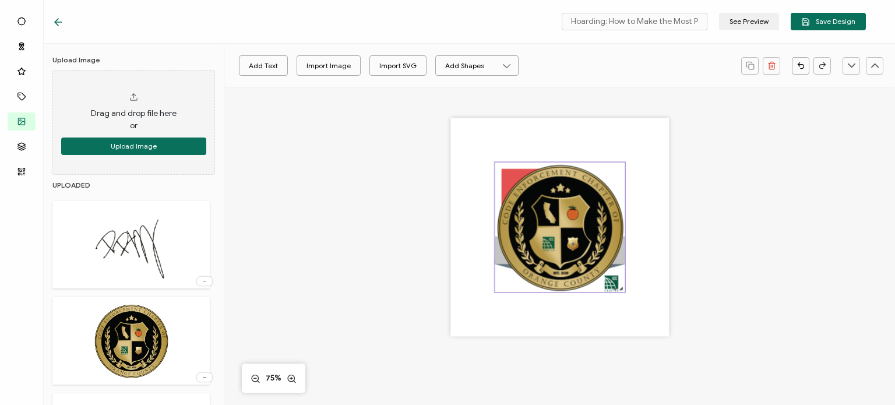
click at [563, 234] on img at bounding box center [559, 227] width 130 height 130
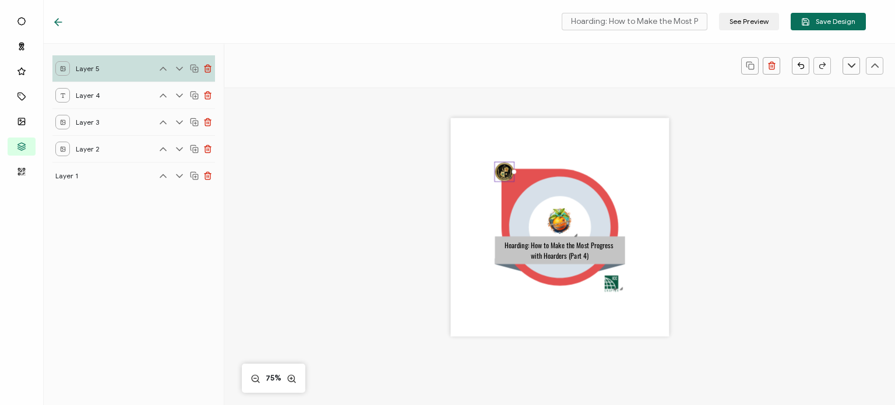
drag, startPoint x: 620, startPoint y: 289, endPoint x: 473, endPoint y: 128, distance: 218.1
click at [473, 128] on div ".uuid-e0167db1-c400-465b-bddd-c50bfc339371{}.uuid-efc37302-9416-4d3d-8d4c-a6863…" at bounding box center [559, 227] width 218 height 218
drag, startPoint x: 504, startPoint y: 172, endPoint x: 513, endPoint y: 182, distance: 13.6
click at [513, 182] on img at bounding box center [513, 181] width 19 height 19
click at [727, 228] on div ".uuid-e0167db1-c400-465b-bddd-c50bfc339371{}.uuid-efc37302-9416-4d3d-8d4c-a6863…" at bounding box center [559, 242] width 503 height 310
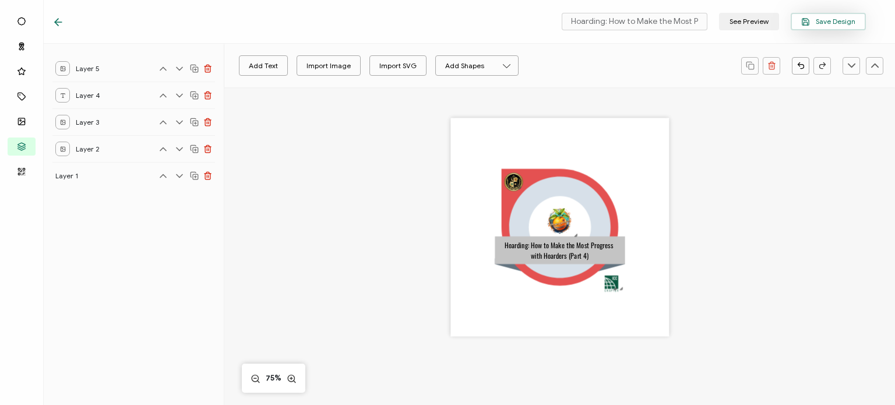
click at [848, 18] on span "Save Design" at bounding box center [828, 21] width 54 height 9
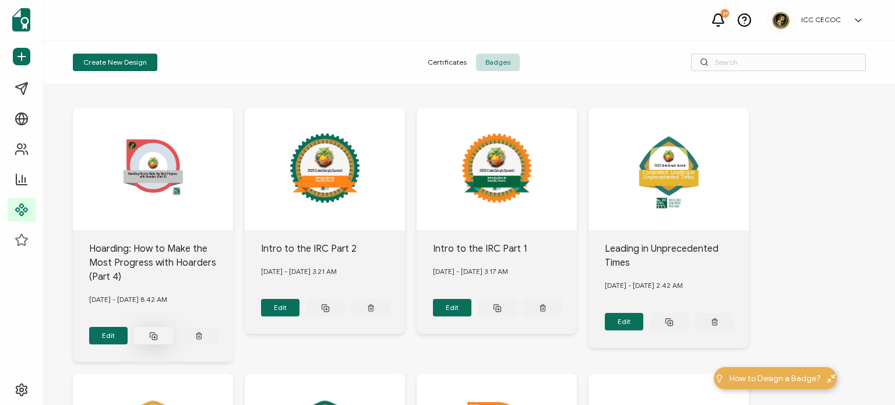
click at [146, 334] on button at bounding box center [153, 335] width 39 height 17
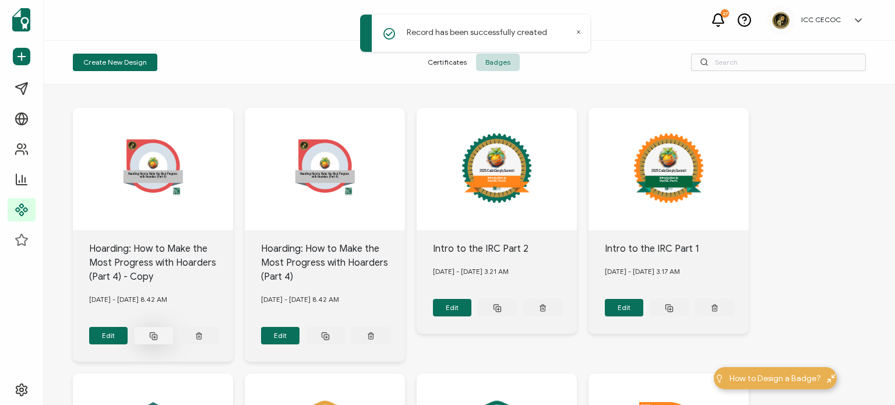
click at [155, 335] on line at bounding box center [155, 336] width 0 height 2
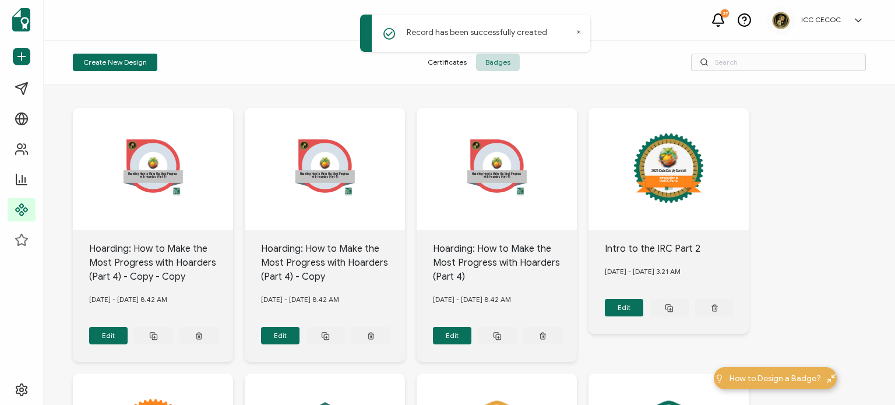
click at [155, 335] on line at bounding box center [155, 336] width 0 height 2
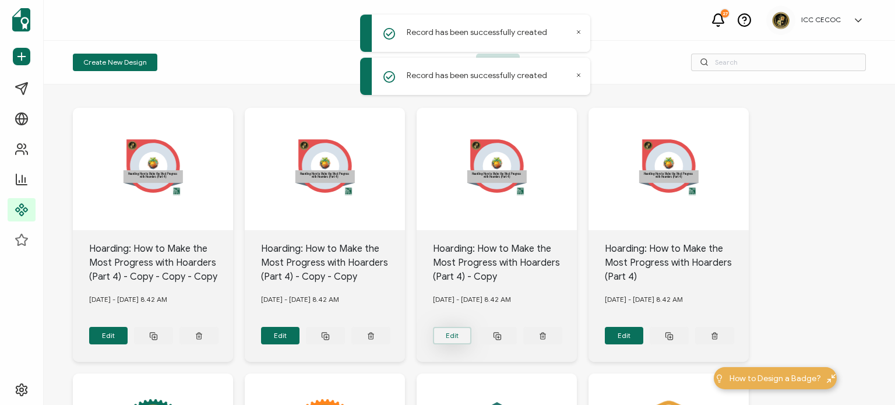
click at [128, 333] on button "Edit" at bounding box center [108, 335] width 39 height 17
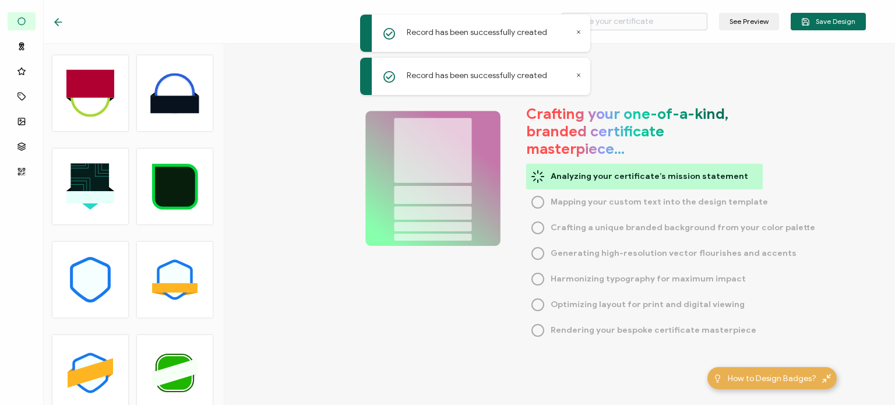
type input "Hoarding: How to Make the Most Progress with Hoarders (Part 4) - Copy"
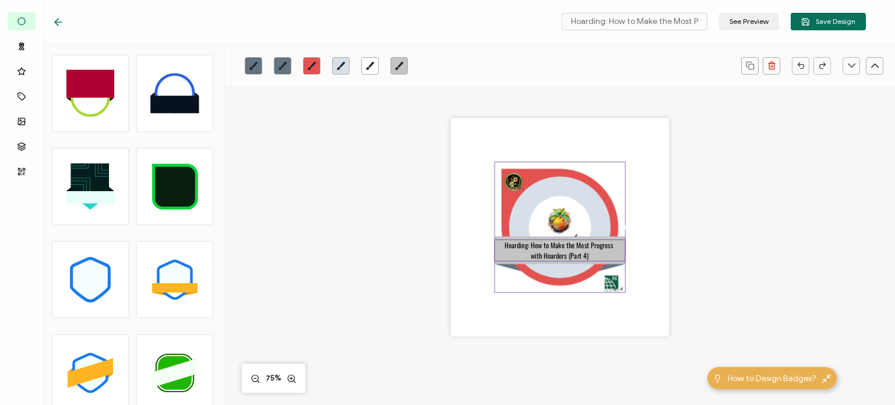
click at [522, 246] on pre "Hoarding: How to Make the Most Progress with Hoarders (Part 4)" at bounding box center [559, 250] width 110 height 21
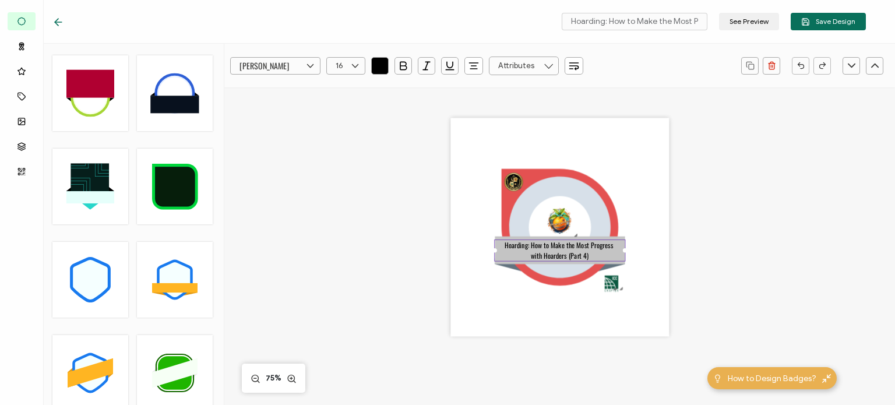
click at [522, 246] on pre "Hoarding: How to Make the Most Progress with Hoarders (Part 4)" at bounding box center [559, 250] width 110 height 21
click at [574, 251] on pre "Hoarding: How to Make the Most Progress with Hoarders (Part 4)" at bounding box center [559, 250] width 110 height 21
drag, startPoint x: 584, startPoint y: 256, endPoint x: 566, endPoint y: 251, distance: 18.6
click at [566, 251] on pre "Hoarding: How to Make the Most Progress with Hoarders (Part 4)" at bounding box center [559, 250] width 110 height 21
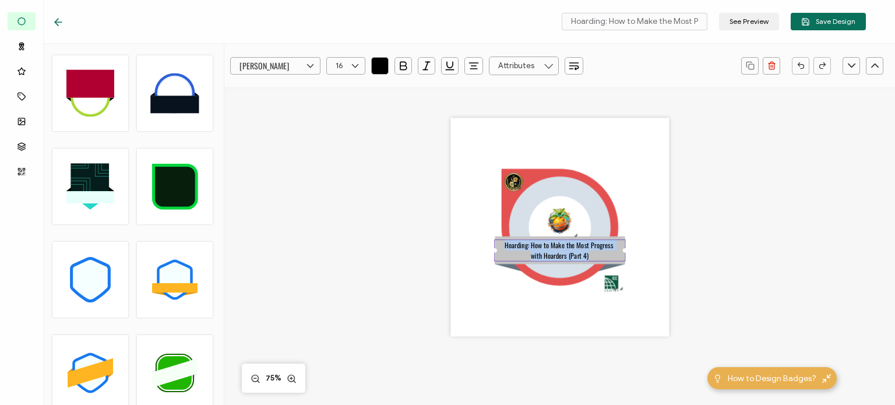
drag, startPoint x: 504, startPoint y: 244, endPoint x: 588, endPoint y: 259, distance: 85.7
click at [588, 259] on div "Hoarding: How to Make the Most Progress with Hoarders (Part 4)" at bounding box center [559, 250] width 131 height 22
paste pre
click at [734, 255] on div ".uuid-e0167db1-c400-465b-bddd-c50bfc339371{}.uuid-efc37302-9416-4d3d-8d4c-a6863…" at bounding box center [559, 242] width 503 height 310
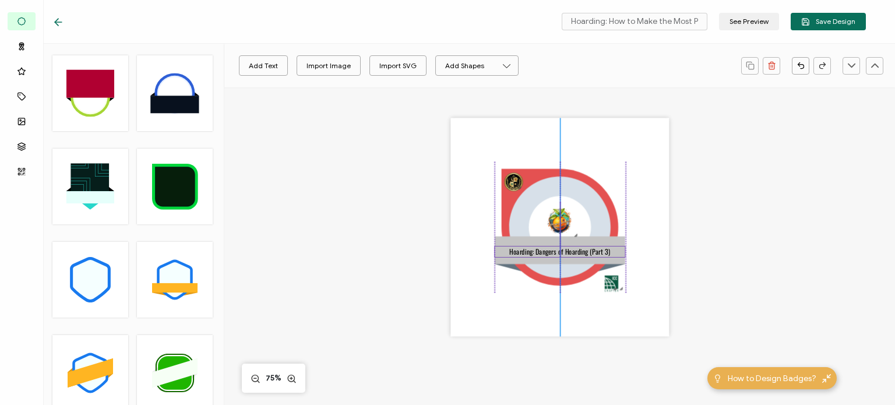
drag, startPoint x: 578, startPoint y: 242, endPoint x: 577, endPoint y: 249, distance: 6.5
click at [577, 249] on pre "Hoarding: Dangers of Hoarding (Part 3)" at bounding box center [559, 251] width 101 height 10
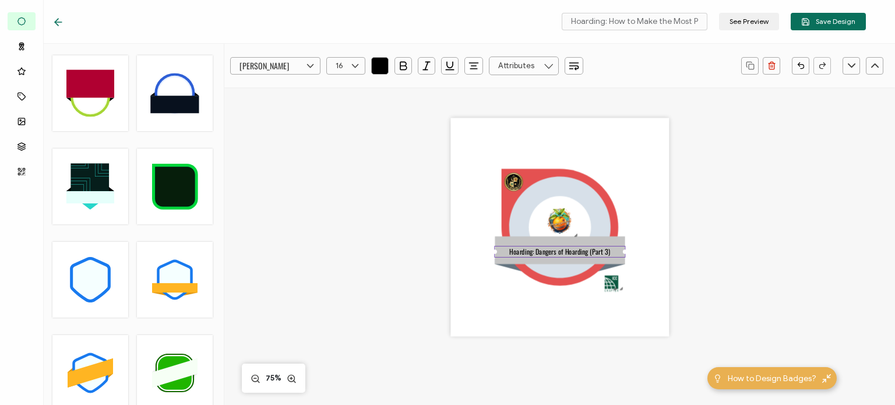
click at [729, 245] on div ".uuid-e0167db1-c400-465b-bddd-c50bfc339371{}.uuid-efc37302-9416-4d3d-8d4c-a6863…" at bounding box center [559, 242] width 503 height 310
click at [528, 176] on icon at bounding box center [559, 227] width 116 height 116
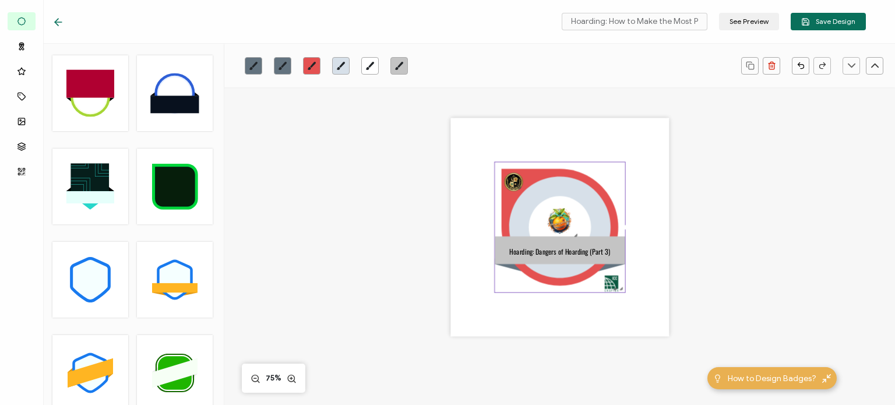
click at [313, 60] on link at bounding box center [311, 65] width 17 height 17
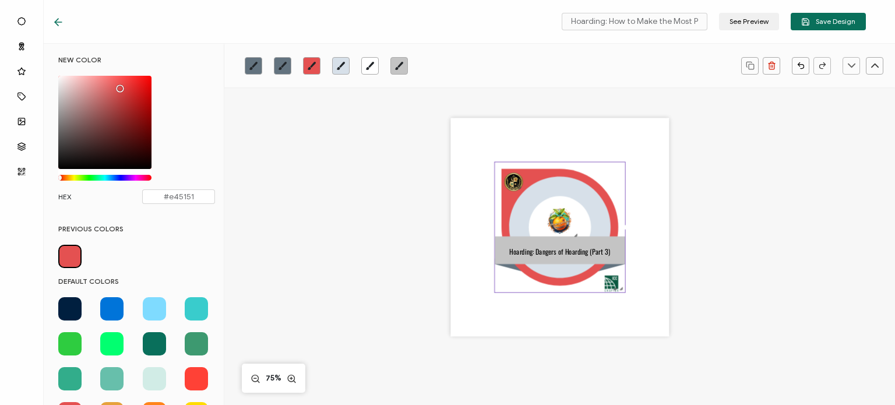
click at [154, 344] on span at bounding box center [154, 343] width 23 height 23
type input "#096f5b"
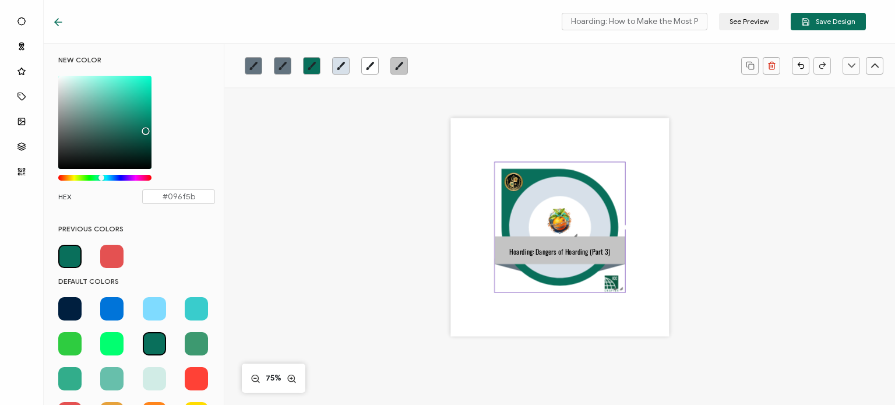
click at [352, 253] on div ".uuid-e0167db1-c400-465b-bddd-c50bfc339371{}.uuid-efc37302-9416-4d3d-8d4c-a6863…" at bounding box center [559, 242] width 503 height 310
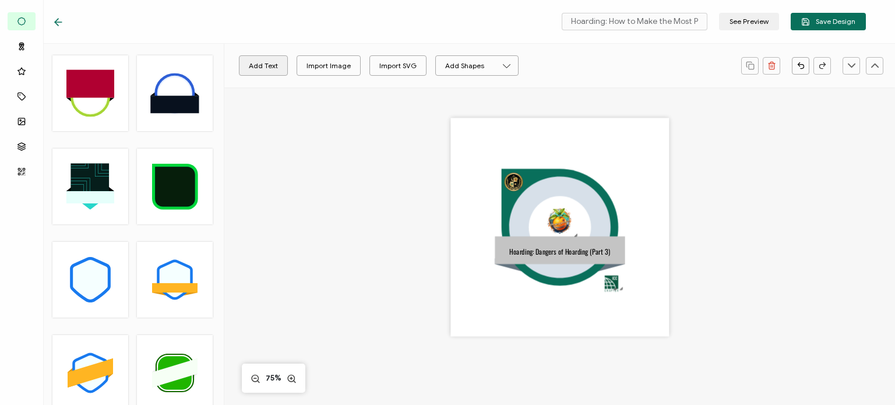
click at [268, 69] on button "Add Text" at bounding box center [263, 65] width 49 height 20
drag, startPoint x: 554, startPoint y: 232, endPoint x: 557, endPoint y: 246, distance: 14.3
click at [557, 246] on pre "Edit this text" at bounding box center [562, 241] width 63 height 15
click at [558, 245] on pre "Edit this text" at bounding box center [562, 241] width 63 height 15
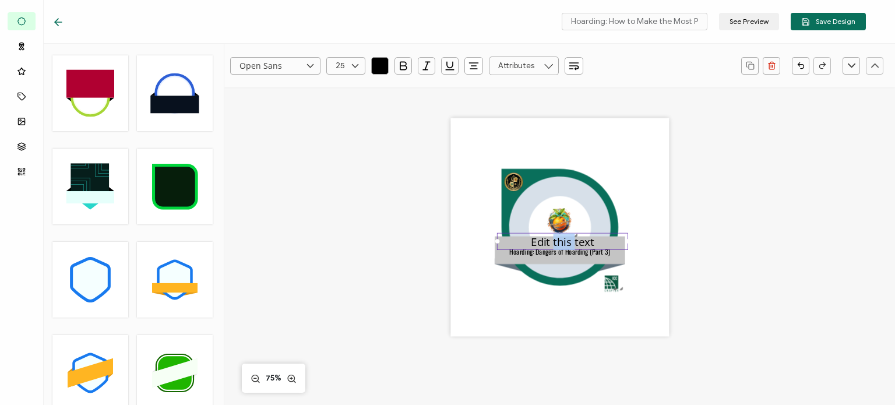
click at [552, 242] on pre "Edit this text" at bounding box center [562, 241] width 63 height 15
drag, startPoint x: 531, startPoint y: 242, endPoint x: 651, endPoint y: 255, distance: 121.2
click at [651, 255] on div ".uuid-e0167db1-c400-465b-bddd-c50bfc339371{}.uuid-efc37302-9416-4d3d-8d4c-a6863…" at bounding box center [559, 227] width 218 height 218
click at [310, 66] on icon at bounding box center [310, 65] width 15 height 17
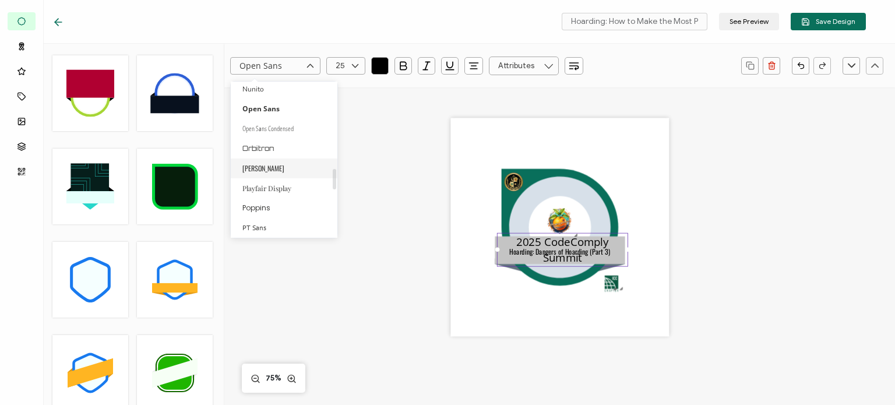
click at [267, 167] on li "[PERSON_NAME]" at bounding box center [286, 168] width 110 height 20
type input "[PERSON_NAME]"
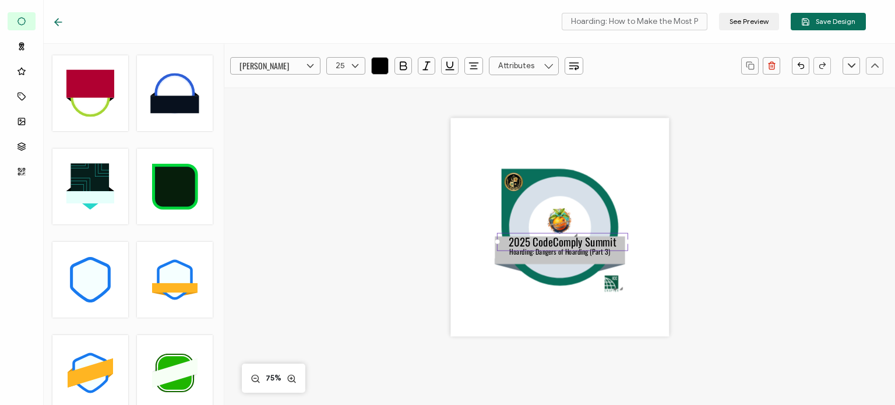
click at [351, 67] on icon at bounding box center [355, 65] width 15 height 17
click at [344, 87] on span "18" at bounding box center [341, 86] width 7 height 9
type input "18"
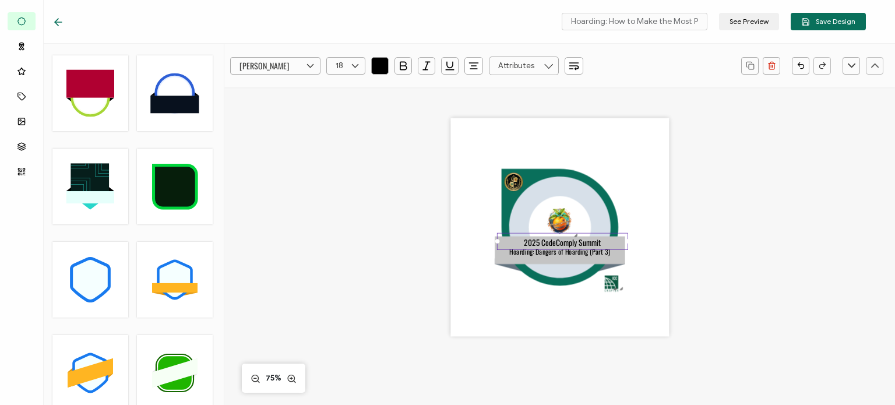
click at [345, 285] on div ".uuid-e0167db1-c400-465b-bddd-c50bfc339371{}.uuid-efc37302-9416-4d3d-8d4c-a6863…" at bounding box center [559, 242] width 503 height 310
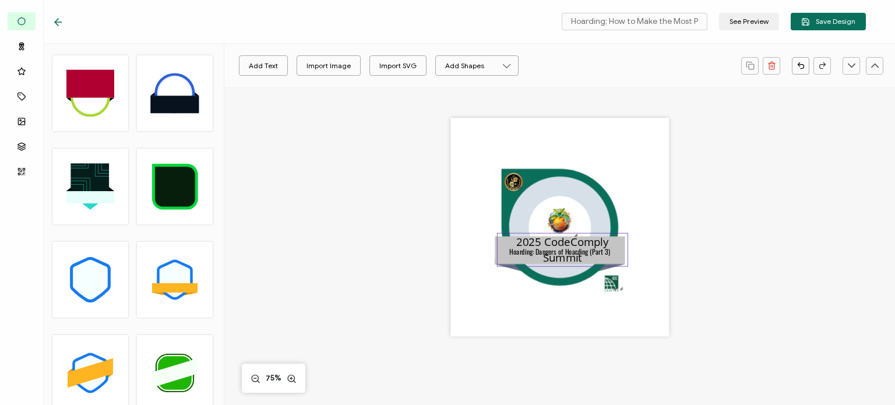
click at [527, 247] on pre "2025 CodeComply Summit" at bounding box center [564, 249] width 96 height 31
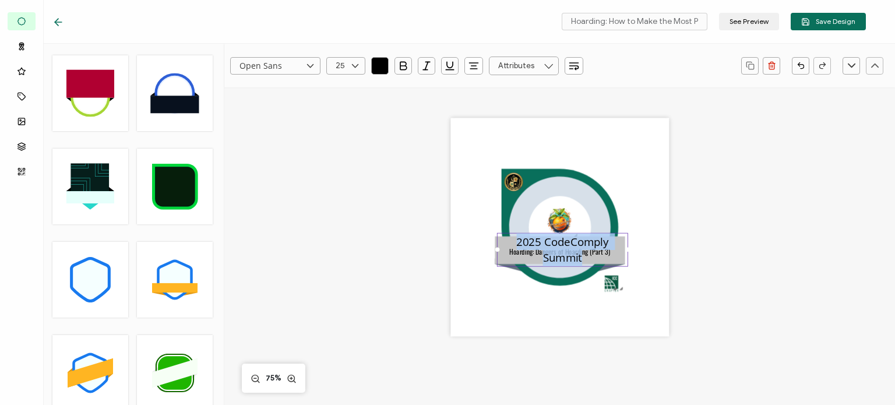
click at [527, 247] on pre "2025 CodeComply Summit" at bounding box center [564, 249] width 96 height 31
click at [334, 62] on input "text" at bounding box center [345, 65] width 39 height 17
click at [341, 88] on span "18" at bounding box center [341, 86] width 7 height 9
type input "18"
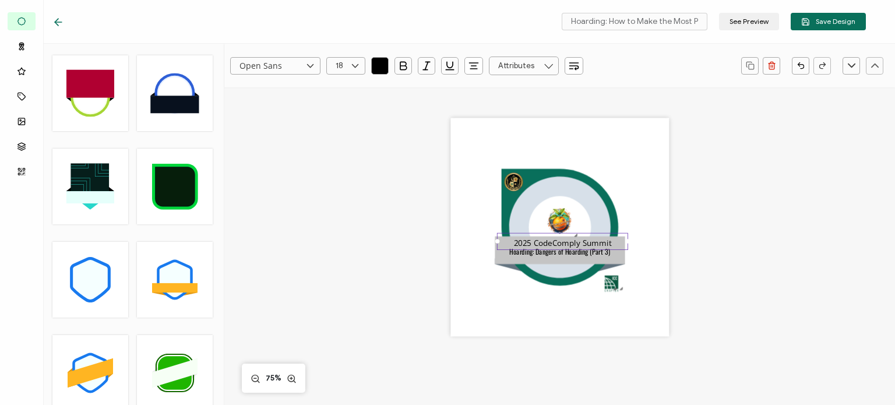
scroll to position [360, 0]
click at [298, 65] on input "Open Sans" at bounding box center [275, 65] width 90 height 17
click at [255, 225] on span "[PERSON_NAME]" at bounding box center [263, 226] width 42 height 10
type input "[PERSON_NAME]"
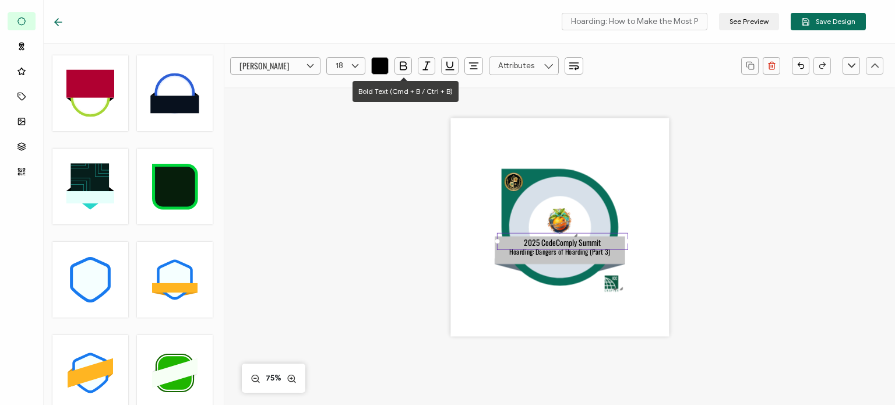
click at [402, 69] on icon "button" at bounding box center [403, 66] width 12 height 12
click at [356, 238] on div ".uuid-e0167db1-c400-465b-bddd-c50bfc339371{}.uuid-efc37302-9416-4d3d-8d4c-a6863…" at bounding box center [559, 242] width 503 height 310
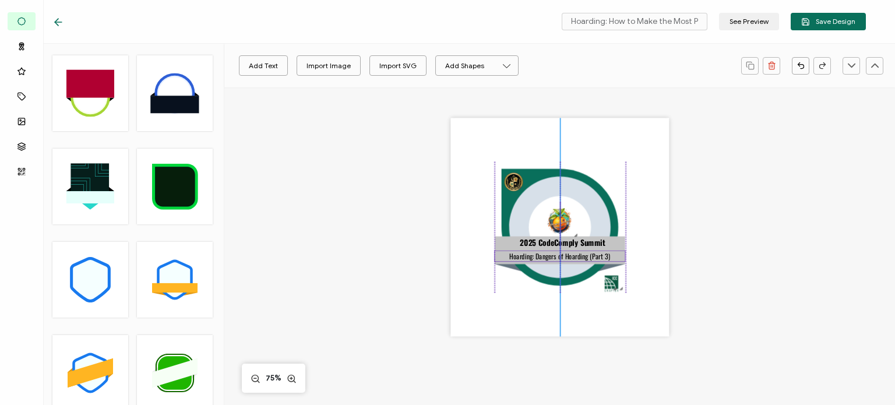
click at [535, 255] on pre "Hoarding: Dangers of Hoarding (Part 3)" at bounding box center [559, 256] width 101 height 10
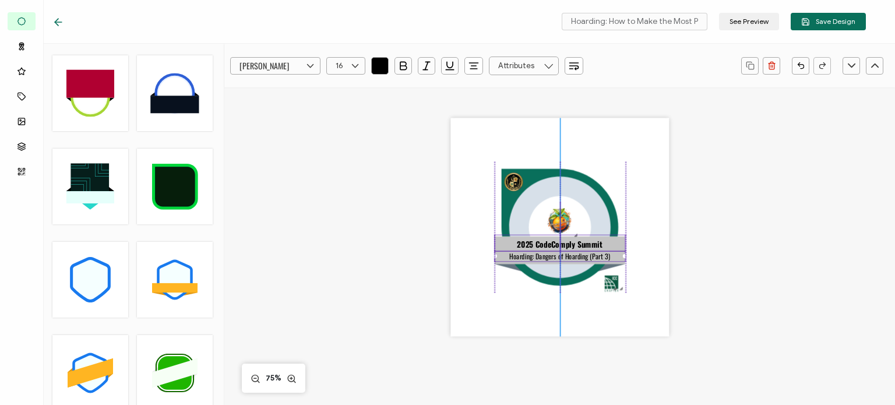
click at [533, 243] on span "2025 CodeComply Summit" at bounding box center [559, 244] width 85 height 12
type input "[PERSON_NAME]"
type input "18"
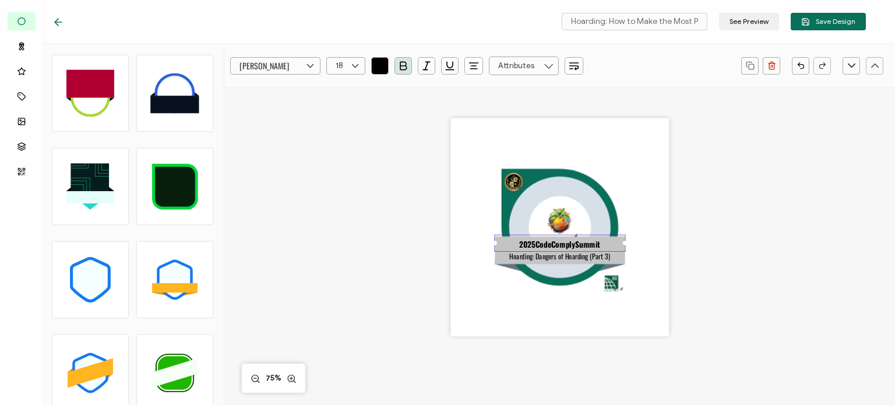
click at [519, 245] on span "2025 CodeComply Summit" at bounding box center [559, 244] width 81 height 12
type input "Open Sans"
type input "25"
drag, startPoint x: 515, startPoint y: 246, endPoint x: 599, endPoint y: 250, distance: 84.6
click at [599, 250] on div "2025 CodeComply Summit" at bounding box center [559, 242] width 131 height 17
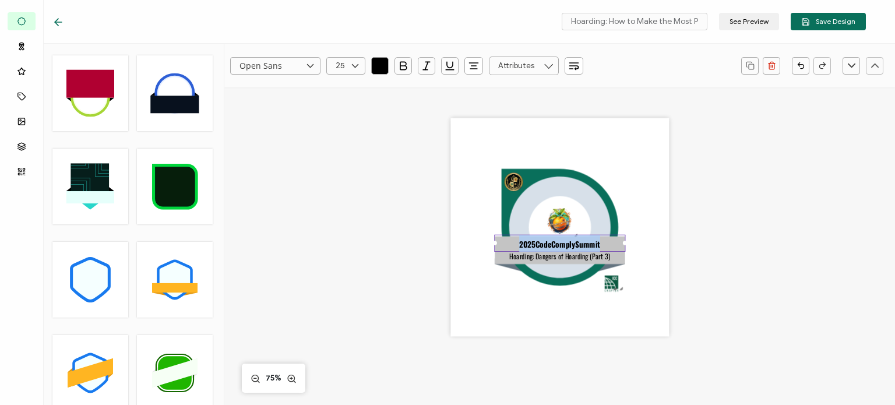
copy span "2025 CodeComply Summit"
type input "[PERSON_NAME]"
type input "18"
drag, startPoint x: 718, startPoint y: 257, endPoint x: 711, endPoint y: 255, distance: 7.4
click at [718, 256] on div ".uuid-e0167db1-c400-465b-bddd-c50bfc339371{}.uuid-efc37302-9416-4d3d-8d4c-a6863…" at bounding box center [559, 242] width 503 height 310
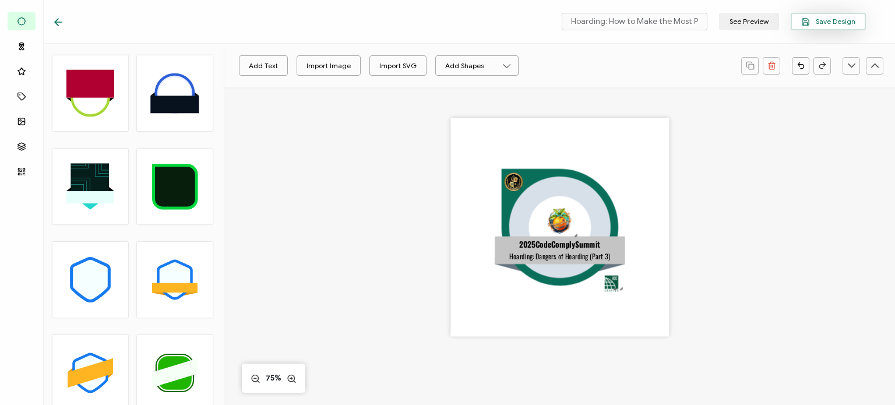
click at [822, 24] on span "Save Design" at bounding box center [828, 21] width 54 height 9
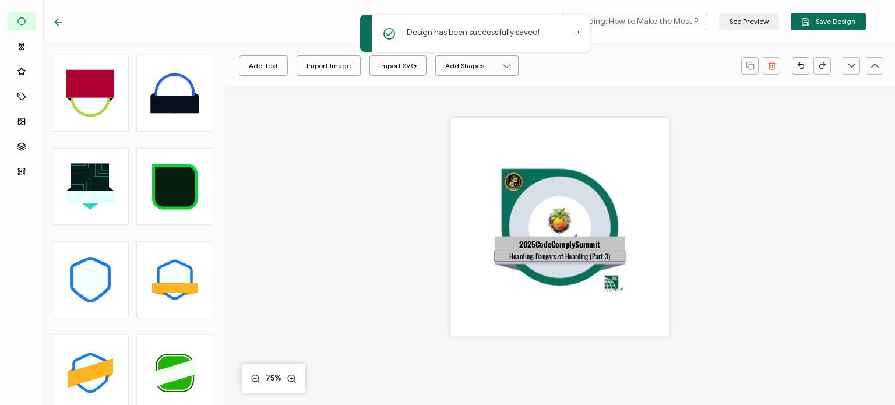
click at [528, 255] on pre "Hoarding: Dangers of Hoarding (Part 3)" at bounding box center [559, 256] width 101 height 10
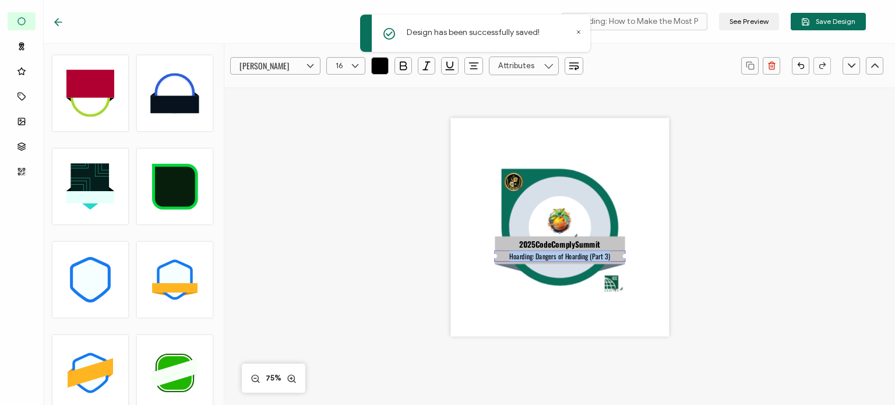
drag, startPoint x: 508, startPoint y: 256, endPoint x: 632, endPoint y: 259, distance: 123.5
click at [632, 259] on div ".uuid-e0167db1-c400-465b-bddd-c50bfc339371{}.uuid-efc37302-9416-4d3d-8d4c-a6863…" at bounding box center [559, 227] width 218 height 218
copy pre "Hoarding: Dangers of Hoarding (Part 3)"
click at [619, 19] on input "Hoarding: How to Make the Most Progress with Hoarders (Part 4) - Copy" at bounding box center [634, 21] width 146 height 17
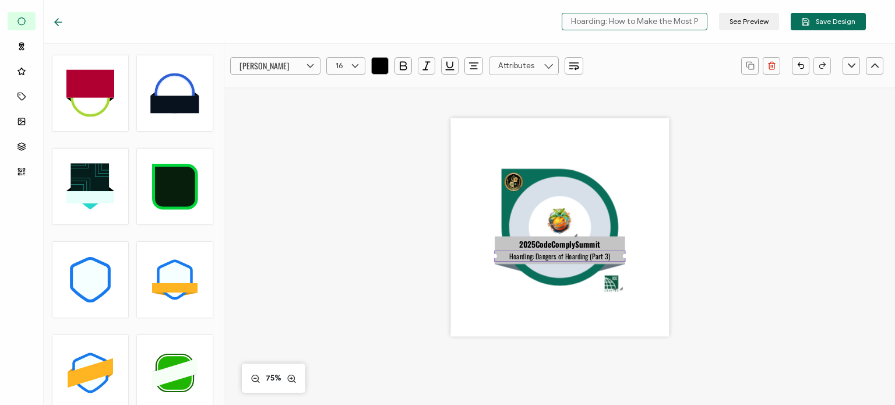
scroll to position [0, 136]
drag, startPoint x: 571, startPoint y: 20, endPoint x: 743, endPoint y: 39, distance: 172.8
click at [743, 39] on div "Hoarding: How to Make the Most Progress with Hoarders (Part 4) - Copy See Previ…" at bounding box center [458, 22] width 871 height 44
paste input "Dangers of Hoarding (Part 3)"
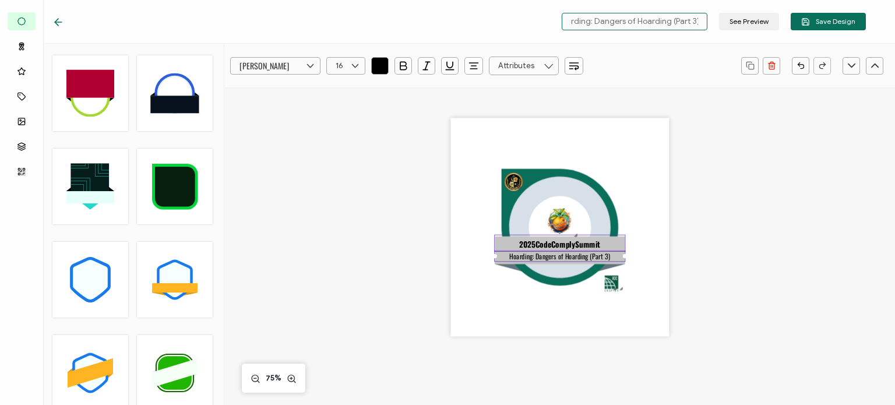
click at [581, 242] on span "2025 CodeComply Summit" at bounding box center [559, 244] width 81 height 12
type input "Hoarding: Dangers of Hoarding (Part 3)"
drag, startPoint x: 515, startPoint y: 244, endPoint x: 618, endPoint y: 243, distance: 103.1
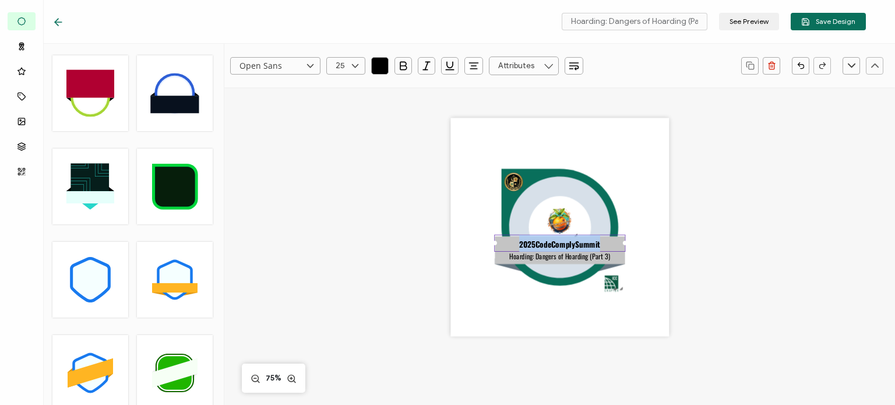
click at [618, 243] on div "2025 CodeComply Summit" at bounding box center [559, 242] width 131 height 17
type input "[PERSON_NAME]"
type input "18"
copy span "2025 CodeComply Summit"
click at [811, 23] on span "Save Design" at bounding box center [828, 21] width 54 height 9
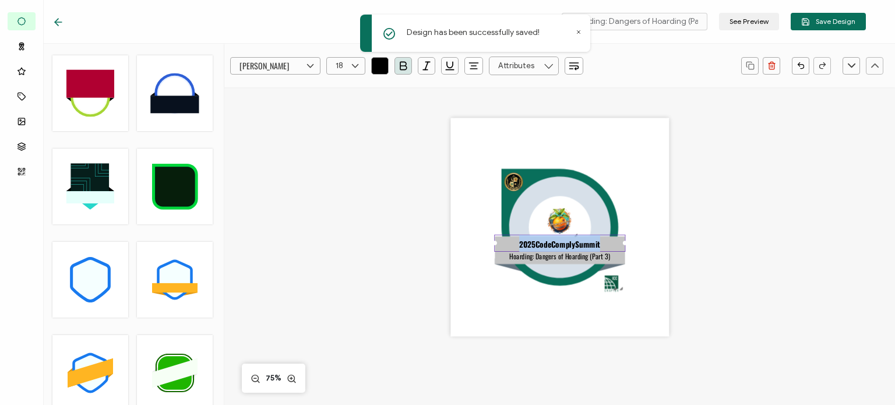
click at [58, 26] on icon at bounding box center [58, 22] width 12 height 12
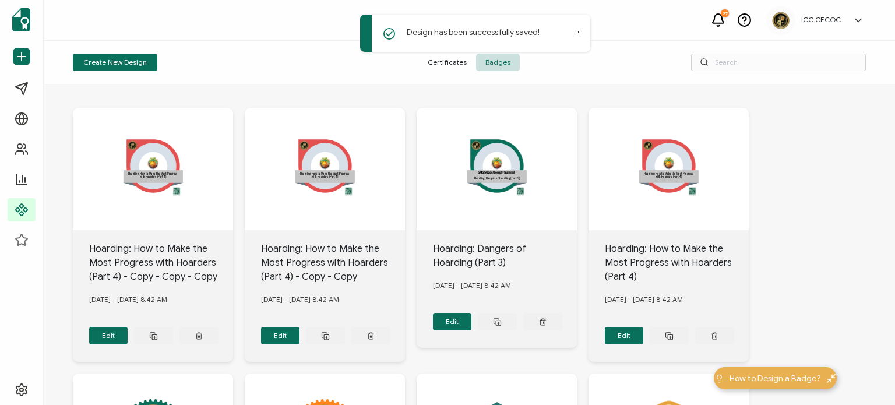
click at [233, 173] on div ".uuid-e0167db1-c400-465b-bddd-c50bfc339371{}.uuid-efc37302-9416-4d3d-8d4c-a6863…" at bounding box center [153, 169] width 160 height 122
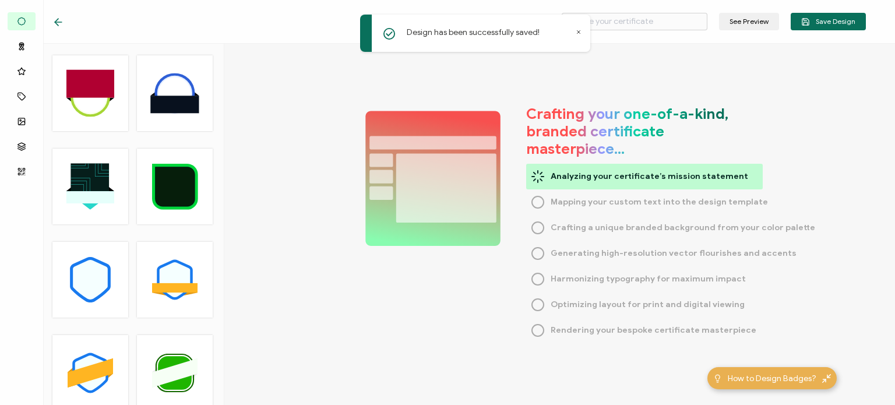
type input "Hoarding: How to Make the Most Progress with Hoarders (Part 4)"
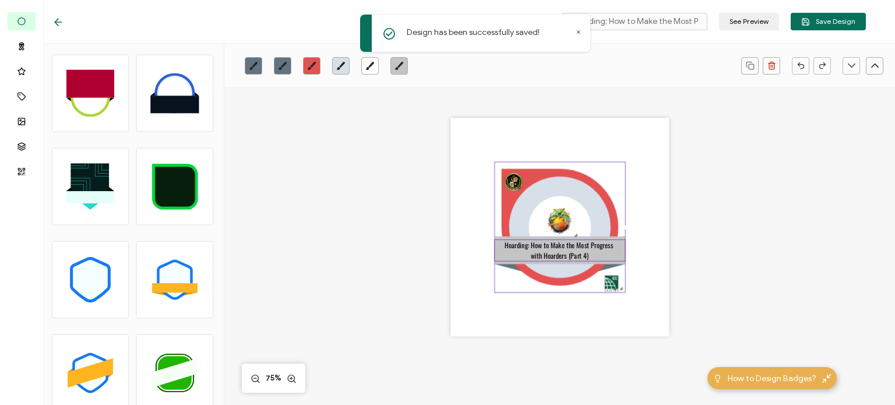
click at [557, 247] on pre "Hoarding: How to Make the Most Progress with Hoarders (Part 4)" at bounding box center [559, 250] width 110 height 21
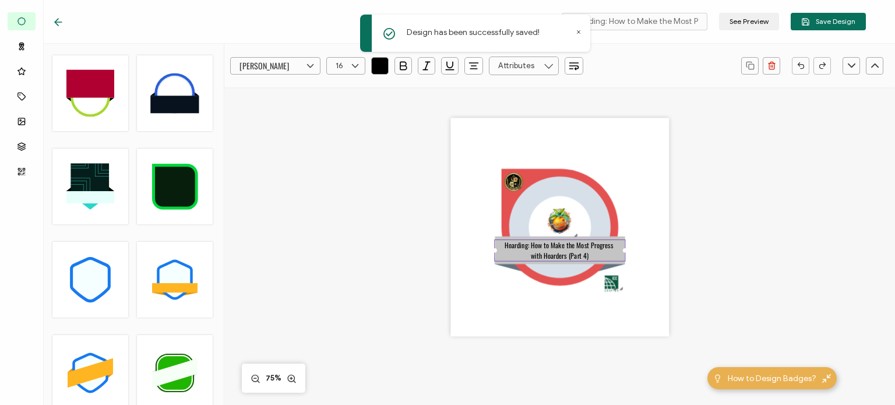
click at [557, 247] on pre "Hoarding: How to Make the Most Progress with Hoarders (Part 4)" at bounding box center [559, 250] width 110 height 21
click at [529, 246] on pre "Hoarding: How to Make the Most Progress with Hoarders (Part 4)" at bounding box center [559, 250] width 110 height 21
click at [526, 209] on icon at bounding box center [558, 226] width 101 height 101
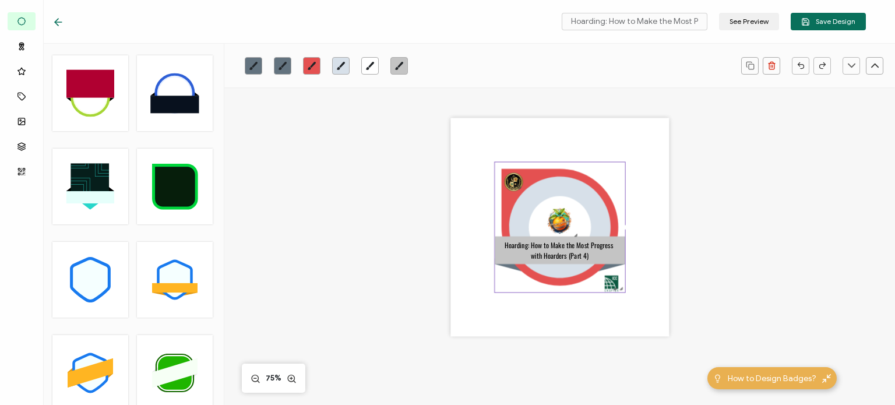
click at [464, 173] on div ".uuid-e0167db1-c400-465b-bddd-c50bfc339371{}.uuid-efc37302-9416-4d3d-8d4c-a6863…" at bounding box center [559, 227] width 218 height 218
click at [262, 67] on button "Add Text" at bounding box center [263, 65] width 49 height 20
click at [539, 232] on pre "Edit this text" at bounding box center [559, 227] width 63 height 15
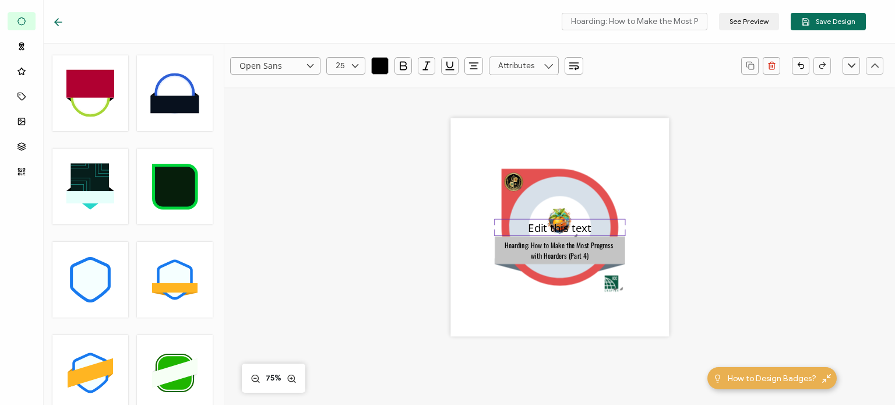
click at [539, 232] on pre "Edit this text" at bounding box center [559, 227] width 63 height 15
drag, startPoint x: 528, startPoint y: 227, endPoint x: 651, endPoint y: 231, distance: 122.9
click at [651, 231] on div ".uuid-e0167db1-c400-465b-bddd-c50bfc339371{}.uuid-efc37302-9416-4d3d-8d4c-a6863…" at bounding box center [559, 227] width 218 height 218
paste pre
drag, startPoint x: 511, startPoint y: 227, endPoint x: 583, endPoint y: 253, distance: 76.6
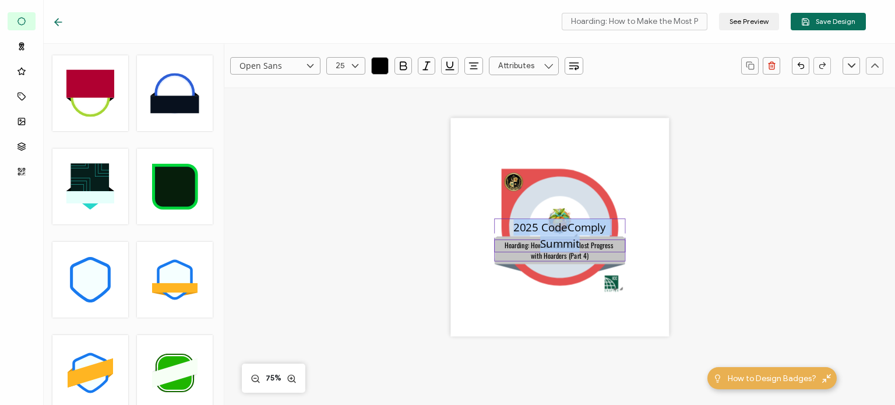
click at [583, 253] on div ".uuid-e0167db1-c400-465b-bddd-c50bfc339371{}.uuid-efc37302-9416-4d3d-8d4c-a6863…" at bounding box center [559, 227] width 218 height 218
click at [299, 65] on input "Open Sans" at bounding box center [275, 65] width 90 height 17
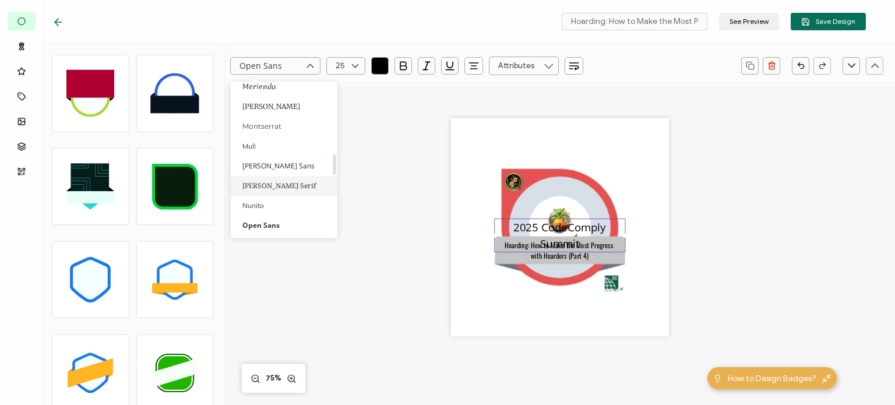
scroll to position [659, 0]
click at [275, 172] on li "[PERSON_NAME]" at bounding box center [286, 168] width 110 height 20
type input "[PERSON_NAME]"
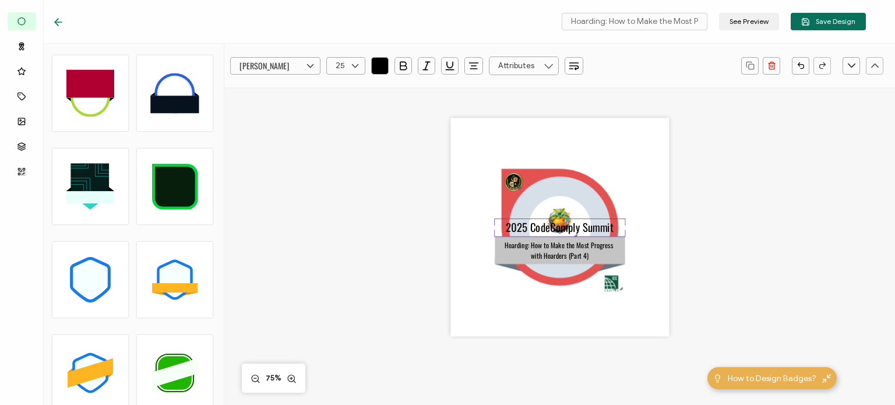
click at [349, 69] on icon at bounding box center [355, 65] width 15 height 17
click at [341, 89] on span "18" at bounding box center [341, 86] width 7 height 9
type input "18"
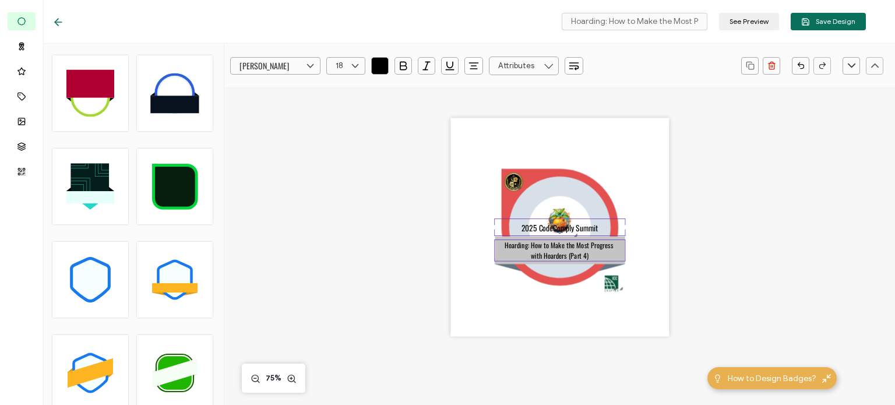
click at [539, 248] on pre "Hoarding: How to Make the Most Progress with Hoarders (Part 4)" at bounding box center [559, 250] width 110 height 21
drag, startPoint x: 531, startPoint y: 225, endPoint x: 534, endPoint y: 202, distance: 23.6
click at [534, 202] on div ".uuid-e0167db1-c400-465b-bddd-c50bfc339371{}.uuid-efc37302-9416-4d3d-8d4c-a6863…" at bounding box center [559, 227] width 218 height 218
click at [743, 281] on div ".uuid-e0167db1-c400-465b-bddd-c50bfc339371{}.uuid-efc37302-9416-4d3d-8d4c-a6863…" at bounding box center [559, 242] width 503 height 310
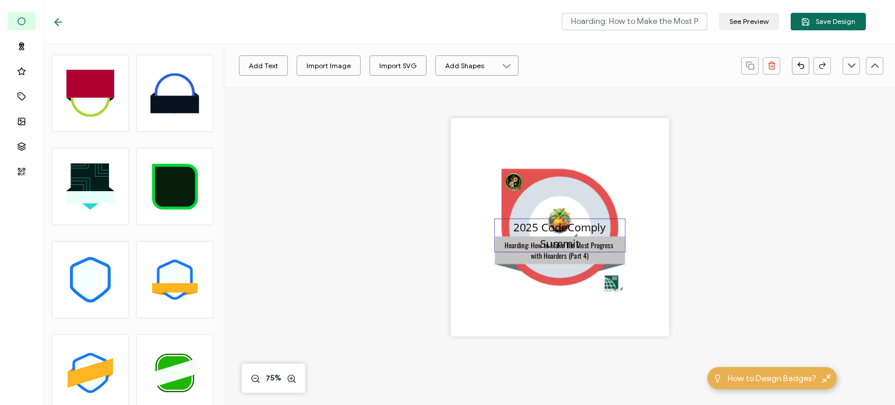
click at [550, 225] on pre "2025 CodeComply Summit" at bounding box center [561, 235] width 96 height 31
click at [517, 228] on pre "2025 CodeComply Summit" at bounding box center [561, 235] width 96 height 31
click at [509, 228] on div "2025 CodeComply Summit" at bounding box center [559, 235] width 131 height 34
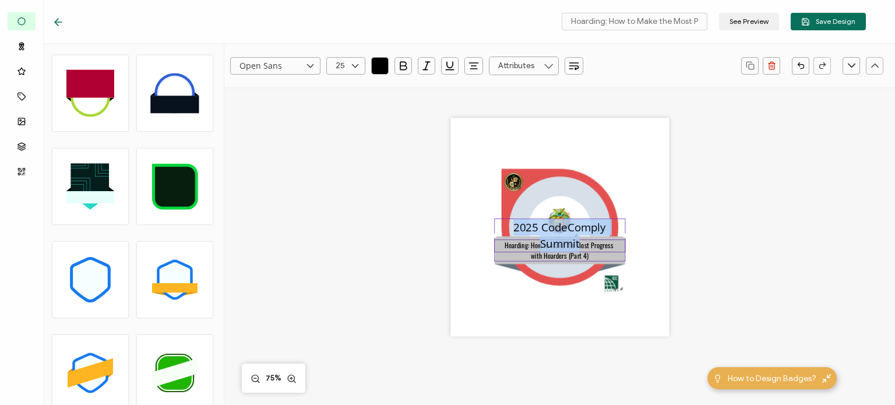
drag, startPoint x: 513, startPoint y: 228, endPoint x: 588, endPoint y: 257, distance: 81.3
click at [588, 257] on div ".uuid-e0167db1-c400-465b-bddd-c50bfc339371{}.uuid-efc37302-9416-4d3d-8d4c-a6863…" at bounding box center [559, 227] width 218 height 218
click at [357, 70] on icon at bounding box center [355, 65] width 15 height 17
click at [342, 91] on li "18" at bounding box center [347, 87] width 41 height 20
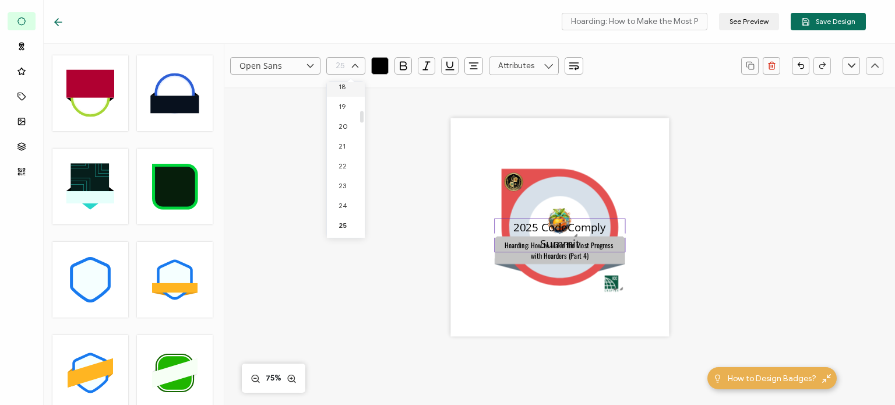
type input "18"
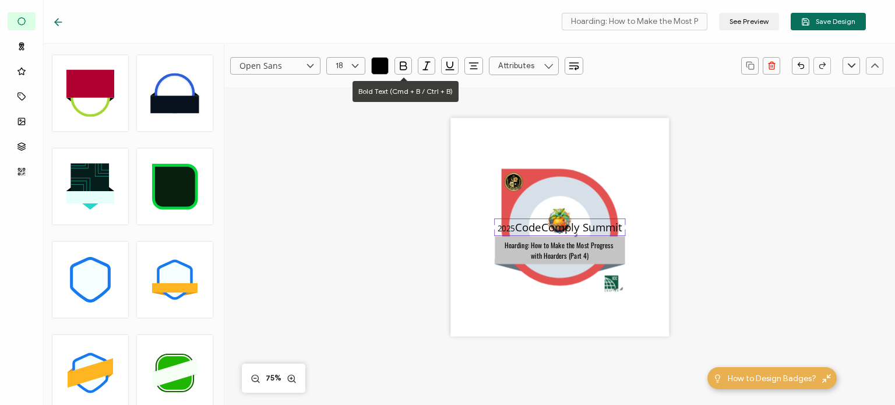
click at [396, 66] on button "button" at bounding box center [402, 65] width 17 height 17
click at [310, 69] on icon at bounding box center [310, 65] width 15 height 17
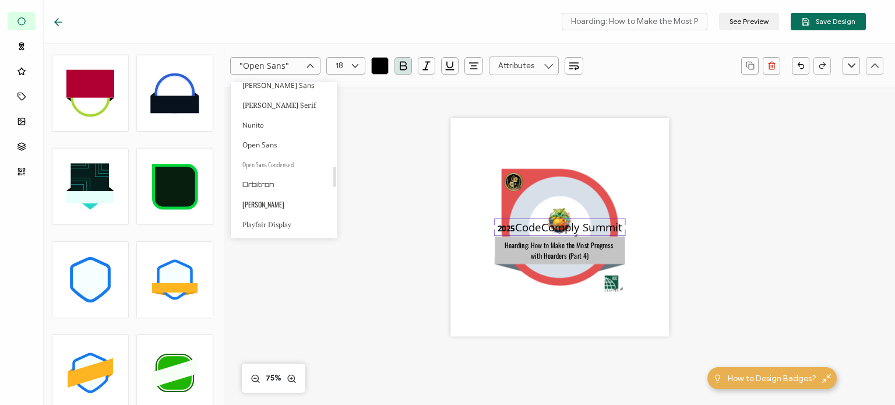
scroll to position [641, 0]
click at [273, 186] on li "[PERSON_NAME]" at bounding box center [286, 187] width 110 height 20
click at [521, 230] on pre "2025 CodeComply Summit" at bounding box center [559, 227] width 125 height 15
type input "Open Sans"
type input "25"
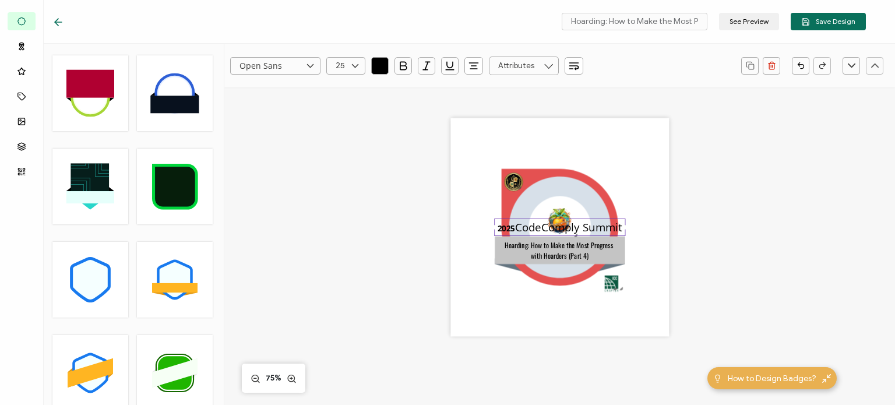
click at [302, 66] on input "Open Sans" at bounding box center [275, 65] width 90 height 17
click at [254, 225] on span "[PERSON_NAME]" at bounding box center [263, 226] width 42 height 10
type input "[PERSON_NAME]"
click at [341, 69] on input "25" at bounding box center [345, 65] width 39 height 17
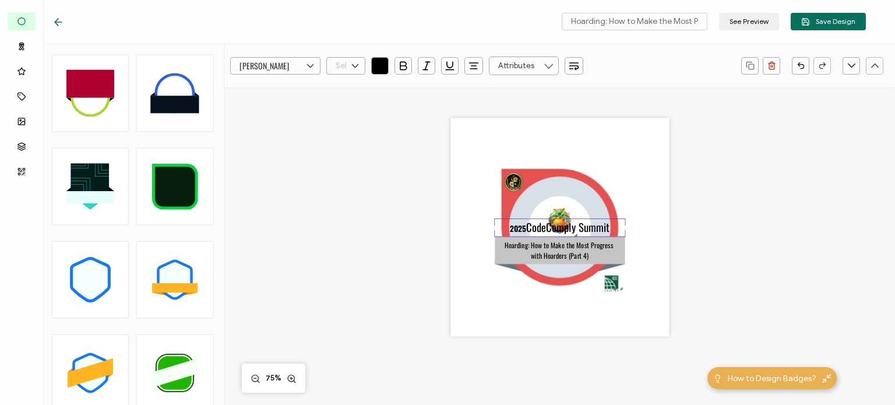
scroll to position [365, 0]
click at [345, 90] on li "18" at bounding box center [347, 87] width 41 height 20
type input "18"
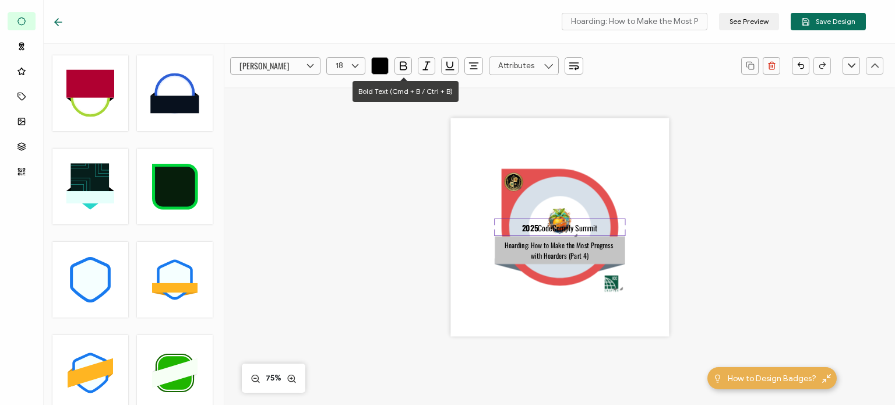
click at [398, 67] on icon "button" at bounding box center [403, 66] width 12 height 12
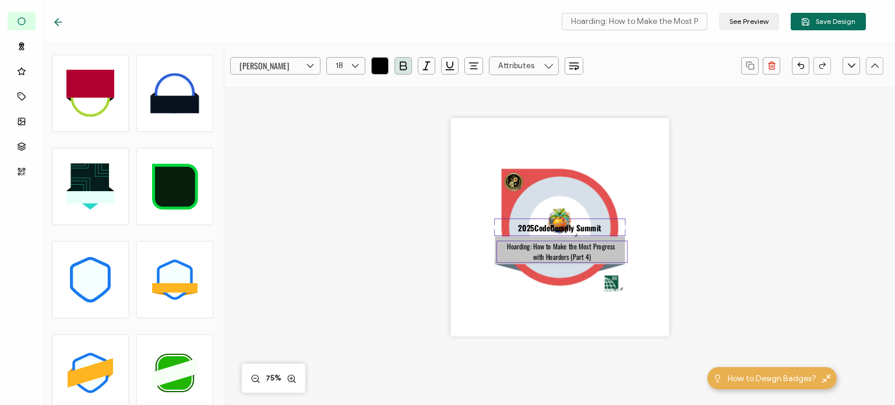
click at [552, 257] on pre "Hoarding: How to Make the Most Progress with Hoarders (Part 4)" at bounding box center [562, 251] width 110 height 21
drag, startPoint x: 538, startPoint y: 225, endPoint x: 543, endPoint y: 207, distance: 18.6
click at [543, 207] on div ".uuid-e0167db1-c400-465b-bddd-c50bfc339371{}.uuid-efc37302-9416-4d3d-8d4c-a6863…" at bounding box center [559, 227] width 218 height 218
click at [727, 259] on div ".uuid-e0167db1-c400-465b-bddd-c50bfc339371{}.uuid-efc37302-9416-4d3d-8d4c-a6863…" at bounding box center [559, 242] width 503 height 310
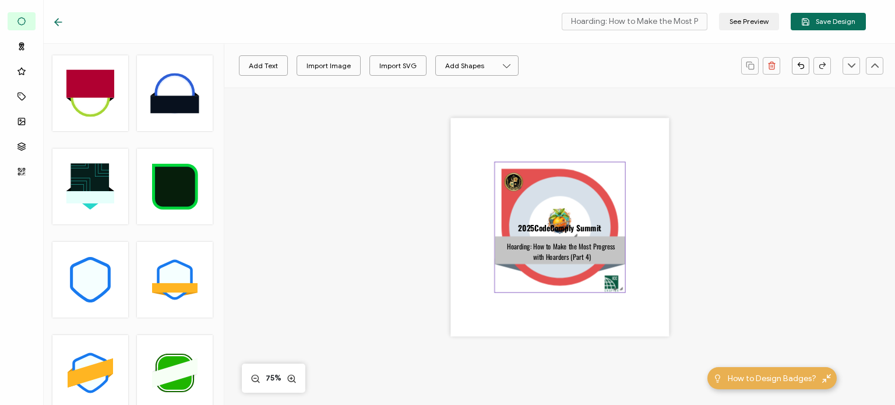
drag, startPoint x: 540, startPoint y: 227, endPoint x: 536, endPoint y: 267, distance: 40.3
click at [536, 267] on div ".uuid-e0167db1-c400-465b-bddd-c50bfc339371{}.uuid-efc37302-9416-4d3d-8d4c-a6863…" at bounding box center [559, 227] width 218 height 218
click at [375, 221] on div ".uuid-e0167db1-c400-465b-bddd-c50bfc339371{}.uuid-efc37302-9416-4d3d-8d4c-a6863…" at bounding box center [559, 242] width 503 height 310
click at [559, 216] on img at bounding box center [559, 221] width 40 height 36
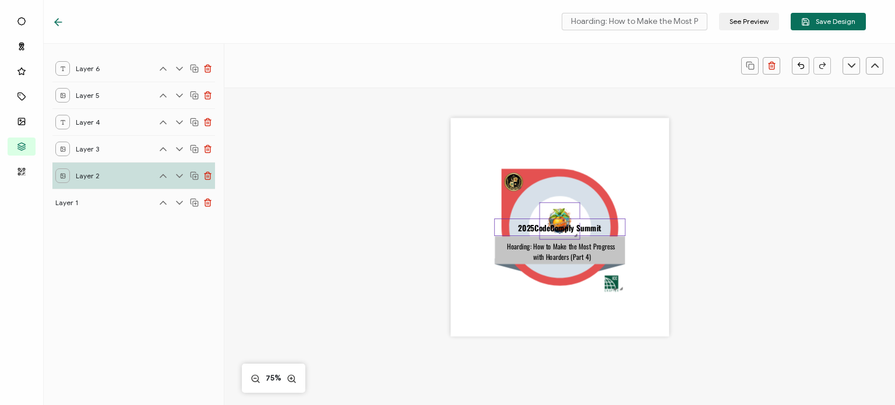
click at [527, 228] on span "2025" at bounding box center [526, 228] width 16 height 12
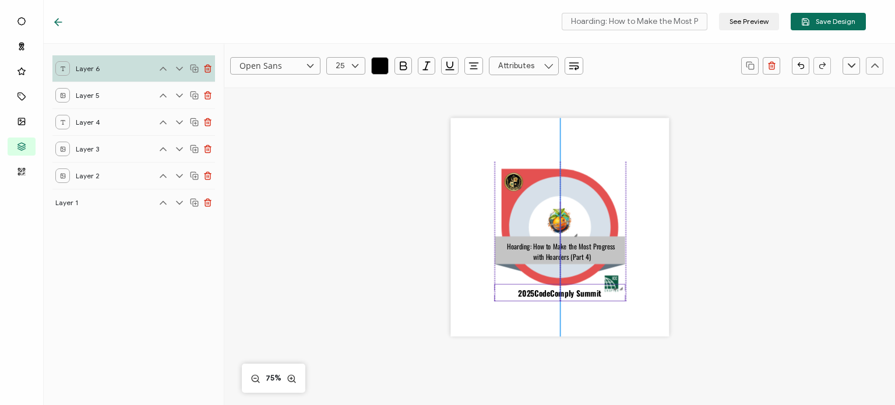
drag, startPoint x: 528, startPoint y: 228, endPoint x: 523, endPoint y: 293, distance: 65.4
click at [523, 293] on span "2025" at bounding box center [526, 293] width 16 height 12
click at [697, 267] on div ".uuid-e0167db1-c400-465b-bddd-c50bfc339371{}.uuid-efc37302-9416-4d3d-8d4c-a6863…" at bounding box center [559, 242] width 503 height 310
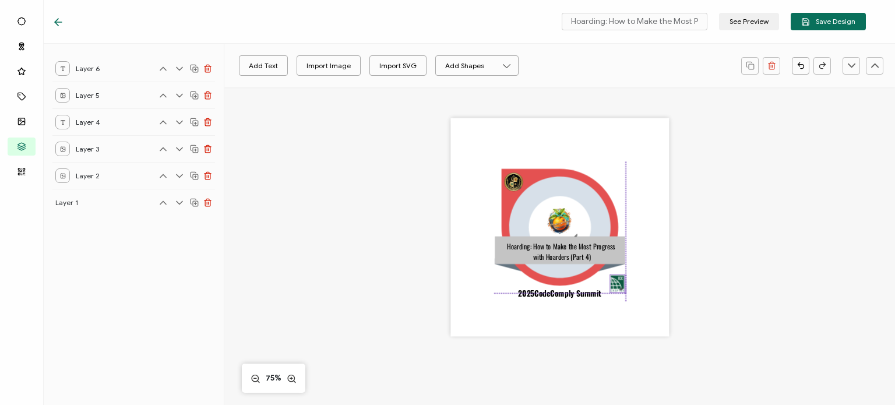
drag, startPoint x: 608, startPoint y: 278, endPoint x: 614, endPoint y: 279, distance: 5.9
click at [614, 279] on img at bounding box center [617, 282] width 15 height 17
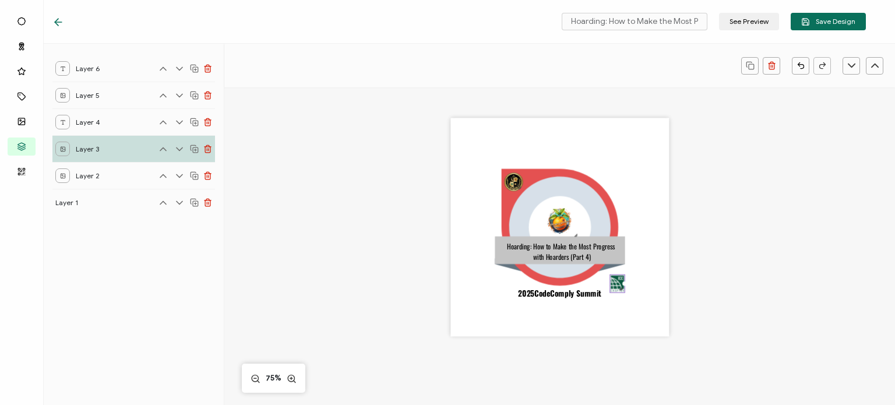
click at [690, 265] on div ".uuid-e0167db1-c400-465b-bddd-c50bfc339371{}.uuid-efc37302-9416-4d3d-8d4c-a6863…" at bounding box center [559, 242] width 503 height 310
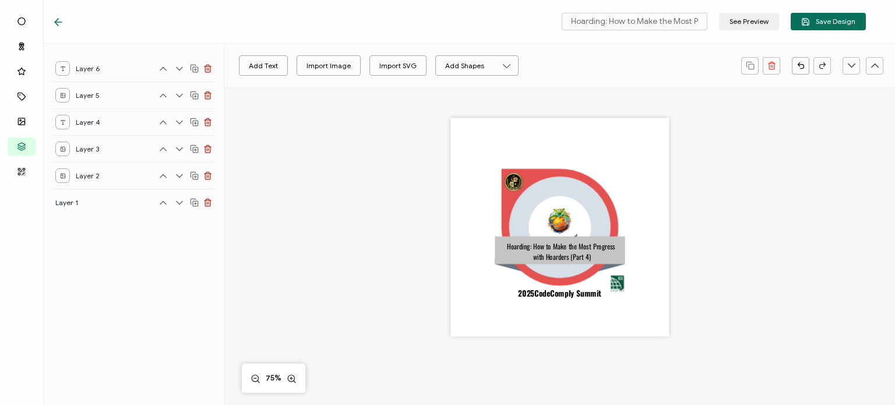
click at [744, 228] on div ".uuid-e0167db1-c400-465b-bddd-c50bfc339371{}.uuid-efc37302-9416-4d3d-8d4c-a6863…" at bounding box center [559, 242] width 503 height 310
click at [580, 249] on pre "Hoarding: How to Make the Most Progress with Hoarders (Part 4)" at bounding box center [559, 249] width 110 height 21
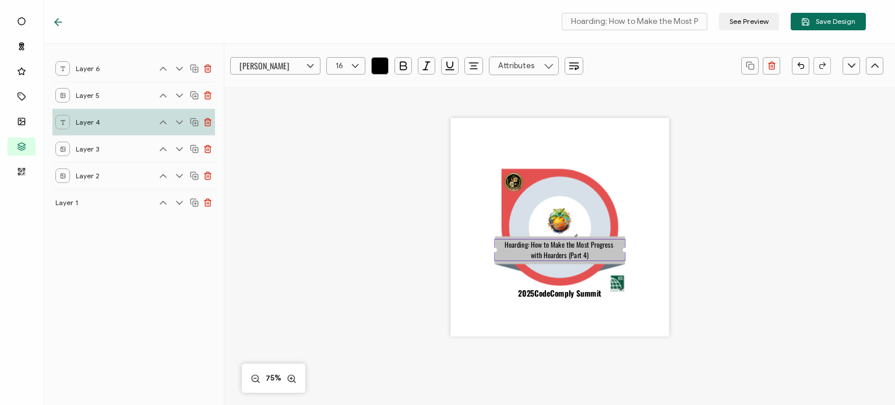
click at [706, 249] on div ".uuid-e0167db1-c400-465b-bddd-c50bfc339371{}.uuid-efc37302-9416-4d3d-8d4c-a6863…" at bounding box center [559, 242] width 503 height 310
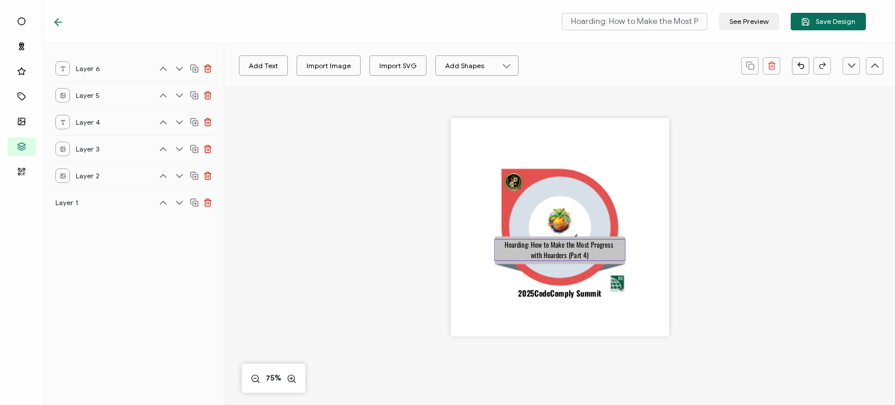
click at [582, 246] on pre "Hoarding: How to Make the Most Progress with Hoarders (Part 4)" at bounding box center [559, 249] width 110 height 21
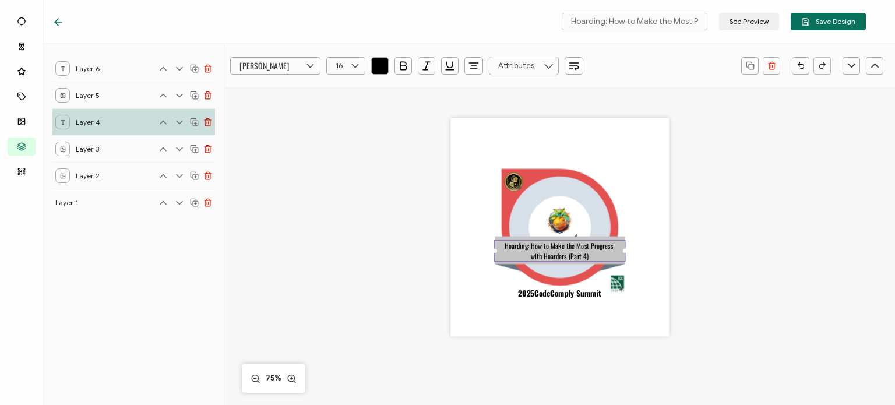
click at [732, 237] on div ".uuid-e0167db1-c400-465b-bddd-c50bfc339371{}.uuid-efc37302-9416-4d3d-8d4c-a6863…" at bounding box center [559, 242] width 503 height 310
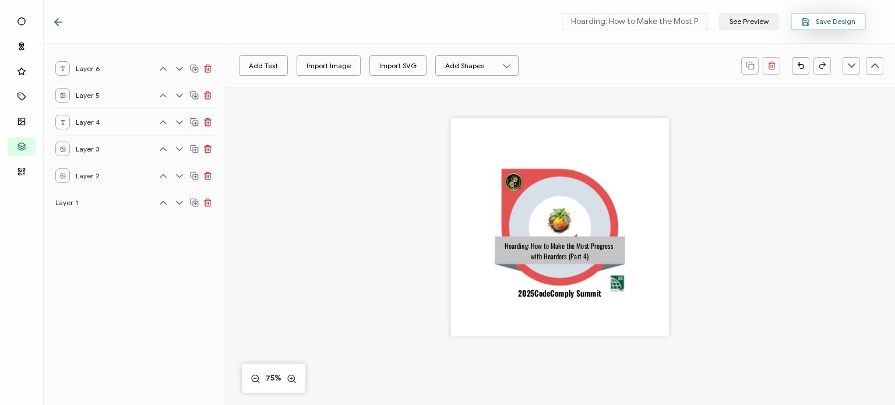
click at [818, 19] on span "Save Design" at bounding box center [828, 21] width 54 height 9
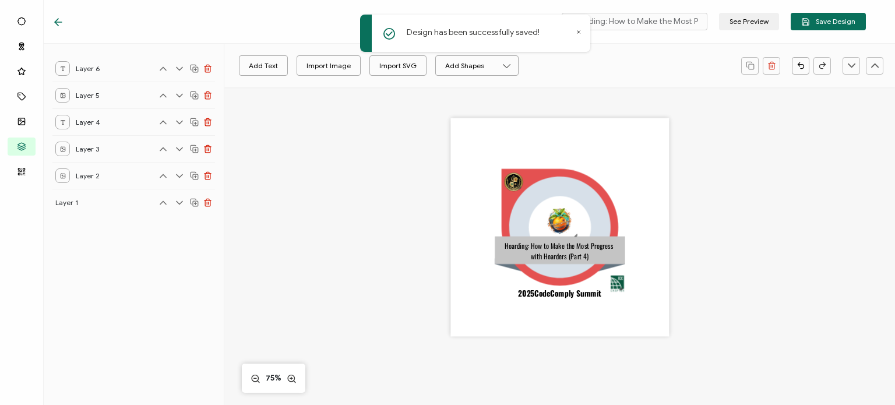
click at [317, 179] on div ".uuid-e0167db1-c400-465b-bddd-c50bfc339371{}.uuid-efc37302-9416-4d3d-8d4c-a6863…" at bounding box center [559, 242] width 503 height 310
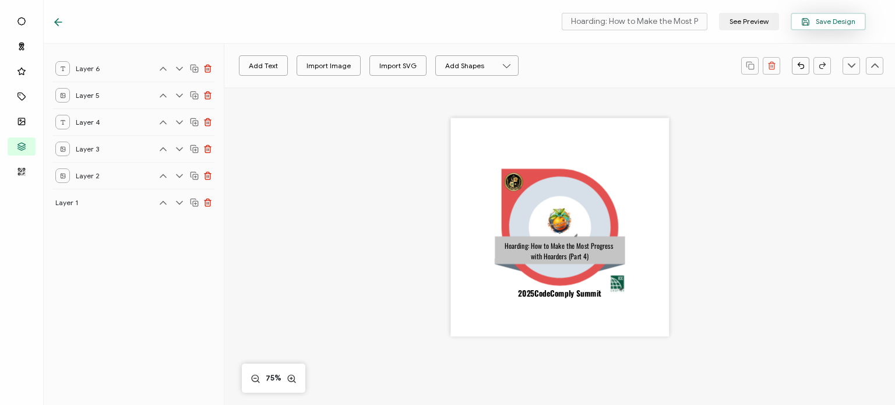
click at [820, 23] on span "Save Design" at bounding box center [828, 21] width 54 height 9
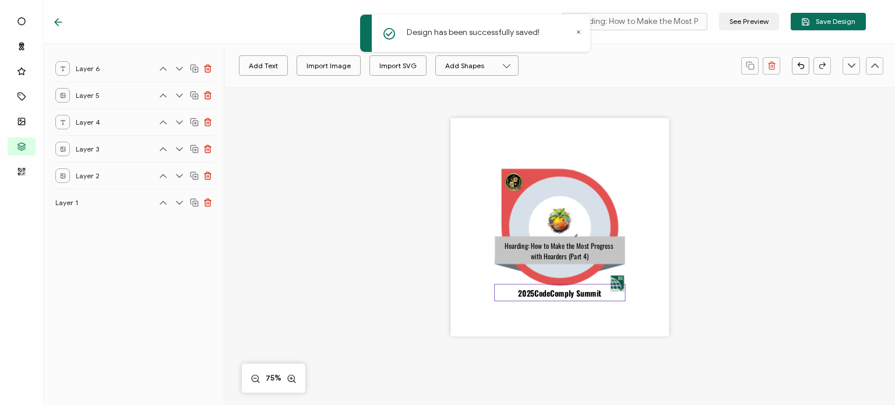
click at [551, 292] on span "2025 CodeComply Summit" at bounding box center [559, 293] width 83 height 12
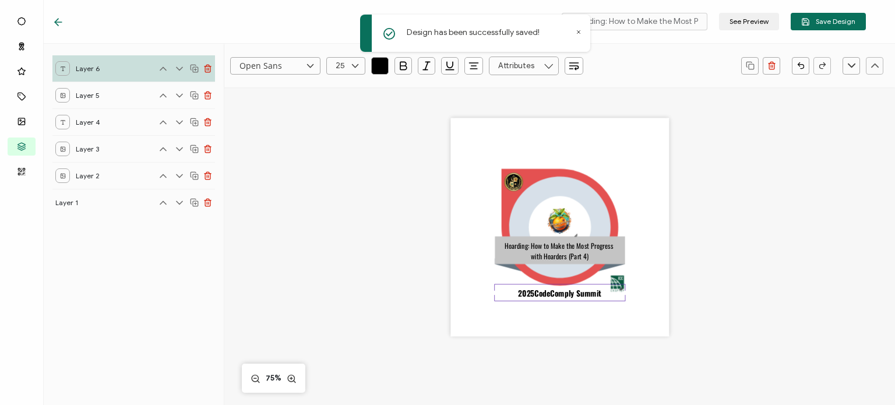
click at [551, 292] on span "2025 CodeComply Summit" at bounding box center [559, 293] width 83 height 12
type input "[PERSON_NAME]"
type input "18"
click at [529, 297] on span "2025" at bounding box center [526, 293] width 16 height 12
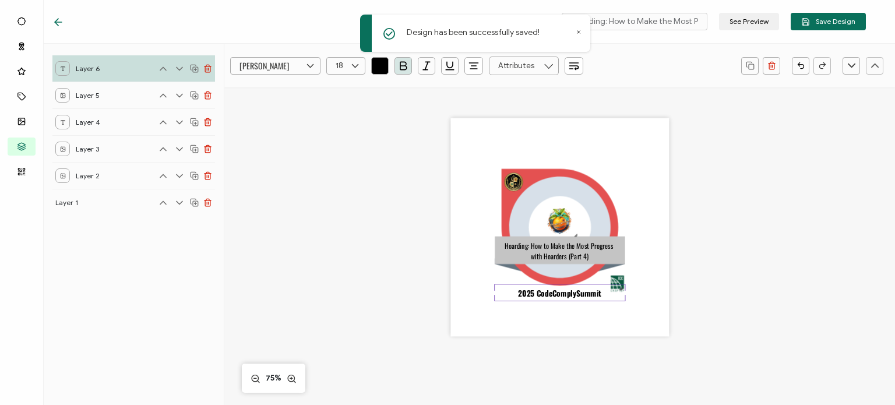
type input "Open Sans"
type input "25"
drag, startPoint x: 515, startPoint y: 294, endPoint x: 623, endPoint y: 299, distance: 107.3
click at [623, 299] on div ".uuid-e0167db1-c400-465b-bddd-c50bfc339371{}.uuid-efc37302-9416-4d3d-8d4c-a6863…" at bounding box center [559, 227] width 218 height 218
click at [522, 312] on div ".uuid-e0167db1-c400-465b-bddd-c50bfc339371{}.uuid-efc37302-9416-4d3d-8d4c-a6863…" at bounding box center [559, 227] width 218 height 218
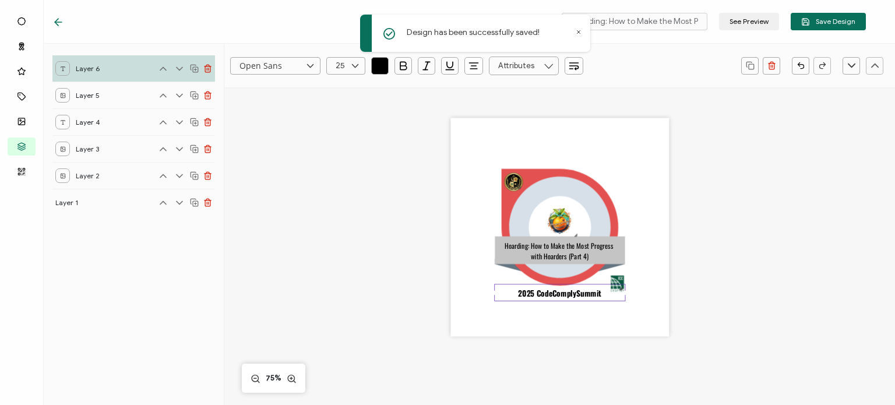
click at [513, 298] on div "2025 CodeComply Summit" at bounding box center [559, 292] width 131 height 17
click at [512, 299] on div "2025 CodeComply Summit" at bounding box center [559, 292] width 131 height 17
click at [58, 22] on icon at bounding box center [58, 22] width 7 height 0
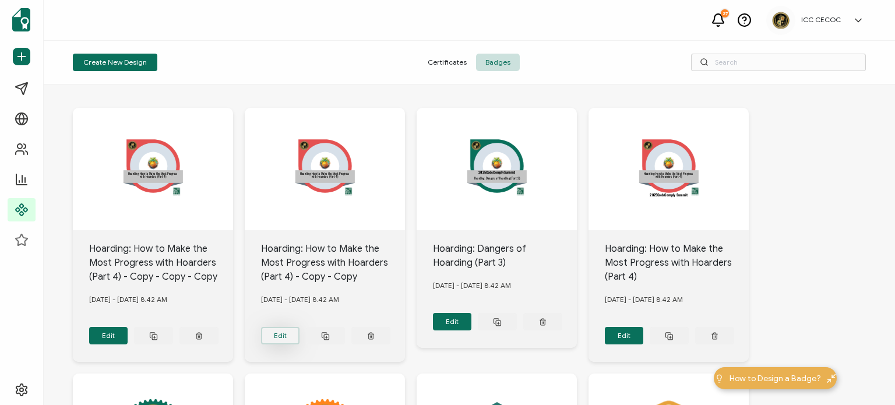
click at [128, 330] on button "Edit" at bounding box center [108, 335] width 39 height 17
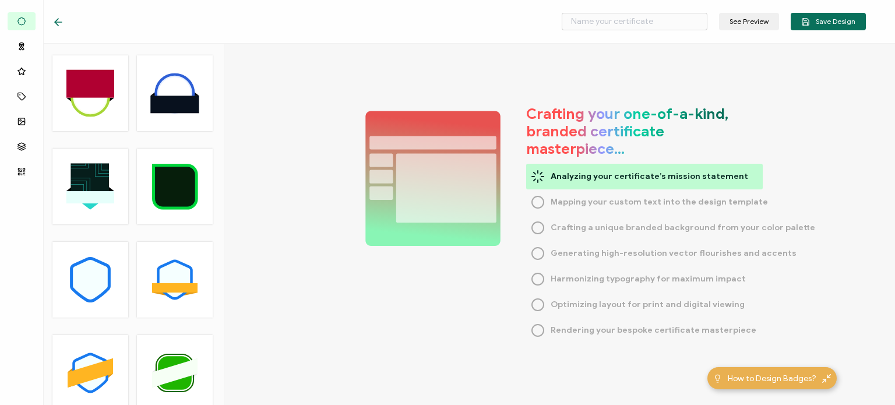
type input "Hoarding: How to Make the Most Progress with Hoarders (Part 4) - Copy - Copy"
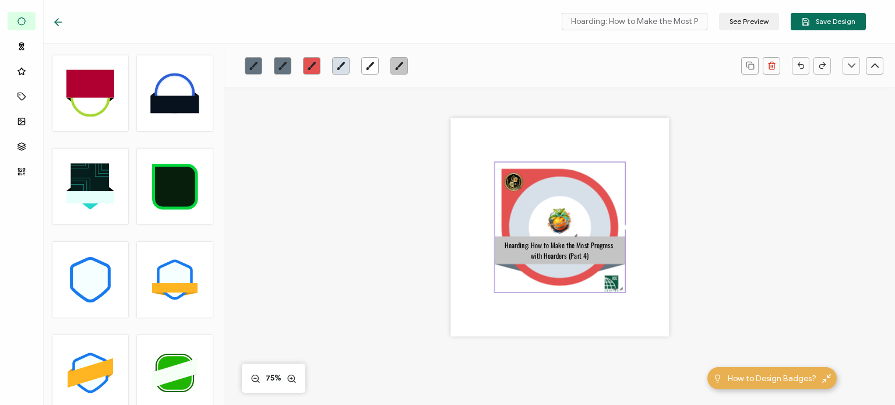
click at [310, 69] on icon "brush" at bounding box center [311, 65] width 9 height 9
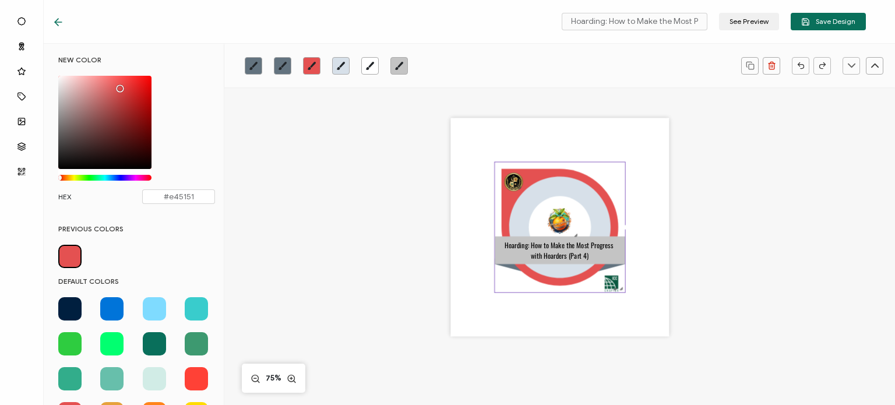
click at [112, 306] on span at bounding box center [111, 308] width 23 height 23
type input "#0074D9"
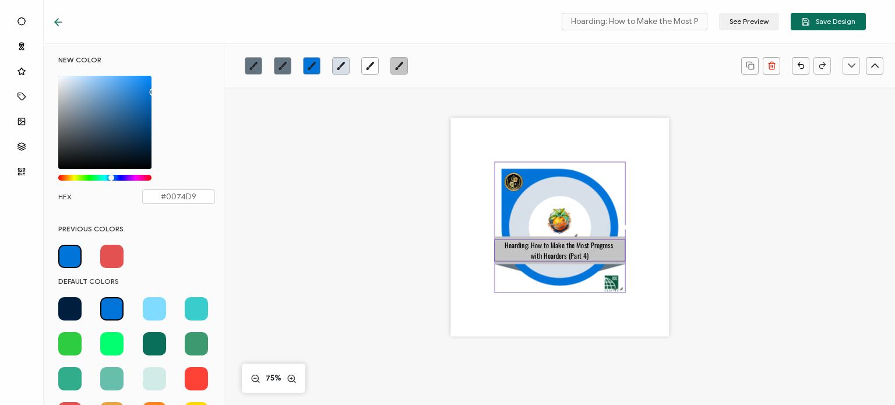
click at [528, 256] on div "Hoarding: How to Make the Most Progress with Hoarders (Part 4)" at bounding box center [559, 250] width 131 height 22
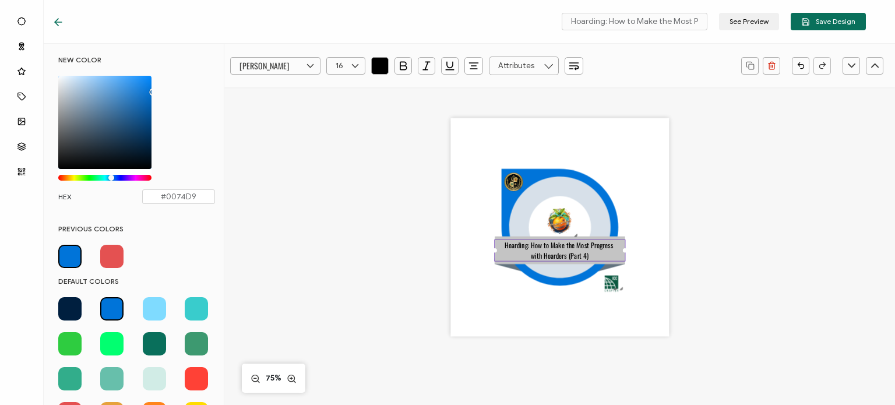
click at [533, 309] on div ".uuid-e0167db1-c400-465b-bddd-c50bfc339371{}.uuid-efc37302-9416-4d3d-8d4c-a6863…" at bounding box center [559, 227] width 218 height 218
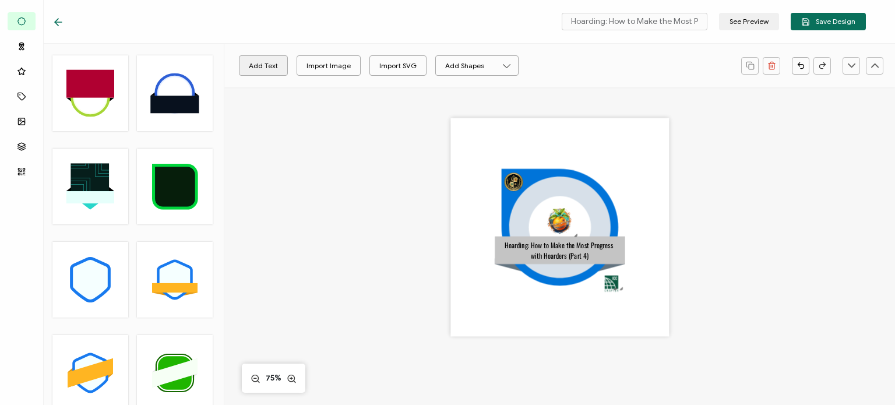
click at [261, 61] on button "Add Text" at bounding box center [263, 65] width 49 height 20
drag, startPoint x: 550, startPoint y: 228, endPoint x: 542, endPoint y: 295, distance: 68.0
click at [542, 295] on pre "Edit this text" at bounding box center [553, 294] width 63 height 15
click at [541, 301] on pre "Edit this text" at bounding box center [553, 294] width 63 height 15
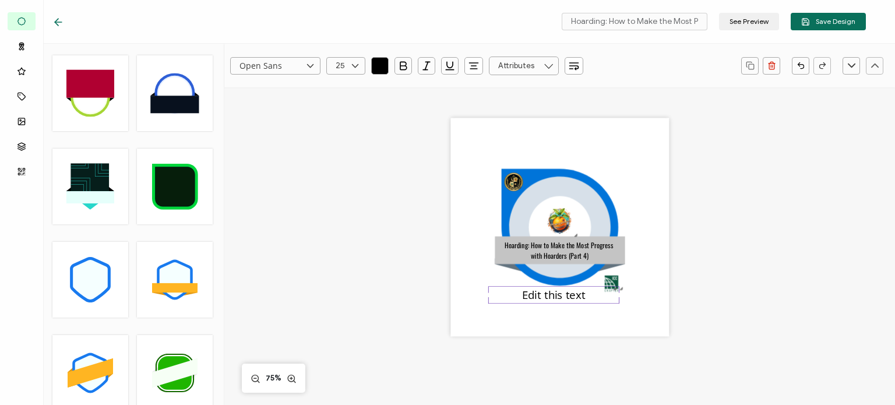
click at [514, 298] on div "Edit this text" at bounding box center [553, 294] width 131 height 17
click at [517, 296] on div "Edit this text" at bounding box center [553, 294] width 131 height 17
drag, startPoint x: 521, startPoint y: 297, endPoint x: 586, endPoint y: 306, distance: 65.8
click at [586, 306] on div ".uuid-e0167db1-c400-465b-bddd-c50bfc339371{}.uuid-efc37302-9416-4d3d-8d4c-a6863…" at bounding box center [559, 227] width 218 height 218
paste pre
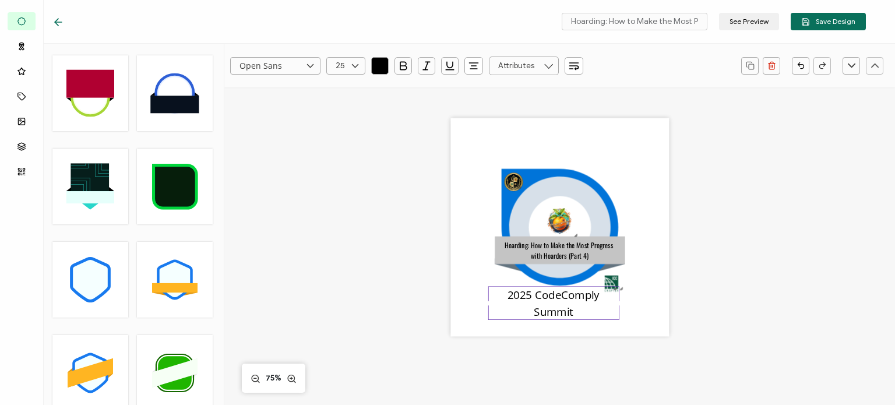
click at [556, 310] on pre "2025 CodeComply Summit" at bounding box center [555, 302] width 96 height 31
drag, startPoint x: 507, startPoint y: 295, endPoint x: 575, endPoint y: 325, distance: 73.8
click at [575, 325] on div ".uuid-e0167db1-c400-465b-bddd-c50bfc339371{}.uuid-efc37302-9416-4d3d-8d4c-a6863…" at bounding box center [559, 227] width 218 height 218
click at [297, 66] on input "Open Sans" at bounding box center [275, 65] width 90 height 17
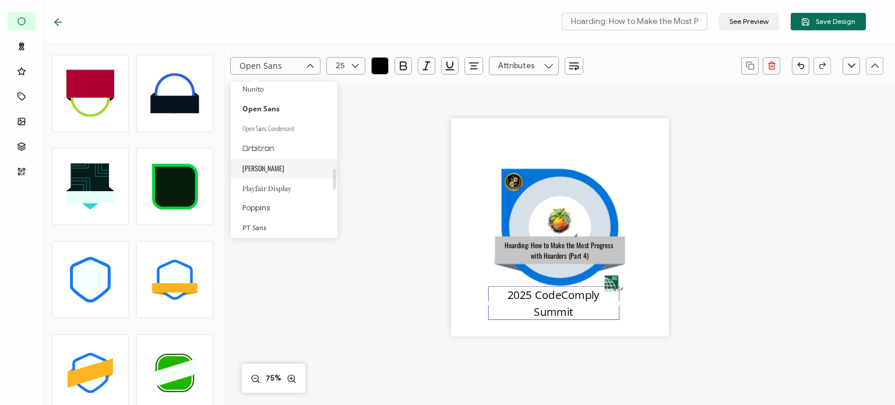
click at [263, 162] on li "[PERSON_NAME]" at bounding box center [286, 168] width 110 height 20
type input "[PERSON_NAME]"
click at [338, 68] on input "text" at bounding box center [345, 65] width 39 height 17
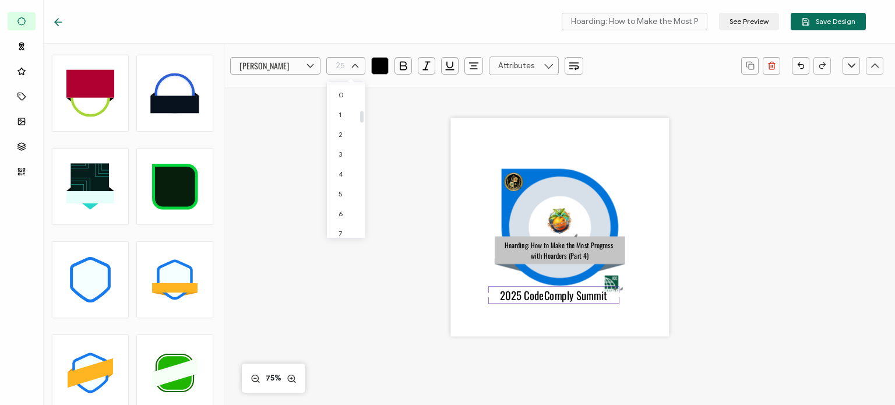
scroll to position [365, 0]
click at [341, 84] on span "18" at bounding box center [341, 86] width 7 height 9
type input "18"
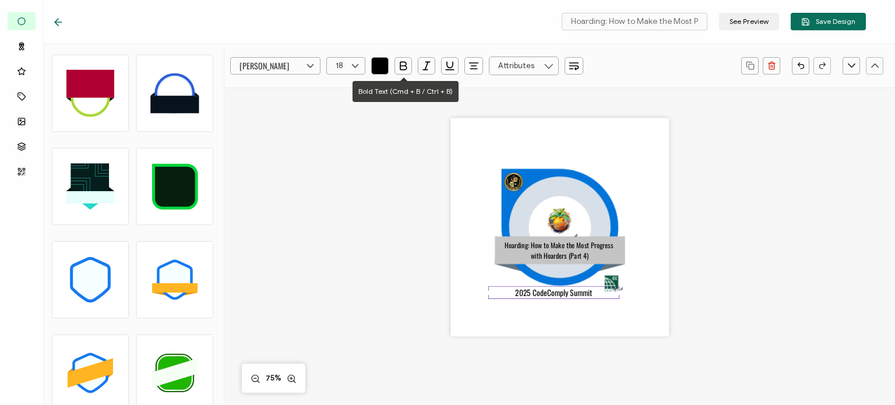
click at [398, 68] on icon "button" at bounding box center [403, 66] width 12 height 12
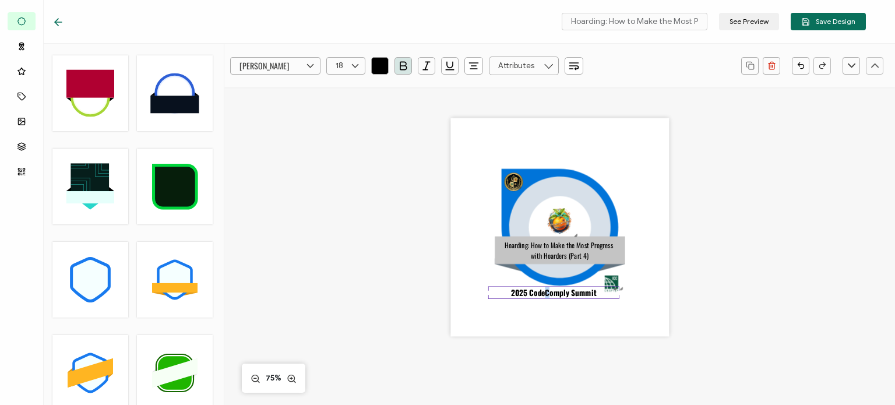
click at [547, 295] on pre "2025 CodeComply Summit" at bounding box center [553, 293] width 85 height 12
click at [535, 313] on div ".uuid-e0167db1-c400-465b-bddd-c50bfc339371{}.uuid-efc37302-9416-4d3d-8d4c-a6863…" at bounding box center [559, 227] width 218 height 218
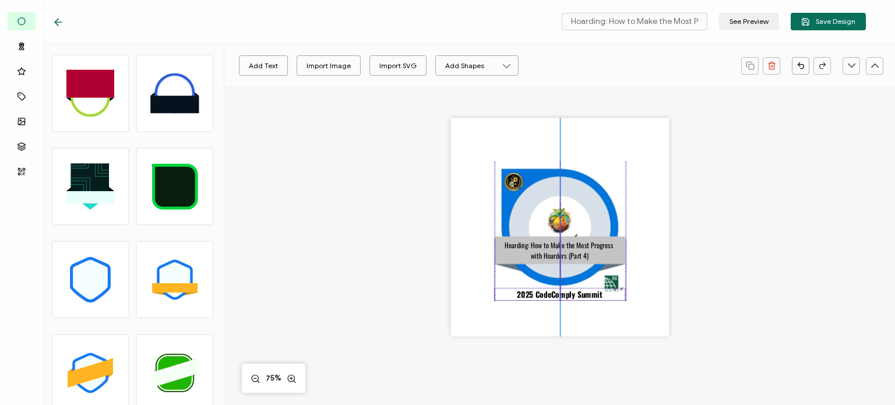
click at [552, 296] on pre "2025 CodeComply Summit" at bounding box center [559, 294] width 85 height 12
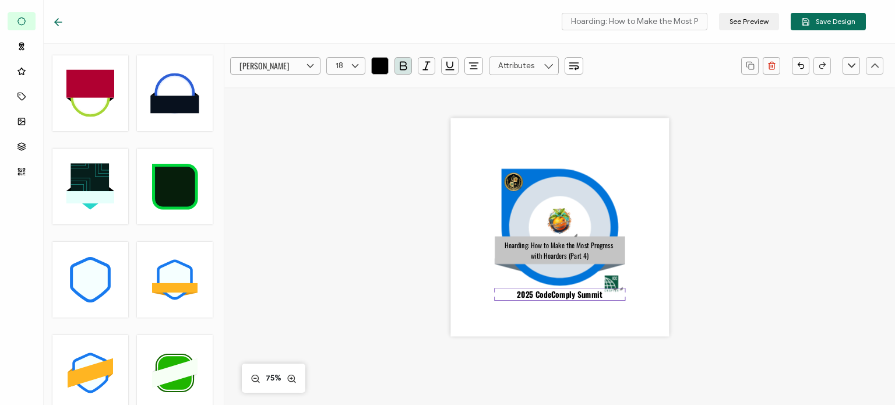
click at [700, 316] on div ".uuid-e0167db1-c400-465b-bddd-c50bfc339371{}.uuid-efc37302-9416-4d3d-8d4c-a6863…" at bounding box center [559, 242] width 503 height 310
click at [545, 251] on pre "Hoarding: How to Make the Most Progress with Hoarders (Part 4)" at bounding box center [559, 250] width 110 height 21
click at [582, 255] on pre "Hoarding: How to Make the Most Progress with Hoarders (Part 4)" at bounding box center [559, 250] width 110 height 21
drag, startPoint x: 504, startPoint y: 246, endPoint x: 603, endPoint y: 263, distance: 99.8
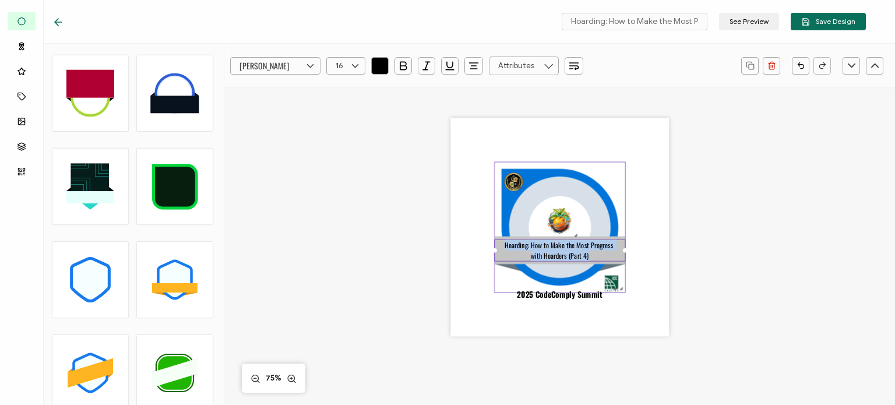
click at [604, 263] on div ".uuid-e0167db1-c400-465b-bddd-c50bfc339371{}.uuid-efc37302-9416-4d3d-8d4c-a6863…" at bounding box center [559, 227] width 218 height 218
paste pre
click at [568, 244] on pre "Hoarding: Different Types of Hoarding Behaviors (Part 2)" at bounding box center [560, 250] width 125 height 21
click at [709, 285] on div ".uuid-e0167db1-c400-465b-bddd-c50bfc339371{}.uuid-efc37302-9416-4d3d-8d4c-a6863…" at bounding box center [559, 242] width 503 height 310
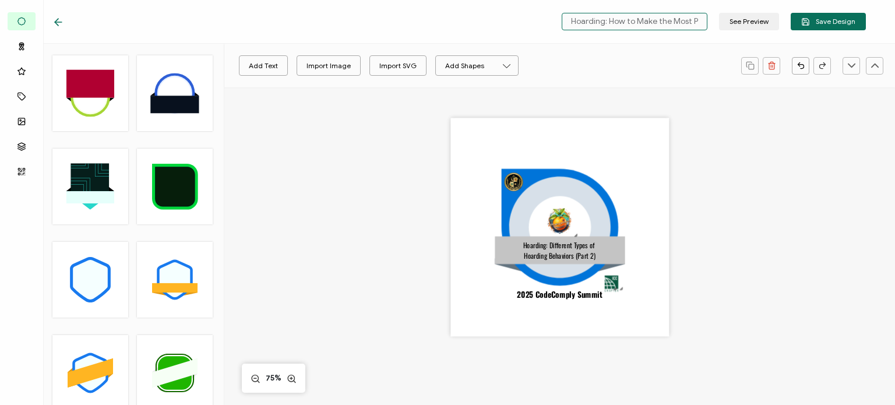
click at [600, 17] on input "Hoarding: How to Make the Most Progress with Hoarders (Part 4) - Copy - Copy" at bounding box center [634, 21] width 146 height 17
drag, startPoint x: 573, startPoint y: 20, endPoint x: 744, endPoint y: 37, distance: 171.4
click at [744, 37] on div "Hoarding: How to Make the Most Progress with Hoarders (Part 4) - Copy - Copy Se…" at bounding box center [458, 22] width 871 height 44
paste input "Different Types of Hoarding Behaviors (Part 2)"
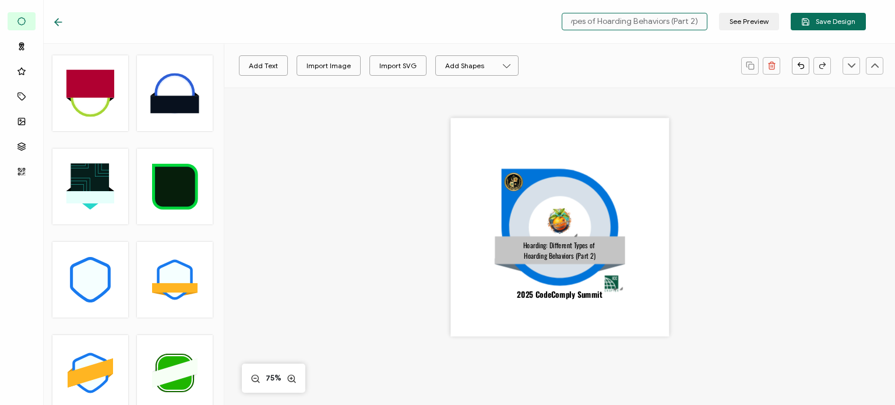
scroll to position [0, 77]
type input "Hoarding: Different Types of Hoarding Behaviors (Part 2)"
click at [819, 23] on span "Save Design" at bounding box center [828, 21] width 54 height 9
click at [54, 26] on icon at bounding box center [58, 22] width 12 height 12
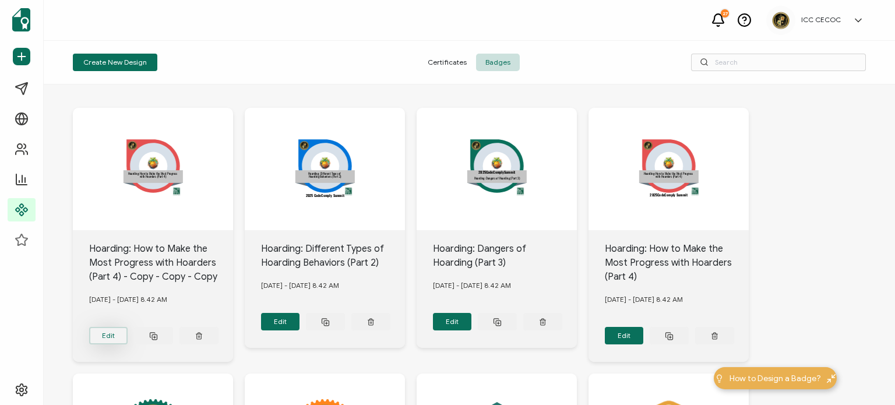
click at [116, 333] on button "Edit" at bounding box center [108, 335] width 39 height 17
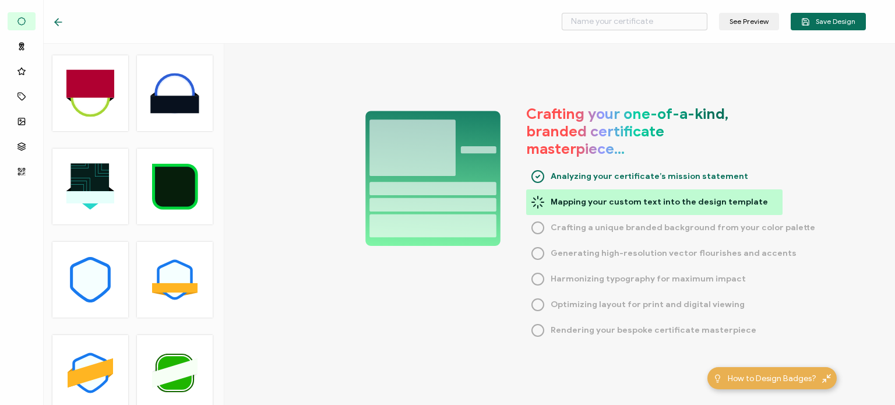
type input "Hoarding: How to Make the Most Progress with Hoarders (Part 4) - Copy - Copy - …"
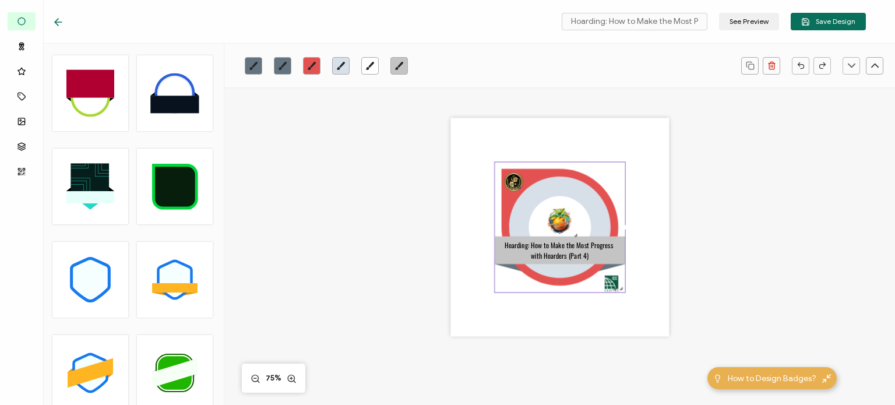
click at [310, 65] on icon "brush" at bounding box center [311, 65] width 9 height 9
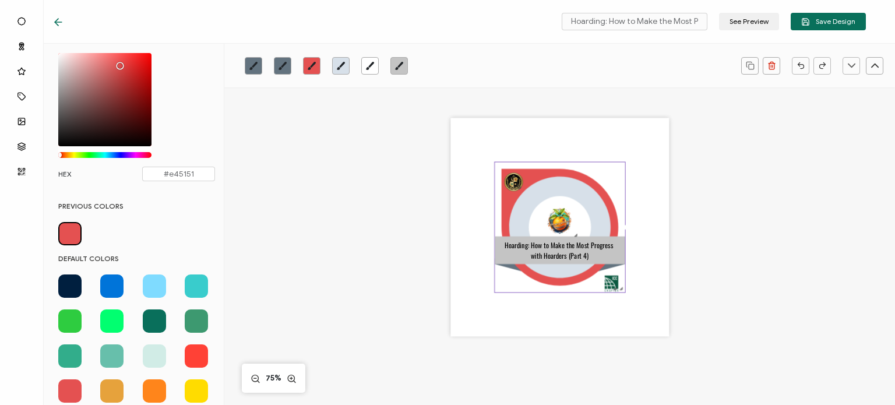
scroll to position [58, 0]
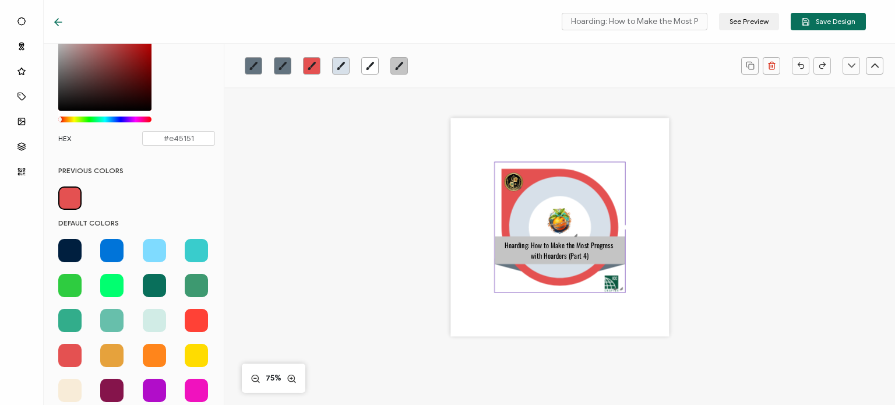
click at [151, 349] on span at bounding box center [154, 355] width 23 height 23
type input "#FF851B"
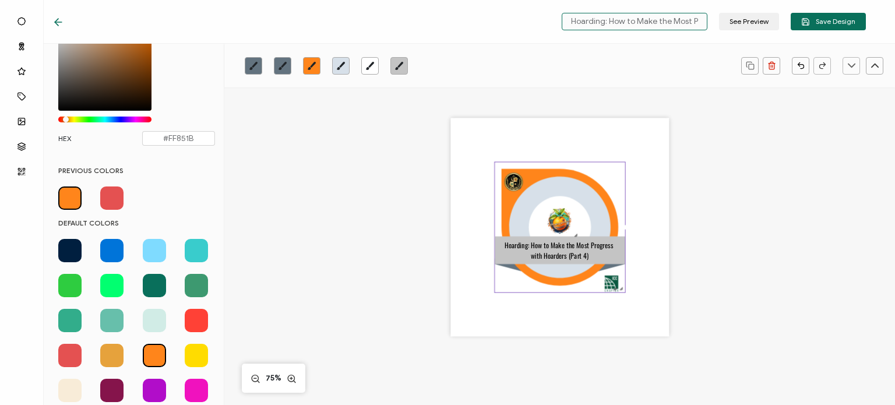
click at [621, 18] on input "Hoarding: How to Make the Most Progress with Hoarders (Part 4) - Copy - Copy - …" at bounding box center [634, 21] width 146 height 17
drag, startPoint x: 571, startPoint y: 23, endPoint x: 720, endPoint y: 34, distance: 149.6
click at [720, 34] on div "Hoarding: How to Make the Most Progress with Hoarders (Part 4) - Copy - Copy - …" at bounding box center [458, 22] width 871 height 44
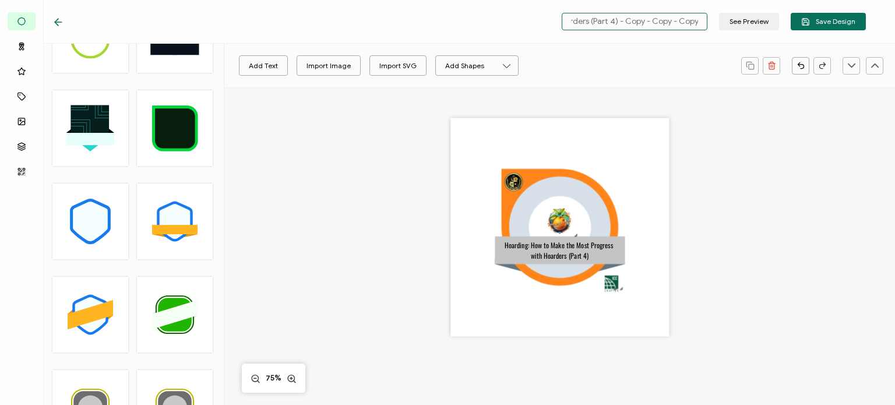
paste input "A Simple Look At A Complex Disorder (Part 1)"
type input "Hoarding: A Simple Look At A Complex Disorder (Part 1)"
click at [708, 151] on div ".uuid-e0167db1-c400-465b-bddd-c50bfc339371{}.uuid-efc37302-9416-4d3d-8d4c-a6863…" at bounding box center [559, 242] width 503 height 310
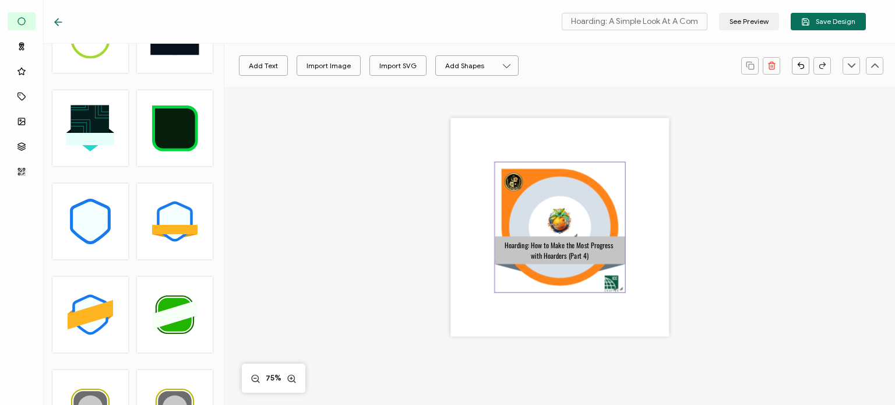
click at [533, 262] on rect at bounding box center [559, 250] width 130 height 28
click at [541, 254] on pre "Hoarding: How to Make the Most Progress with Hoarders (Part 4)" at bounding box center [559, 250] width 110 height 21
click at [542, 254] on pre "Hoarding: How to Make the Most Progress with Hoarders (Part 4)" at bounding box center [559, 250] width 110 height 21
click at [590, 256] on div "Hoarding: How to Make the Most Progress with Hoarders (Part 4)" at bounding box center [559, 250] width 131 height 22
click at [582, 256] on pre "Hoarding: How to Make the Most Progress with Hoarders (Part 4)" at bounding box center [559, 250] width 110 height 21
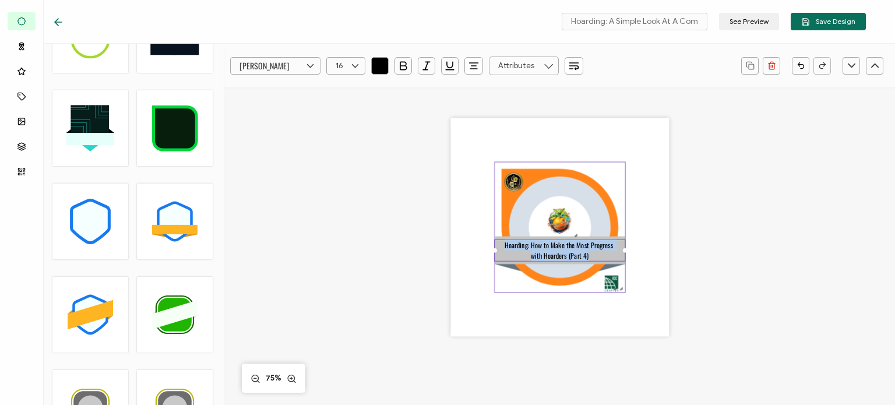
drag, startPoint x: 504, startPoint y: 246, endPoint x: 596, endPoint y: 262, distance: 93.8
click at [596, 262] on div ".uuid-e0167db1-c400-465b-bddd-c50bfc339371{}.uuid-efc37302-9416-4d3d-8d4c-a6863…" at bounding box center [559, 227] width 218 height 218
paste pre
click at [571, 246] on pre "Hoarding: A Simple Look At A Complex Disorder (Part 1)" at bounding box center [561, 250] width 124 height 21
click at [571, 246] on pre "Hoarding: A Simple Look At a Complex Disorder (Part 1)" at bounding box center [560, 250] width 123 height 21
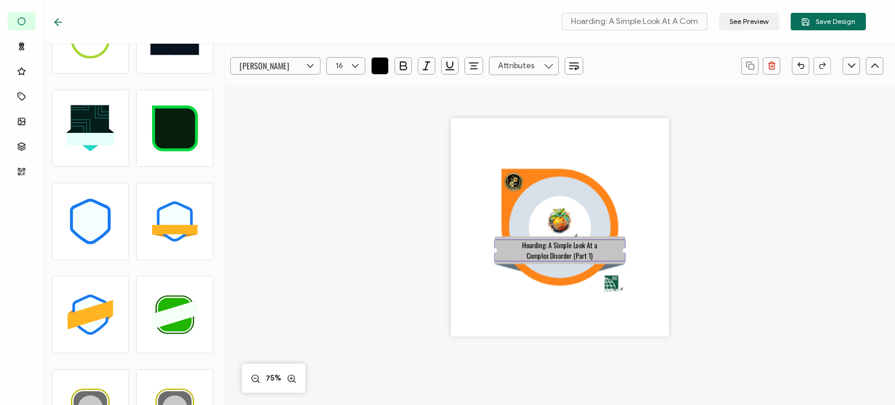
click at [358, 296] on div ".uuid-e0167db1-c400-465b-bddd-c50bfc339371{}.uuid-efc37302-9416-4d3d-8d4c-a6863…" at bounding box center [559, 242] width 503 height 310
click at [267, 65] on button "Add Text" at bounding box center [263, 65] width 49 height 20
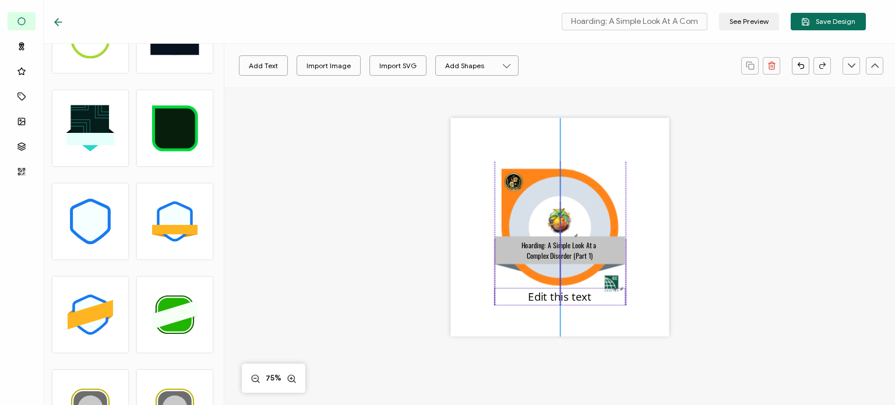
drag, startPoint x: 539, startPoint y: 232, endPoint x: 539, endPoint y: 301, distance: 69.3
click at [539, 301] on pre "Edit this text" at bounding box center [559, 296] width 63 height 15
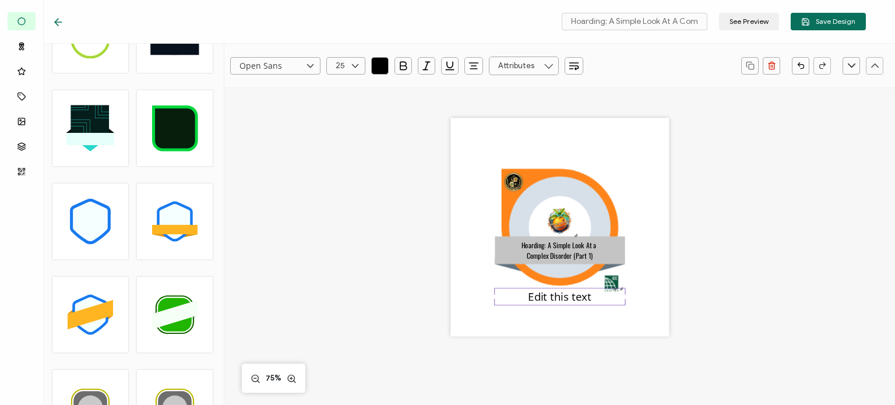
click at [549, 299] on pre "Edit this text" at bounding box center [559, 296] width 63 height 15
click at [532, 302] on pre "Edit this text" at bounding box center [559, 296] width 63 height 15
drag, startPoint x: 527, startPoint y: 296, endPoint x: 616, endPoint y: 304, distance: 89.4
click at [616, 304] on div "Edit this text" at bounding box center [559, 296] width 131 height 17
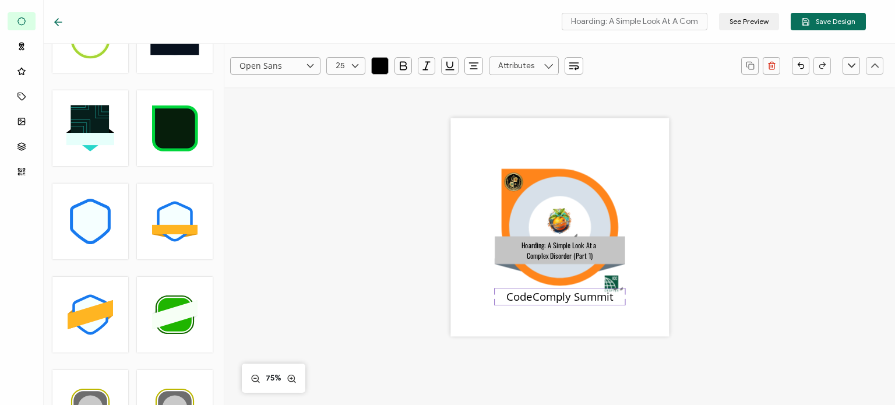
click at [506, 301] on pre "CodeComply Summit" at bounding box center [559, 296] width 107 height 15
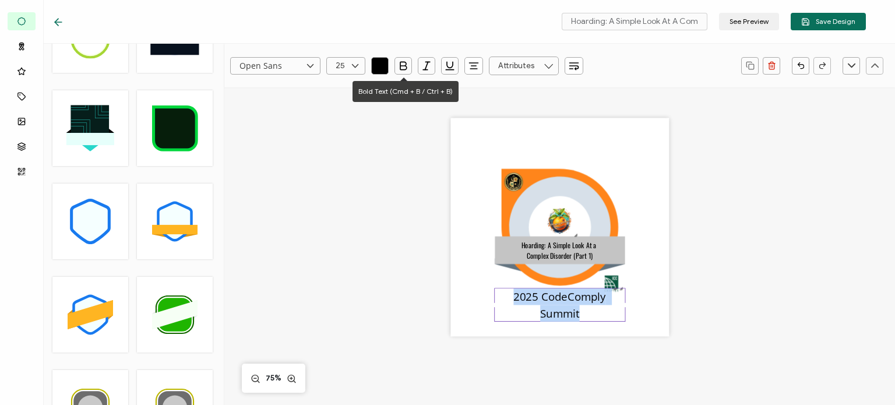
click at [405, 66] on icon "button" at bounding box center [403, 66] width 6 height 8
type input ""Open Sans""
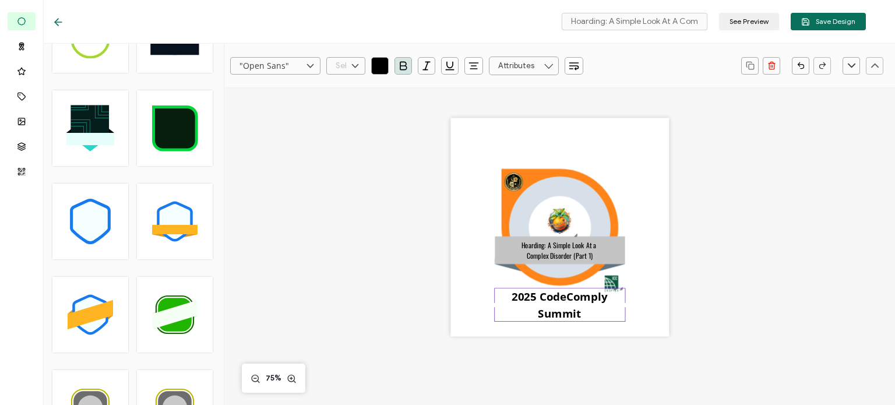
click at [344, 66] on input "text" at bounding box center [345, 65] width 39 height 17
click at [344, 93] on li "18" at bounding box center [347, 87] width 41 height 20
type input "18"
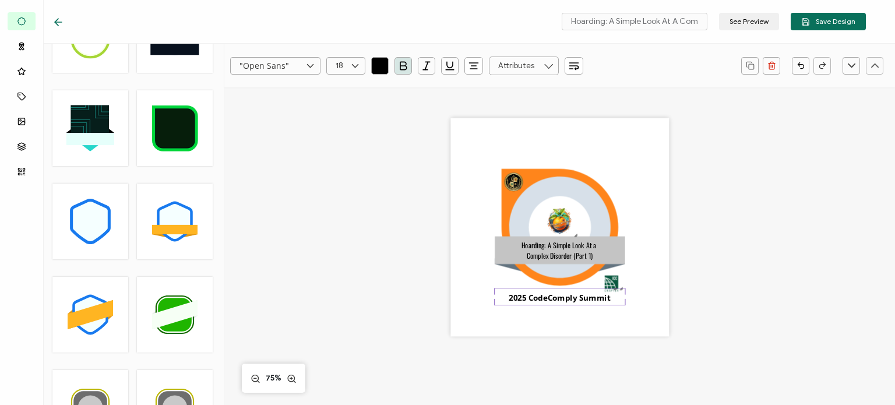
click at [290, 69] on input ""Open Sans"" at bounding box center [275, 65] width 90 height 17
click at [284, 181] on li "[PERSON_NAME]" at bounding box center [286, 187] width 110 height 20
type input "[PERSON_NAME]"
drag, startPoint x: 729, startPoint y: 347, endPoint x: 565, endPoint y: 304, distance: 169.1
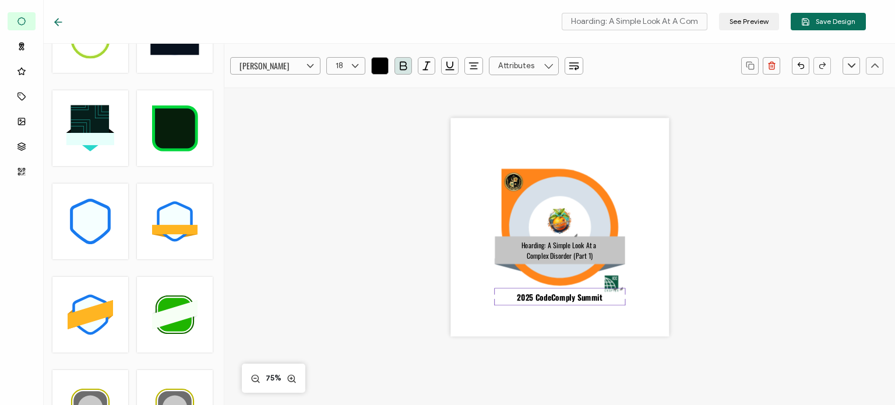
click at [729, 347] on div ".uuid-e0167db1-c400-465b-bddd-c50bfc339371{}.uuid-efc37302-9416-4d3d-8d4c-a6863…" at bounding box center [559, 242] width 503 height 310
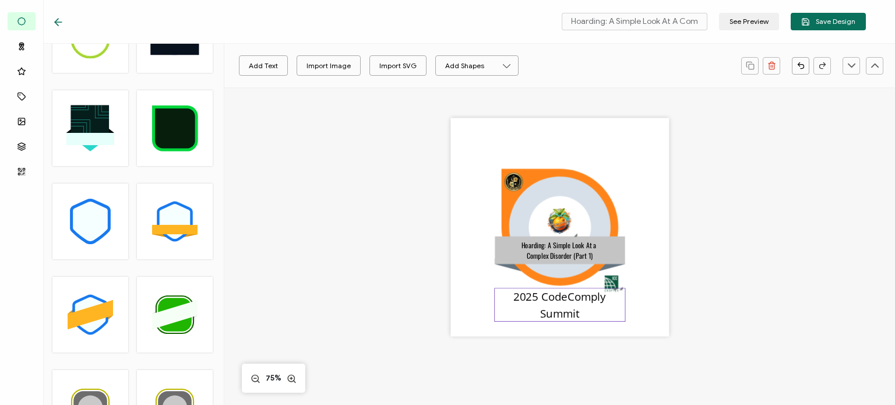
click at [552, 299] on pre "2025 CodeComply Summit" at bounding box center [561, 304] width 96 height 31
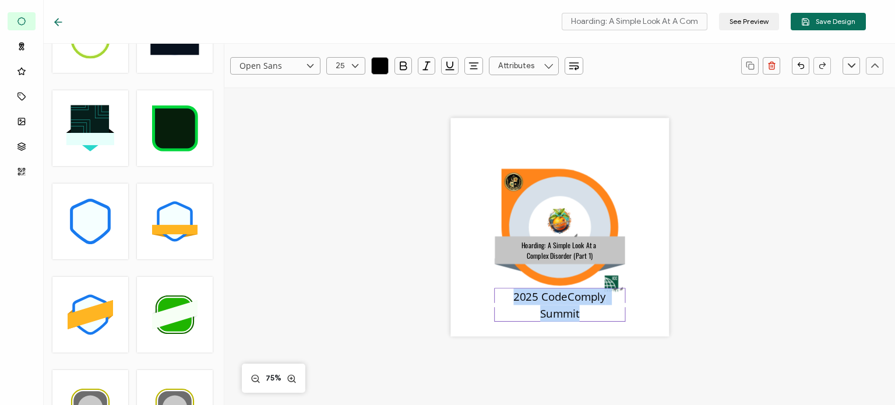
click at [552, 299] on pre "2025 CodeComply Summit" at bounding box center [561, 304] width 96 height 31
click at [288, 65] on input "Open Sans" at bounding box center [275, 65] width 90 height 17
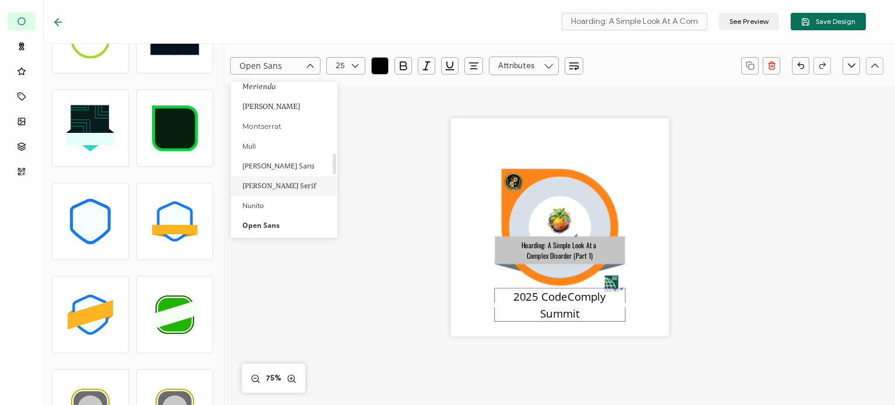
scroll to position [601, 0]
click at [262, 225] on li "[PERSON_NAME]" at bounding box center [286, 227] width 110 height 20
type input "[PERSON_NAME]"
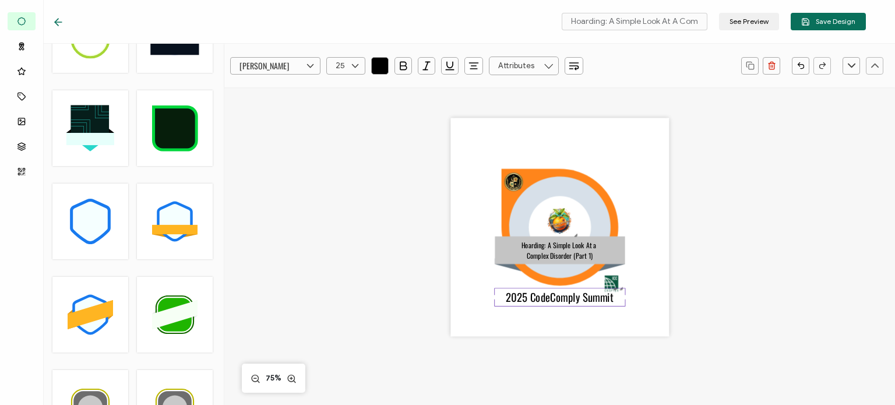
scroll to position [602, 0]
click at [344, 69] on input "text" at bounding box center [345, 65] width 39 height 17
click at [347, 86] on li "18" at bounding box center [347, 87] width 41 height 20
type input "18"
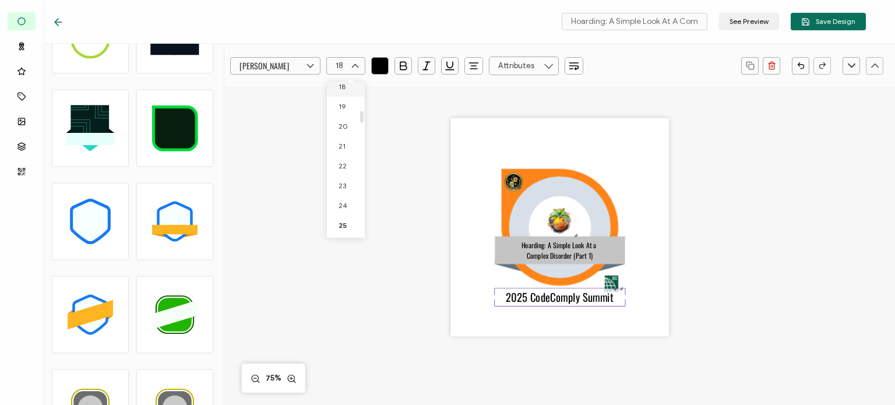
scroll to position [360, 0]
click at [751, 331] on div ".uuid-e0167db1-c400-465b-bddd-c50bfc339371{}.uuid-efc37302-9416-4d3d-8d4c-a6863…" at bounding box center [559, 242] width 503 height 310
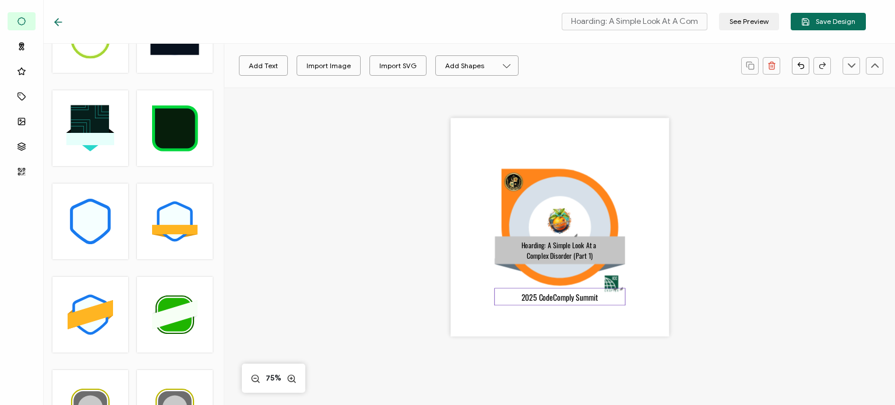
click at [568, 298] on span "2025 CodeComply Summit" at bounding box center [559, 297] width 77 height 12
drag, startPoint x: 775, startPoint y: 334, endPoint x: 617, endPoint y: 313, distance: 159.2
click at [775, 334] on div ".uuid-e0167db1-c400-465b-bddd-c50bfc339371{}.uuid-efc37302-9416-4d3d-8d4c-a6863…" at bounding box center [559, 242] width 503 height 310
click at [566, 302] on span "2025 CodeComply Summit" at bounding box center [559, 297] width 77 height 12
drag, startPoint x: 557, startPoint y: 300, endPoint x: 553, endPoint y: 309, distance: 10.0
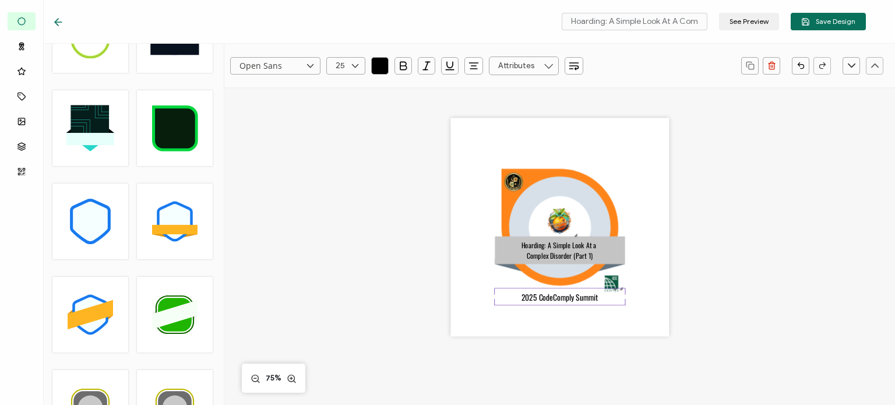
click at [553, 309] on div ".uuid-e0167db1-c400-465b-bddd-c50bfc339371{}.uuid-efc37302-9416-4d3d-8d4c-a6863…" at bounding box center [559, 227] width 218 height 218
click at [717, 321] on div ".uuid-e0167db1-c400-465b-bddd-c50bfc339371{}.uuid-efc37302-9416-4d3d-8d4c-a6863…" at bounding box center [559, 242] width 503 height 310
click at [567, 295] on span "2025 CodeComply Summit" at bounding box center [559, 297] width 77 height 12
click at [725, 324] on div ".uuid-e0167db1-c400-465b-bddd-c50bfc339371{}.uuid-efc37302-9416-4d3d-8d4c-a6863…" at bounding box center [559, 242] width 503 height 310
click at [594, 245] on pre "Hoarding: A Simple Look At a Complex Disorder (Part 1)" at bounding box center [559, 250] width 77 height 21
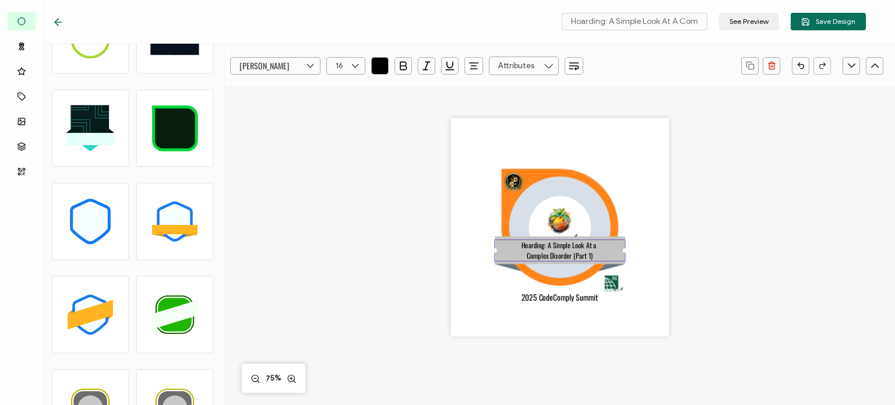
click at [594, 245] on pre "Hoarding: A Simple Look At a Complex Disorder (Part 1)" at bounding box center [559, 250] width 77 height 21
click at [586, 246] on pre "Hoarding: A Simple Look At a Complex Disorder (Part 1)" at bounding box center [559, 250] width 77 height 21
click at [842, 323] on div "Oswald Alright Sans Amita Archivo Black Arial Arimo Blinker Caveat Charm Charmo…" at bounding box center [559, 294] width 670 height 414
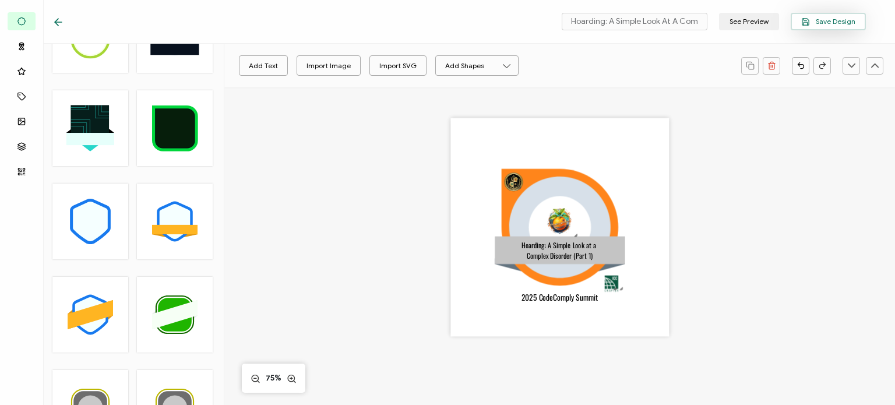
click at [836, 26] on button "Save Design" at bounding box center [827, 21] width 75 height 17
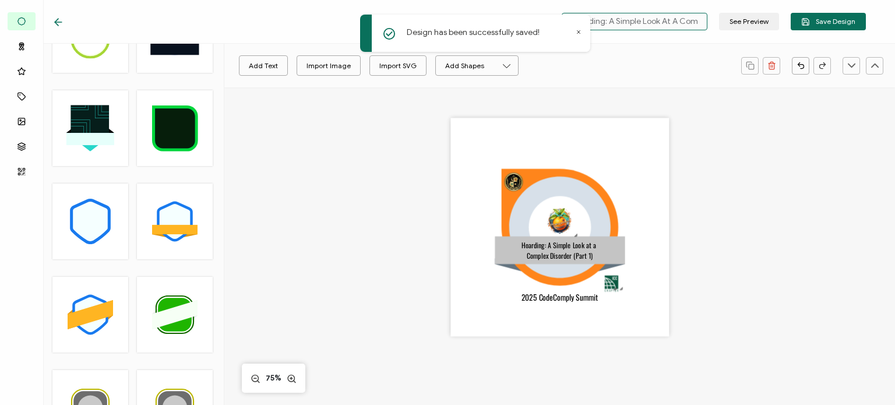
click at [659, 20] on input "Hoarding: A Simple Look At A Complex Disorder (Part 1)" at bounding box center [634, 21] width 146 height 17
drag, startPoint x: 659, startPoint y: 20, endPoint x: 716, endPoint y: 23, distance: 57.7
click at [716, 23] on div "Hoarding: A Simple Look At A Complex Disorder (Part 1) See Preview Save Design" at bounding box center [711, 21] width 310 height 17
click at [699, 264] on div ".uuid-e0167db1-c400-465b-bddd-c50bfc339371{}.uuid-efc37302-9416-4d3d-8d4c-a6863…" at bounding box center [559, 242] width 503 height 310
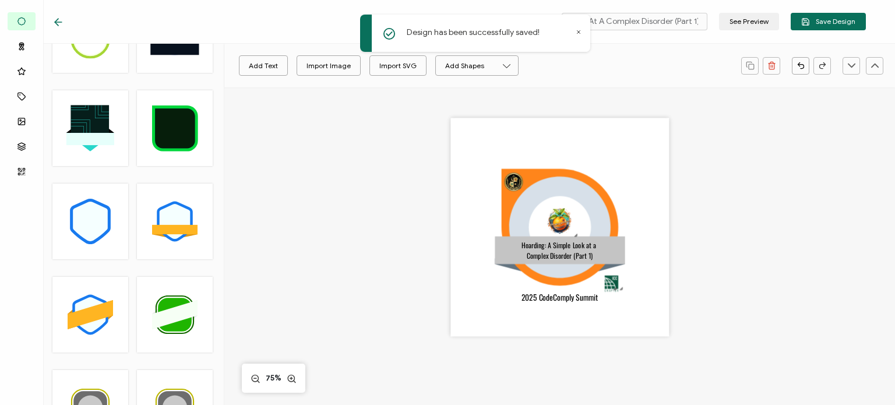
scroll to position [0, 0]
click at [727, 263] on div ".uuid-e0167db1-c400-465b-bddd-c50bfc339371{}.uuid-efc37302-9416-4d3d-8d4c-a6863…" at bounding box center [559, 242] width 503 height 310
click at [58, 16] on icon at bounding box center [58, 22] width 12 height 12
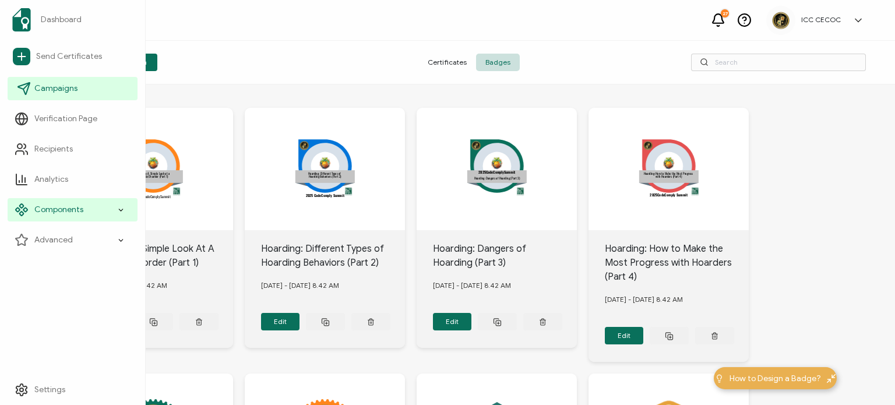
click at [56, 96] on link "Campaigns" at bounding box center [73, 88] width 130 height 23
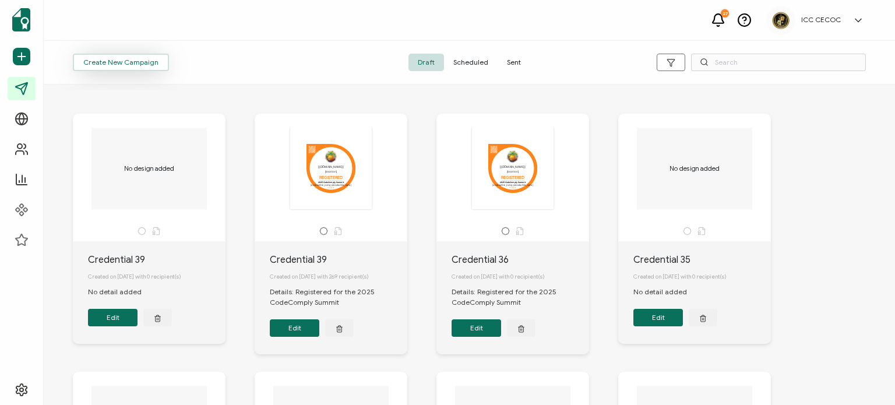
click at [133, 66] on span "Create New Campaign" at bounding box center [120, 62] width 75 height 7
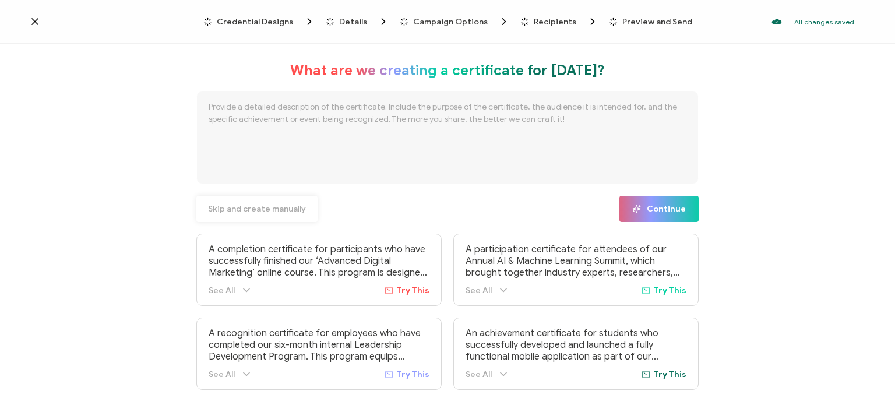
click at [277, 205] on span "Skip and create manually" at bounding box center [257, 209] width 98 height 8
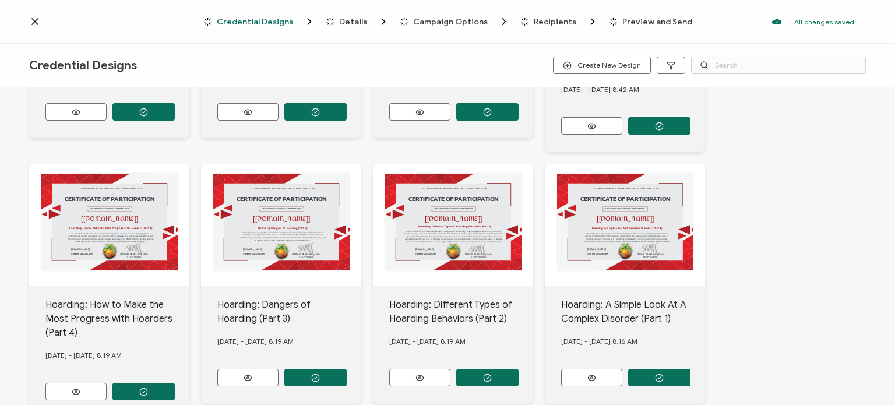
scroll to position [233, 0]
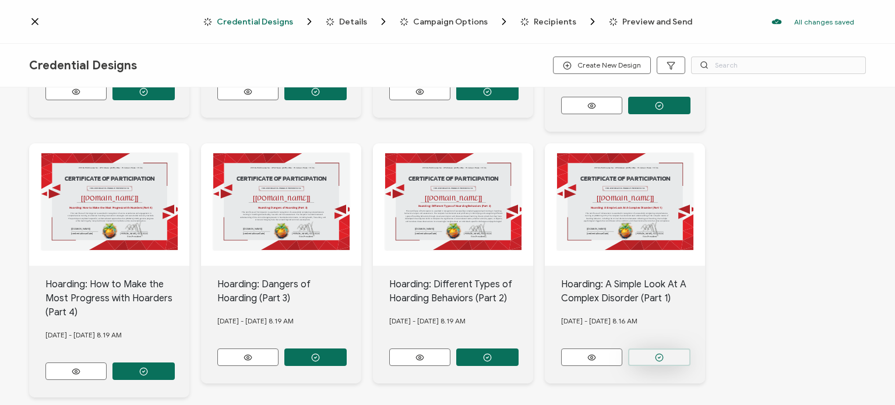
click at [148, 96] on icon "button" at bounding box center [143, 91] width 9 height 9
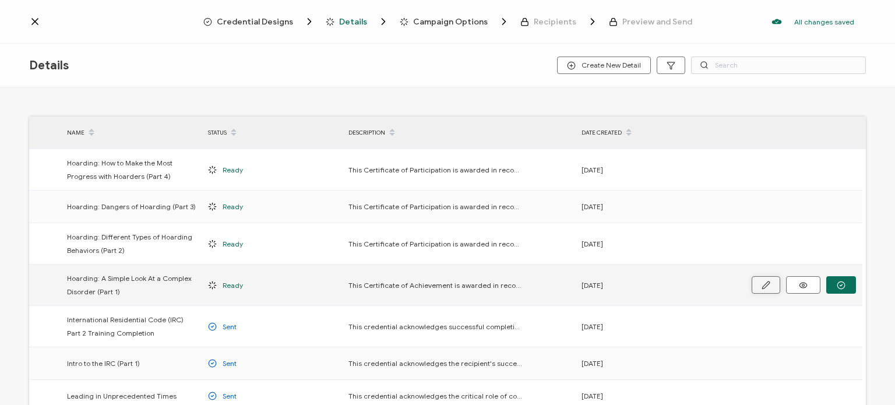
click at [0, 0] on button "button" at bounding box center [0, 0] width 0 height 0
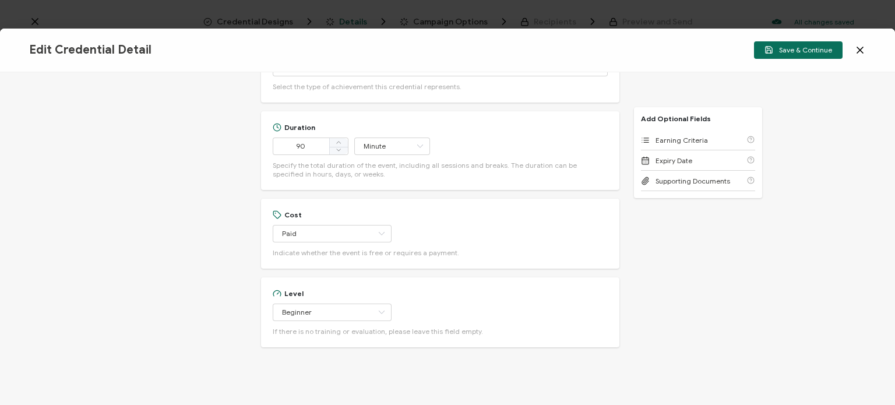
scroll to position [233, 0]
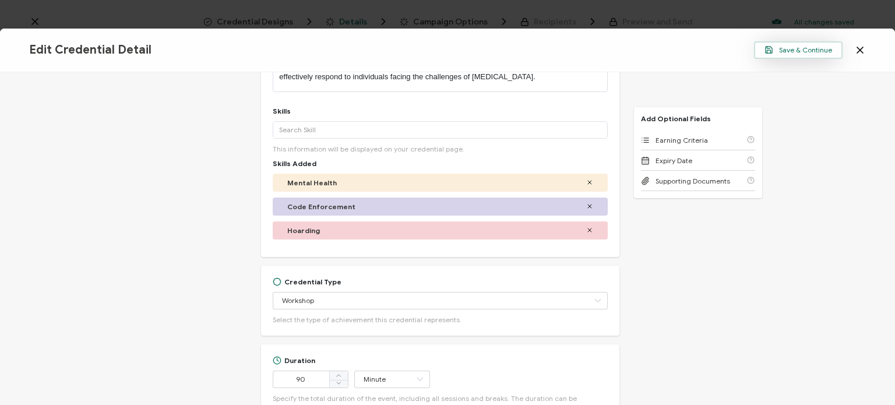
click at [794, 51] on span "Save & Continue" at bounding box center [798, 49] width 68 height 9
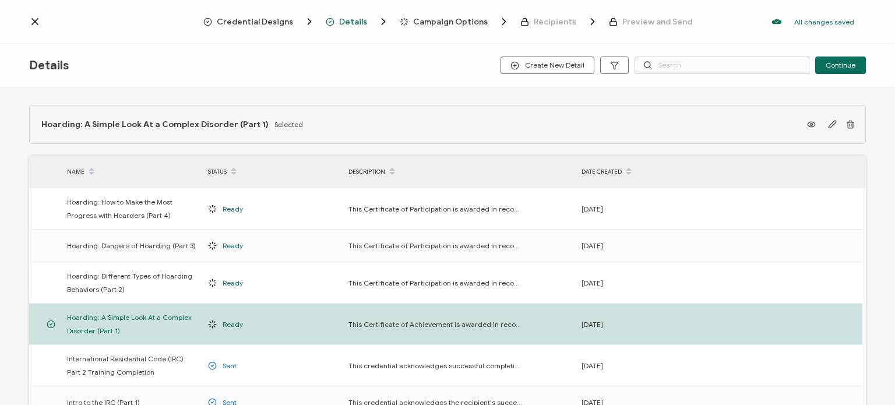
click at [280, 19] on span "Credential Designs" at bounding box center [255, 21] width 76 height 9
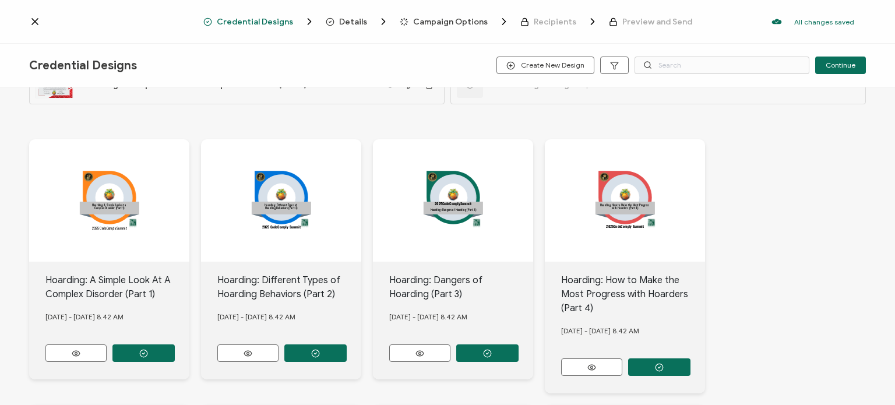
scroll to position [58, 0]
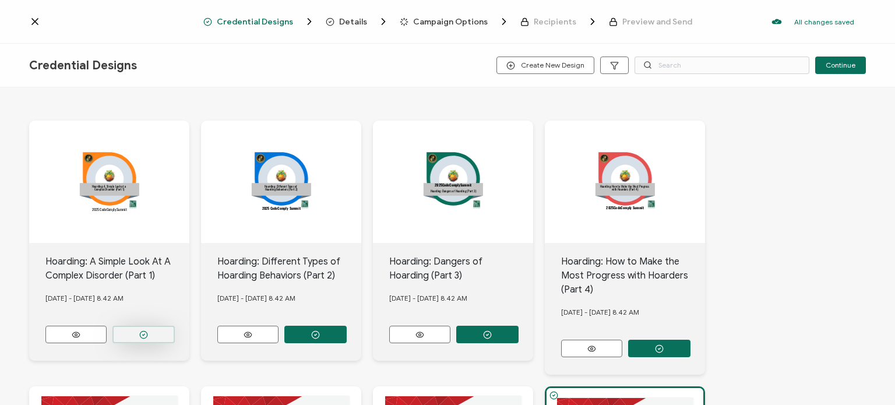
click at [135, 330] on button "button" at bounding box center [143, 334] width 62 height 17
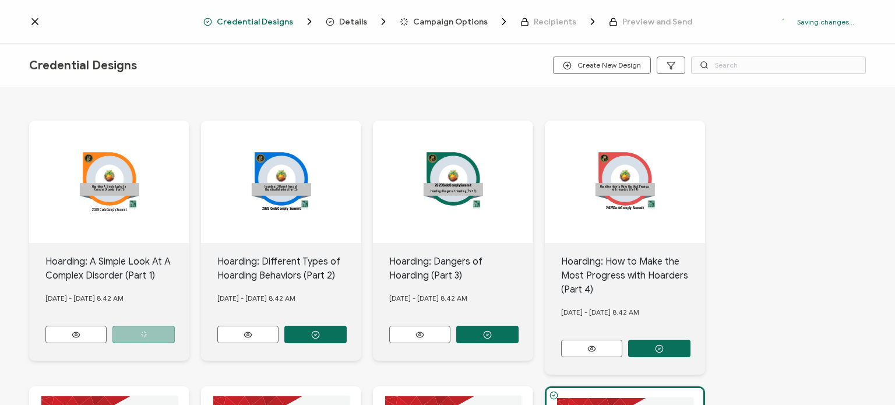
scroll to position [0, 0]
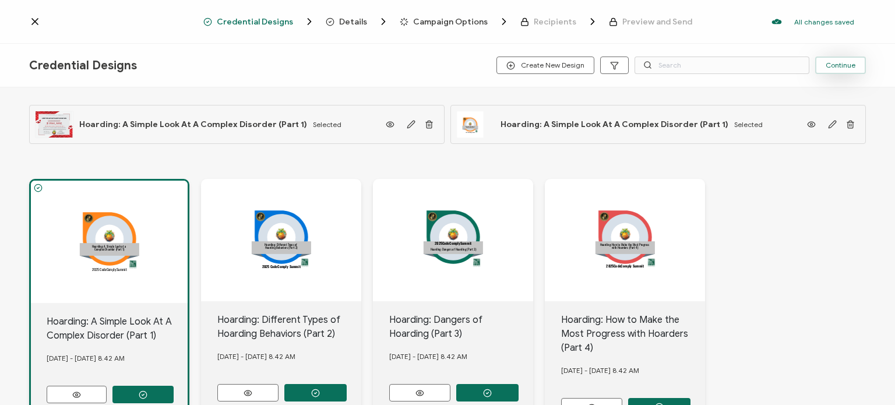
click at [837, 65] on span "Continue" at bounding box center [840, 65] width 30 height 7
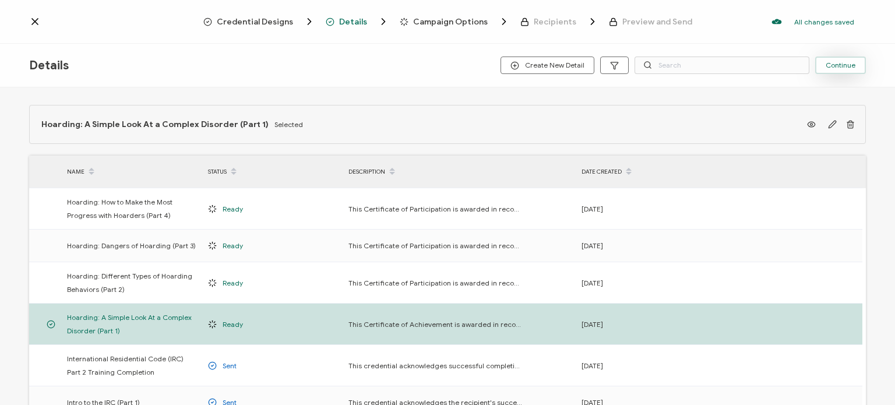
click at [836, 65] on span "Continue" at bounding box center [840, 65] width 30 height 7
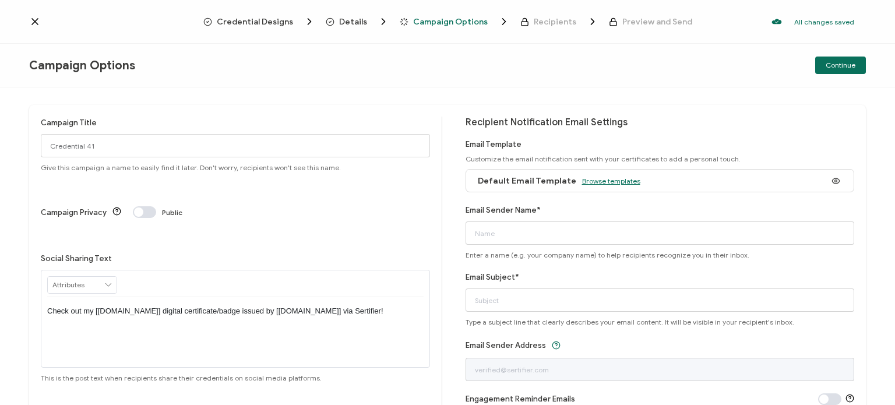
click at [618, 179] on span "Browse templates" at bounding box center [611, 180] width 58 height 9
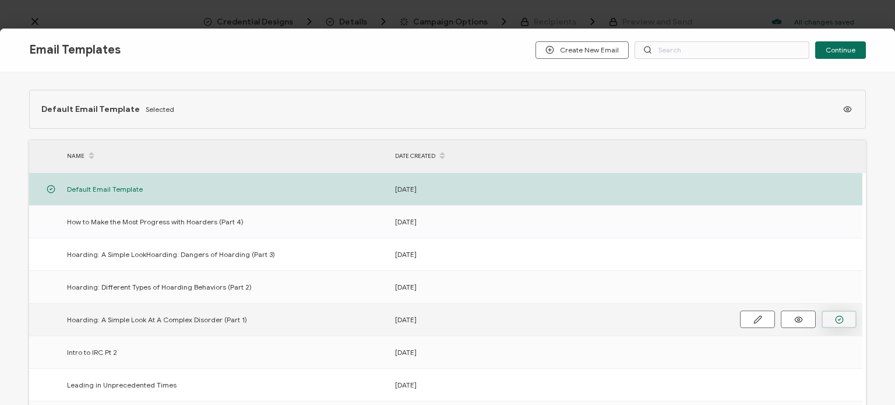
click at [0, 0] on button "button" at bounding box center [0, 0] width 0 height 0
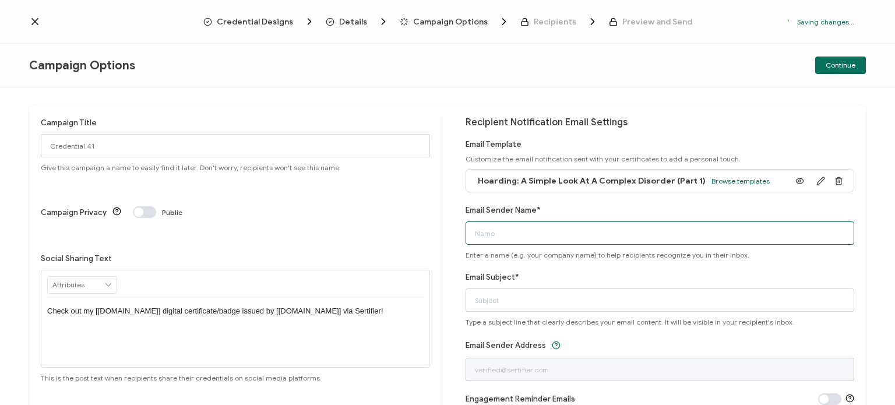
click at [517, 230] on input "Email Sender Name*" at bounding box center [659, 232] width 389 height 23
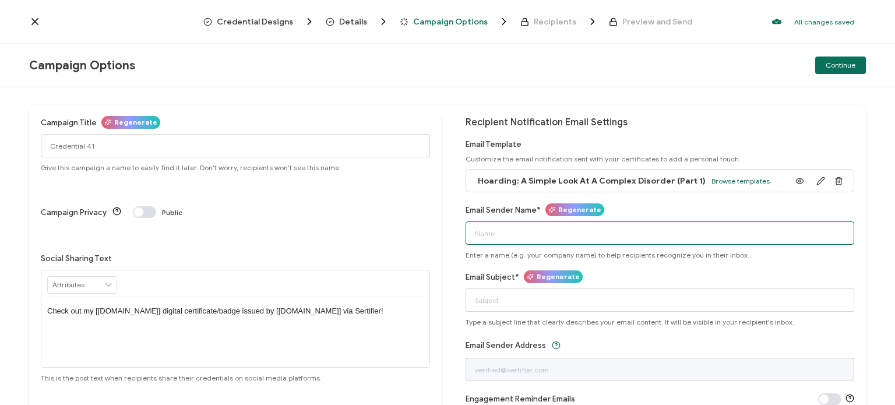
click at [517, 230] on input "Email Sender Name*" at bounding box center [659, 232] width 389 height 23
type input "ICC CECOC"
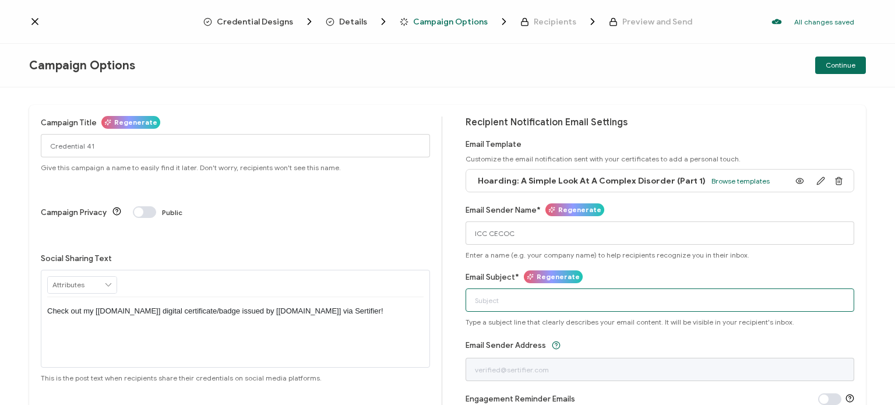
click at [489, 301] on input "Email Subject*" at bounding box center [659, 299] width 389 height 23
type input "Certificate: Hoarding Seminar Part 1"
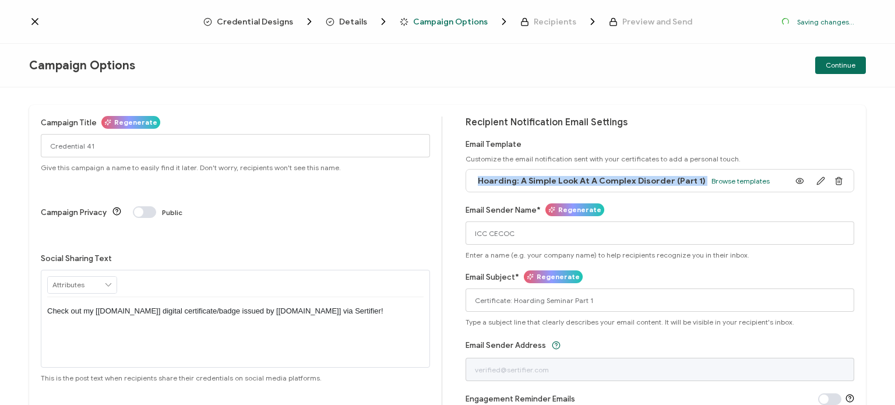
drag, startPoint x: 477, startPoint y: 179, endPoint x: 698, endPoint y: 188, distance: 220.9
click at [698, 188] on div "Hoarding: A Simple Look At A Complex Disorder (Part 1) Browse templates" at bounding box center [621, 181] width 298 height 26
copy div "Hoarding: A Simple Look At A Complex Disorder (Part 1)"
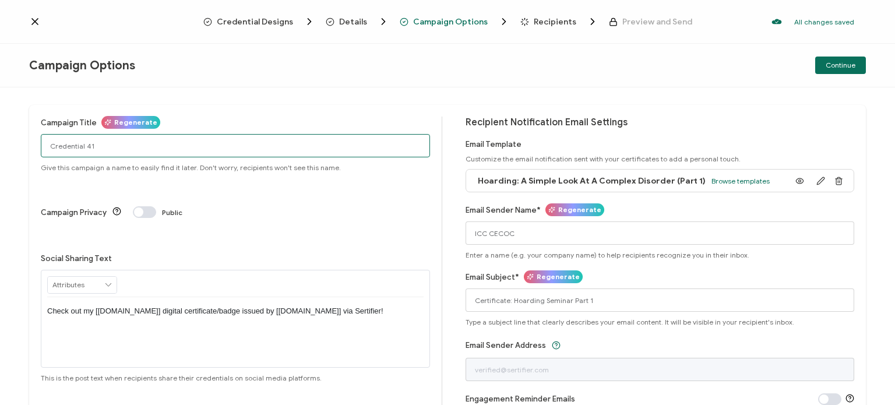
click at [126, 145] on input "Credential 41" at bounding box center [235, 145] width 389 height 23
drag, startPoint x: 126, startPoint y: 145, endPoint x: 15, endPoint y: 139, distance: 111.4
click at [15, 139] on div "Campaign Title Regenerate Credential 41 Give this campaign a name to easily fin…" at bounding box center [447, 245] width 895 height 317
paste input "Hoarding: A Simple Look At A Complex Disorder (Part 1)"
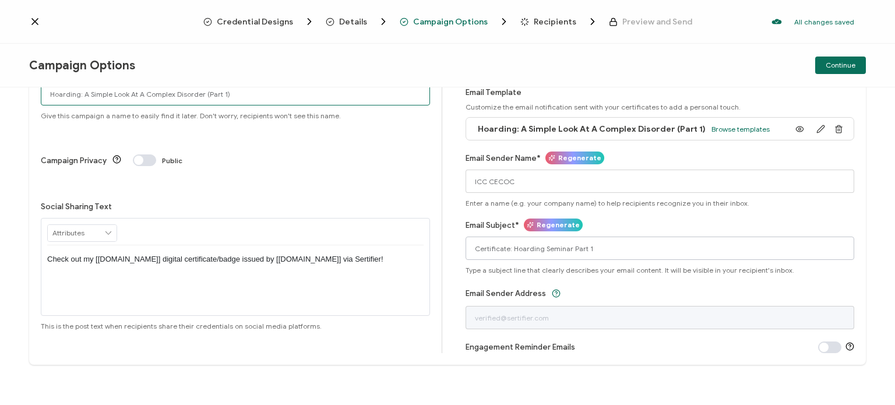
type input "Hoarding: A Simple Look At A Complex Disorder (Part 1)"
click at [568, 249] on input "Certificate: Hoarding Seminar Part 1" at bounding box center [659, 247] width 389 height 23
click at [548, 249] on input "Certificate: Hoarding Seminar Part 1" at bounding box center [659, 247] width 389 height 23
drag, startPoint x: 510, startPoint y: 247, endPoint x: 605, endPoint y: 250, distance: 95.6
click at [605, 250] on input "Certificate: Hoarding Seminar Part 1" at bounding box center [659, 247] width 389 height 23
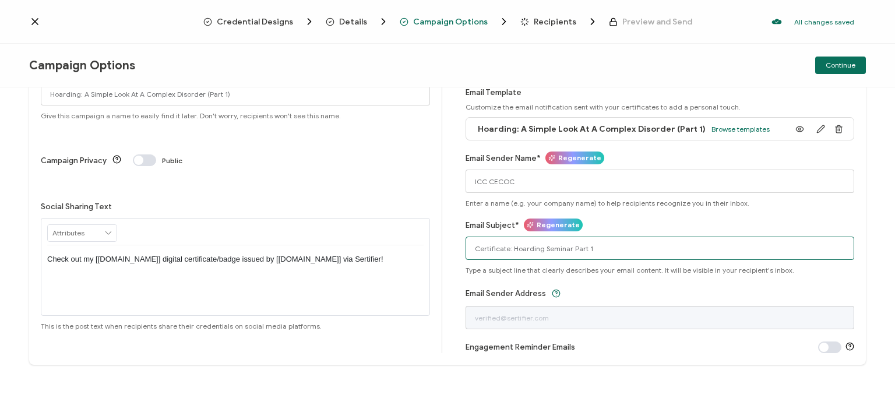
paste input ": A Simple Look At A Complex Disorder (Part 1)"
click at [538, 246] on input "Certificate: Hoarding: A Simple Look At A Complex Disorder (Part 1)" at bounding box center [659, 247] width 389 height 23
type input "Certificate: Hoarding - A Simple Look At A Complex Disorder (Part 1)"
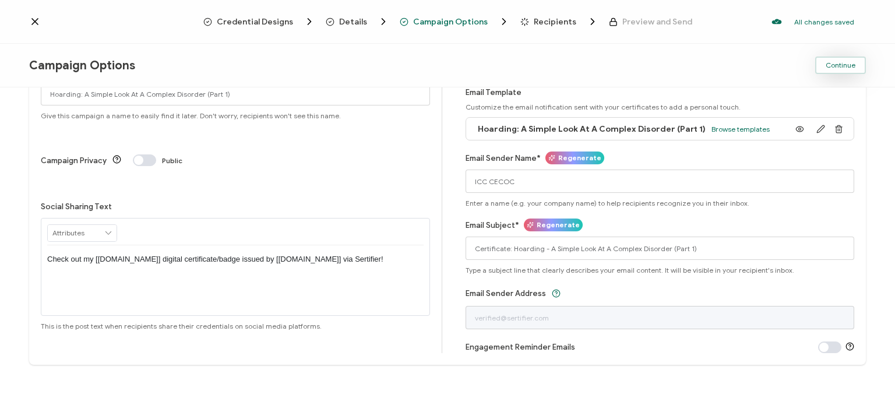
click at [850, 64] on span "Continue" at bounding box center [840, 65] width 30 height 7
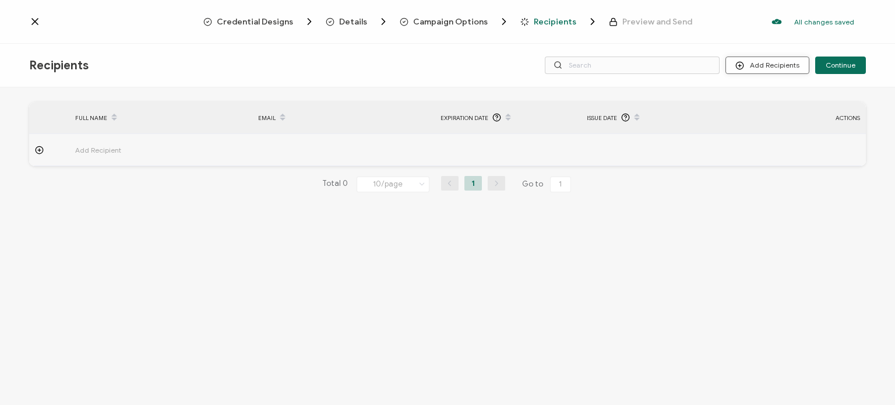
click at [766, 69] on button "Add Recipients" at bounding box center [767, 64] width 84 height 17
click at [775, 99] on span "Upload Recipients" at bounding box center [783, 96] width 59 height 9
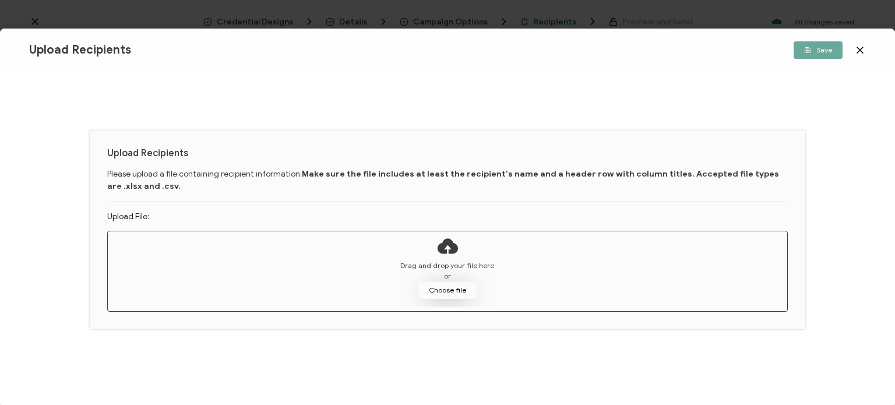
click at [440, 286] on button "Choose file" at bounding box center [447, 289] width 58 height 17
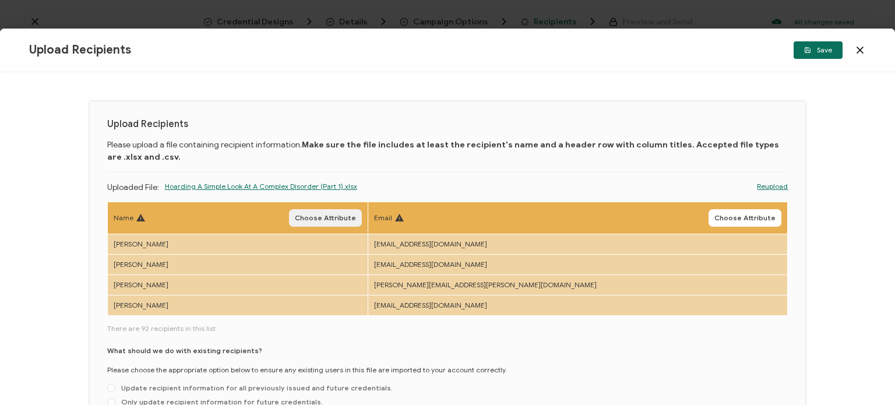
click at [356, 217] on span "Choose Attribute" at bounding box center [325, 217] width 61 height 7
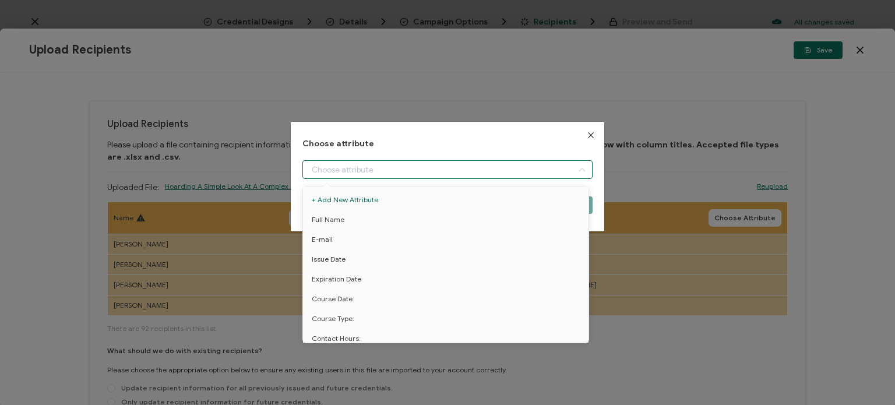
click at [391, 175] on input "dialog" at bounding box center [447, 169] width 290 height 19
click at [363, 215] on li "Full Name" at bounding box center [447, 220] width 295 height 20
type input "Full Name"
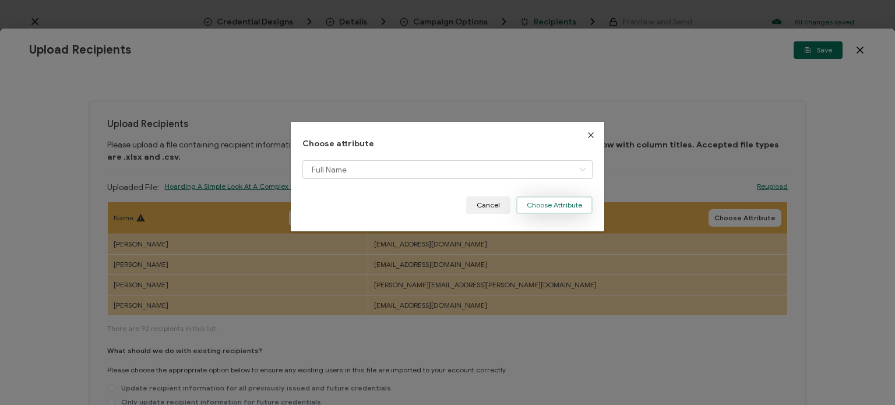
click at [532, 210] on button "Choose Attribute" at bounding box center [554, 204] width 76 height 17
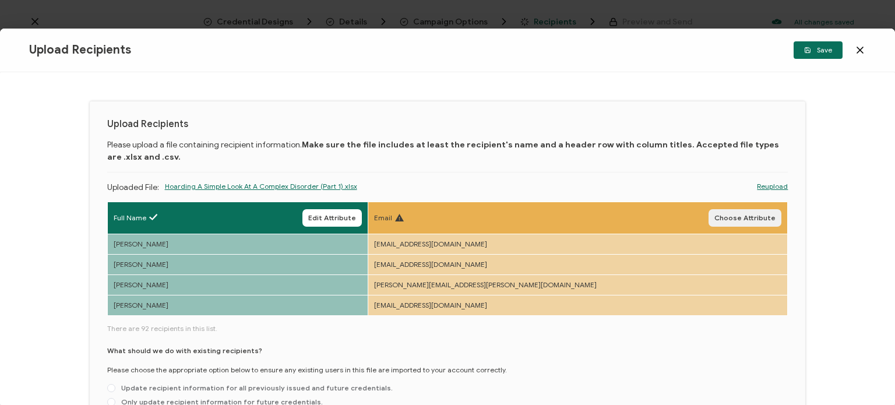
click at [733, 221] on span "Choose Attribute" at bounding box center [744, 217] width 61 height 7
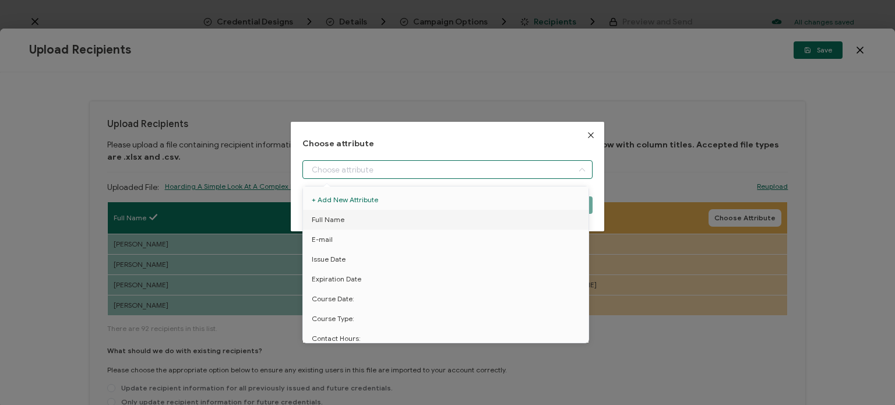
click at [476, 167] on input "dialog" at bounding box center [447, 169] width 290 height 19
click at [401, 237] on li "E-mail" at bounding box center [447, 239] width 295 height 20
type input "E-mail"
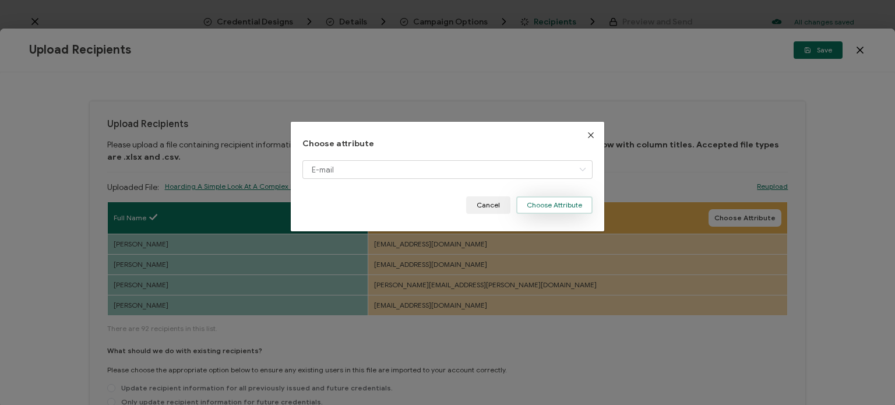
click at [544, 209] on button "Choose Attribute" at bounding box center [554, 204] width 76 height 17
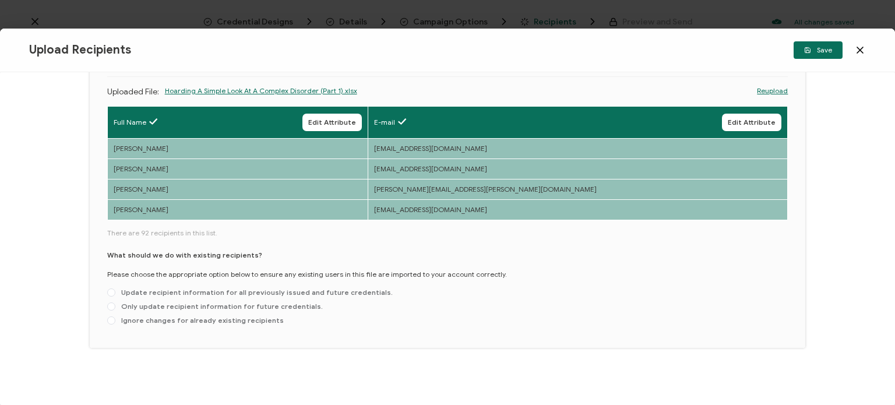
scroll to position [97, 0]
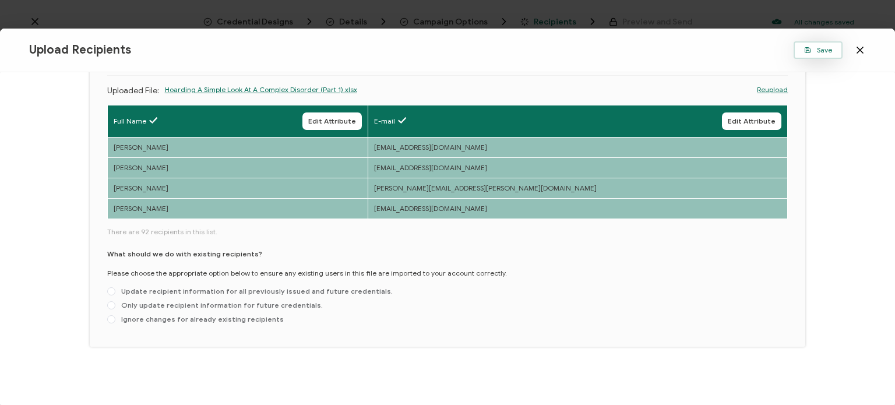
click at [808, 50] on icon "button" at bounding box center [806, 51] width 3 height 2
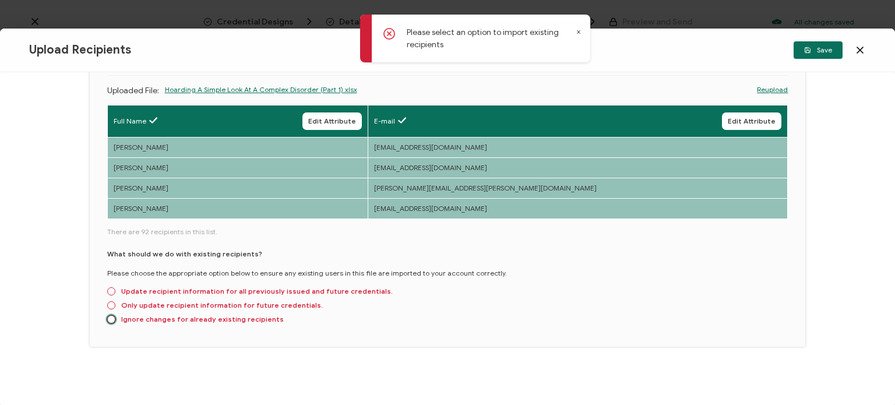
click at [112, 319] on span at bounding box center [111, 319] width 8 height 8
click at [112, 319] on input "Ignore changes for already existing recipients" at bounding box center [111, 319] width 8 height 9
radio input "true"
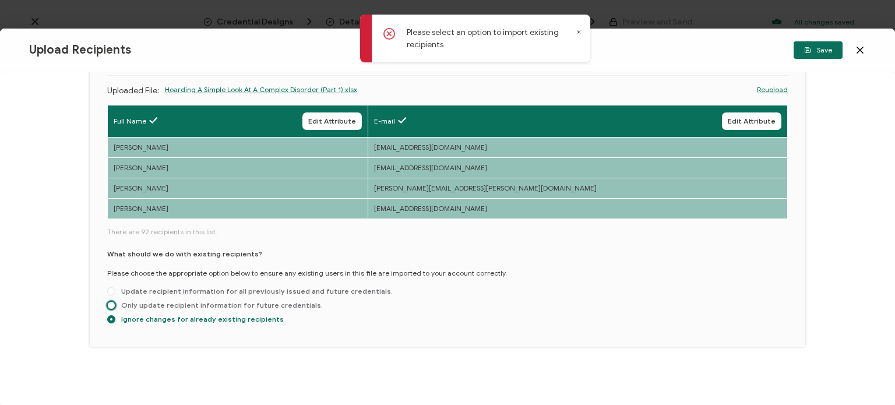
click at [114, 306] on span at bounding box center [111, 305] width 8 height 8
click at [114, 306] on input "Only update recipient information for future credentials." at bounding box center [111, 305] width 8 height 9
radio input "true"
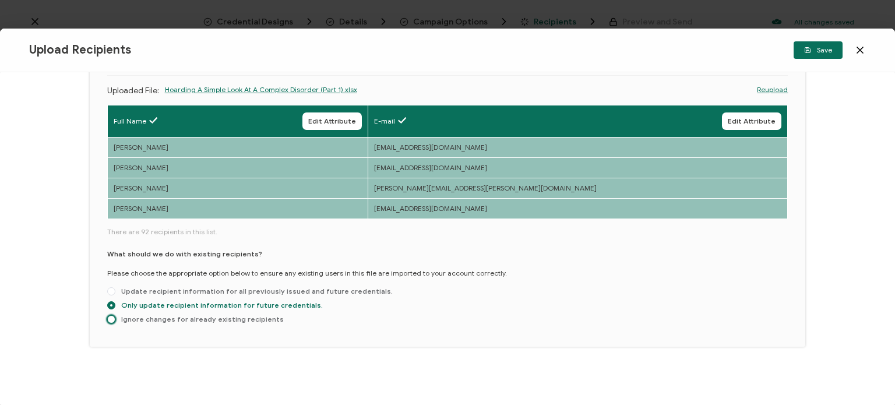
click at [111, 321] on span at bounding box center [111, 319] width 8 height 8
click at [111, 321] on input "Ignore changes for already existing recipients" at bounding box center [111, 319] width 8 height 9
radio input "true"
radio input "false"
radio input "true"
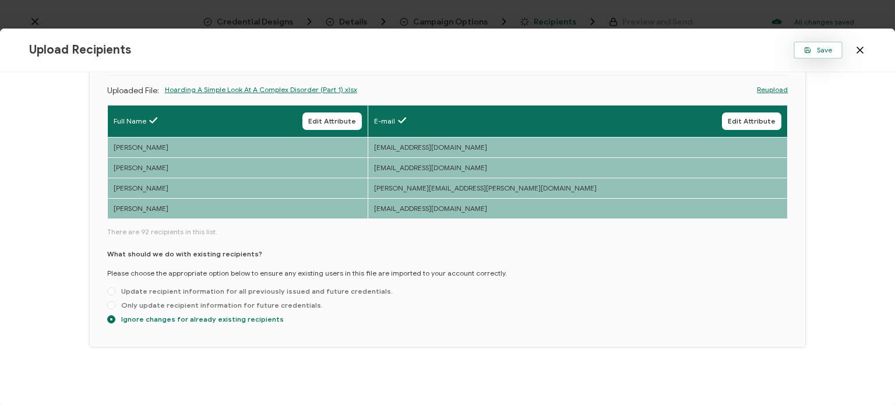
click at [821, 55] on button "Save" at bounding box center [817, 49] width 49 height 17
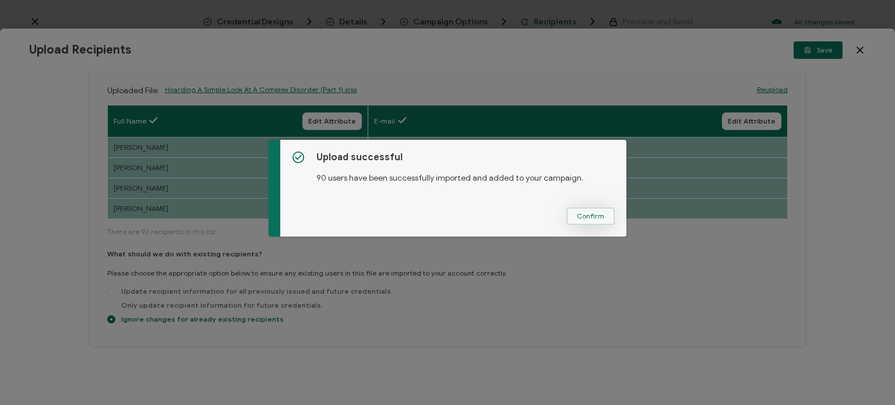
click at [587, 214] on span "Confirm" at bounding box center [590, 216] width 27 height 7
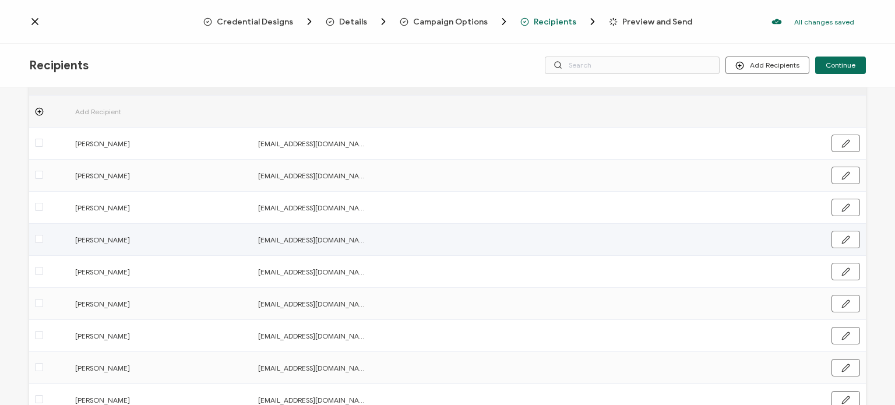
scroll to position [0, 0]
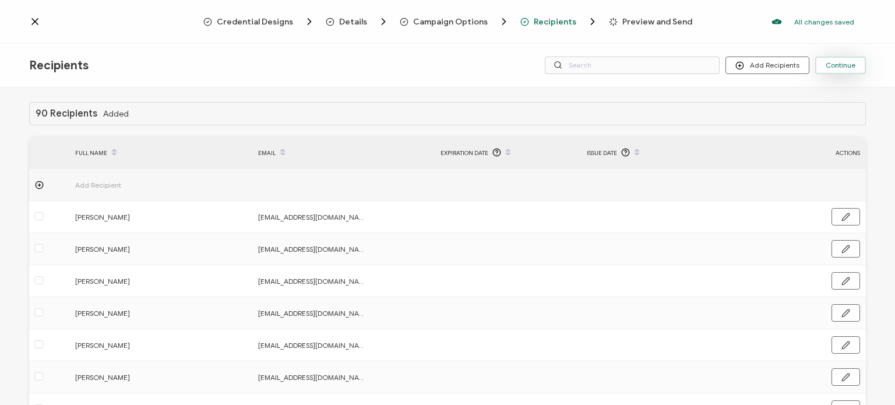
click at [833, 67] on span "Continue" at bounding box center [840, 65] width 30 height 7
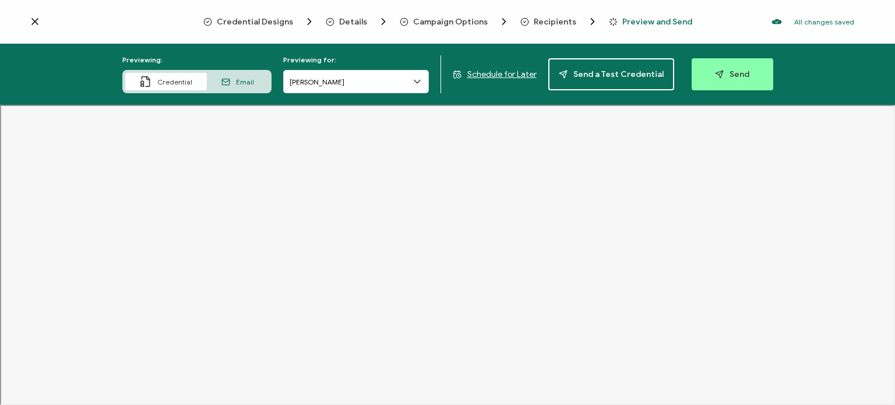
click at [416, 79] on icon at bounding box center [417, 82] width 12 height 12
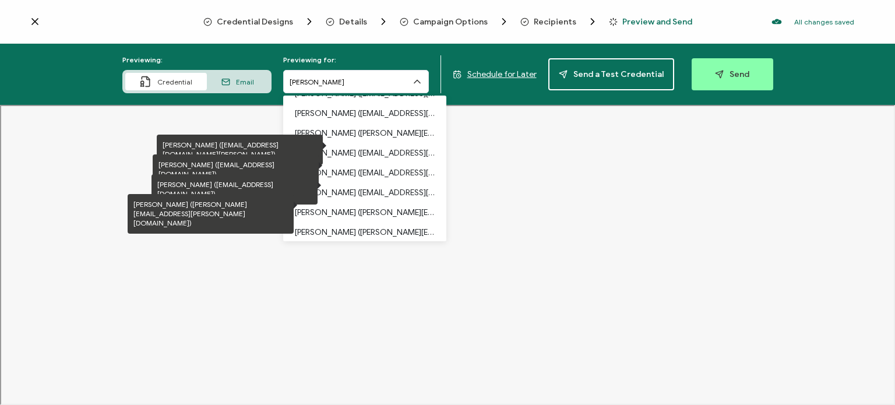
scroll to position [757, 0]
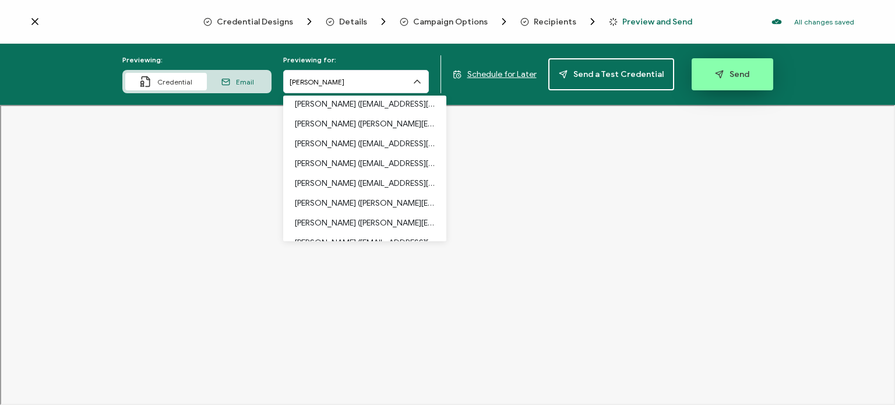
click at [712, 81] on button "Send" at bounding box center [732, 74] width 82 height 32
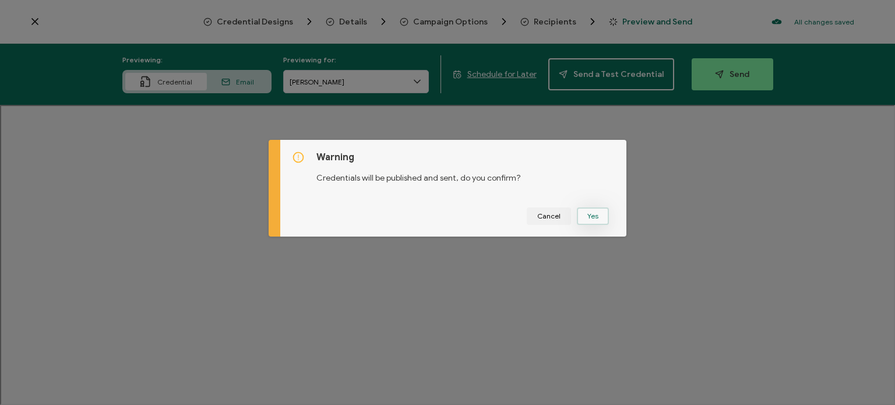
click at [593, 222] on button "Yes" at bounding box center [593, 215] width 32 height 17
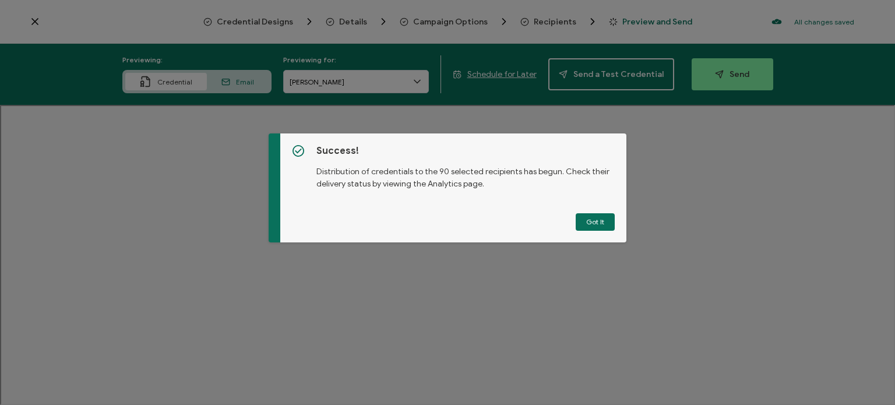
click at [587, 225] on button "Got It" at bounding box center [594, 221] width 39 height 17
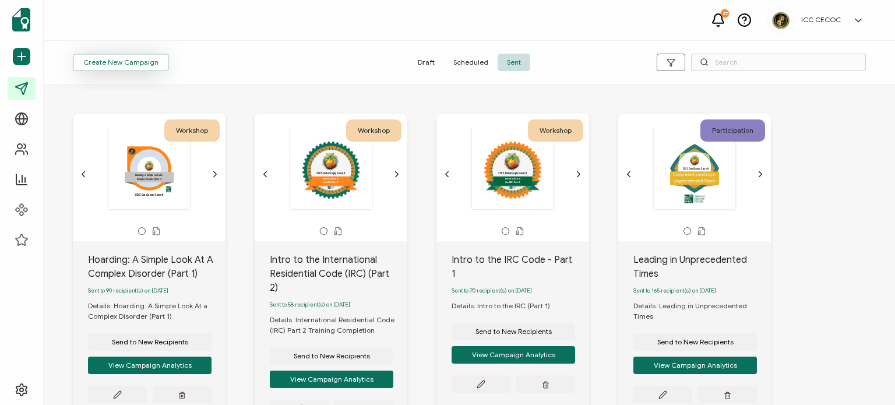
click at [133, 66] on button "Create New Campaign" at bounding box center [121, 62] width 96 height 17
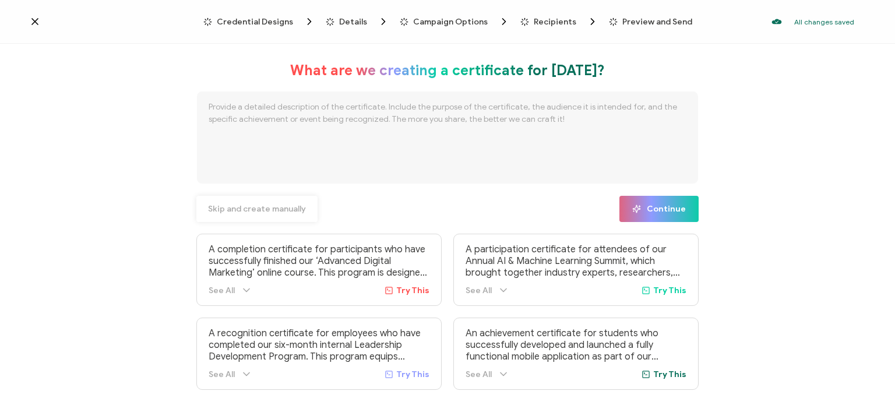
click at [259, 207] on span "Skip and create manually" at bounding box center [257, 209] width 98 height 8
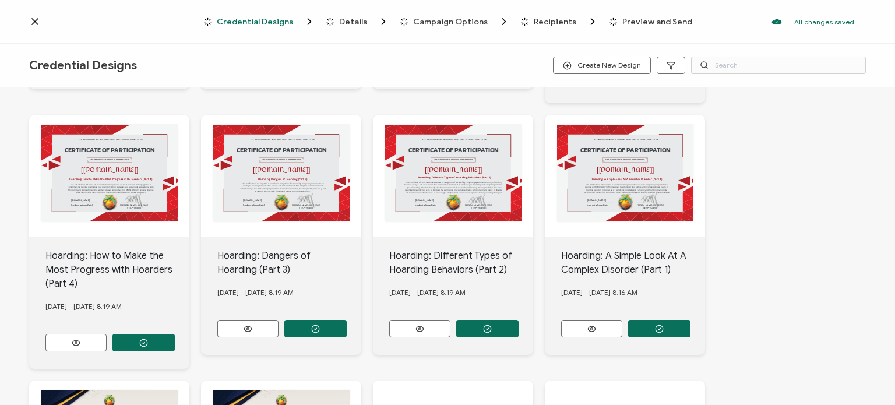
scroll to position [291, 0]
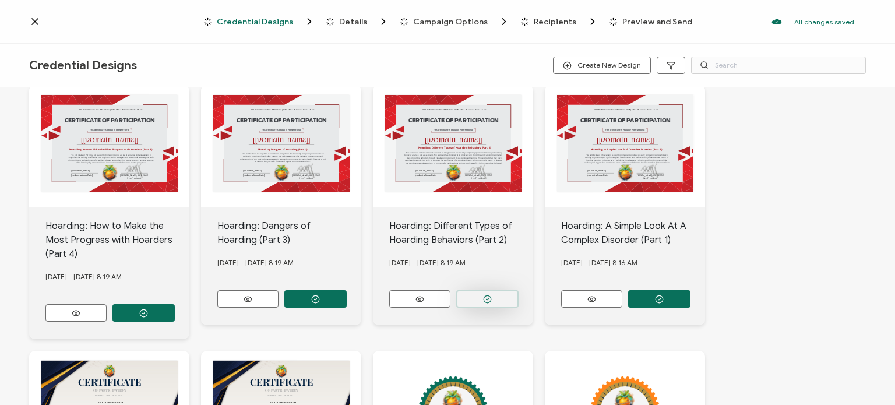
click at [175, 42] on button "button" at bounding box center [143, 32] width 62 height 17
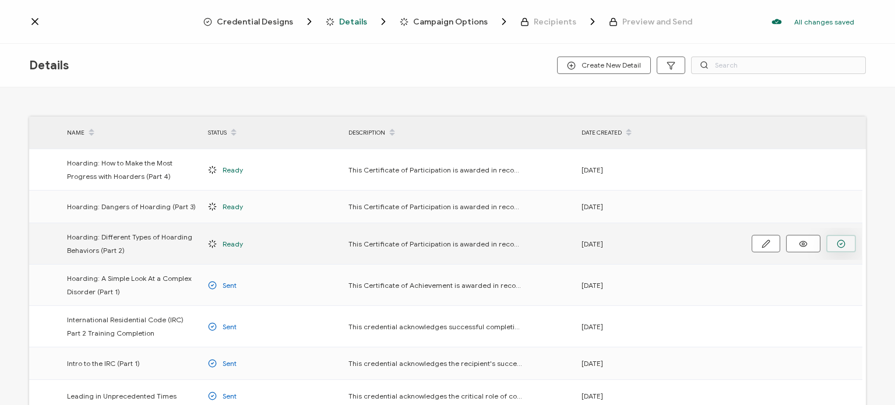
click at [0, 0] on circle "button" at bounding box center [0, 0] width 0 height 0
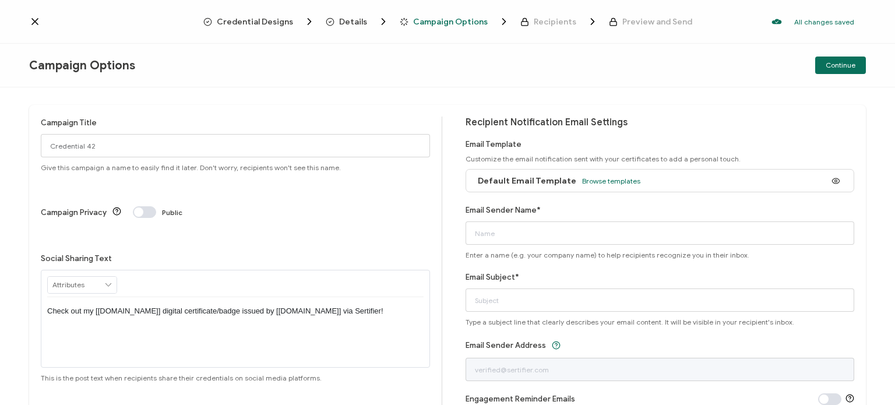
click at [257, 25] on span "Credential Designs" at bounding box center [255, 21] width 76 height 9
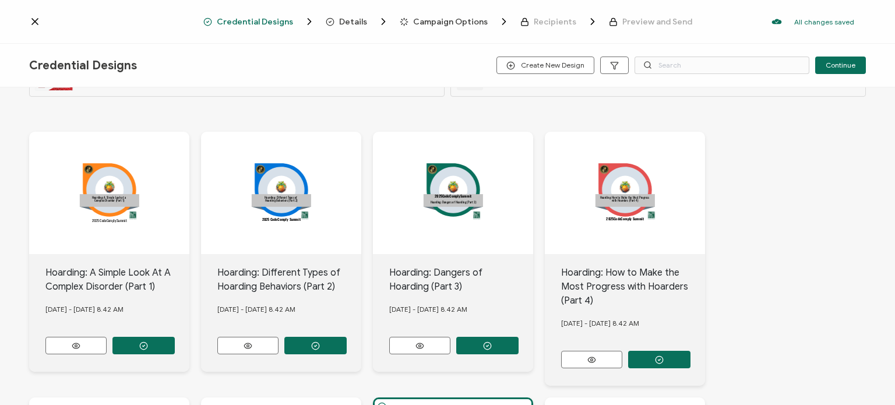
scroll to position [116, 0]
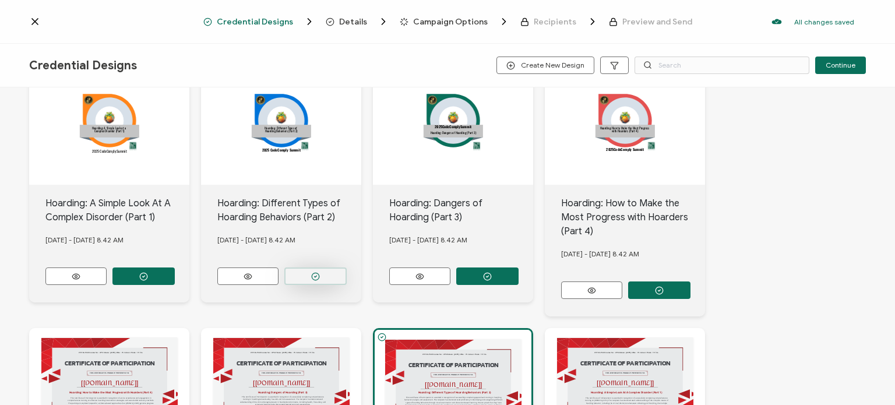
click at [175, 273] on button "button" at bounding box center [143, 275] width 62 height 17
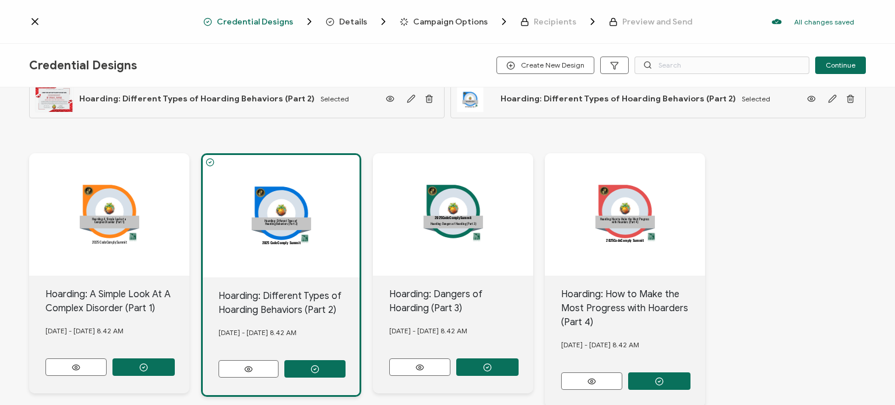
scroll to position [0, 0]
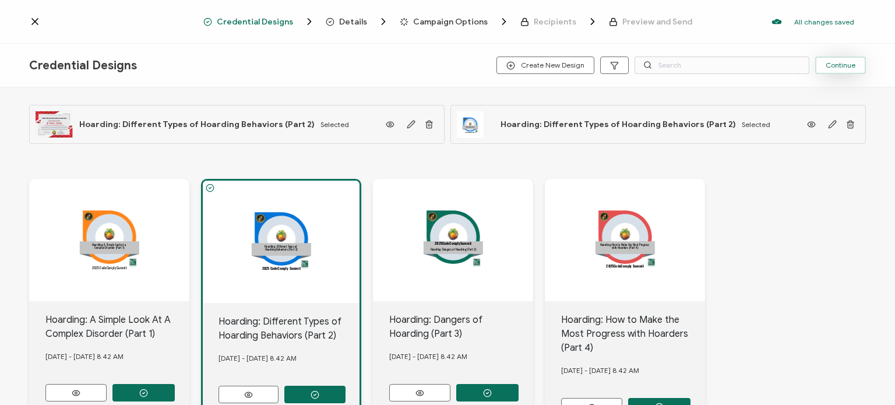
click at [832, 69] on button "Continue" at bounding box center [840, 64] width 51 height 17
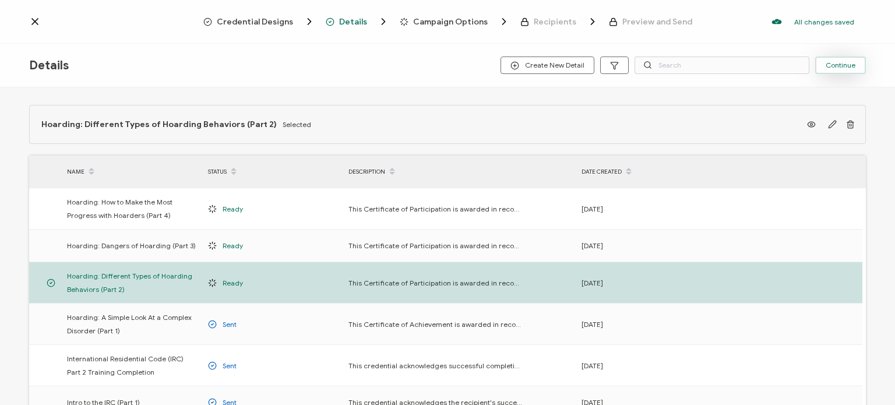
click at [830, 72] on button "Continue" at bounding box center [840, 64] width 51 height 17
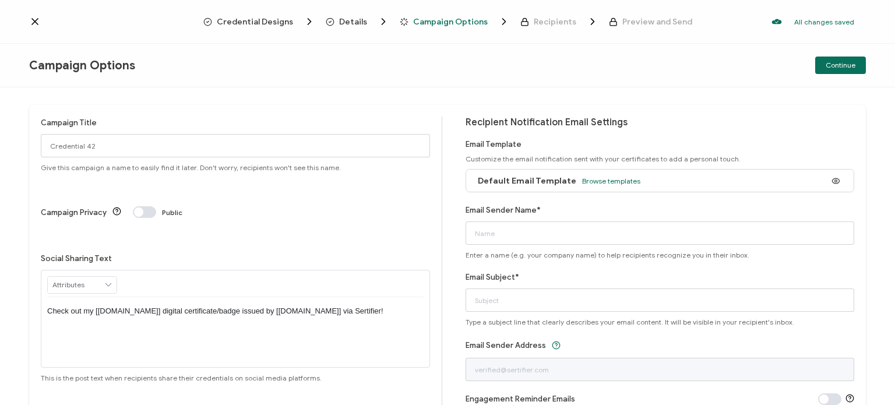
click at [567, 187] on div "Default Email Template Browse templates" at bounding box center [556, 181] width 168 height 26
click at [582, 180] on span "Browse templates" at bounding box center [611, 180] width 58 height 9
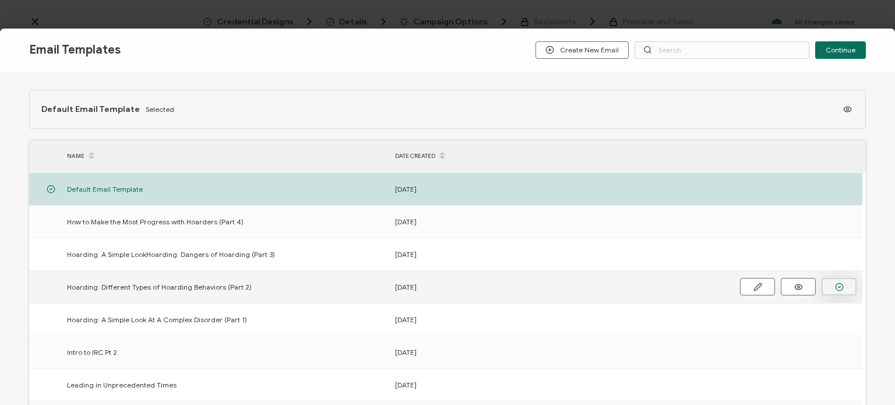
click at [0, 0] on button "button" at bounding box center [0, 0] width 0 height 0
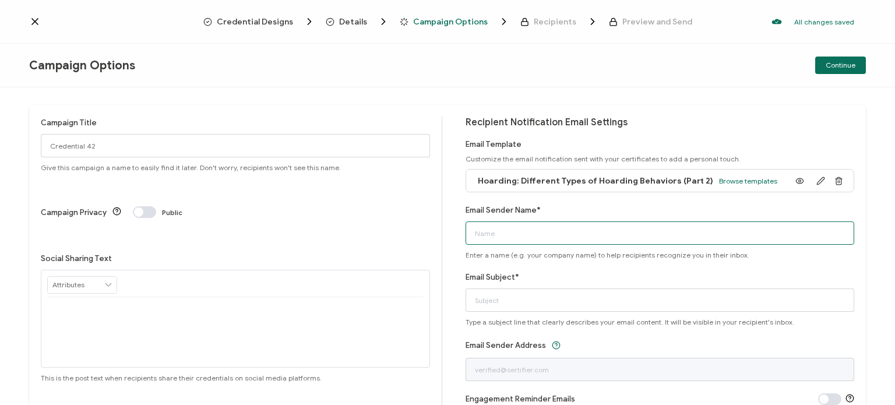
click at [493, 236] on input "Email Sender Name*" at bounding box center [659, 232] width 389 height 23
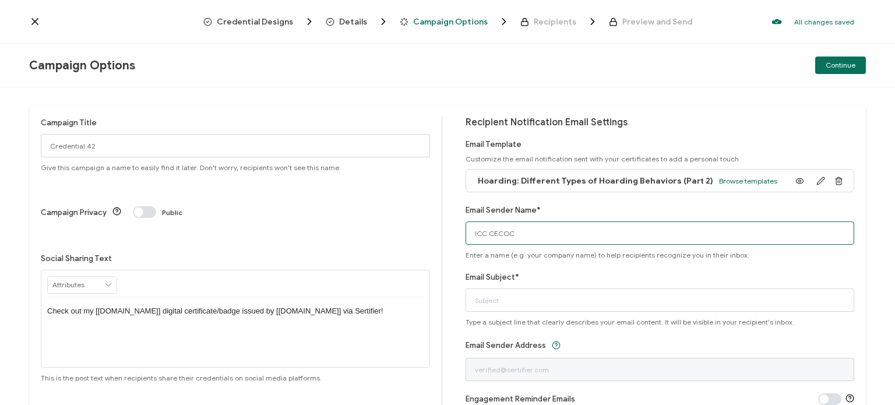
type input "ICC CECOC"
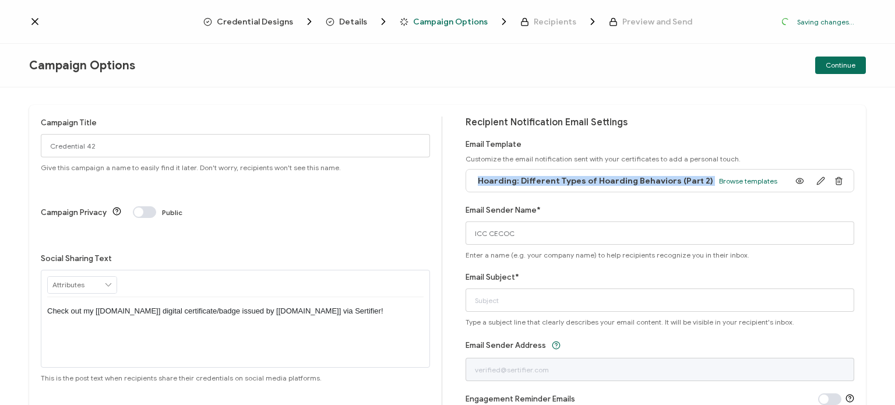
drag, startPoint x: 475, startPoint y: 181, endPoint x: 673, endPoint y: 182, distance: 198.0
click at [697, 178] on div "Hoarding: Different Types of Hoarding Behaviors (Part 2) Browse templates" at bounding box center [624, 181] width 305 height 26
copy div "Hoarding: Different Types of Hoarding Behaviors (Part 2)"
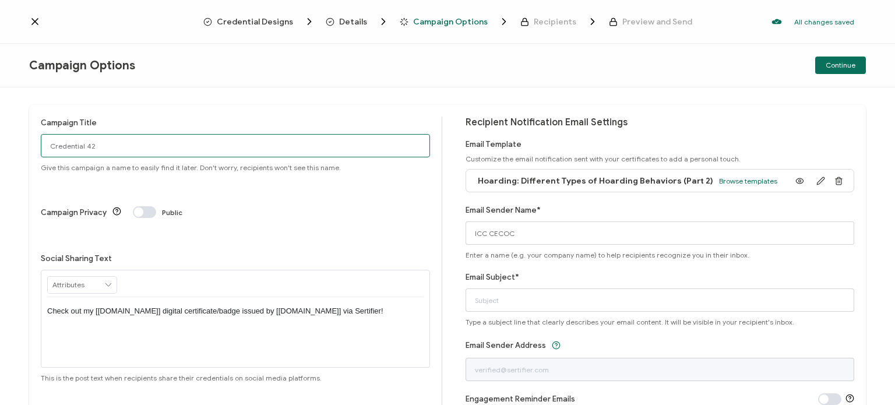
drag, startPoint x: 164, startPoint y: 151, endPoint x: 1, endPoint y: 144, distance: 163.8
click at [1, 144] on div "Campaign Title Credential 42 Give this campaign a name to easily find it later.…" at bounding box center [447, 245] width 895 height 317
paste input "Hoarding: Different Types of Hoarding Behaviors (Part 2)"
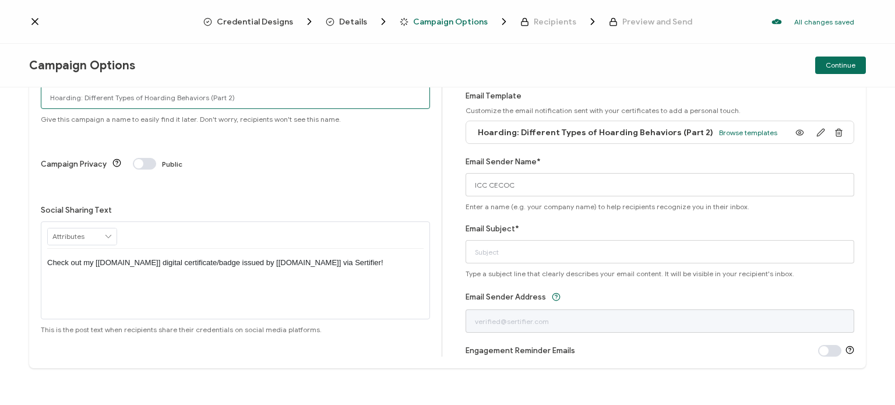
scroll to position [52, 0]
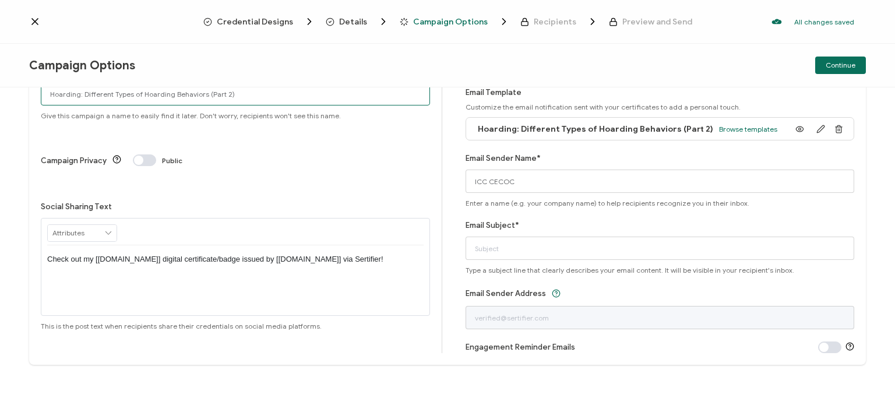
type input "Hoarding: Different Types of Hoarding Behaviors (Part 2)"
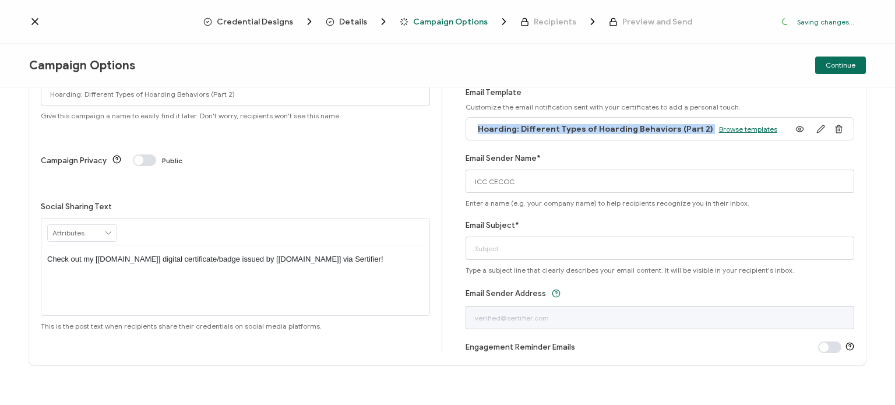
drag, startPoint x: 476, startPoint y: 132, endPoint x: 701, endPoint y: 128, distance: 224.9
click at [701, 128] on div "Hoarding: Different Types of Hoarding Behaviors (Part 2) Browse templates" at bounding box center [624, 129] width 305 height 26
copy div "Hoarding: Different Types of Hoarding Behaviors (Part 2)"
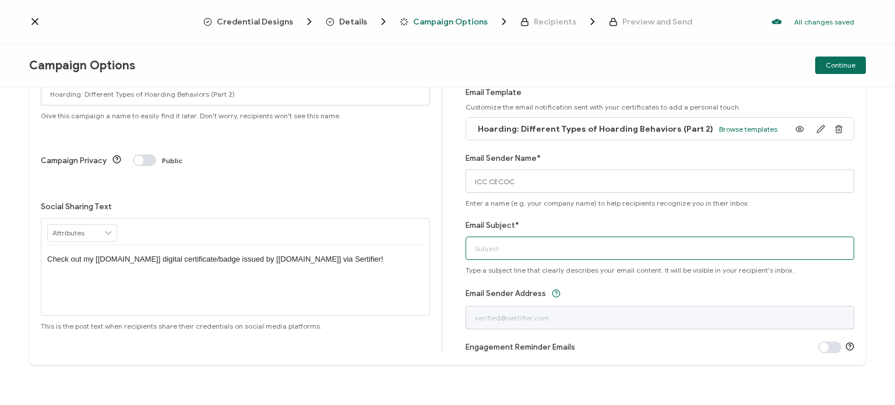
click at [482, 253] on input "Email Subject*" at bounding box center [659, 247] width 389 height 23
paste input "Hoarding: Different Types of Hoarding Behaviors (Part 2)"
type input "Certificate: Hoarding: Different Types of Hoarding Behaviors (Part 2)"
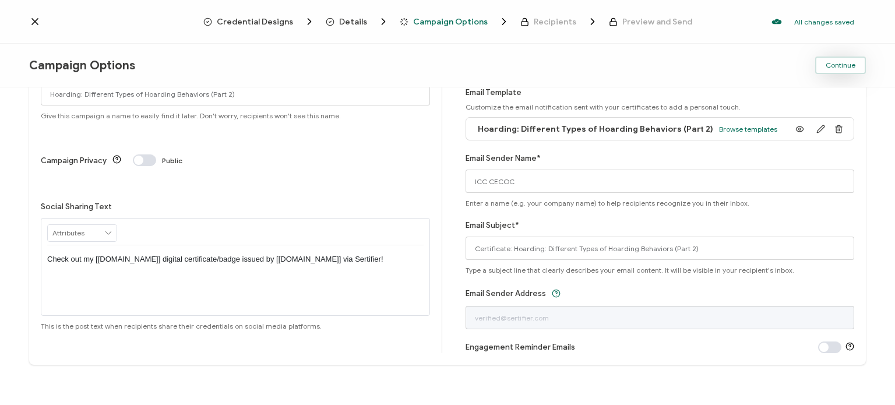
click at [836, 67] on span "Continue" at bounding box center [840, 65] width 30 height 7
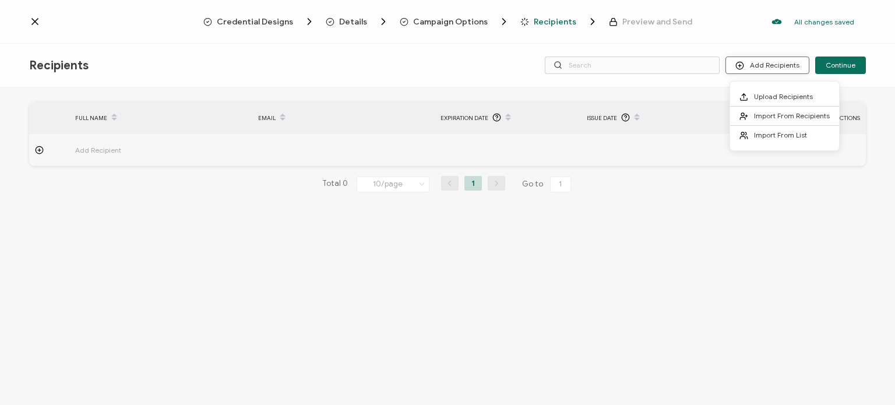
click at [762, 66] on button "Add Recipients" at bounding box center [767, 64] width 84 height 17
click at [771, 95] on span "Upload Recipients" at bounding box center [783, 96] width 59 height 9
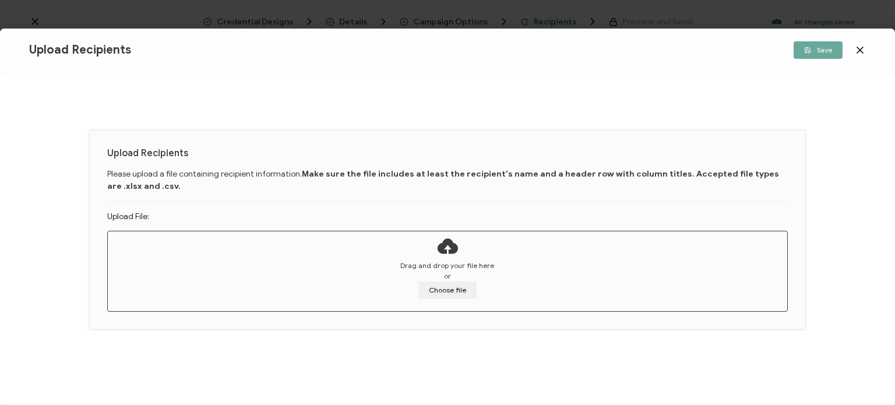
click at [449, 239] on icon at bounding box center [447, 245] width 23 height 29
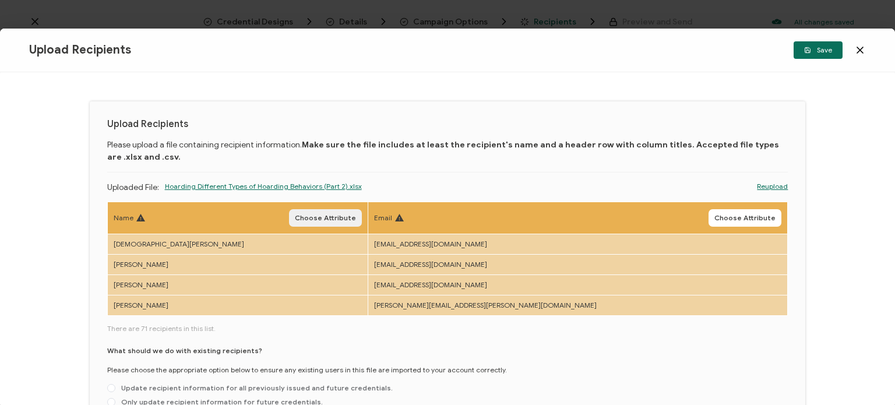
click at [356, 220] on span "Choose Attribute" at bounding box center [325, 217] width 61 height 7
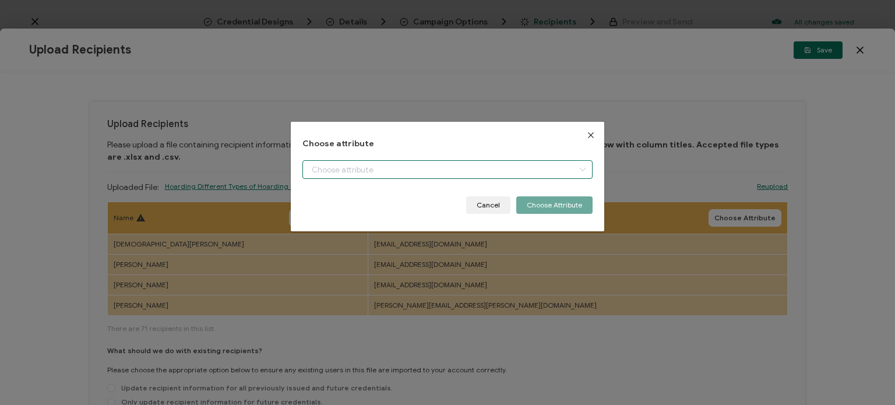
click at [395, 171] on input "dialog" at bounding box center [447, 169] width 290 height 19
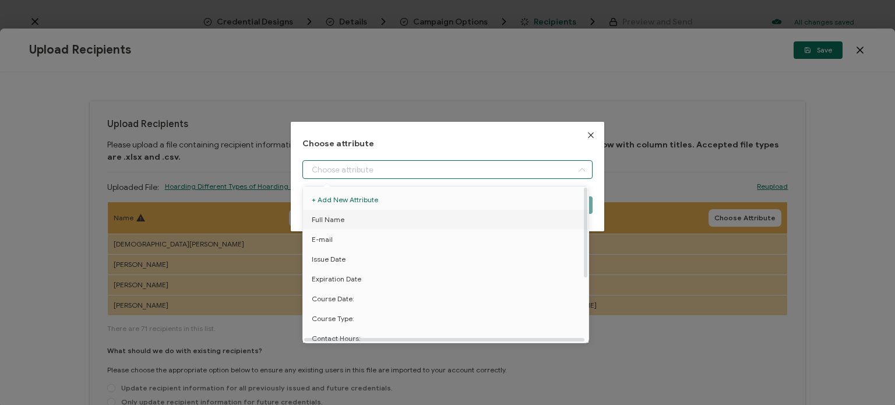
click at [374, 217] on li "Full Name" at bounding box center [447, 220] width 295 height 20
type input "Full Name"
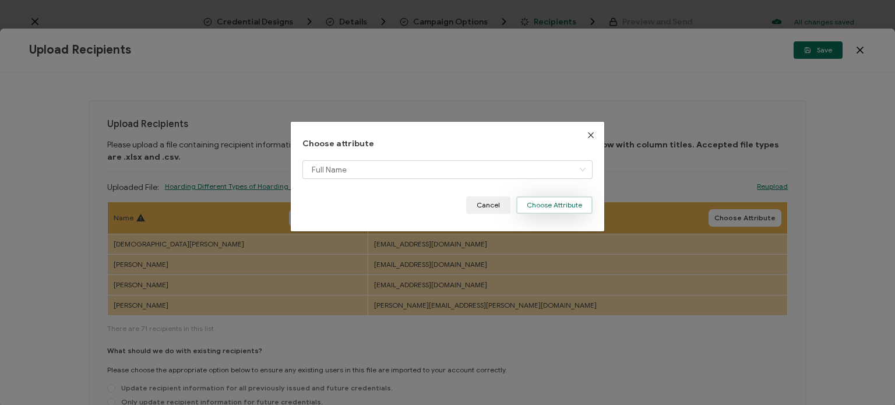
click at [547, 206] on button "Choose Attribute" at bounding box center [554, 204] width 76 height 17
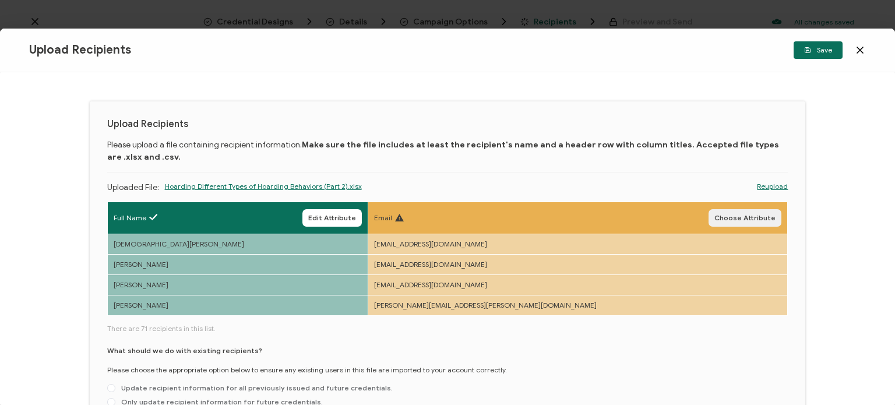
click at [759, 218] on span "Choose Attribute" at bounding box center [744, 217] width 61 height 7
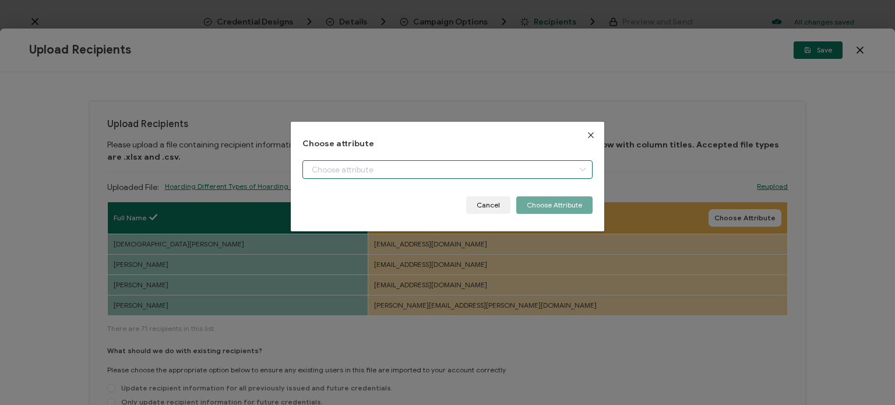
click at [525, 165] on input "dialog" at bounding box center [447, 169] width 290 height 19
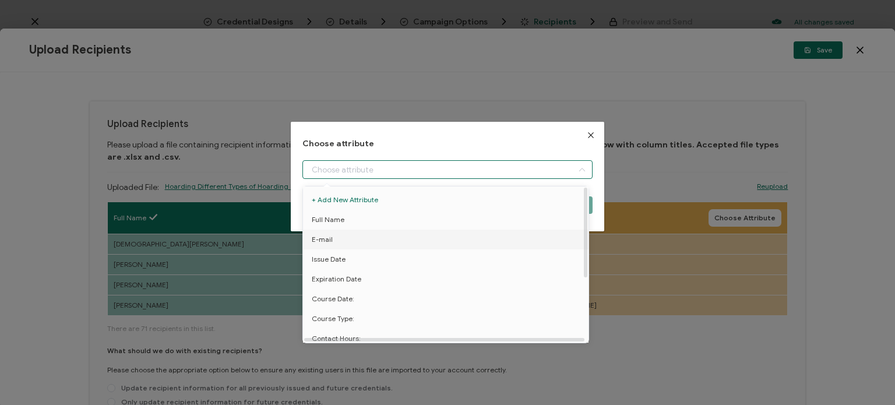
click at [441, 239] on li "E-mail" at bounding box center [447, 239] width 295 height 20
type input "E-mail"
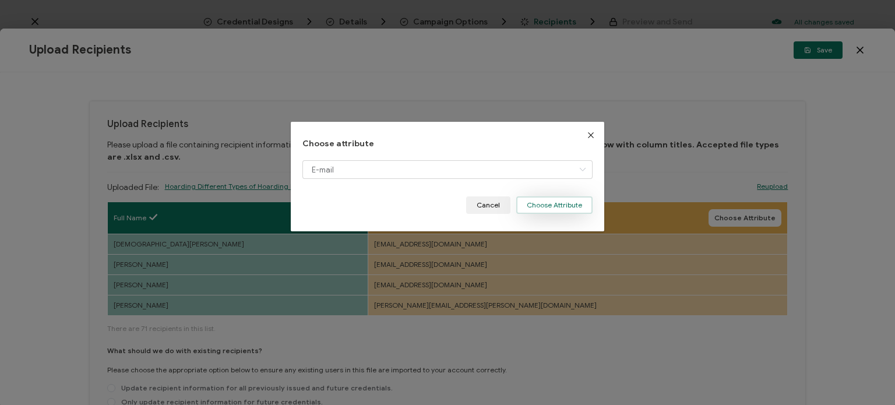
click at [550, 213] on button "Choose Attribute" at bounding box center [554, 204] width 76 height 17
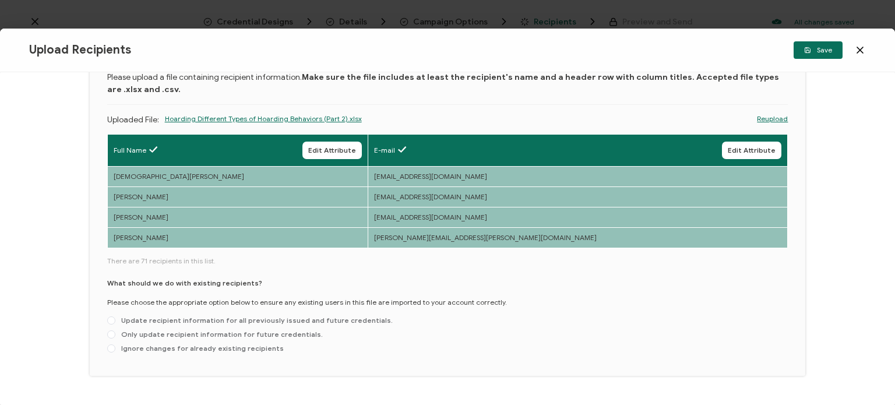
scroll to position [97, 0]
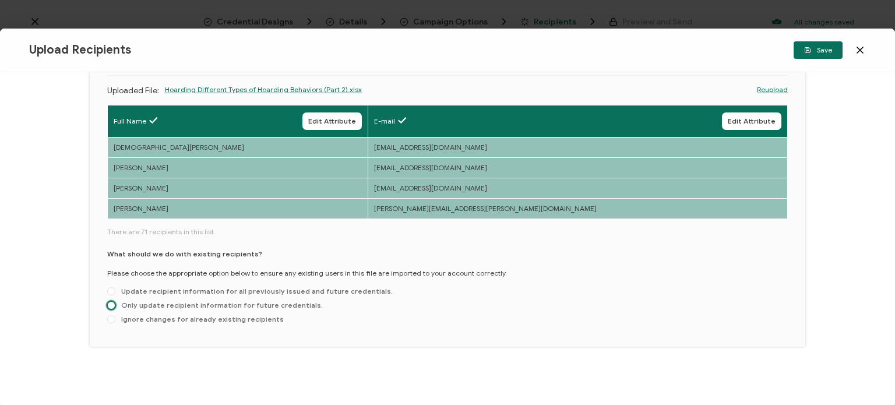
click at [111, 305] on span at bounding box center [111, 305] width 8 height 8
click at [111, 305] on input "Only update recipient information for future credentials." at bounding box center [111, 305] width 8 height 9
radio input "true"
click at [111, 318] on span at bounding box center [111, 319] width 8 height 8
click at [111, 318] on input "Ignore changes for already existing recipients" at bounding box center [111, 319] width 8 height 9
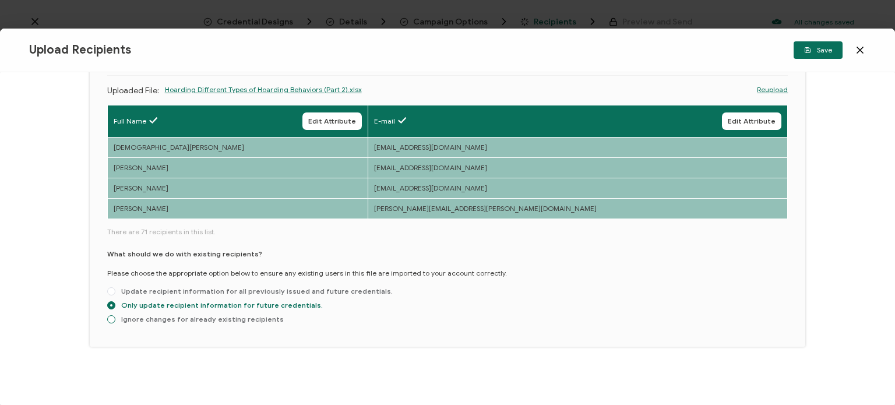
radio input "true"
radio input "false"
radio input "true"
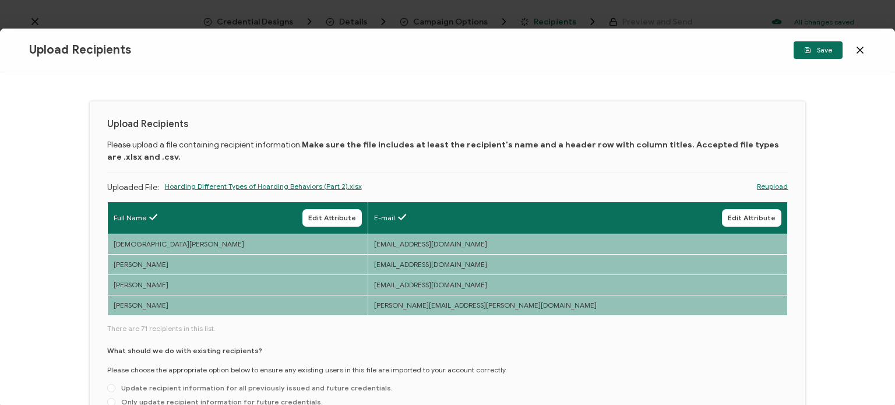
scroll to position [0, 0]
click at [805, 56] on button "Save" at bounding box center [817, 49] width 49 height 17
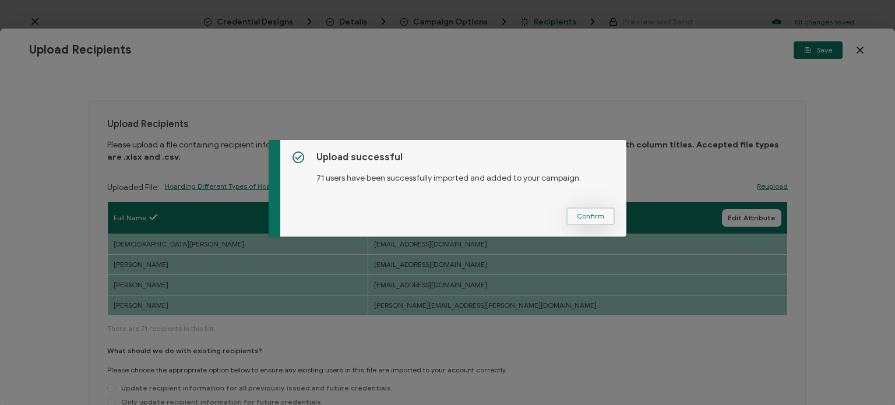
click at [577, 213] on span "Confirm" at bounding box center [590, 216] width 27 height 7
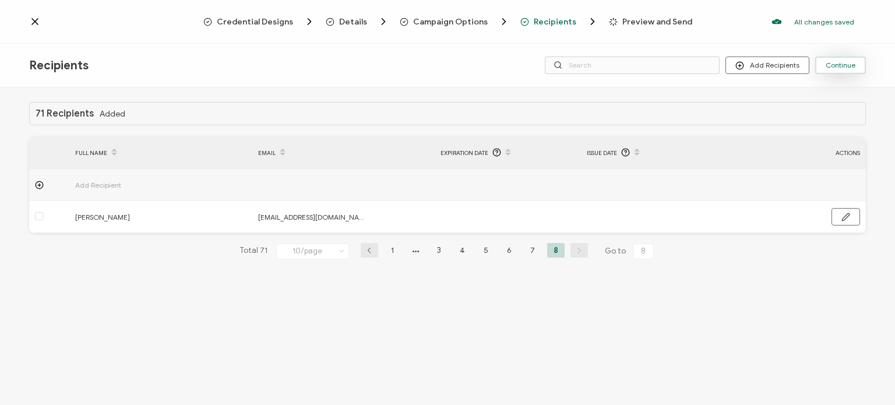
click at [835, 66] on span "Continue" at bounding box center [840, 65] width 30 height 7
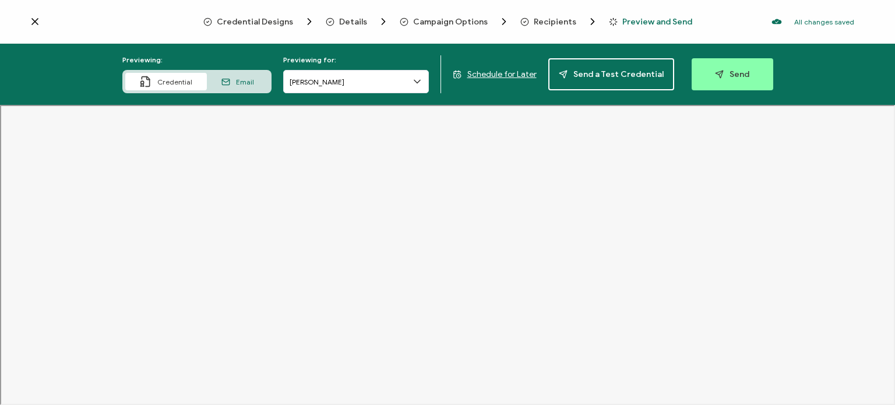
click at [241, 81] on span "Email" at bounding box center [245, 81] width 18 height 9
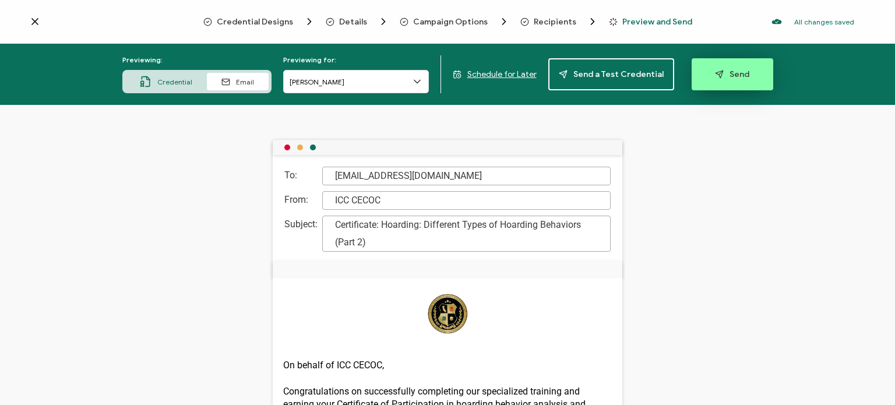
click at [731, 70] on span "Send" at bounding box center [732, 74] width 34 height 9
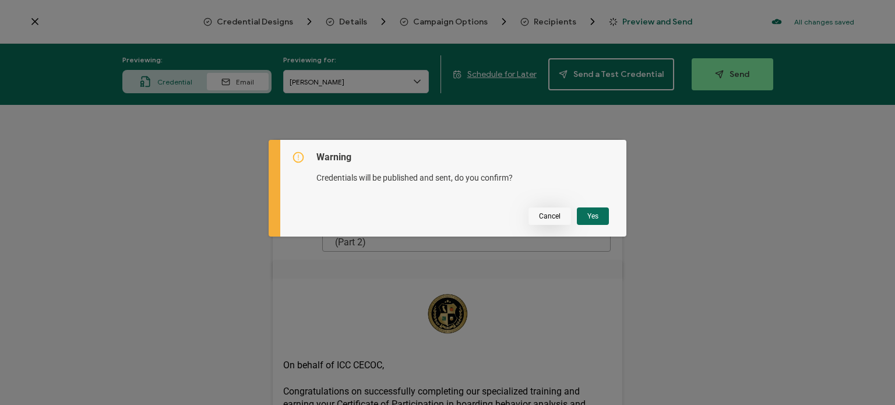
click at [547, 218] on span "Cancel" at bounding box center [550, 216] width 22 height 7
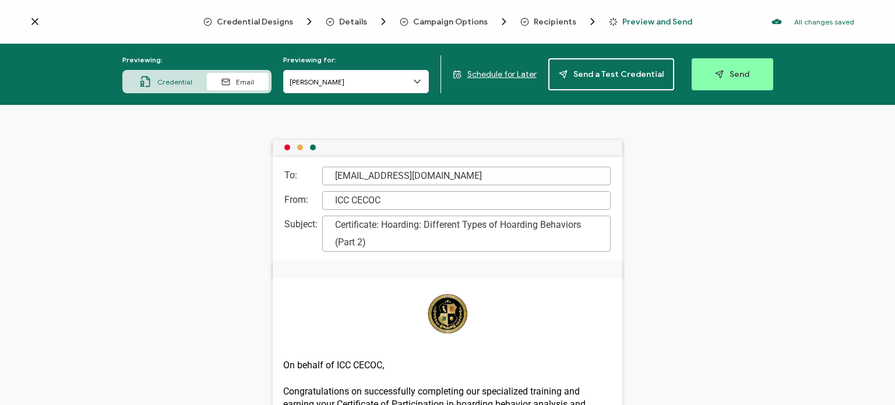
click at [182, 76] on div "Credential" at bounding box center [166, 81] width 82 height 17
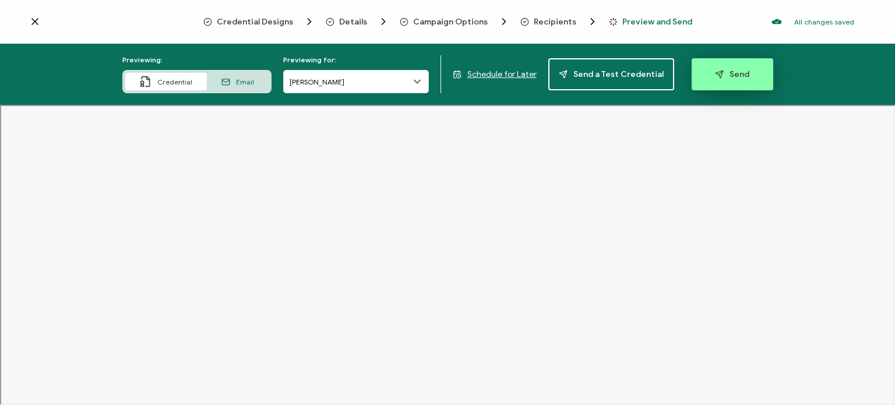
click at [706, 77] on button "Send" at bounding box center [732, 74] width 82 height 32
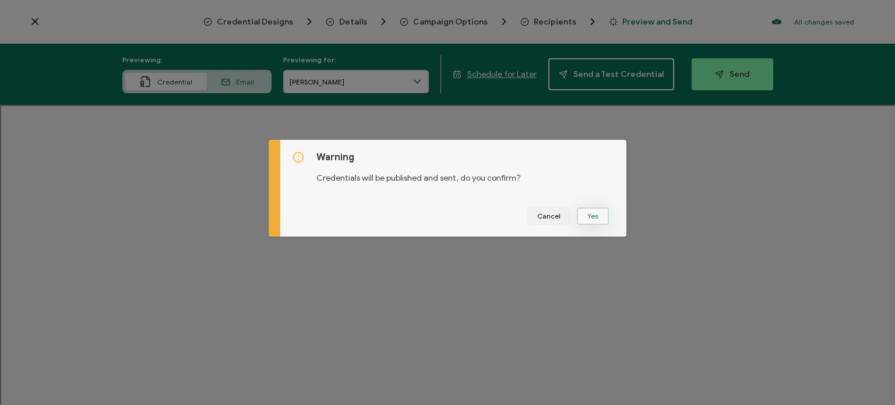
click at [586, 212] on button "Yes" at bounding box center [593, 215] width 32 height 17
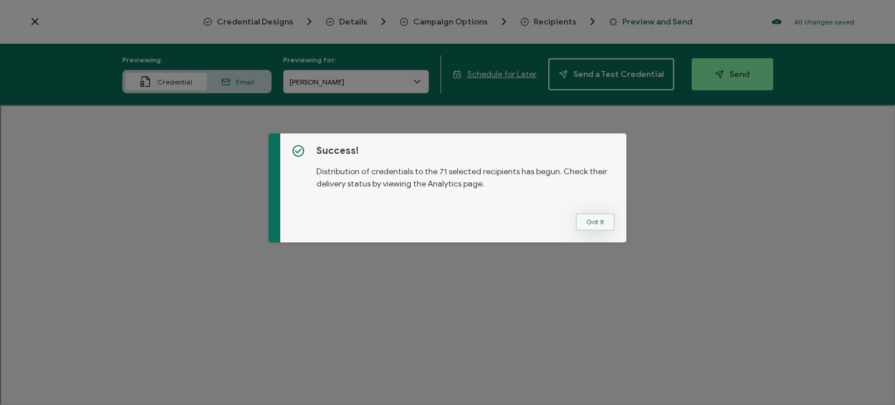
click at [593, 223] on button "Got It" at bounding box center [594, 221] width 39 height 17
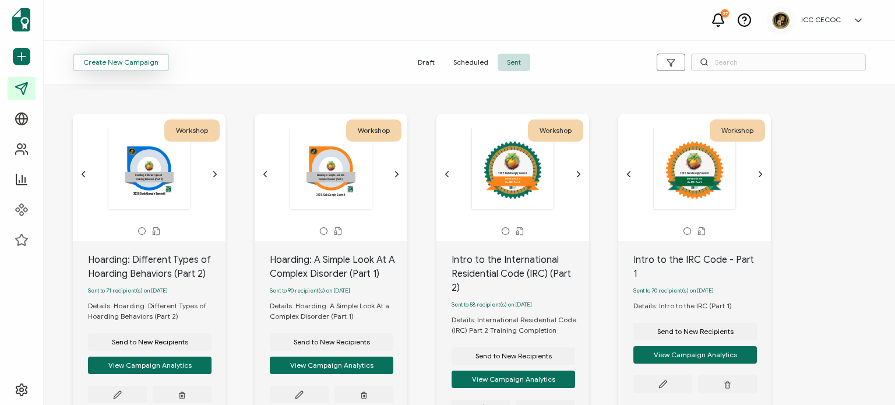
click at [122, 59] on span "Create New Campaign" at bounding box center [120, 62] width 75 height 7
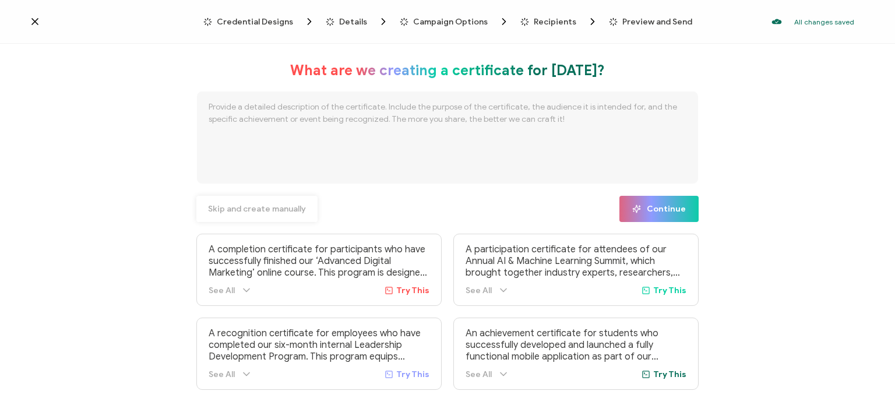
click at [233, 211] on span "Skip and create manually" at bounding box center [257, 209] width 98 height 8
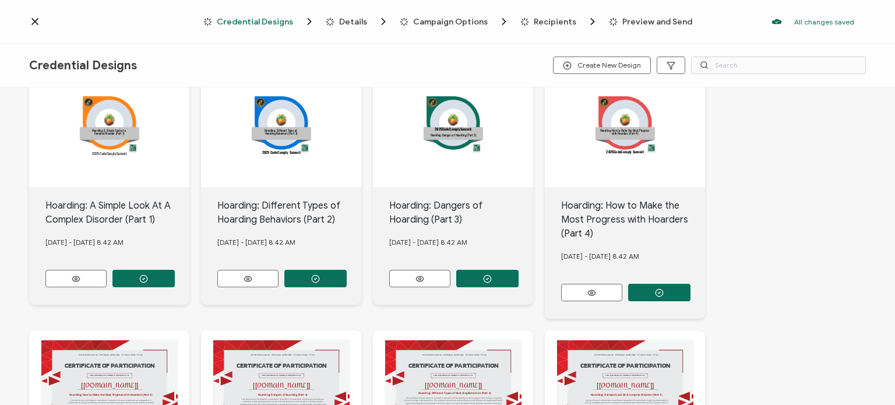
scroll to position [58, 0]
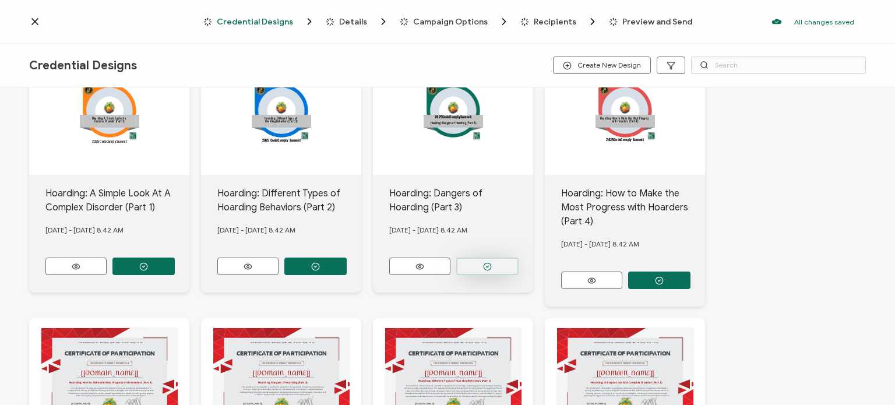
click at [175, 263] on button "button" at bounding box center [143, 265] width 62 height 17
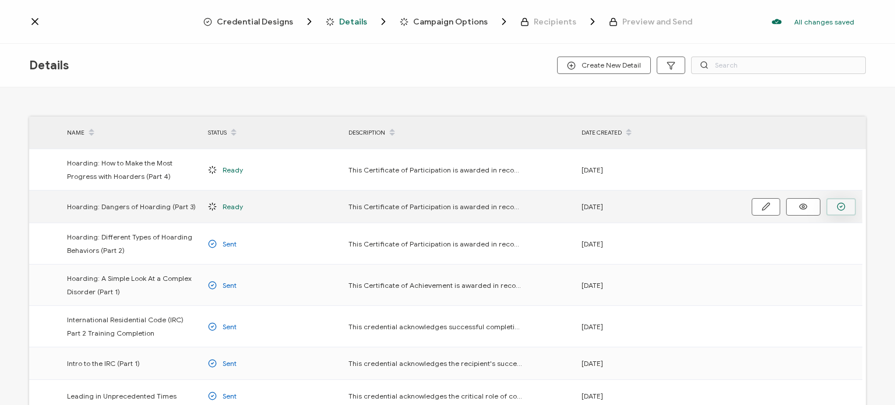
click at [841, 204] on icon "button" at bounding box center [840, 206] width 9 height 9
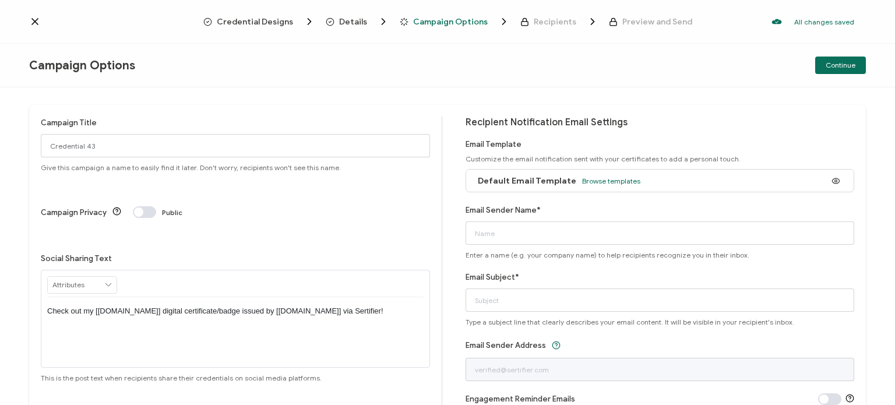
click at [251, 25] on span "Credential Designs" at bounding box center [255, 21] width 76 height 9
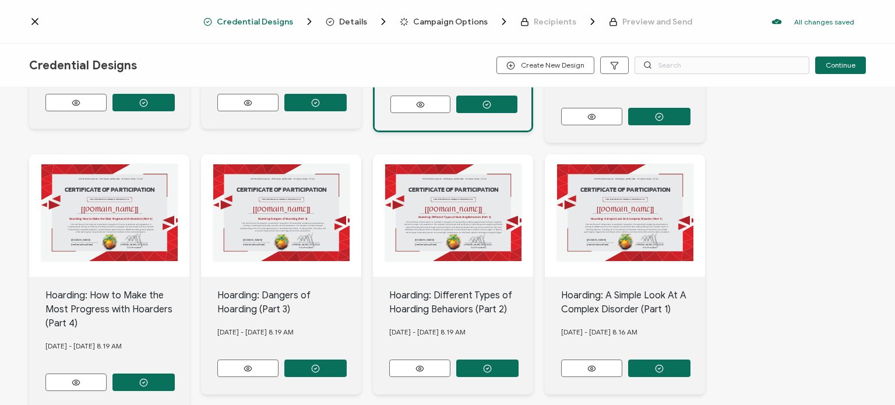
scroll to position [291, 0]
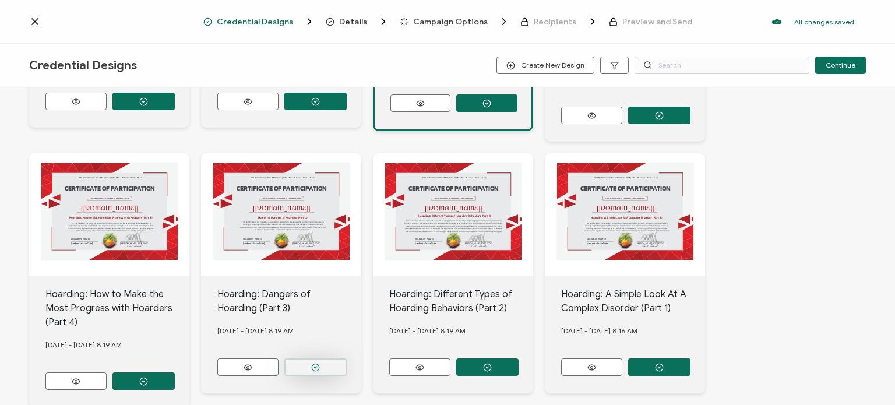
click at [175, 110] on button "button" at bounding box center [143, 101] width 62 height 17
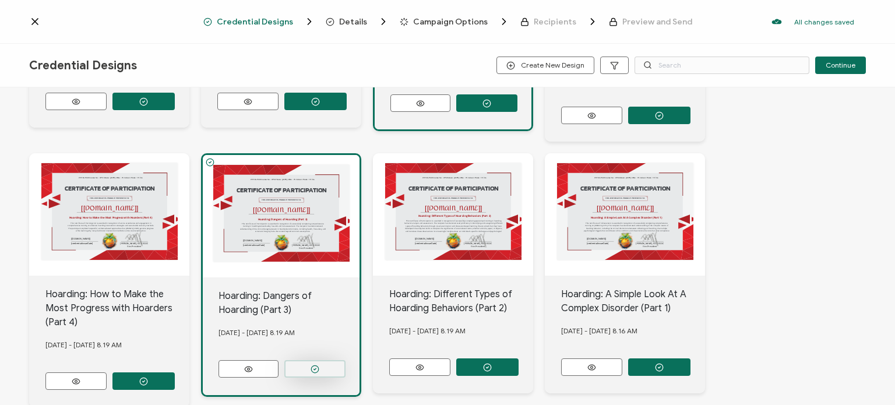
click at [456, 112] on button "button" at bounding box center [486, 102] width 61 height 17
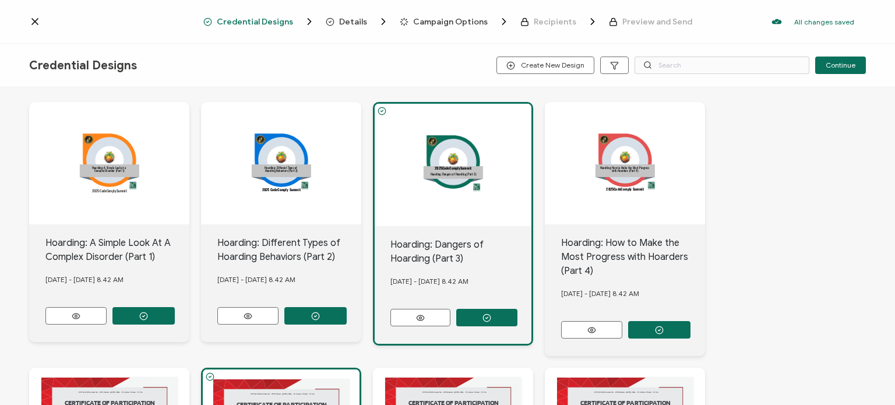
scroll to position [0, 0]
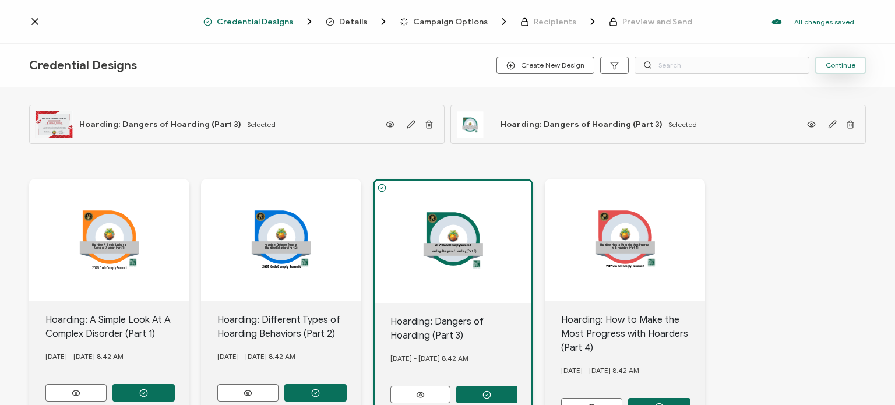
click at [835, 66] on span "Continue" at bounding box center [840, 65] width 30 height 7
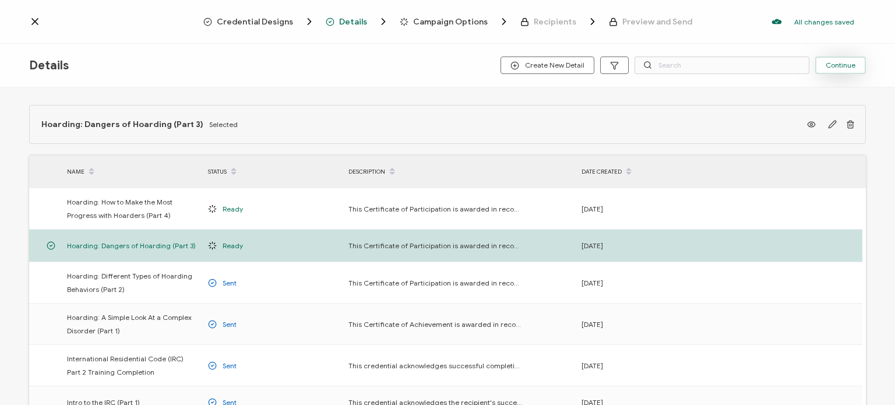
click at [833, 66] on span "Continue" at bounding box center [840, 65] width 30 height 7
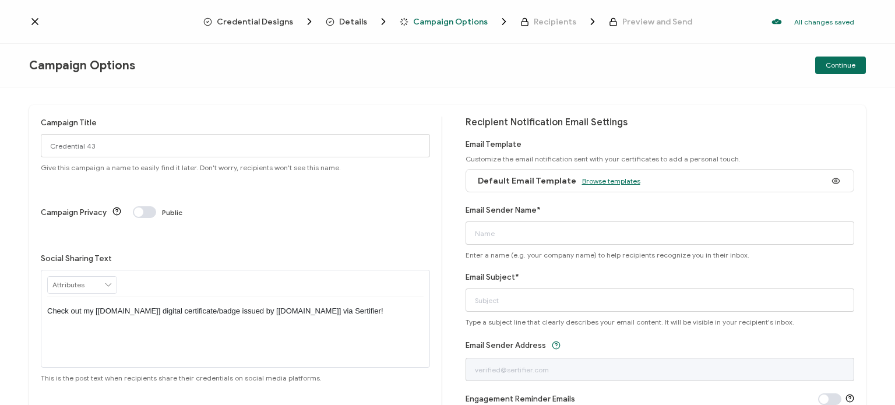
click at [592, 180] on span "Browse templates" at bounding box center [611, 180] width 58 height 9
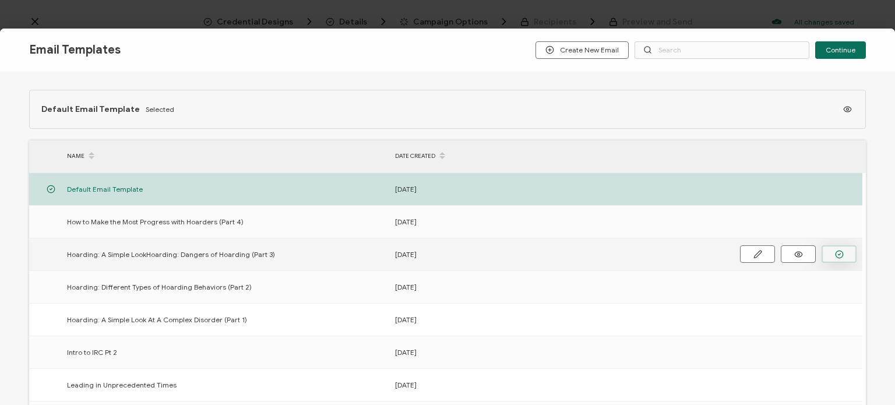
click at [838, 250] on icon "button" at bounding box center [839, 254] width 9 height 9
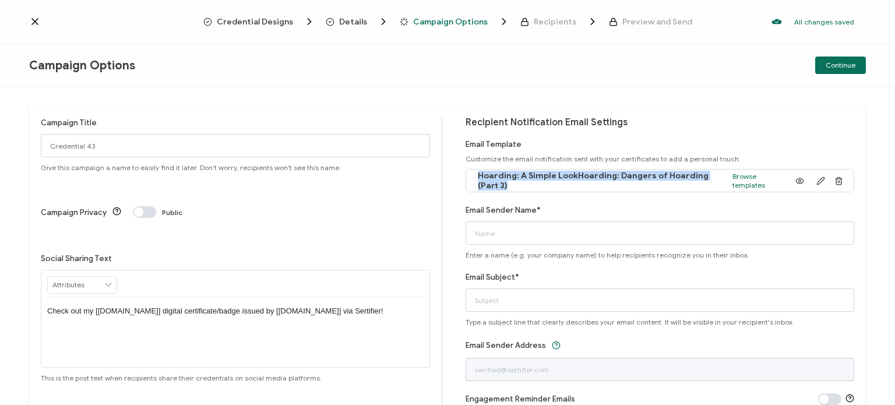
drag, startPoint x: 491, startPoint y: 184, endPoint x: 478, endPoint y: 173, distance: 17.4
click at [475, 172] on div "Hoarding: A Simple LookHoarding: Dangers of Hoarding (Part 3) Browse templates" at bounding box center [630, 181] width 316 height 26
copy span "Hoarding: A Simple LookHoarding: Dangers of Hoarding (Part 3)"
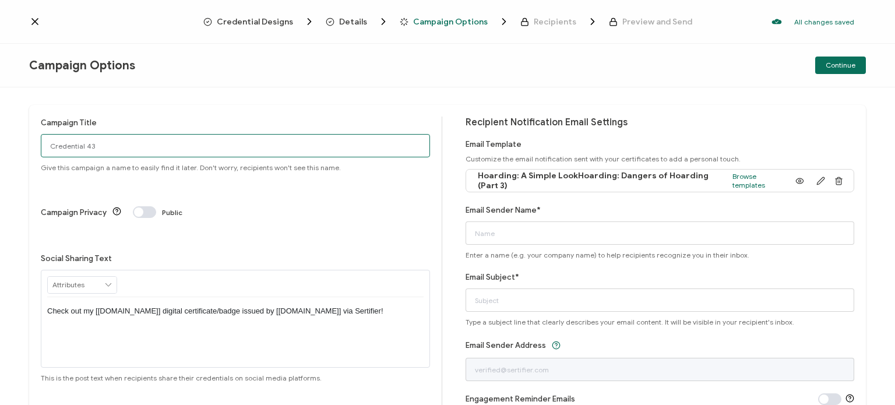
click at [143, 144] on input "Credential 43" at bounding box center [235, 145] width 389 height 23
paste input "Hoarding: A Simple LookHoarding: Dangers of Hoarding (Part 3)"
drag, startPoint x: 93, startPoint y: 147, endPoint x: 29, endPoint y: 150, distance: 64.7
click at [29, 150] on div "Campaign Title Credential 43Hoarding: A Simple LookHoarding: Dangers of Hoardin…" at bounding box center [447, 261] width 836 height 312
type input "Hoarding: A Simple LookHoarding: Dangers of Hoarding (Part 3)"
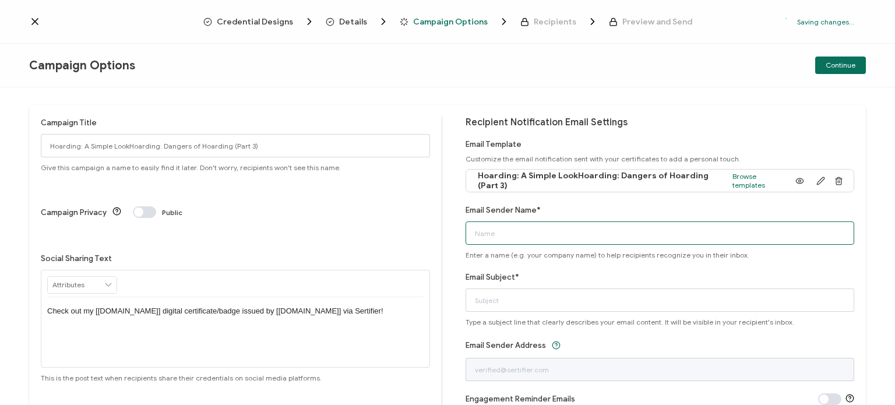
click at [523, 238] on input "Email Sender Name*" at bounding box center [659, 232] width 389 height 23
type input "ICC CECOC"
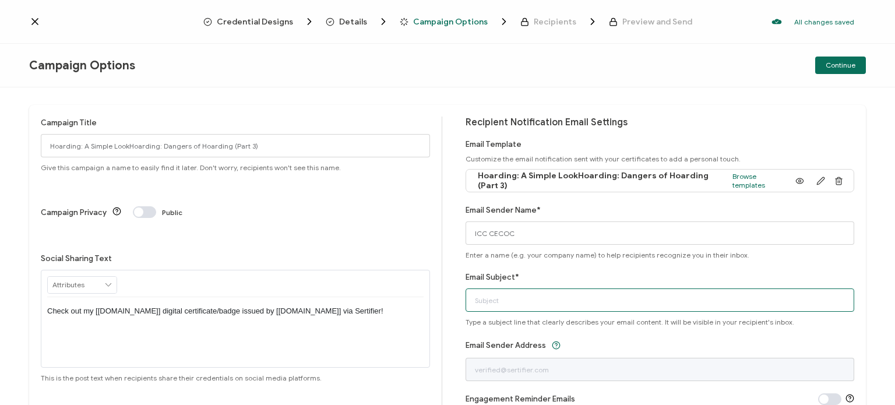
click at [509, 305] on input "Email Subject*" at bounding box center [659, 299] width 389 height 23
paste input "Hoarding: A Simple LookHoarding: Dangers of Hoarding (Part 3)"
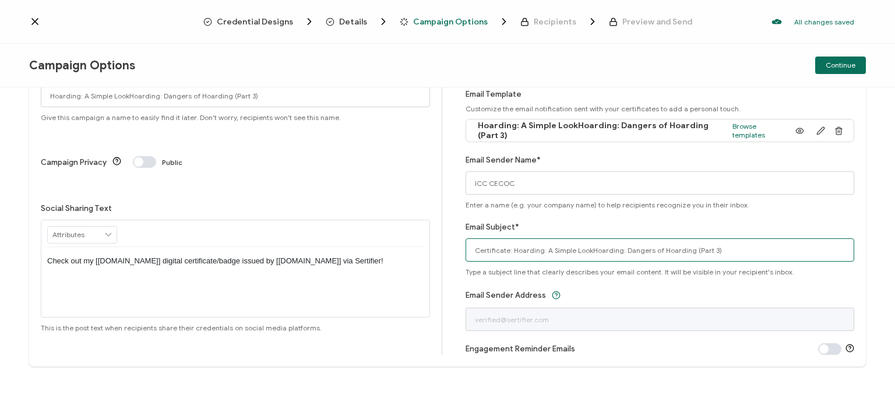
scroll to position [52, 0]
type input "Certificate: Hoarding: A Simple LookHoarding: Dangers of Hoarding (Part 3)"
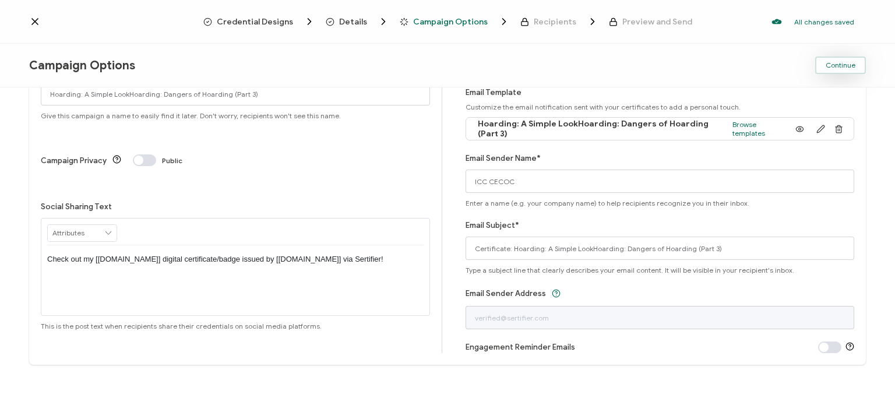
click at [839, 65] on span "Continue" at bounding box center [840, 65] width 30 height 7
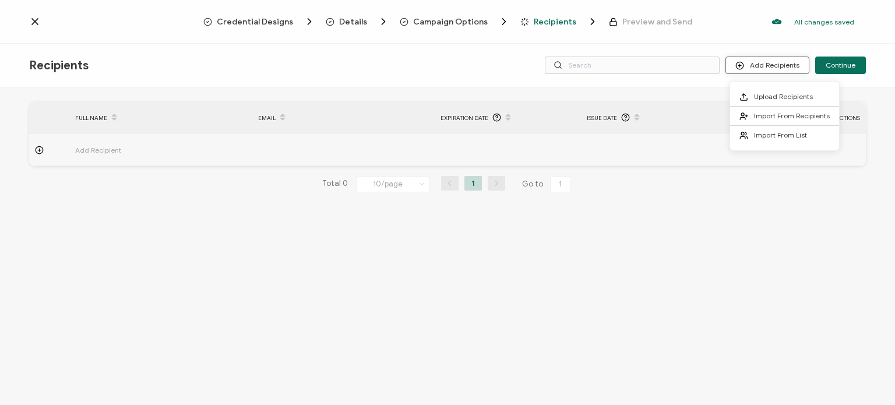
click at [775, 66] on button "Add Recipients" at bounding box center [767, 64] width 84 height 17
click at [780, 102] on li "Upload Recipients" at bounding box center [784, 96] width 109 height 19
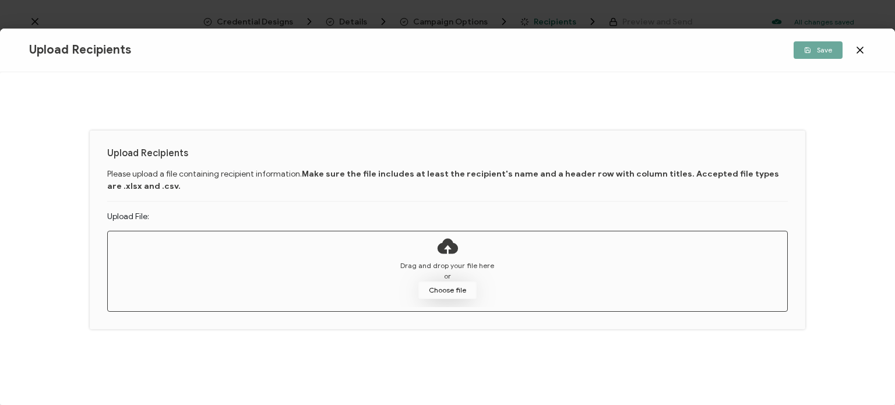
click at [446, 291] on button "Choose file" at bounding box center [447, 289] width 58 height 17
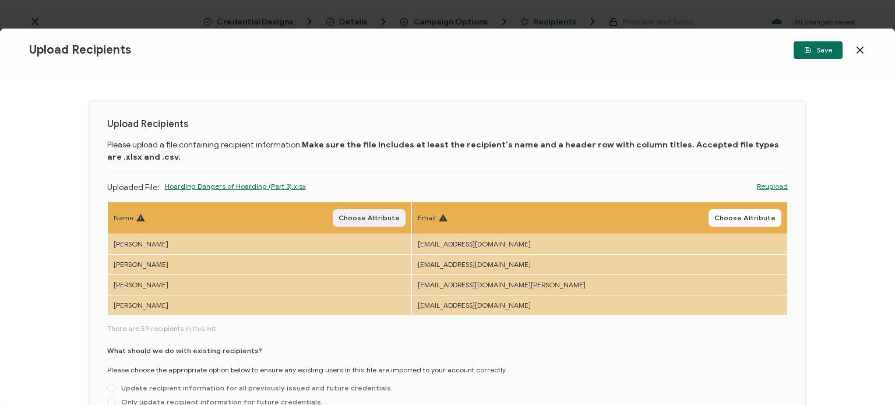
click at [397, 210] on button "Choose Attribute" at bounding box center [369, 217] width 73 height 17
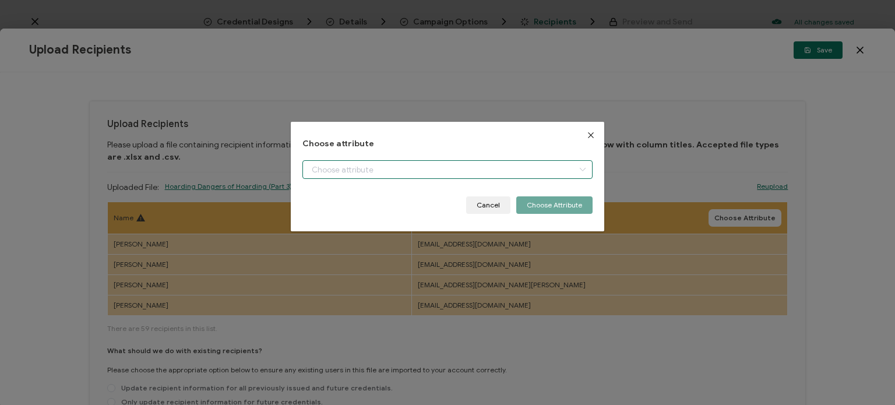
click at [362, 167] on input "dialog" at bounding box center [447, 169] width 290 height 19
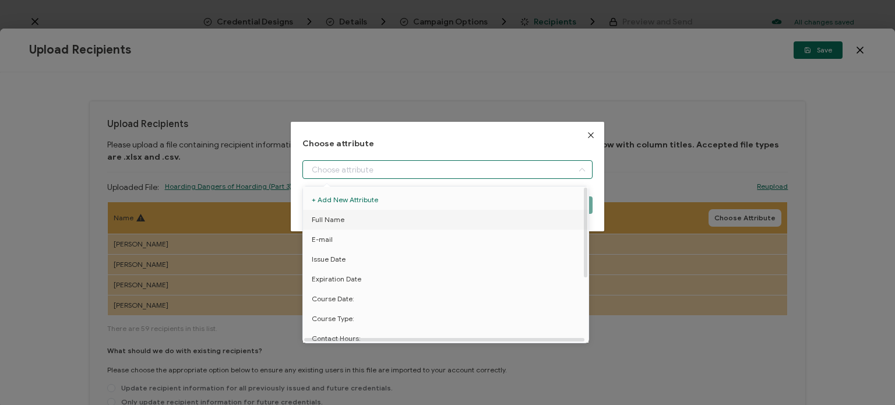
click at [345, 222] on li "Full Name" at bounding box center [447, 220] width 295 height 20
type input "Full Name"
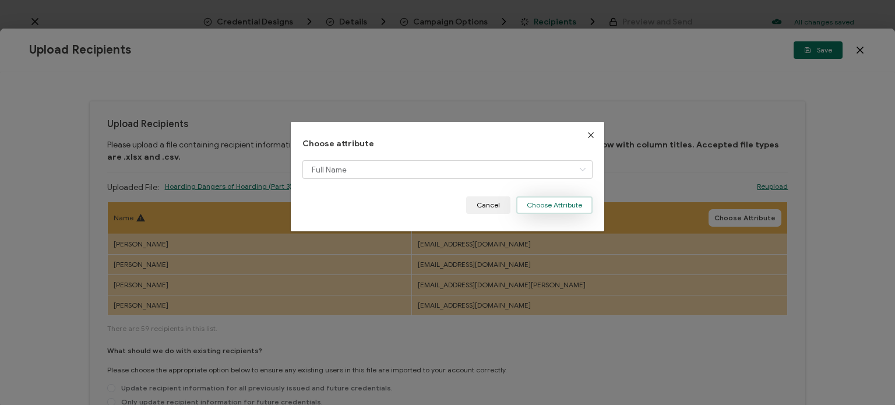
click at [535, 199] on button "Choose Attribute" at bounding box center [554, 204] width 76 height 17
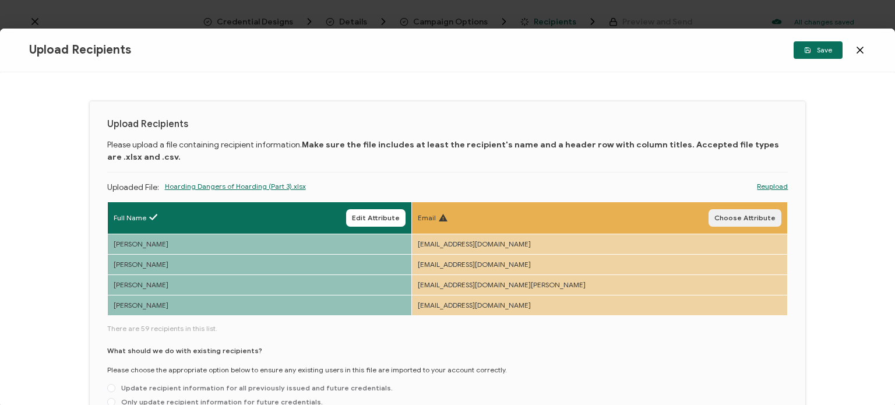
click at [722, 221] on button "Choose Attribute" at bounding box center [744, 217] width 73 height 17
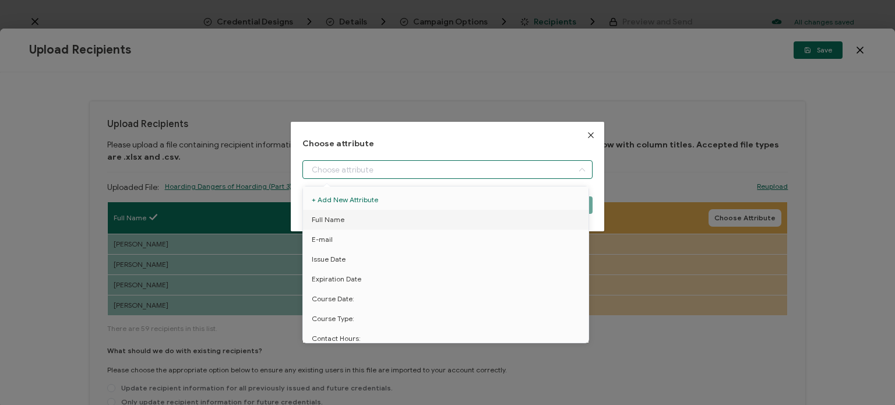
click at [501, 175] on input "dialog" at bounding box center [447, 169] width 290 height 19
click at [445, 235] on li "E-mail" at bounding box center [447, 239] width 295 height 20
type input "E-mail"
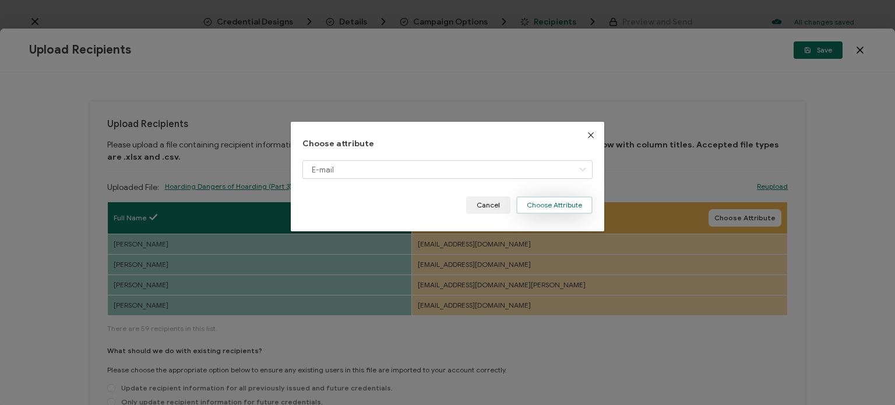
click at [566, 209] on button "Choose Attribute" at bounding box center [554, 204] width 76 height 17
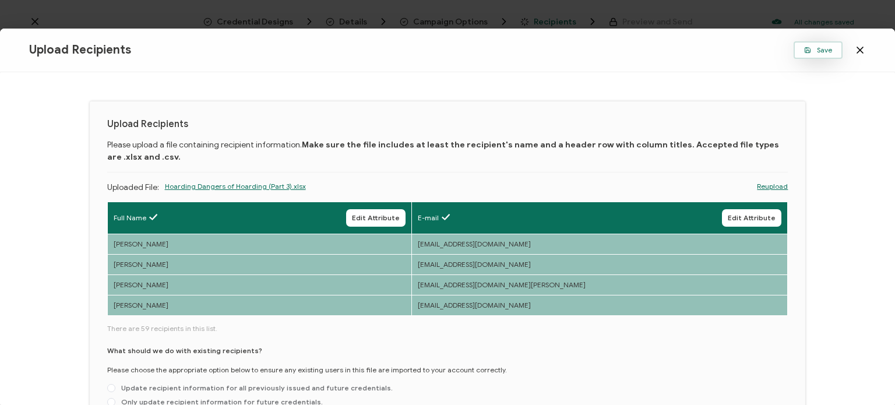
click at [825, 44] on button "Save" at bounding box center [817, 49] width 49 height 17
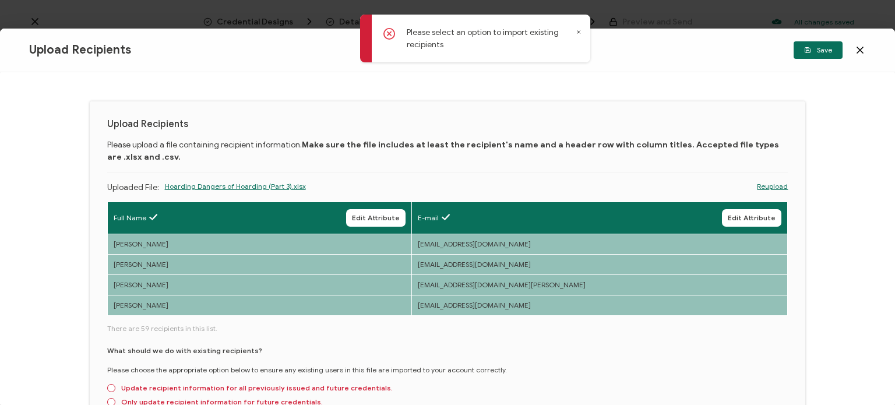
scroll to position [97, 0]
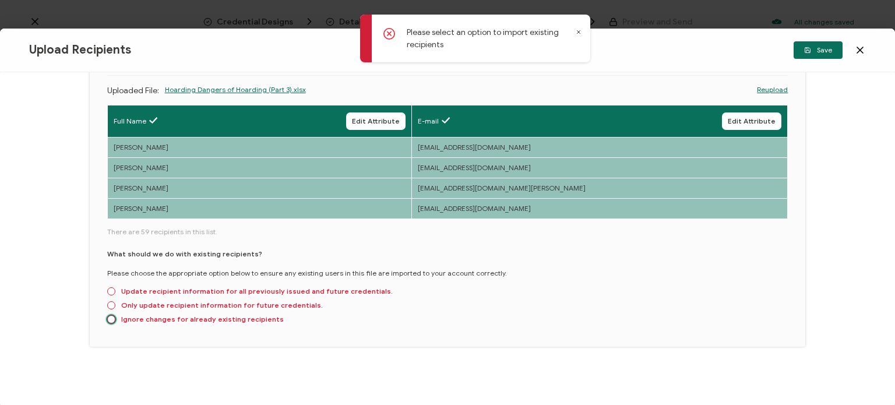
drag, startPoint x: 109, startPoint y: 315, endPoint x: 128, endPoint y: 304, distance: 21.4
click at [109, 317] on span at bounding box center [111, 319] width 8 height 8
click at [109, 317] on input "Ignore changes for already existing recipients" at bounding box center [111, 319] width 8 height 9
radio input "true"
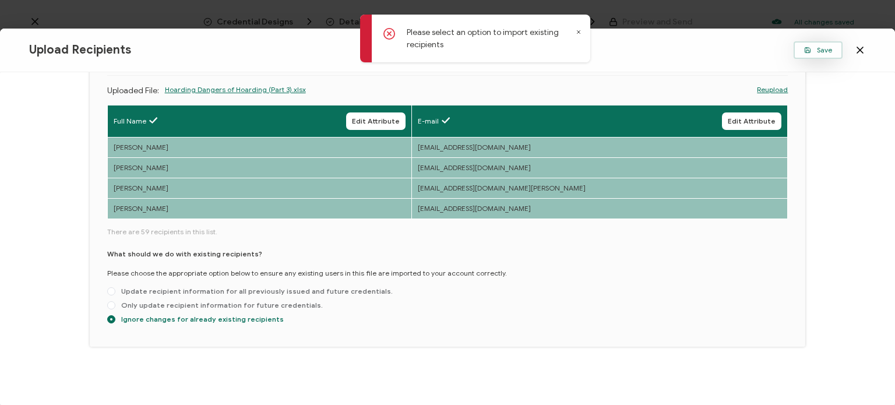
click at [815, 51] on span "Save" at bounding box center [818, 50] width 28 height 7
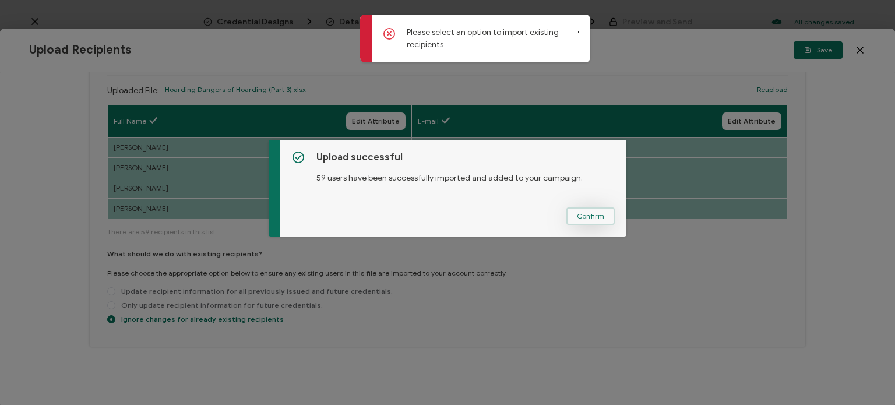
click at [600, 213] on span "Confirm" at bounding box center [590, 216] width 27 height 7
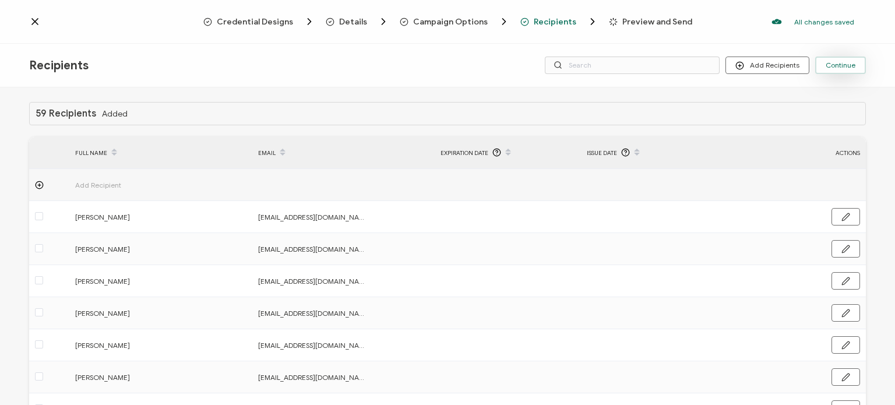
click at [845, 60] on button "Continue" at bounding box center [840, 64] width 51 height 17
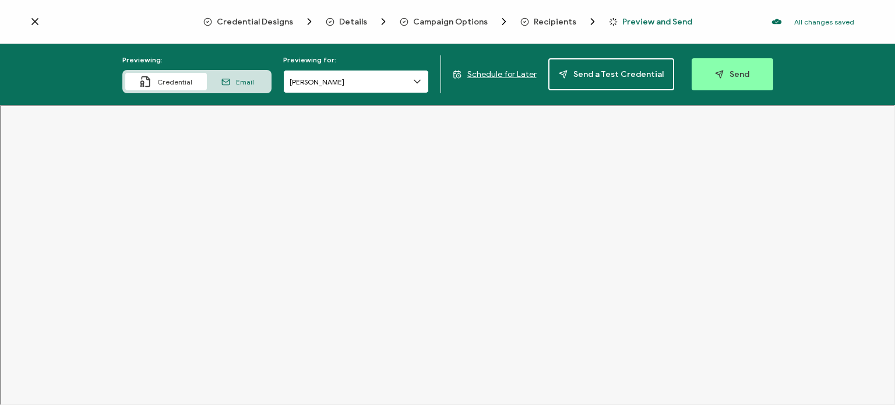
click at [346, 79] on input "David Garcia" at bounding box center [356, 81] width 146 height 23
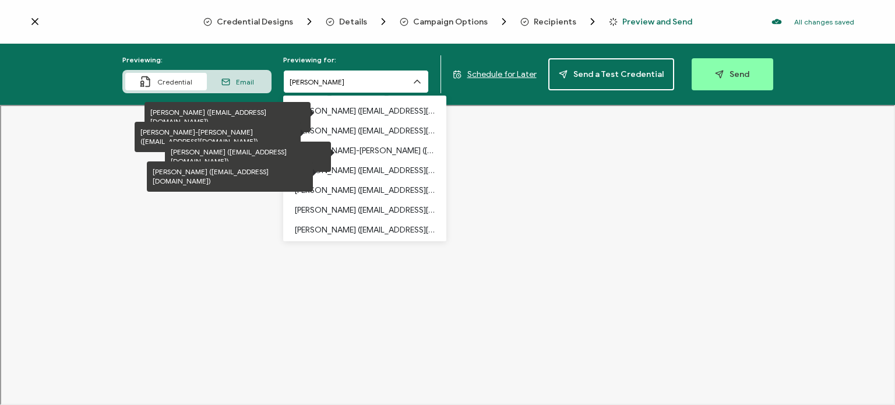
scroll to position [175, 0]
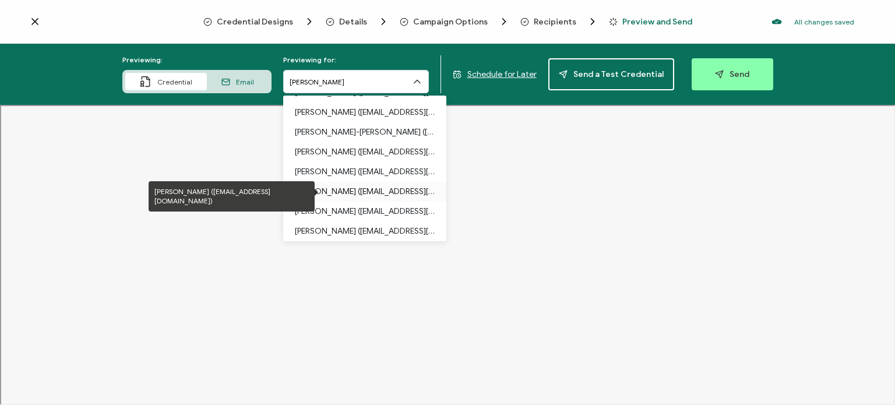
click at [338, 192] on p "Katlin Carey (kcarey@cityofcamarillo.org)" at bounding box center [365, 192] width 140 height 20
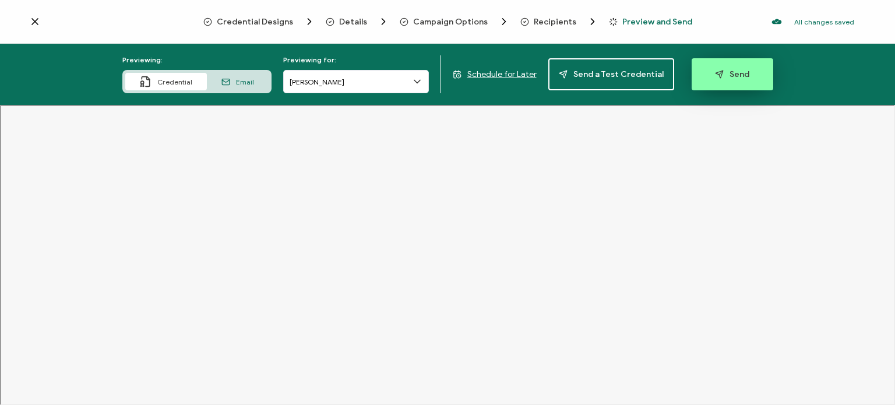
click at [716, 76] on icon "button" at bounding box center [719, 74] width 9 height 9
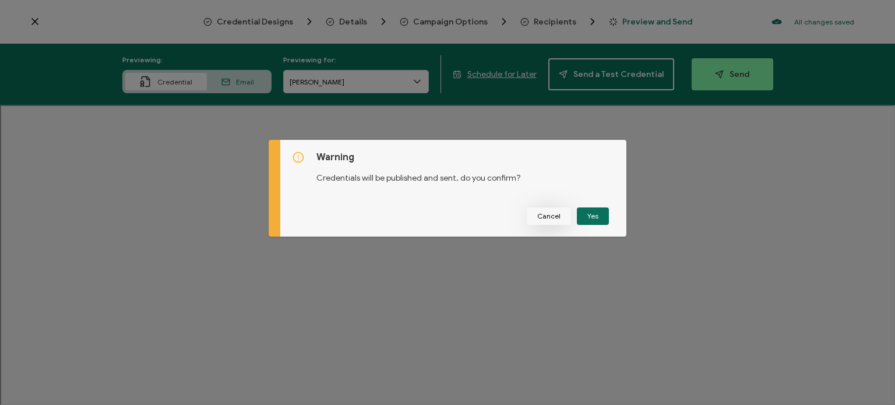
click at [540, 215] on span "Cancel" at bounding box center [548, 216] width 23 height 7
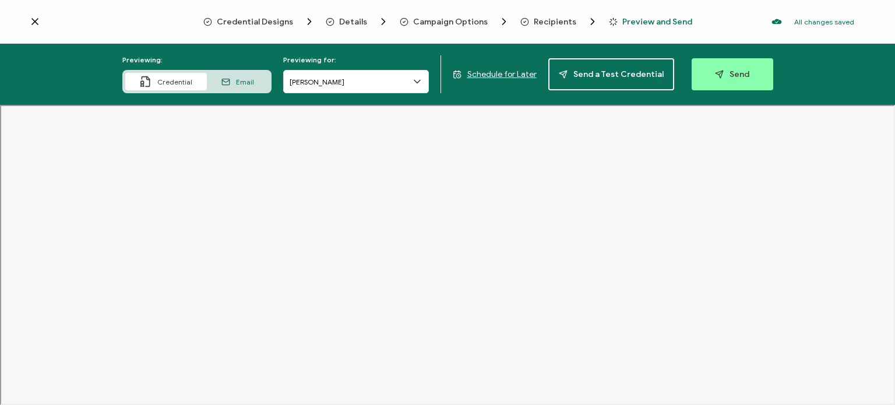
click at [239, 77] on span "Email" at bounding box center [245, 81] width 18 height 9
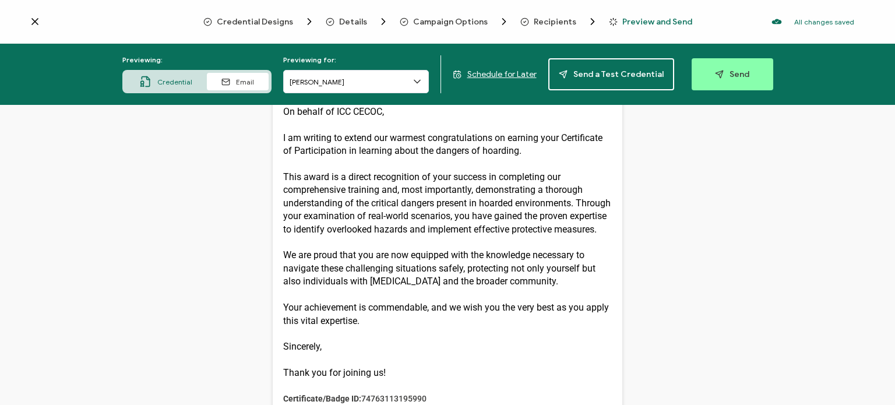
scroll to position [233, 0]
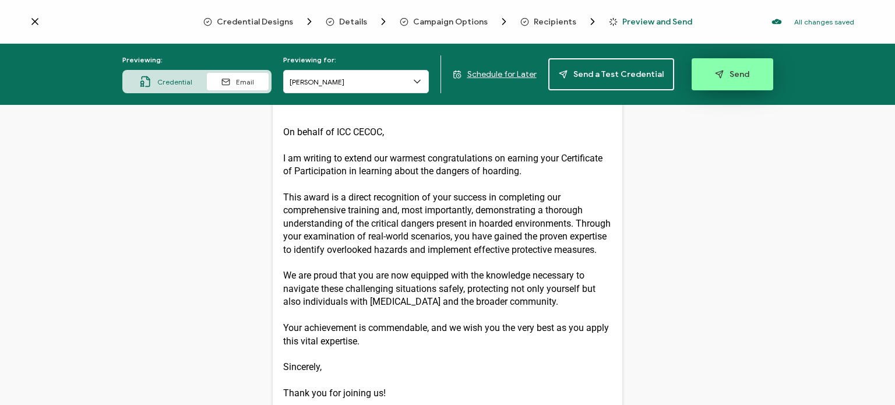
click at [719, 82] on button "Send" at bounding box center [732, 74] width 82 height 32
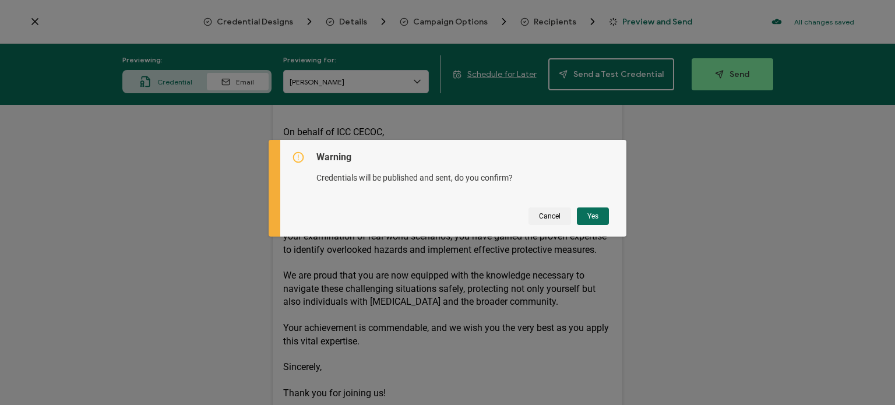
drag, startPoint x: 585, startPoint y: 218, endPoint x: 308, endPoint y: 305, distance: 290.5
click at [582, 217] on button "Yes" at bounding box center [593, 215] width 32 height 17
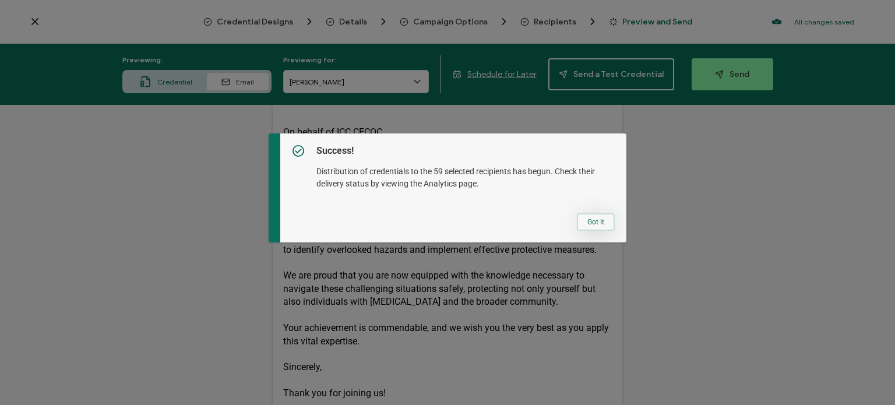
click at [594, 227] on button "Got It" at bounding box center [596, 221] width 38 height 17
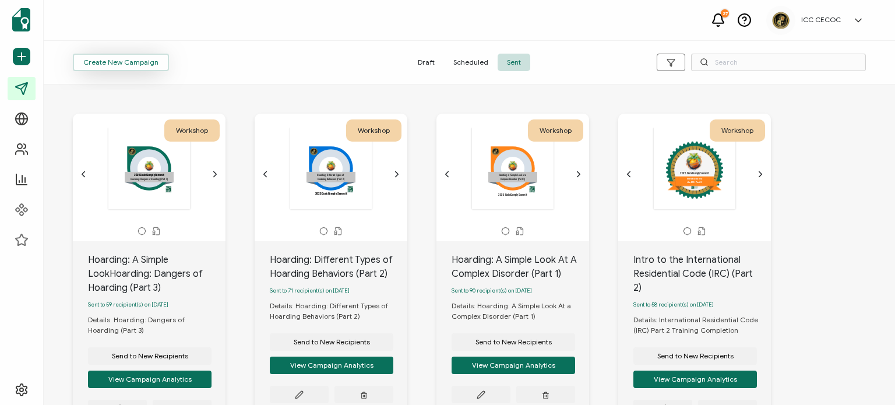
click at [102, 56] on button "Create New Campaign" at bounding box center [121, 62] width 96 height 17
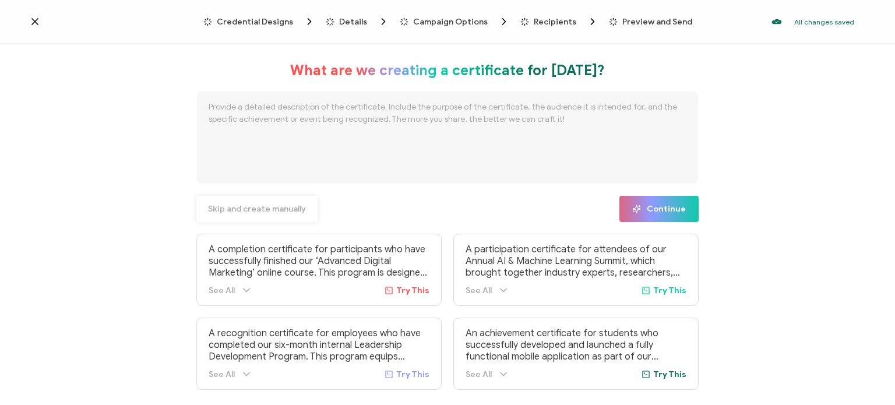
click at [237, 206] on span "Skip and create manually" at bounding box center [257, 209] width 98 height 8
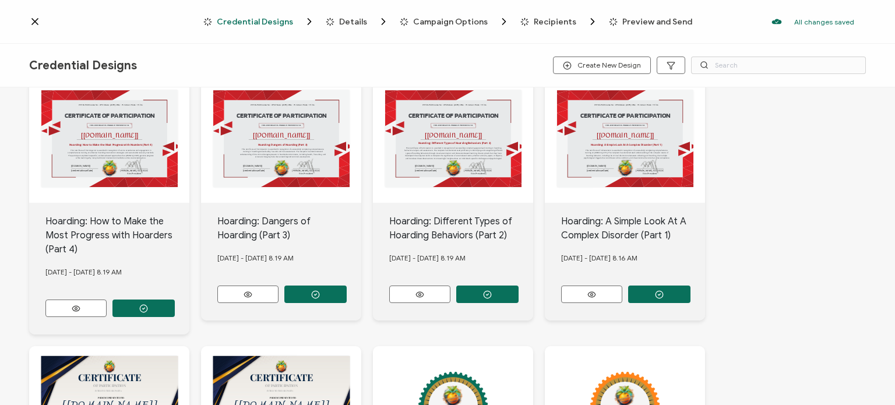
scroll to position [349, 0]
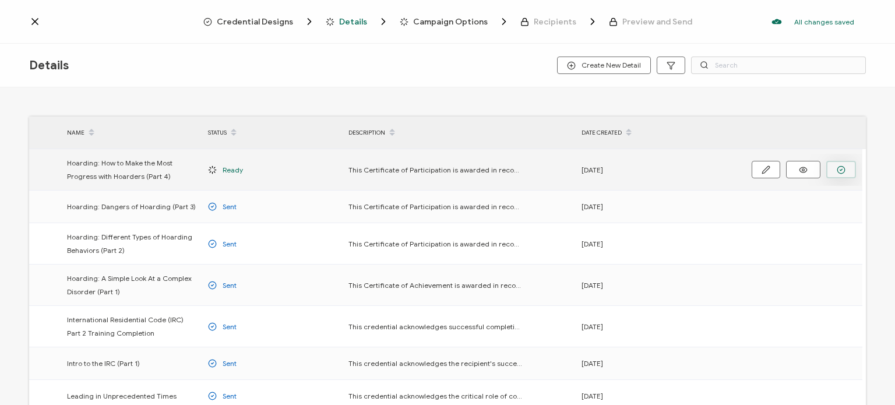
click at [842, 164] on button "button" at bounding box center [841, 169] width 30 height 17
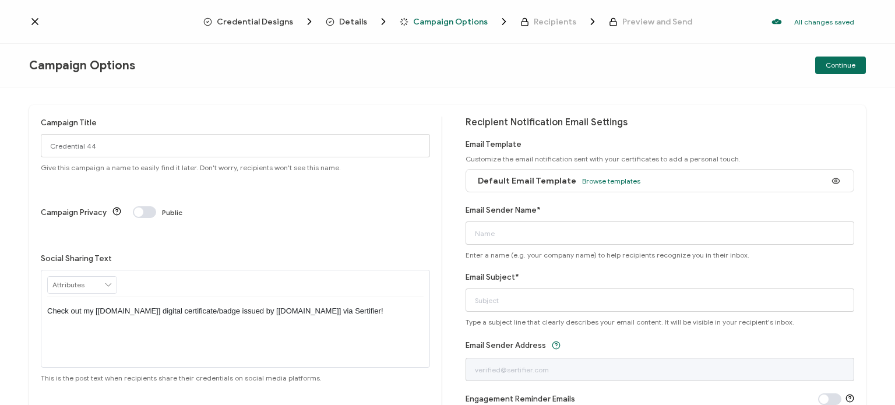
click at [266, 21] on span "Credential Designs" at bounding box center [255, 21] width 76 height 9
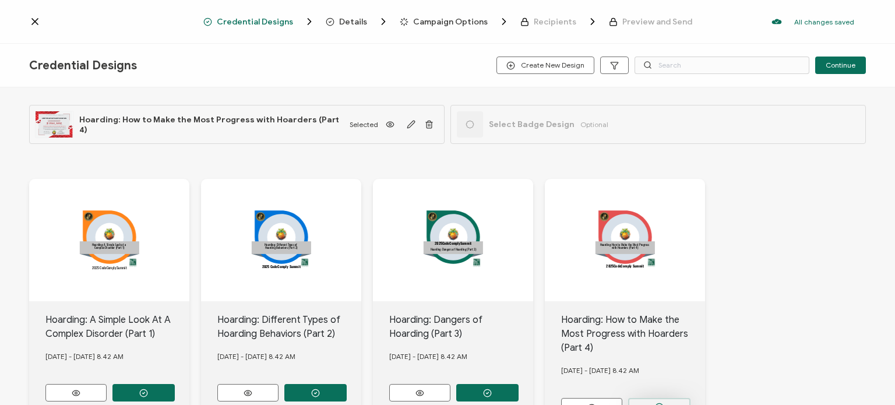
click at [175, 398] on button "button" at bounding box center [143, 392] width 62 height 17
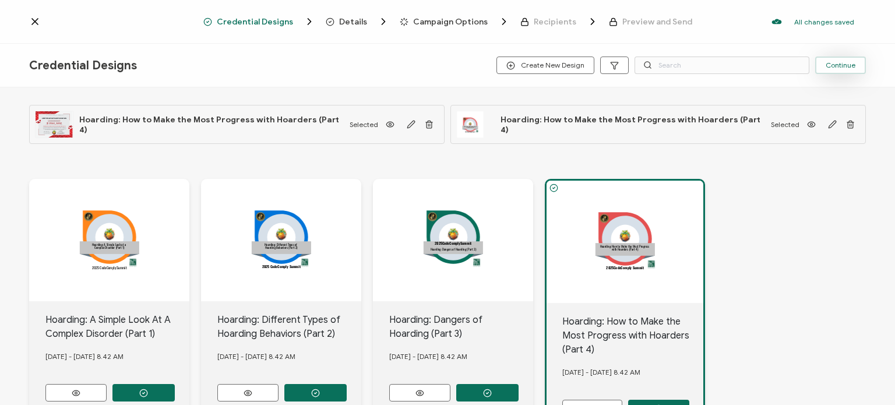
click at [841, 68] on span "Continue" at bounding box center [840, 65] width 30 height 7
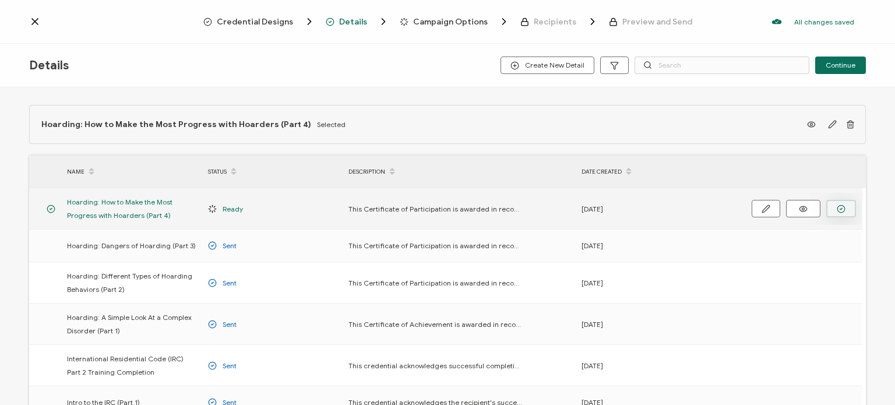
click at [836, 204] on button "button" at bounding box center [841, 208] width 30 height 17
drag, startPoint x: 173, startPoint y: 214, endPoint x: 63, endPoint y: 205, distance: 109.9
click at [63, 205] on div "Hoarding: How to Make the Most Progress with Hoarders (Part 4)" at bounding box center [131, 208] width 141 height 27
copy span "Hoarding: How to Make the Most Progress with Hoarders (Part 4)"
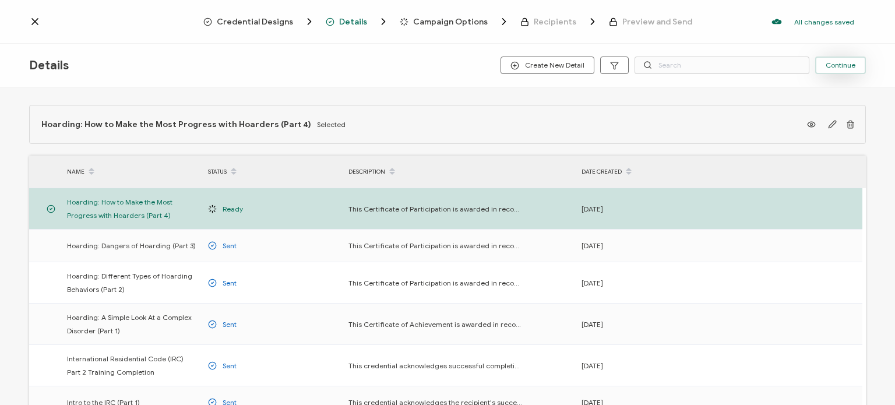
click at [847, 67] on span "Continue" at bounding box center [840, 65] width 30 height 7
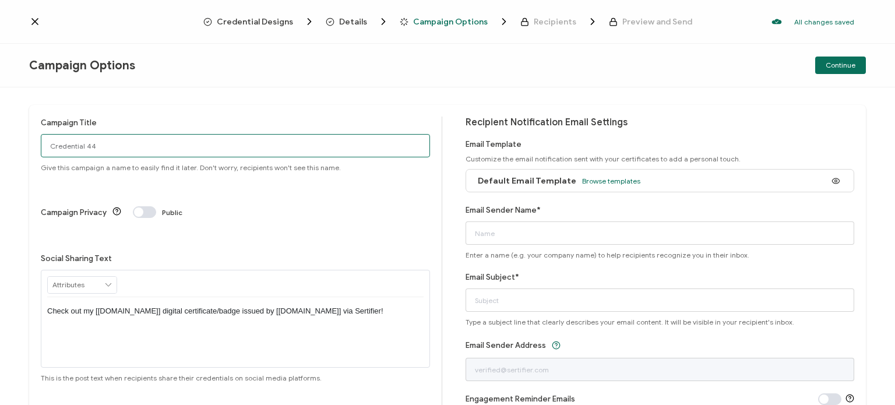
drag, startPoint x: 240, startPoint y: 142, endPoint x: 13, endPoint y: 139, distance: 227.2
click at [13, 139] on div "Campaign Title Credential 44 Give this campaign a name to easily find it later.…" at bounding box center [447, 245] width 895 height 317
paste input "Hoarding: How to Make the Most Progress with Hoarders (Part 4)"
type input "Hoarding: How to Make the Most Progress with Hoarders (Part 4)"
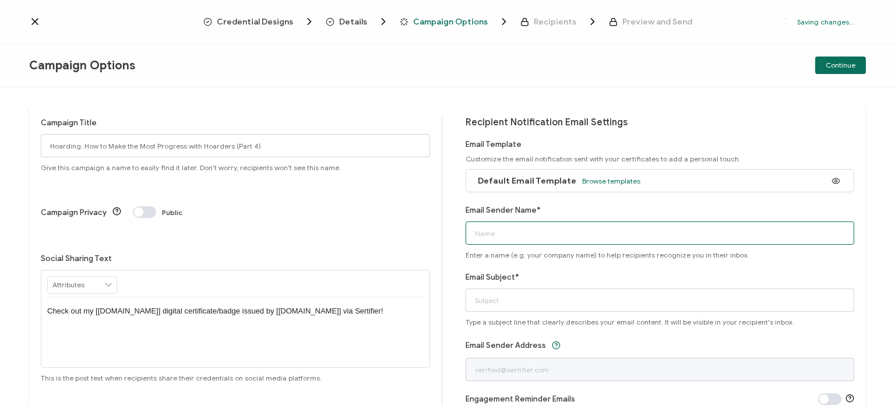
click at [489, 239] on input "Email Sender Name*" at bounding box center [659, 232] width 389 height 23
type input "ICC CECOC"
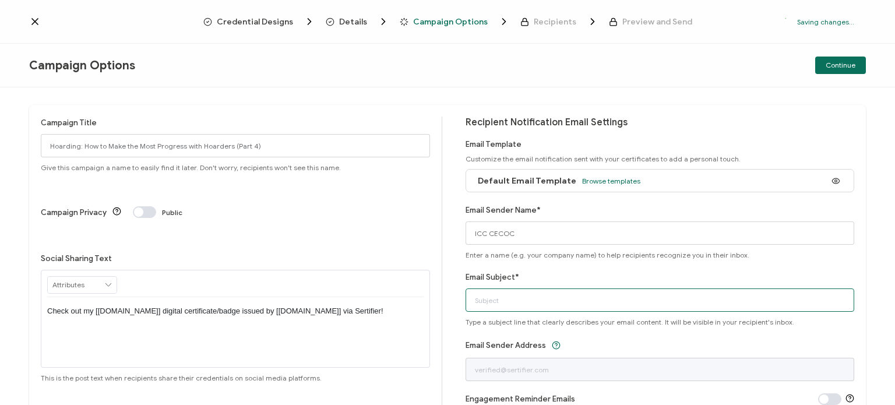
click at [488, 298] on input "Email Subject*" at bounding box center [659, 299] width 389 height 23
paste input "Hoarding: How to Make the Most Progress with Hoarders (Part 4)"
type input "Certificate: Hoarding: How to Make the Most Progress with Hoarders (Part 4)"
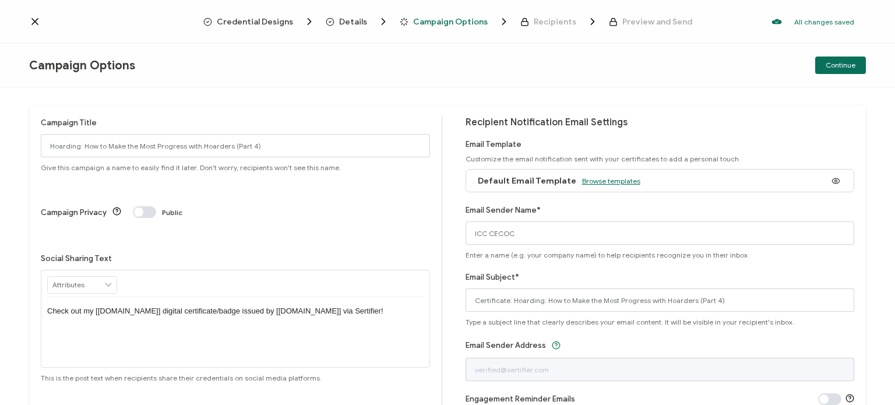
click at [617, 179] on span "Browse templates" at bounding box center [611, 180] width 58 height 9
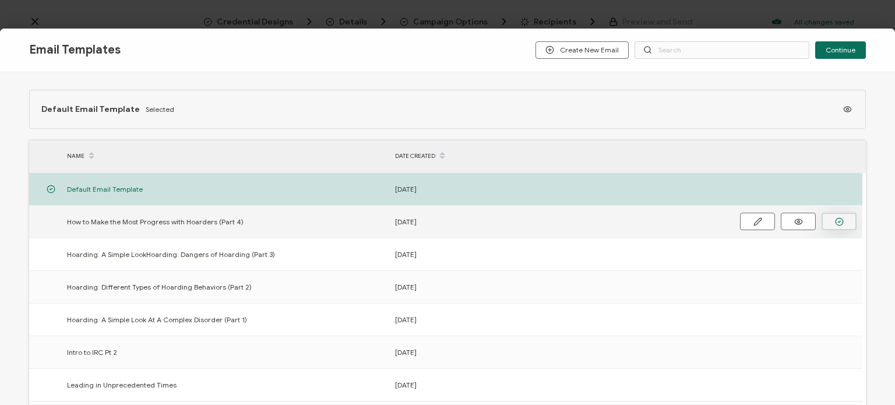
click at [832, 222] on button "button" at bounding box center [838, 221] width 35 height 17
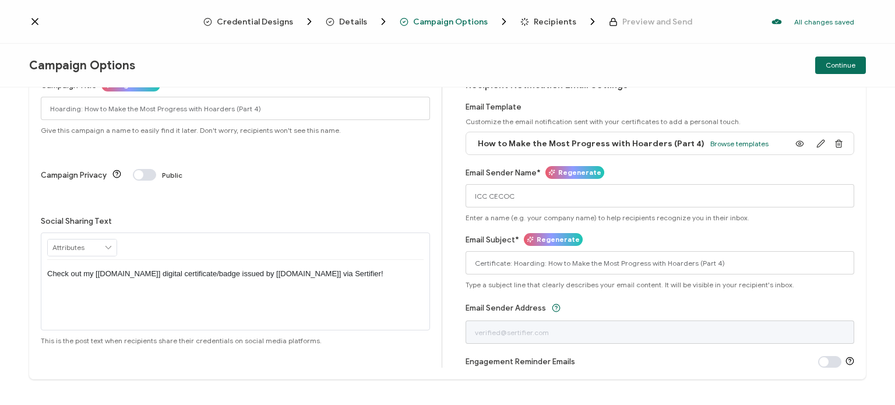
scroll to position [52, 0]
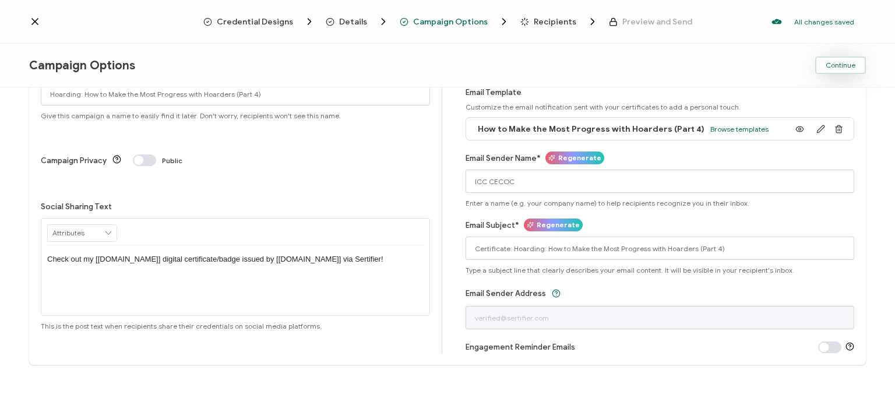
click at [839, 63] on span "Continue" at bounding box center [840, 65] width 30 height 7
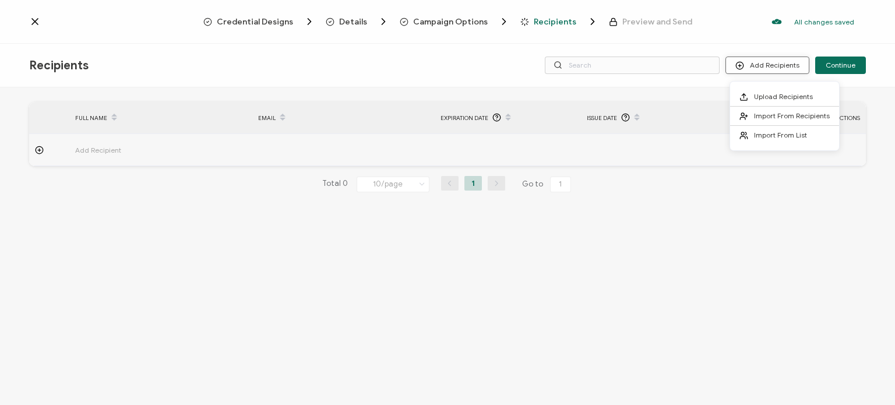
click at [782, 61] on button "Add Recipients" at bounding box center [767, 64] width 84 height 17
click at [771, 100] on span "Upload Recipients" at bounding box center [783, 96] width 59 height 9
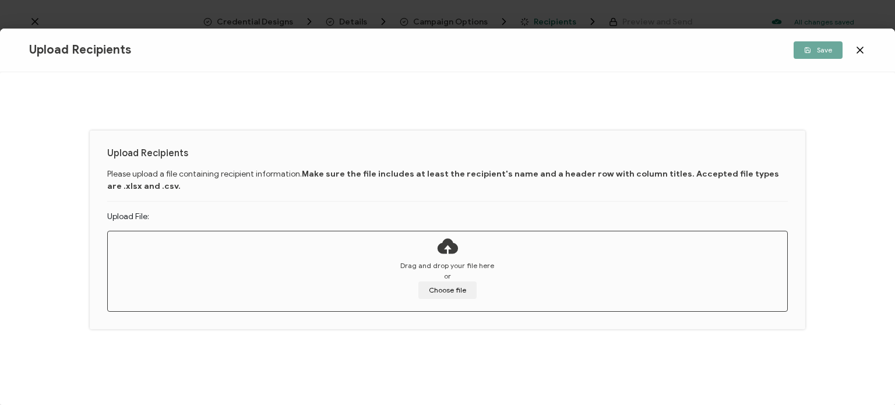
click at [443, 254] on icon at bounding box center [447, 245] width 23 height 29
click at [445, 249] on icon at bounding box center [447, 245] width 23 height 29
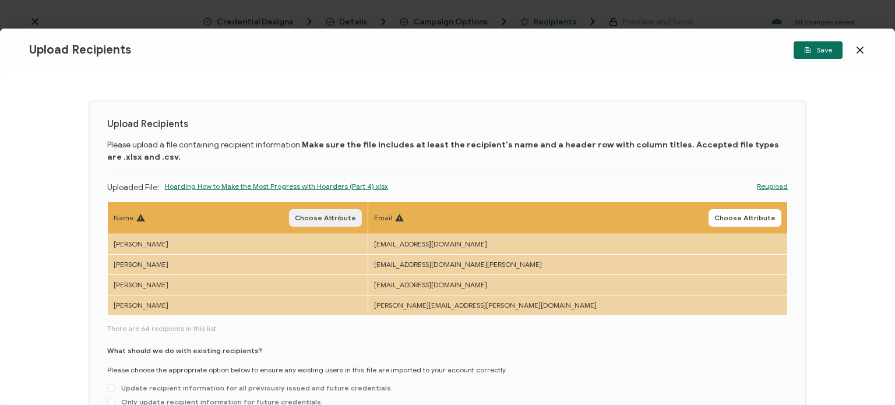
click at [356, 218] on span "Choose Attribute" at bounding box center [325, 217] width 61 height 7
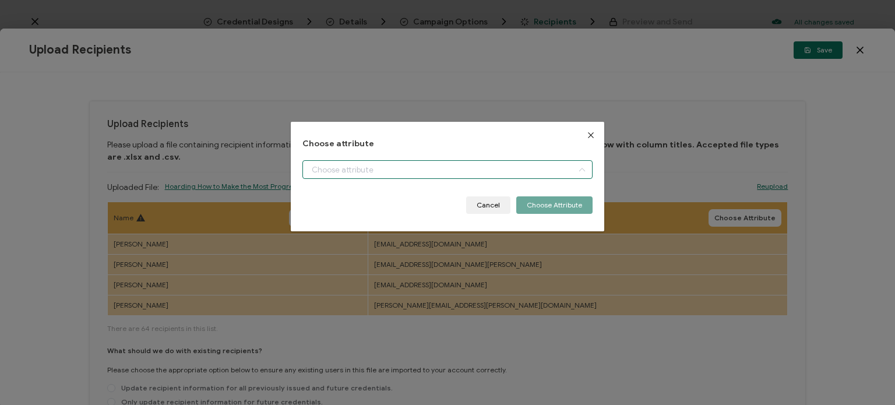
click at [438, 174] on input "dialog" at bounding box center [447, 169] width 290 height 19
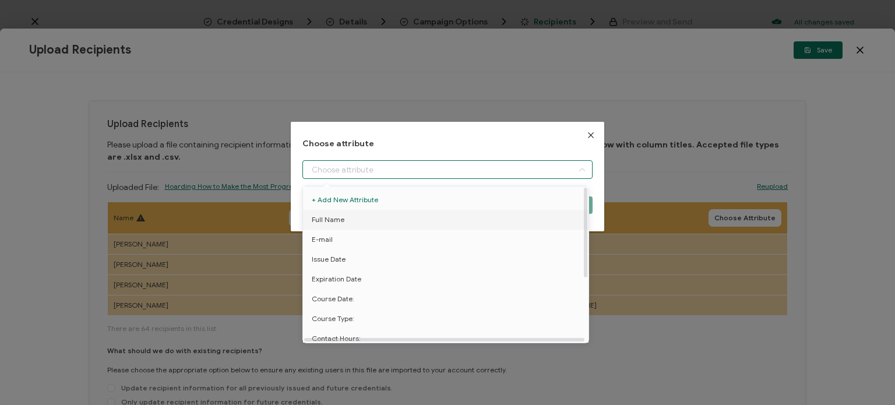
click at [364, 218] on li "Full Name" at bounding box center [447, 220] width 295 height 20
type input "Full Name"
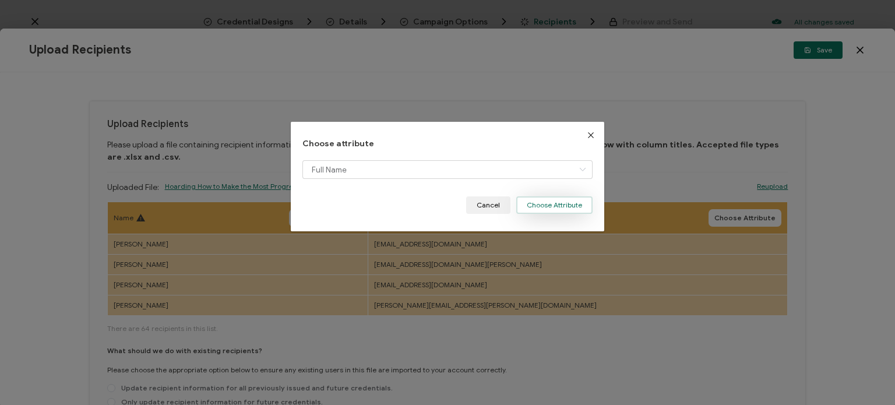
click at [545, 203] on button "Choose Attribute" at bounding box center [554, 204] width 76 height 17
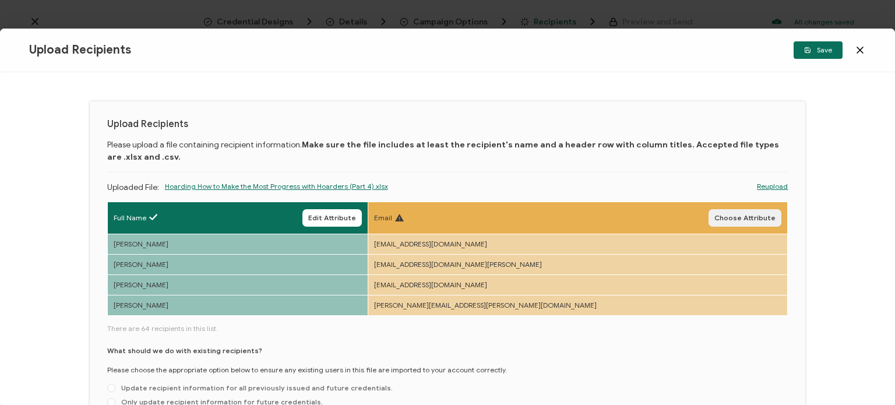
click at [745, 217] on span "Choose Attribute" at bounding box center [744, 217] width 61 height 7
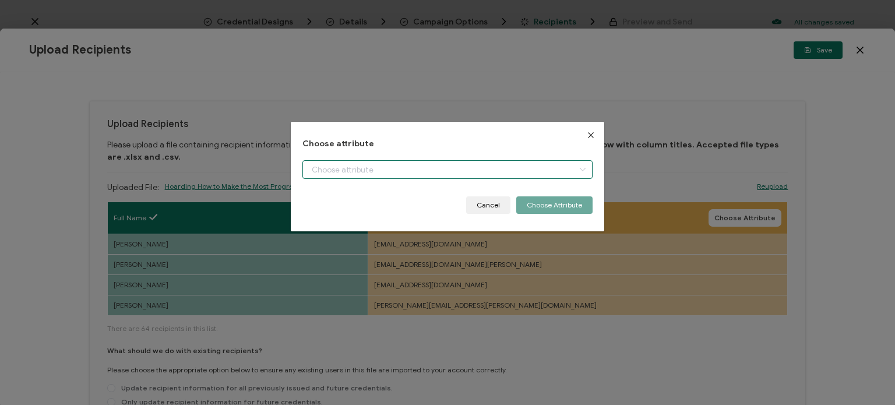
click at [504, 174] on input "dialog" at bounding box center [447, 169] width 290 height 19
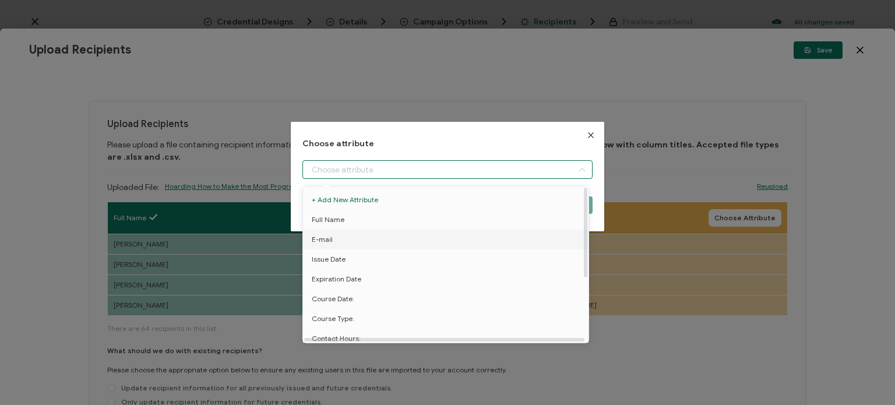
click at [419, 238] on li "E-mail" at bounding box center [447, 239] width 295 height 20
type input "E-mail"
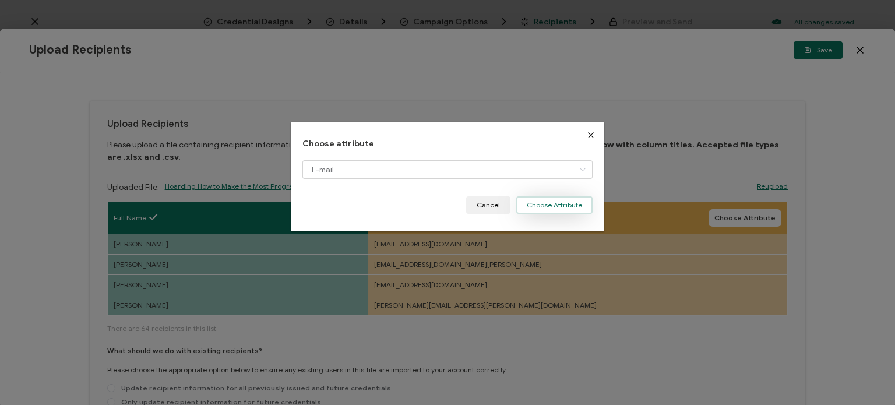
click at [549, 209] on button "Choose Attribute" at bounding box center [554, 204] width 76 height 17
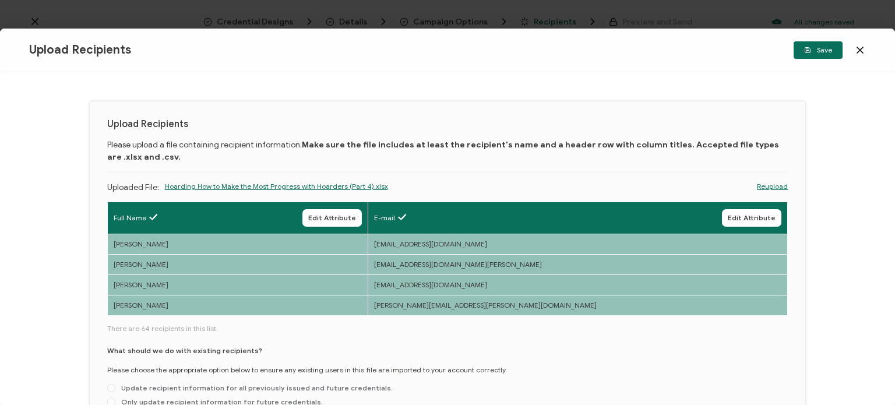
scroll to position [97, 0]
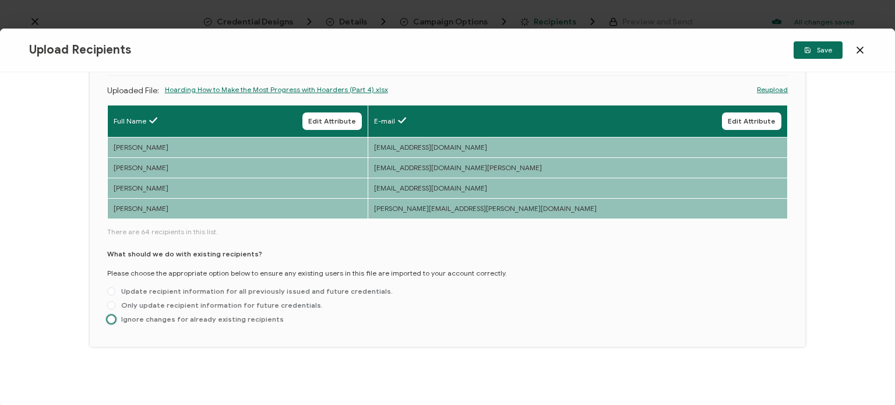
click at [114, 317] on span at bounding box center [111, 319] width 8 height 8
click at [114, 317] on input "Ignore changes for already existing recipients" at bounding box center [111, 319] width 8 height 9
radio input "true"
click at [830, 49] on span "Save" at bounding box center [818, 50] width 28 height 7
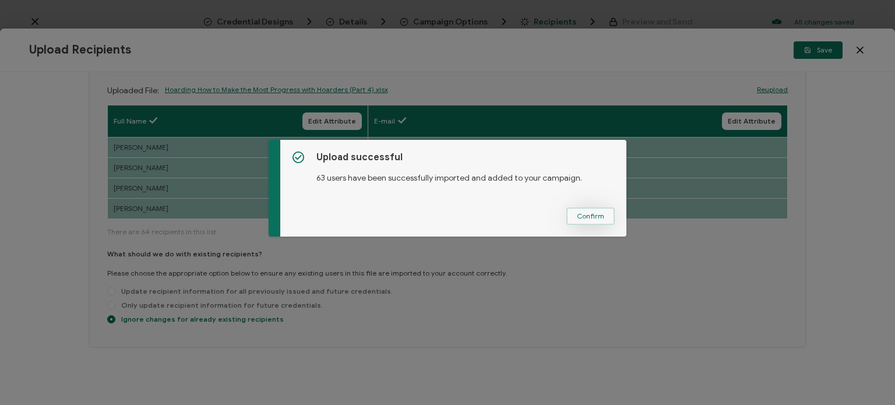
click at [578, 219] on span "Confirm" at bounding box center [590, 216] width 27 height 7
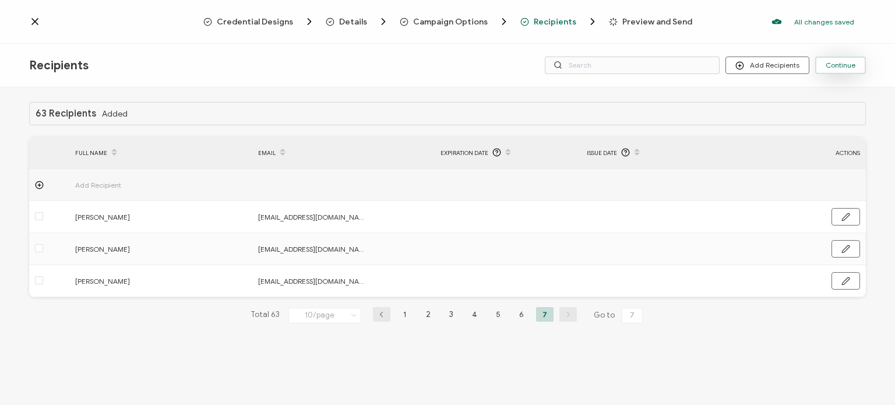
click at [832, 63] on span "Continue" at bounding box center [840, 65] width 30 height 7
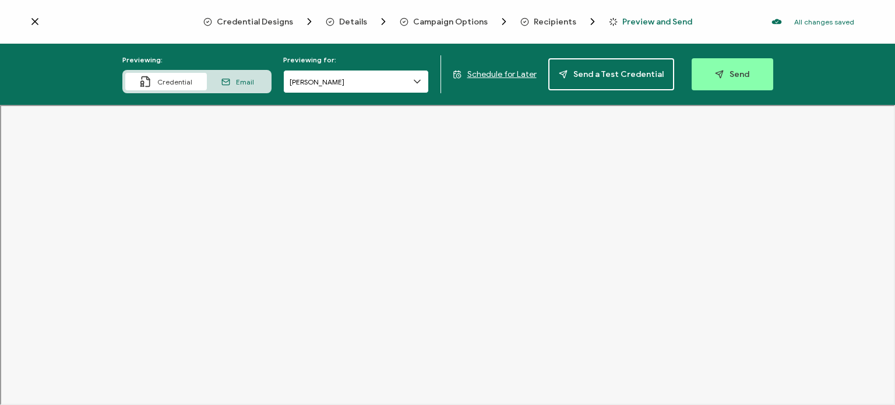
click at [356, 83] on input "David Garcia" at bounding box center [356, 81] width 146 height 23
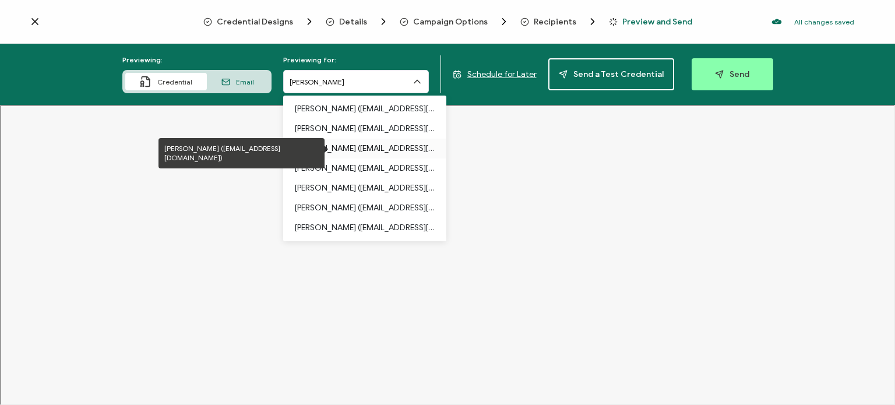
click at [340, 150] on p "Yolanda Lara (ylara@santaclaraca.gov)" at bounding box center [365, 149] width 140 height 20
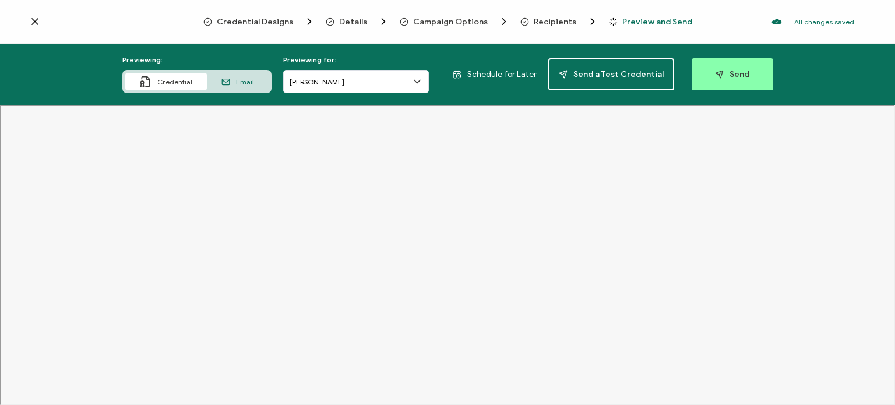
click at [242, 84] on span "Email" at bounding box center [245, 81] width 18 height 9
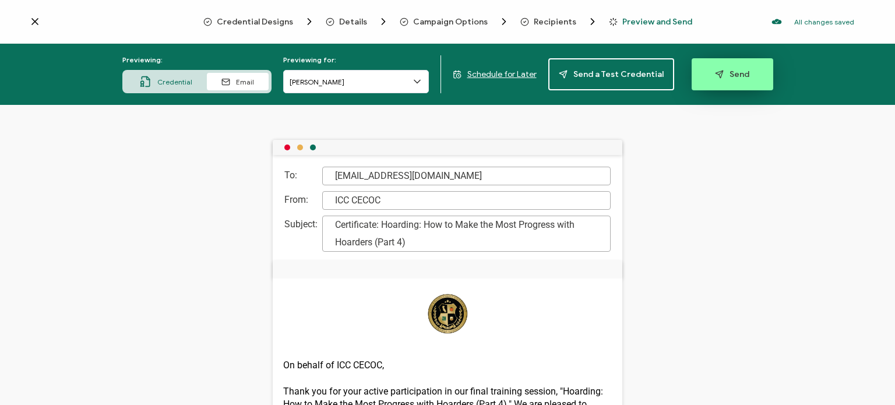
click at [732, 71] on span "Send" at bounding box center [732, 74] width 34 height 9
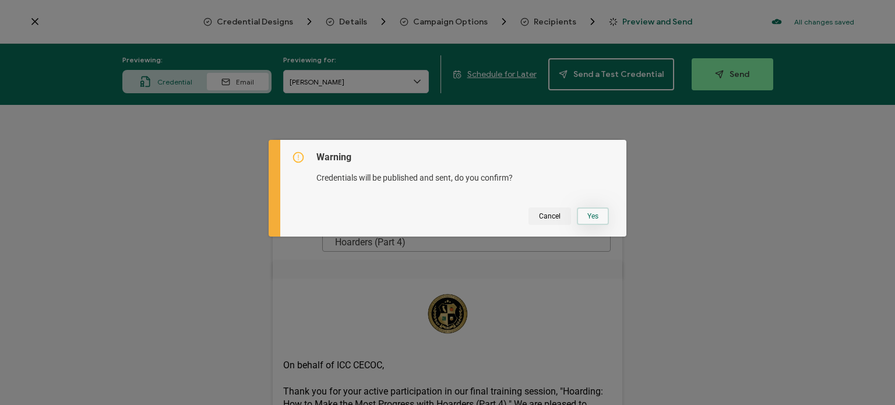
click at [582, 216] on button "Yes" at bounding box center [593, 215] width 32 height 17
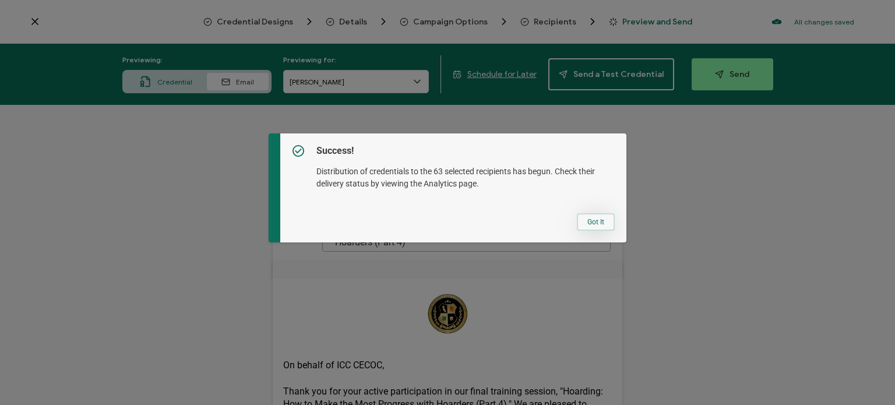
click at [599, 224] on button "Got It" at bounding box center [596, 221] width 38 height 17
